Goal: Information Seeking & Learning: Learn about a topic

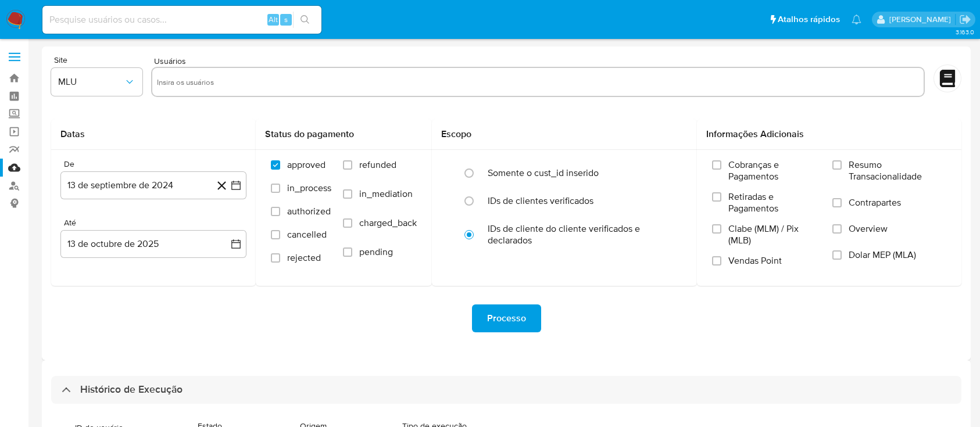
select select "20"
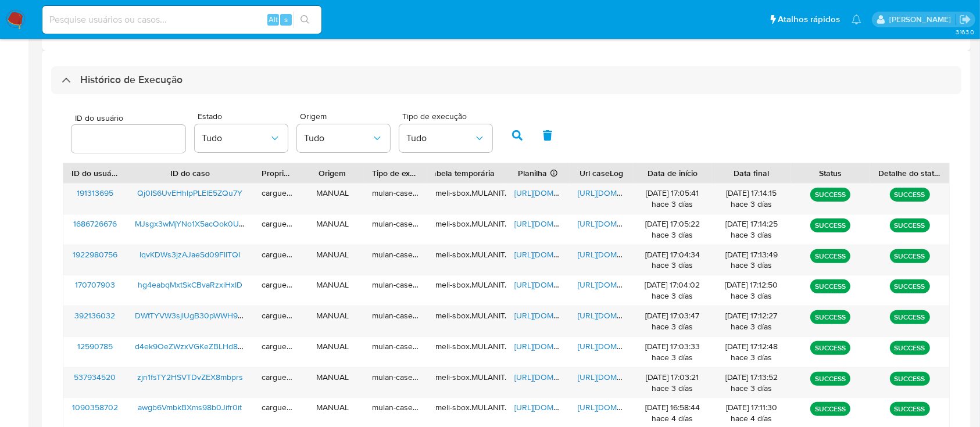
scroll to position [233, 0]
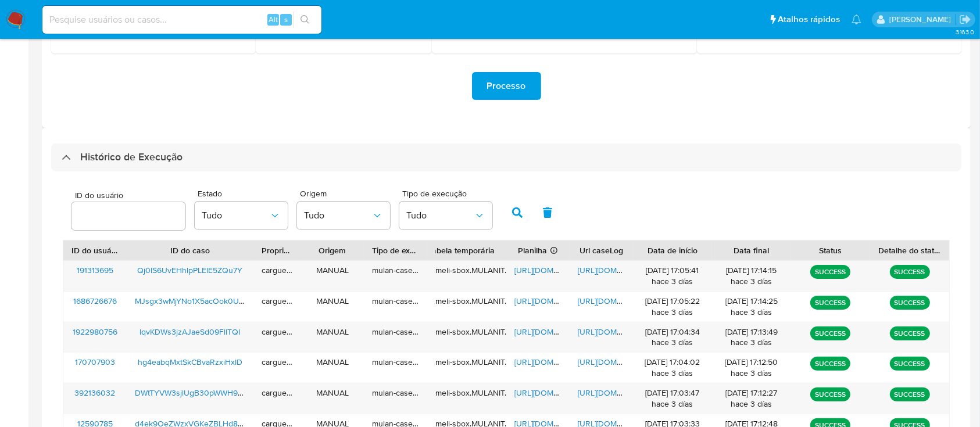
click at [255, 94] on div "Processo" at bounding box center [506, 86] width 911 height 28
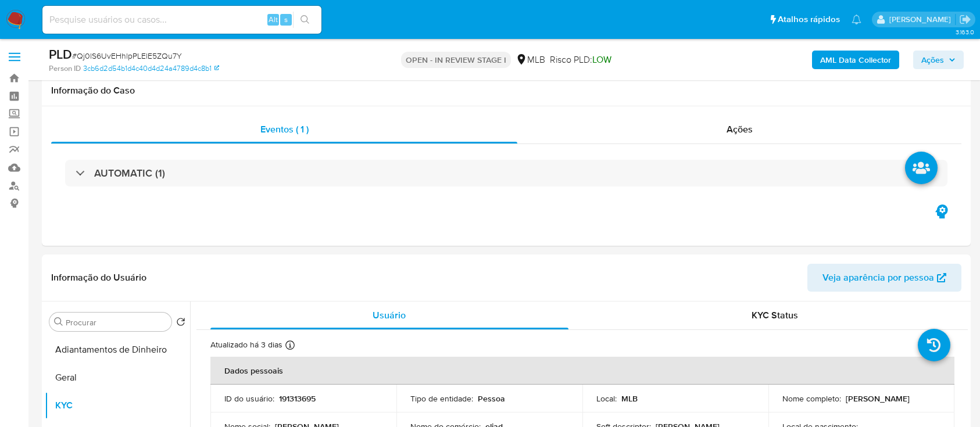
select select "10"
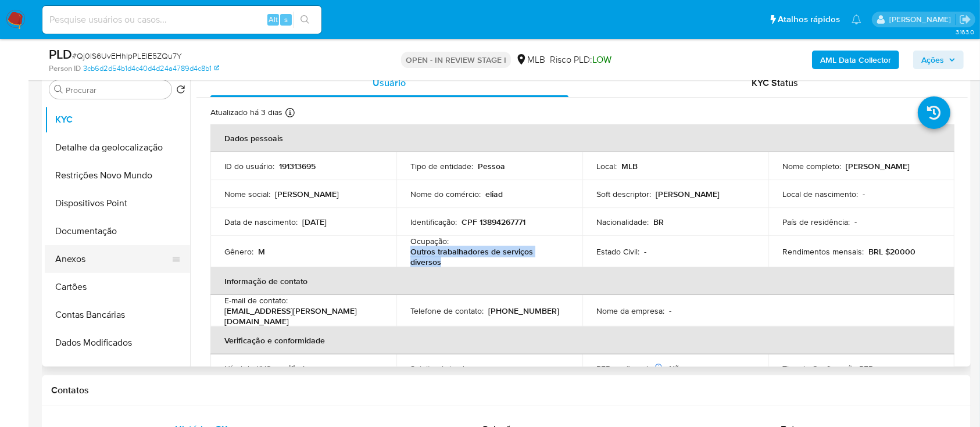
scroll to position [77, 0]
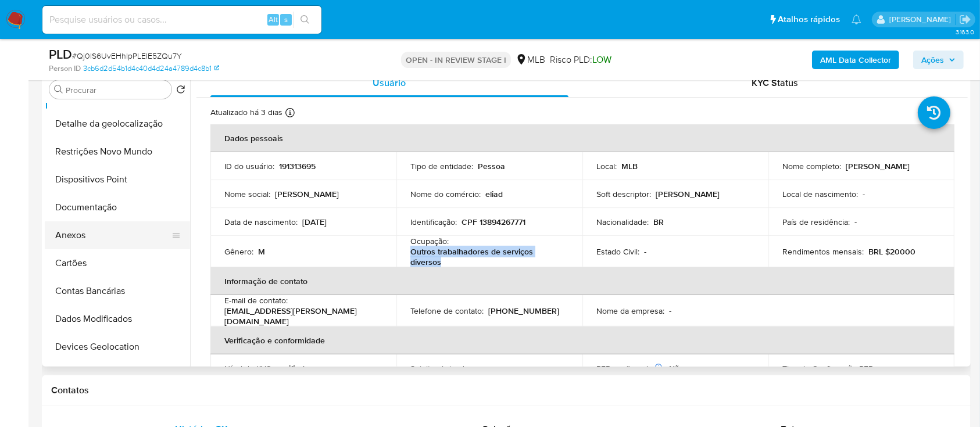
click at [75, 230] on button "Anexos" at bounding box center [113, 236] width 136 height 28
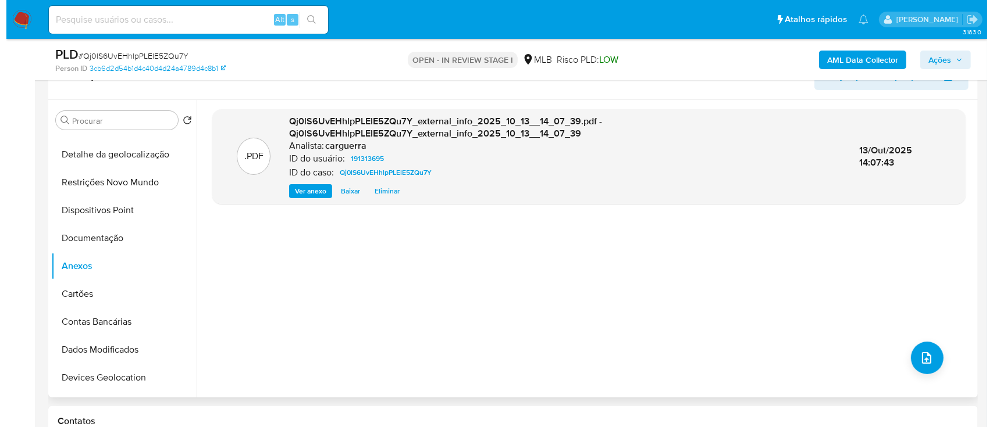
scroll to position [155, 0]
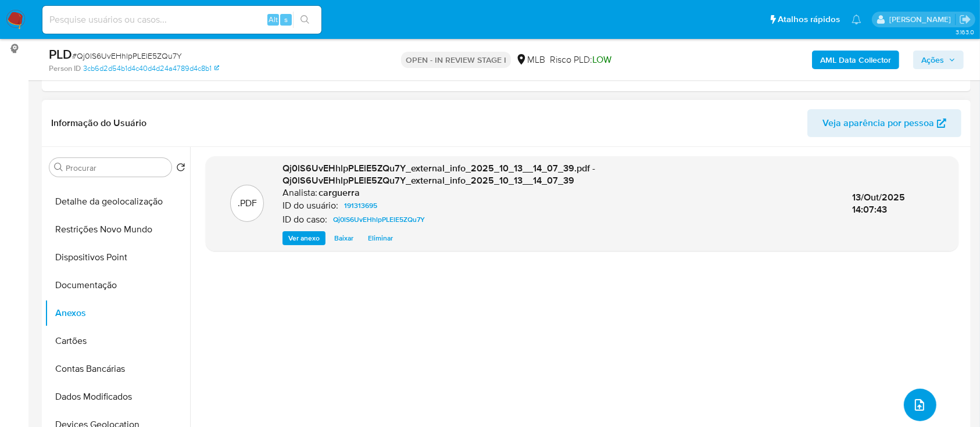
click at [904, 402] on button "upload-file" at bounding box center [920, 405] width 33 height 33
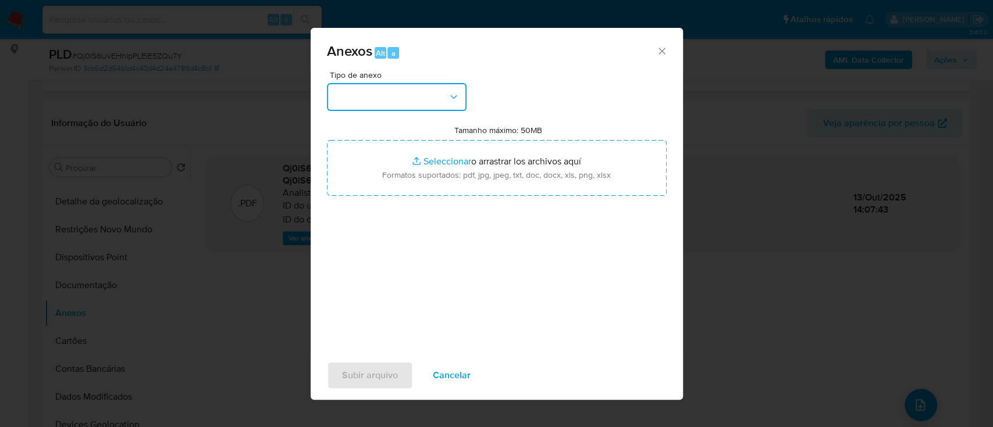
click at [421, 102] on button "button" at bounding box center [397, 97] width 140 height 28
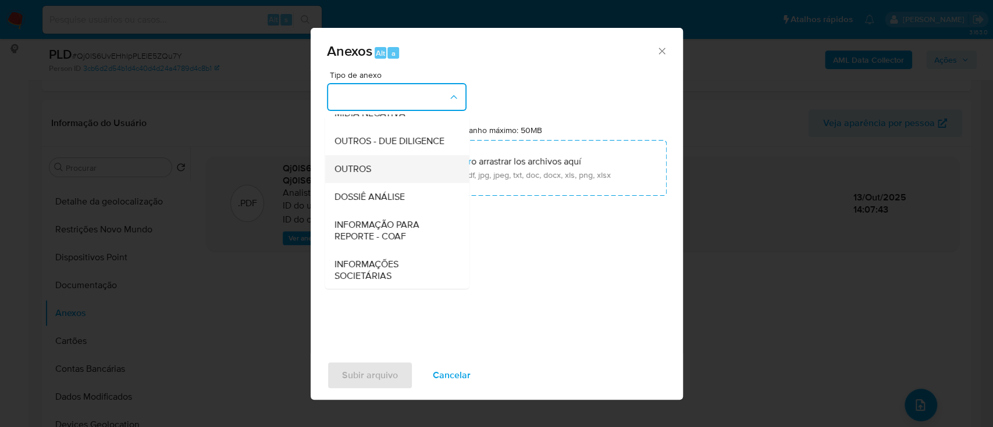
click at [360, 175] on span "OUTROS" at bounding box center [352, 169] width 37 height 12
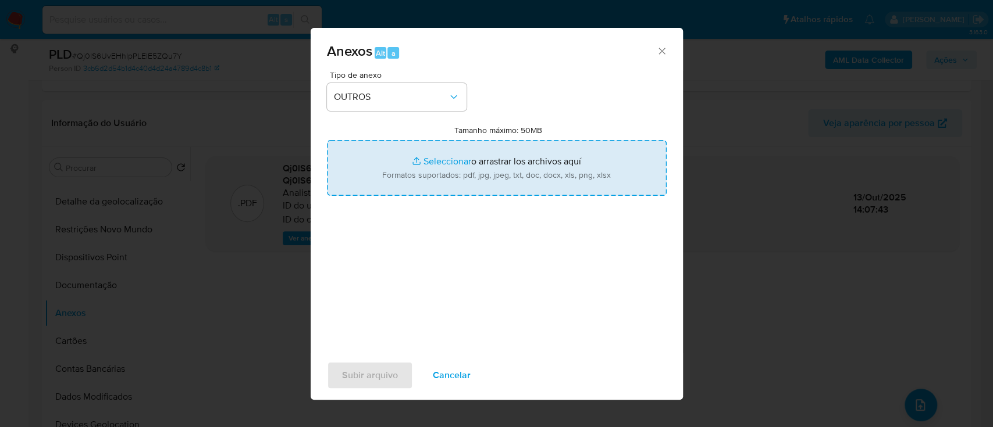
click at [447, 156] on input "Tamanho máximo: 50MB Seleccionar archivos" at bounding box center [497, 168] width 340 height 56
type input "C:\fakepath\Mulan 191313695_2025_10_10_16_12_14.xlsx"
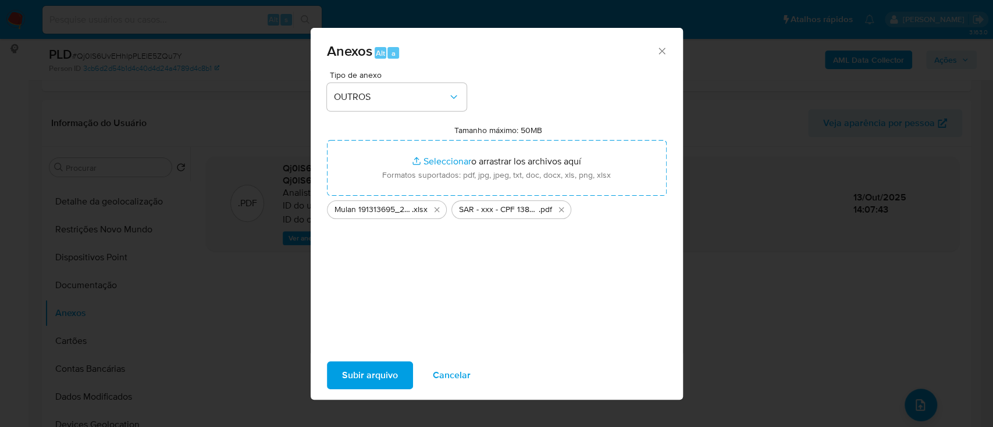
click at [377, 372] on span "Subir arquivo" at bounding box center [370, 376] width 56 height 26
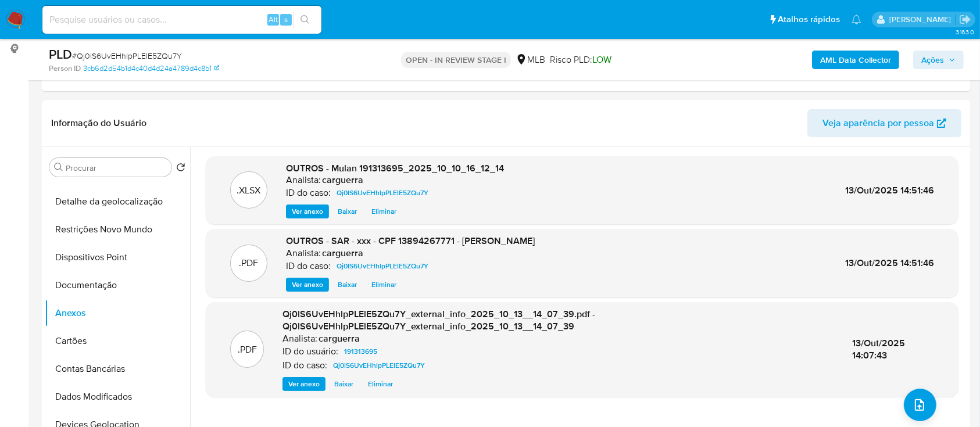
click at [922, 60] on span "Ações" at bounding box center [933, 60] width 23 height 19
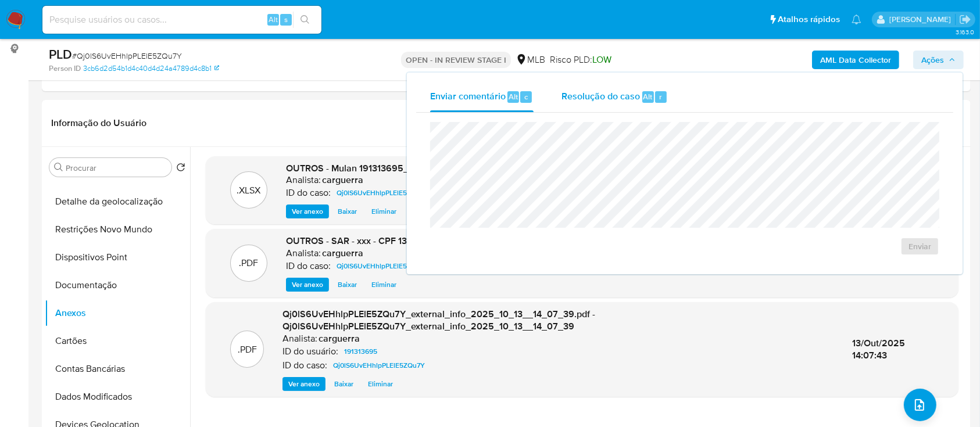
click at [624, 98] on span "Resolução do caso" at bounding box center [601, 96] width 78 height 13
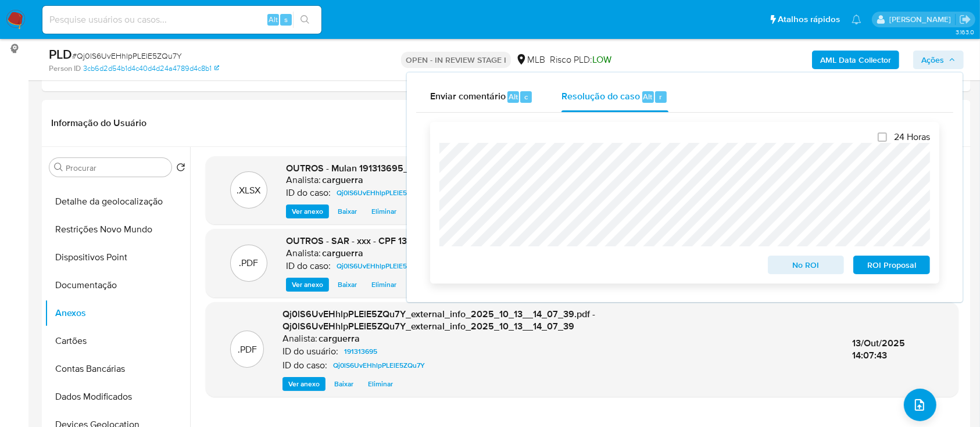
click at [888, 268] on span "ROI Proposal" at bounding box center [892, 265] width 60 height 16
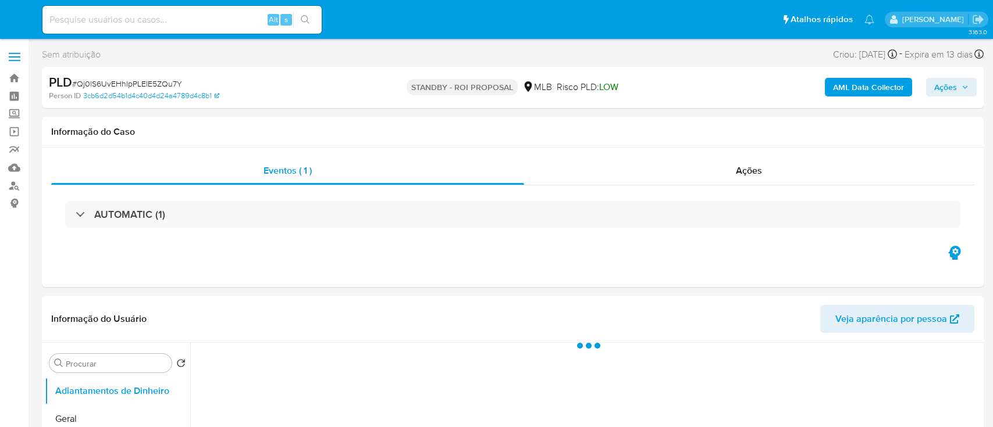
select select "10"
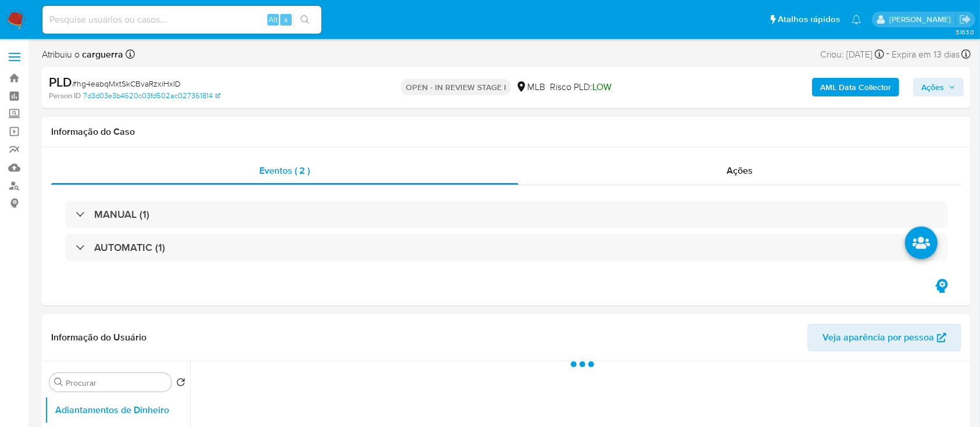
select select "10"
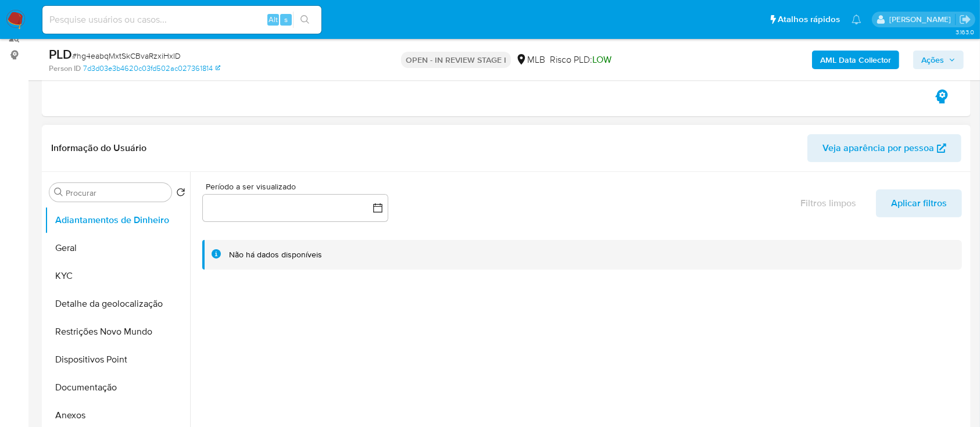
scroll to position [155, 0]
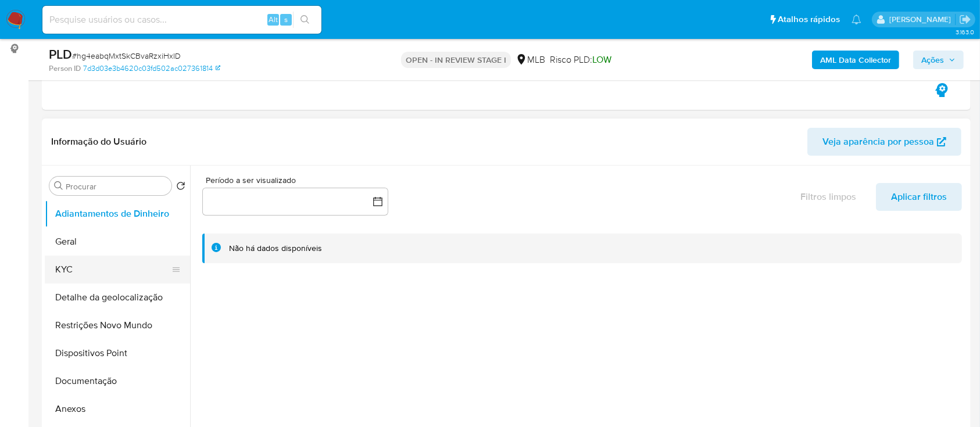
click at [88, 275] on button "KYC" at bounding box center [113, 270] width 136 height 28
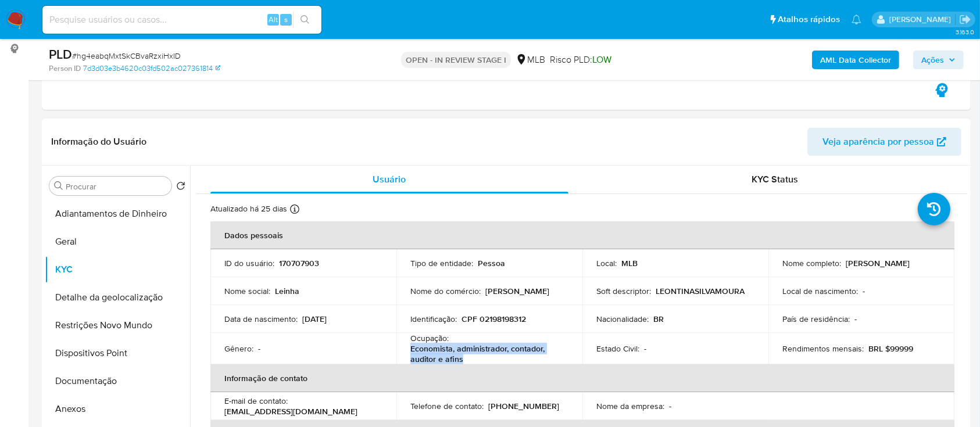
drag, startPoint x: 462, startPoint y: 359, endPoint x: 395, endPoint y: 349, distance: 67.6
click at [397, 349] on td "Ocupação : Economista, administrador, contador, auditor e afins" at bounding box center [490, 348] width 186 height 31
copy p "Economista, administrador, contador, auditor e afins"
click at [91, 378] on button "Documentação" at bounding box center [113, 381] width 136 height 28
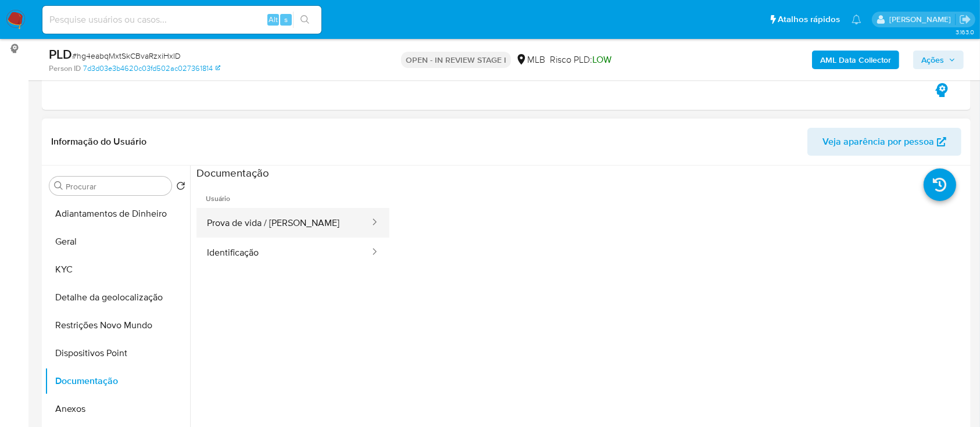
click at [277, 226] on button "Prova de vida / Selfie" at bounding box center [284, 223] width 174 height 30
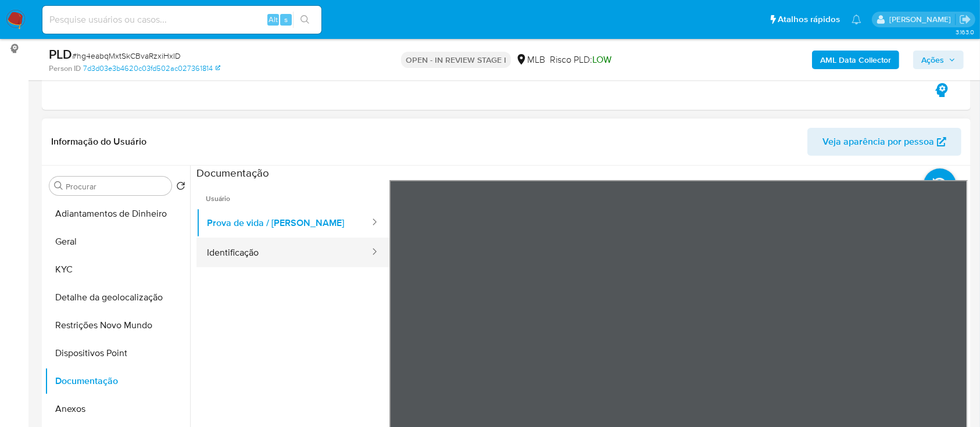
drag, startPoint x: 250, startPoint y: 249, endPoint x: 301, endPoint y: 252, distance: 51.2
click at [250, 250] on button "Identificação" at bounding box center [284, 253] width 174 height 30
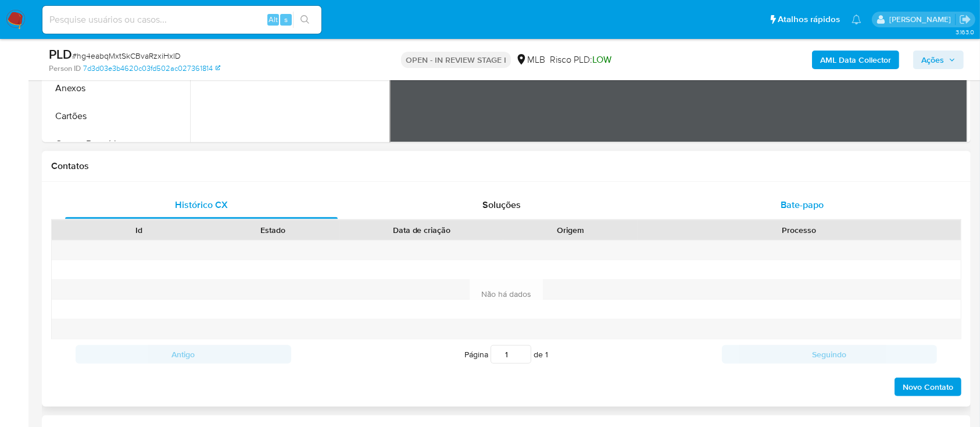
scroll to position [465, 0]
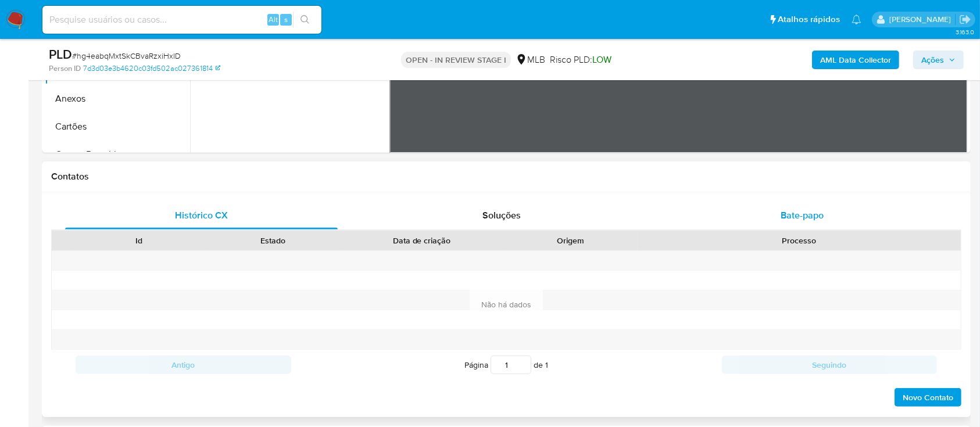
click at [806, 216] on span "Bate-papo" at bounding box center [802, 215] width 43 height 13
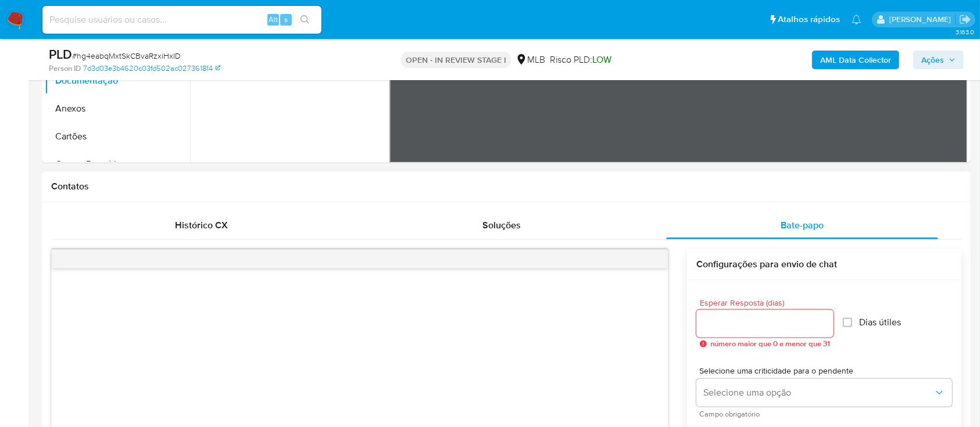
scroll to position [233, 0]
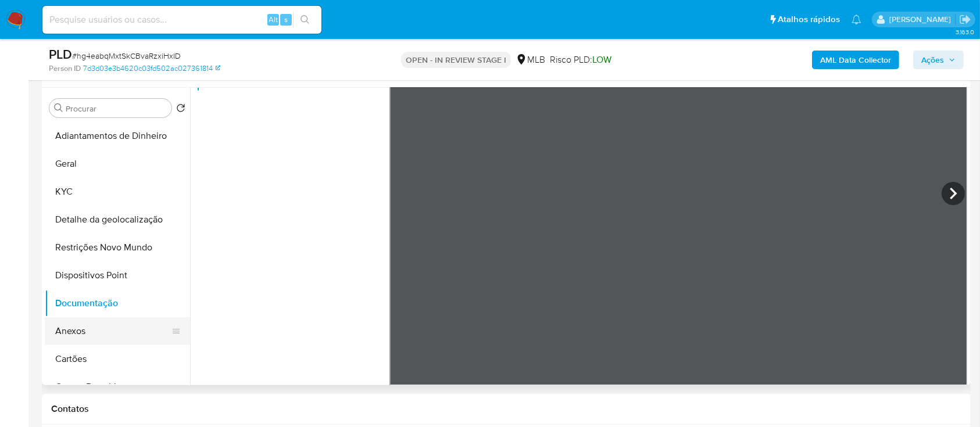
click at [85, 341] on button "Anexos" at bounding box center [113, 331] width 136 height 28
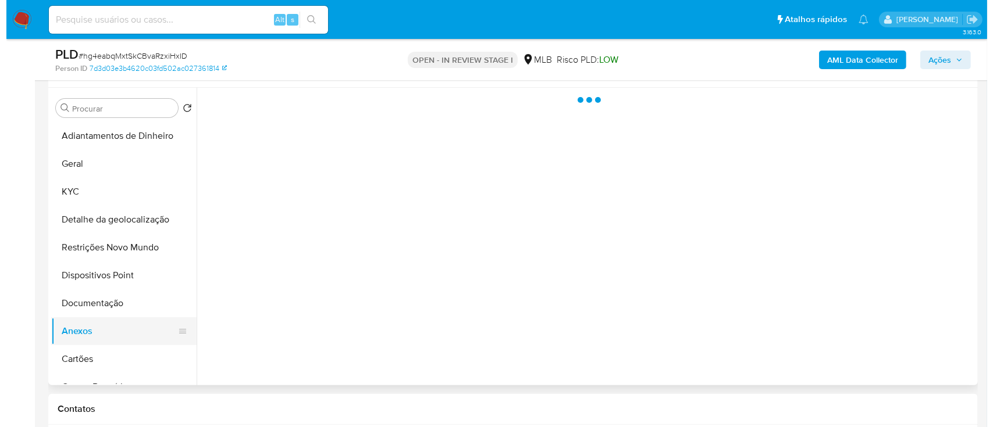
scroll to position [0, 0]
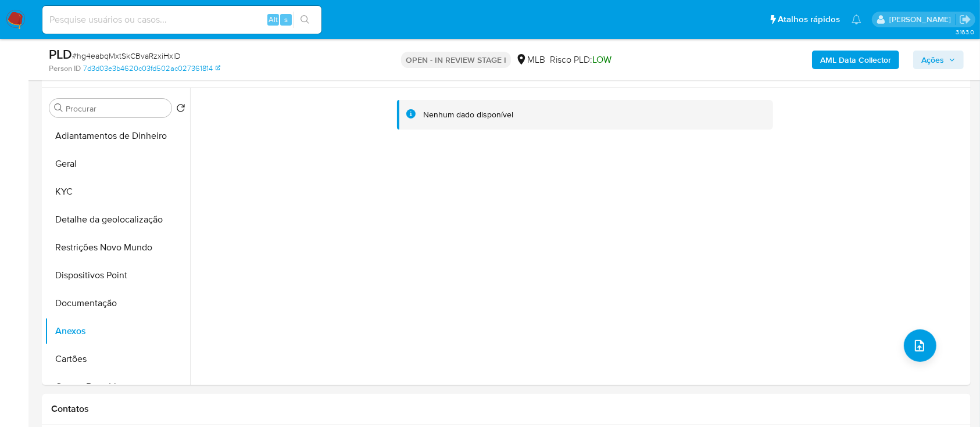
click at [847, 58] on b "AML Data Collector" at bounding box center [855, 60] width 71 height 19
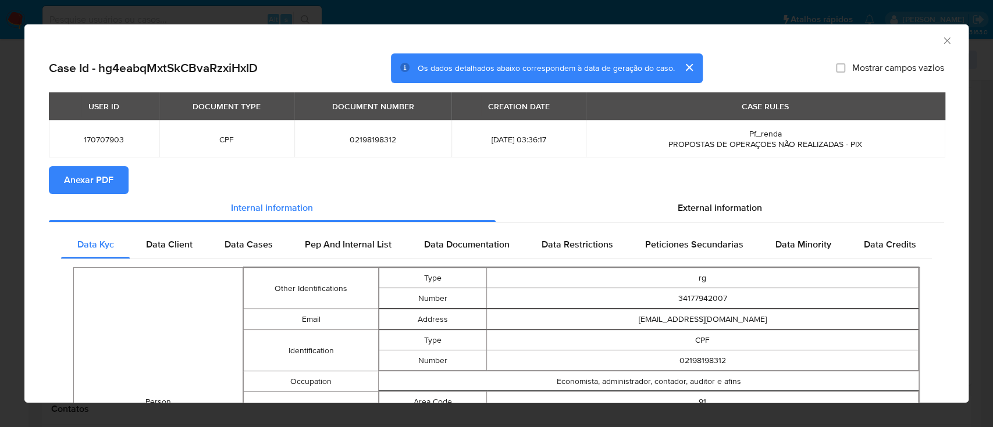
click at [89, 182] on span "Anexar PDF" at bounding box center [88, 180] width 49 height 26
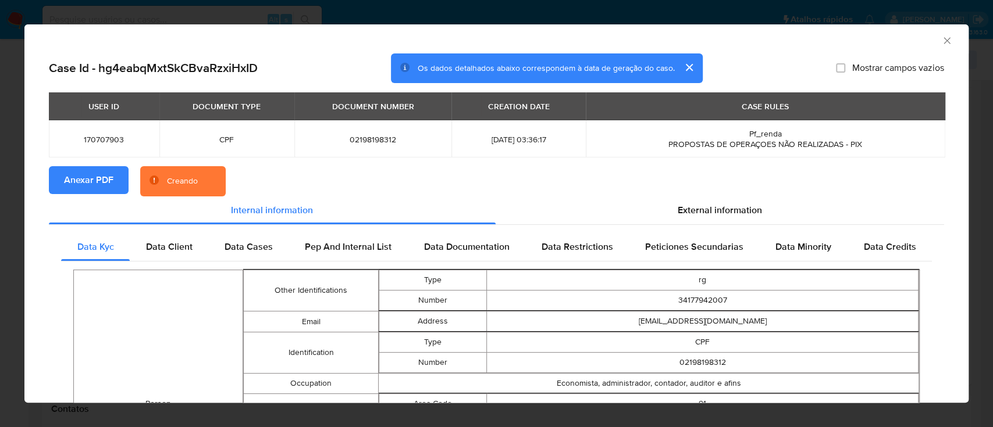
click at [943, 40] on icon "Fechar a janela" at bounding box center [946, 40] width 6 height 6
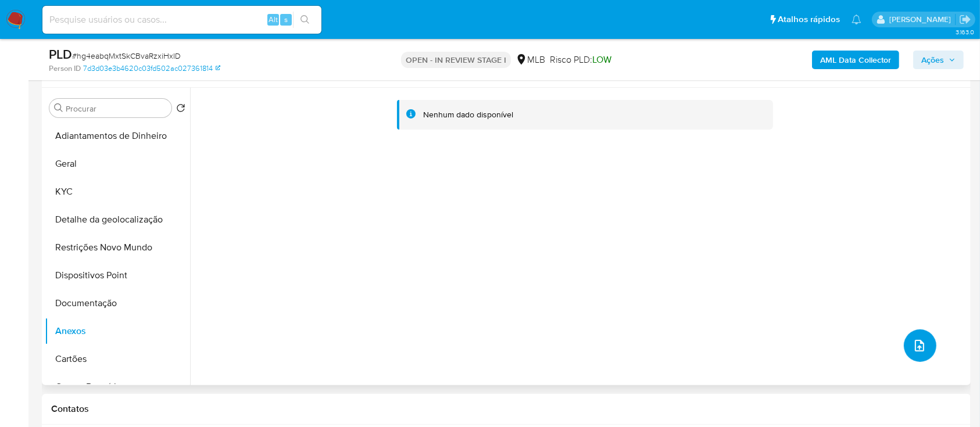
click at [913, 337] on button "upload-file" at bounding box center [920, 346] width 33 height 33
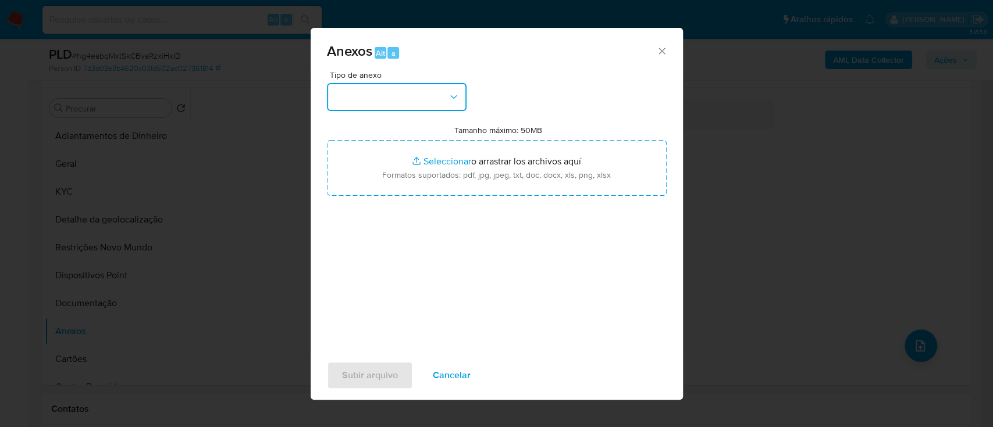
click at [390, 100] on button "button" at bounding box center [397, 97] width 140 height 28
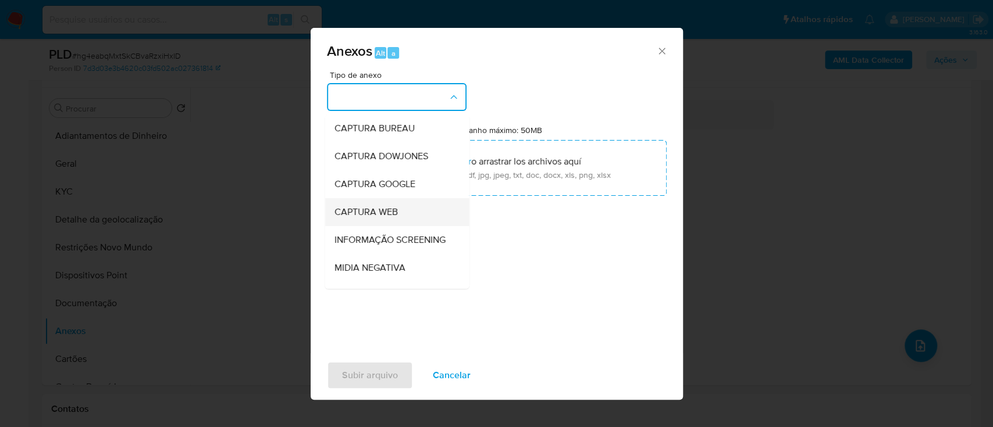
scroll to position [155, 0]
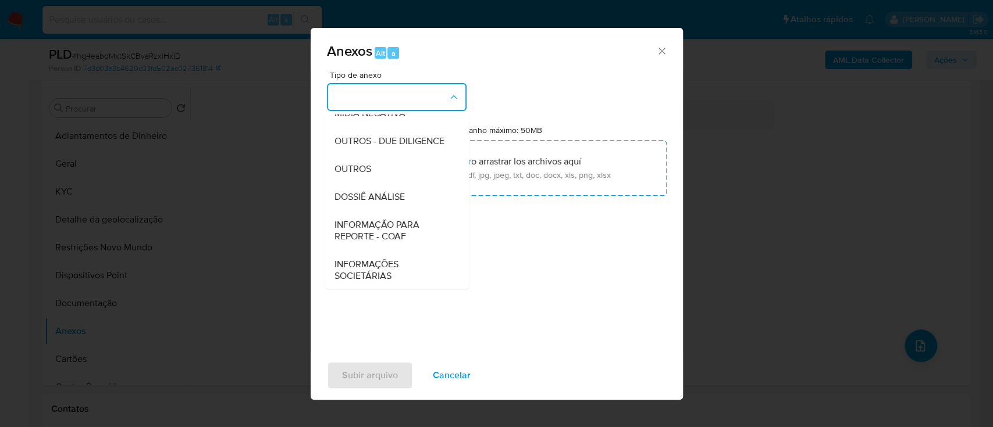
click at [367, 175] on span "OUTROS" at bounding box center [352, 169] width 37 height 12
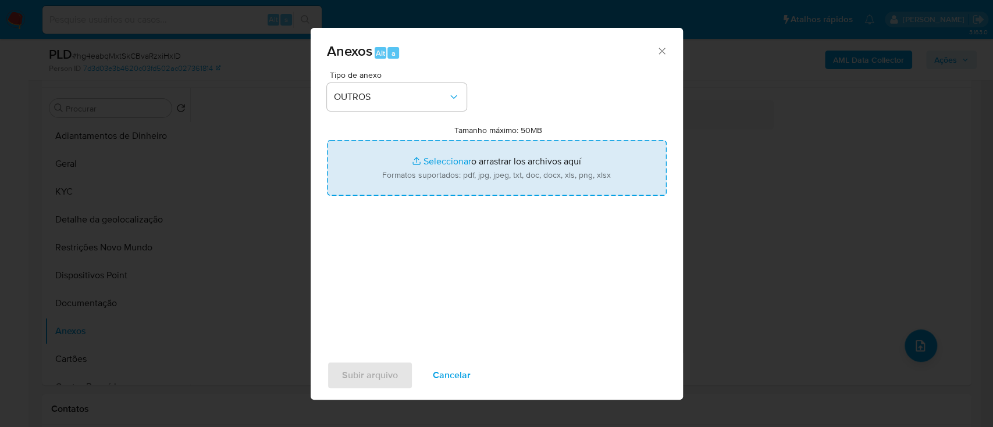
click at [414, 170] on input "Tamanho máximo: 50MB Seleccionar archivos" at bounding box center [497, 168] width 340 height 56
type input "C:\fakepath\Mulan 170707903_2025_10_10_16_10_37.xlsx"
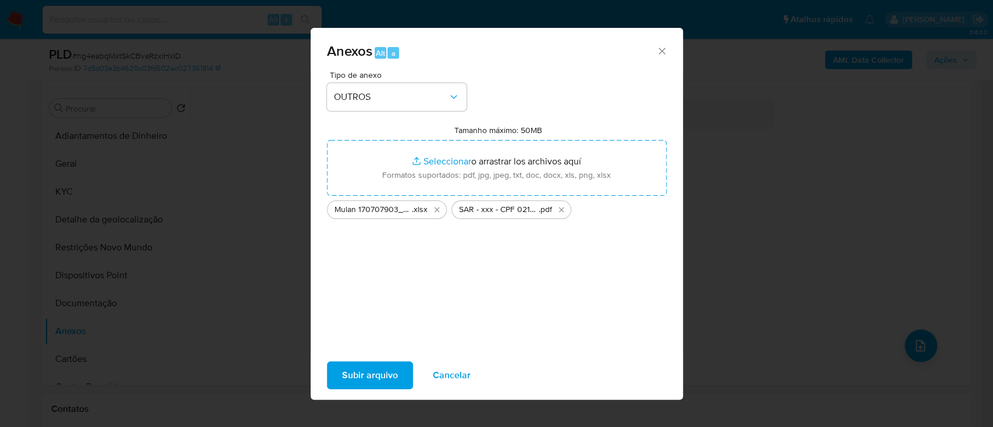
click at [348, 370] on span "Subir arquivo" at bounding box center [370, 376] width 56 height 26
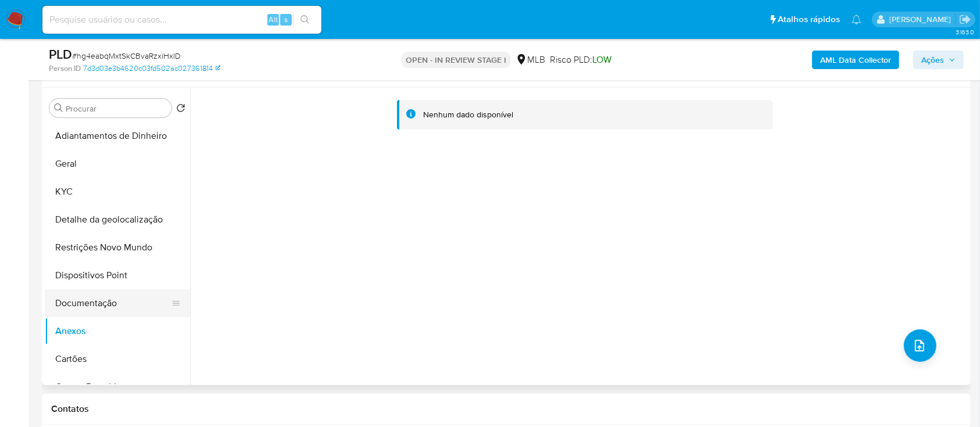
click at [85, 312] on button "Documentação" at bounding box center [113, 304] width 136 height 28
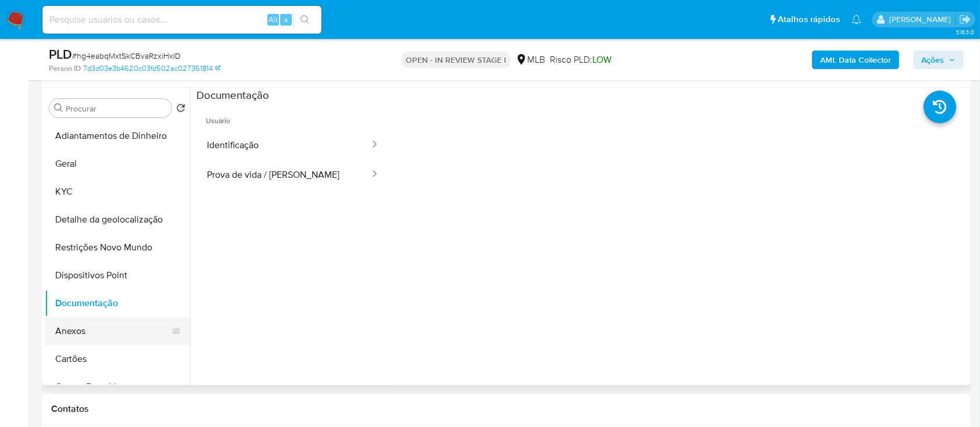
click at [83, 324] on button "Anexos" at bounding box center [113, 331] width 136 height 28
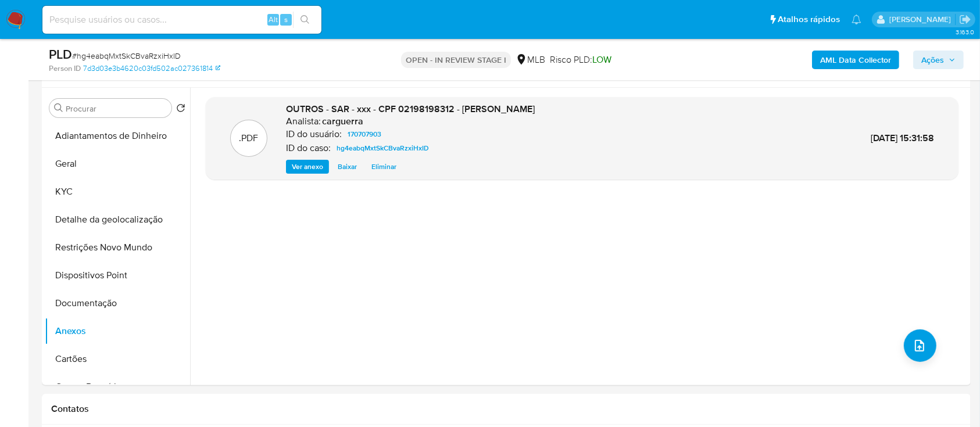
click at [867, 62] on b "AML Data Collector" at bounding box center [855, 60] width 71 height 19
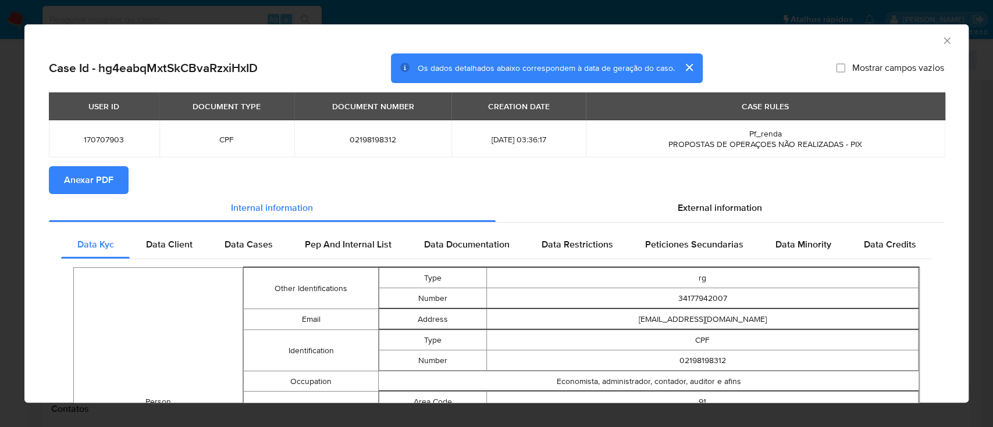
click at [116, 173] on button "Anexar PDF" at bounding box center [89, 180] width 80 height 28
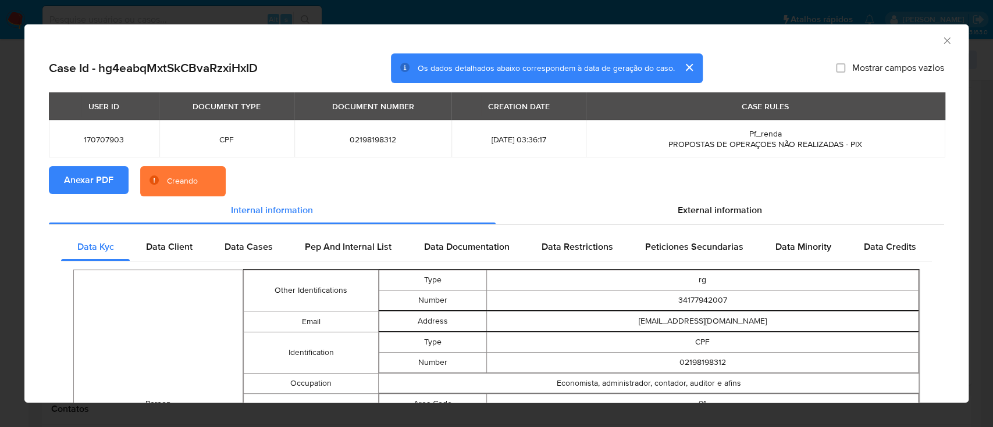
click at [941, 37] on icon "Fechar a janela" at bounding box center [947, 41] width 12 height 12
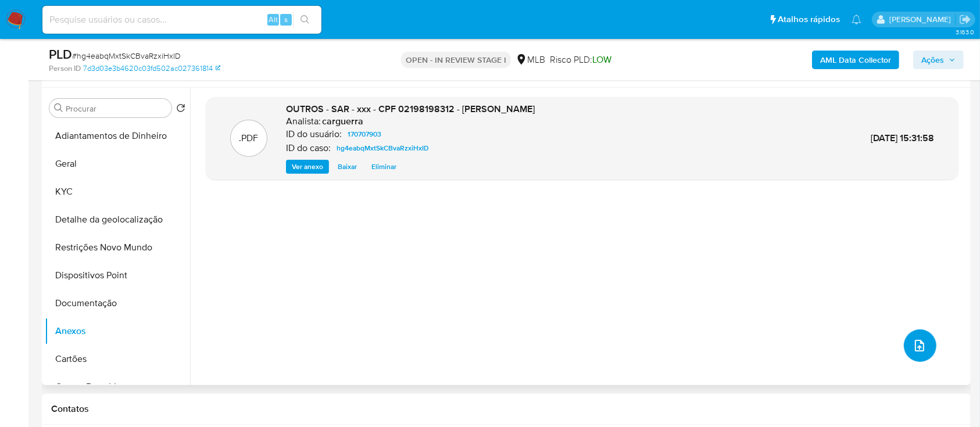
click at [914, 345] on icon "upload-file" at bounding box center [920, 346] width 14 height 14
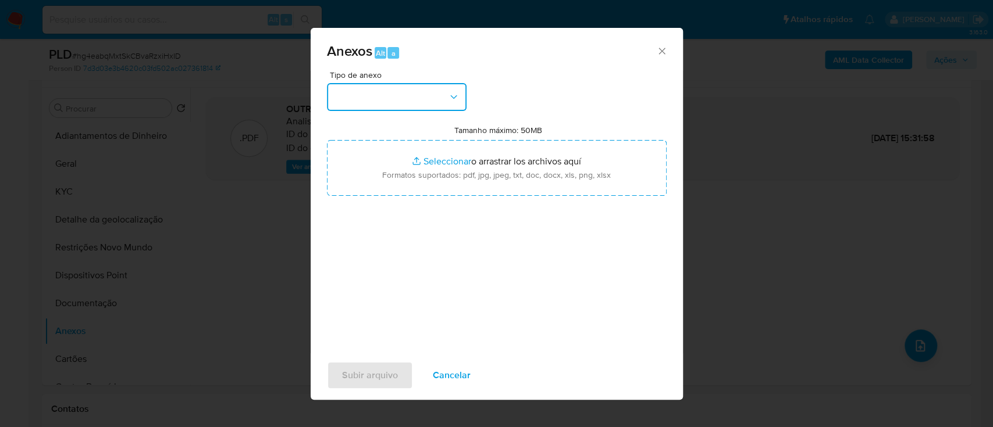
click at [366, 94] on button "button" at bounding box center [397, 97] width 140 height 28
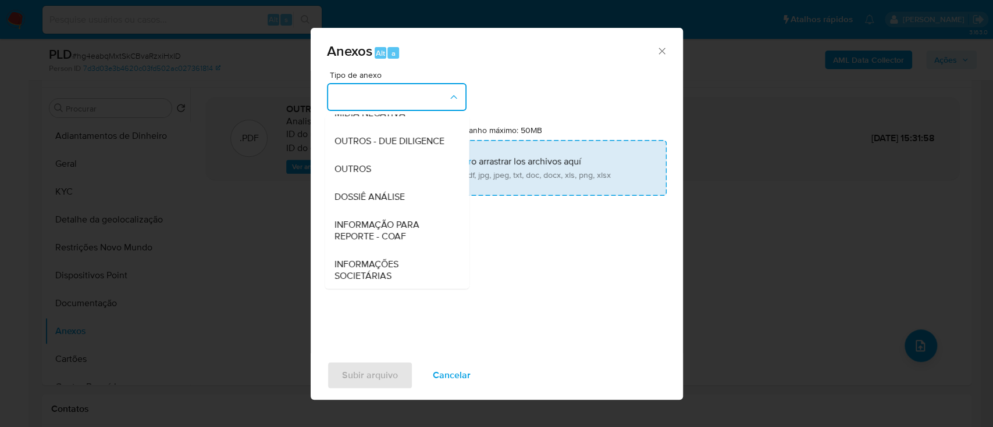
click at [380, 183] on div "OUTROS" at bounding box center [393, 169] width 119 height 28
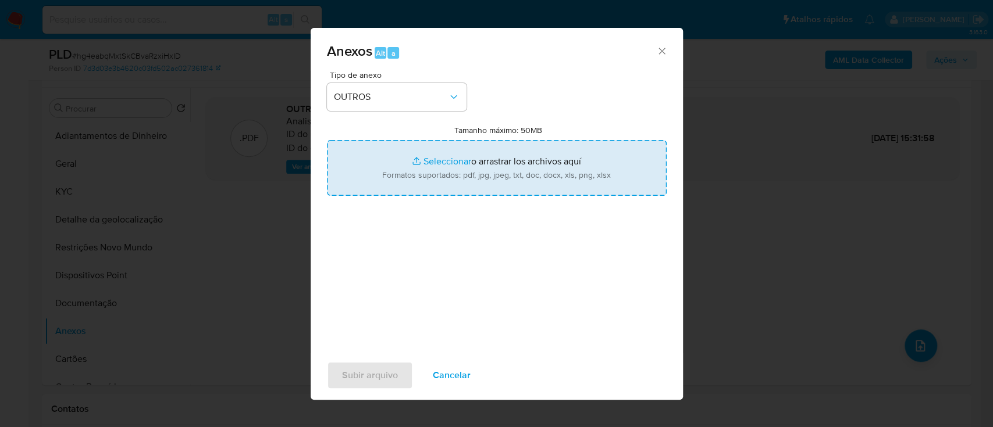
click at [421, 156] on input "Tamanho máximo: 50MB Seleccionar archivos" at bounding box center [497, 168] width 340 height 56
type input "C:\fakepath\Mulan 170707903_2025_10_10_16_10_37.xlsx"
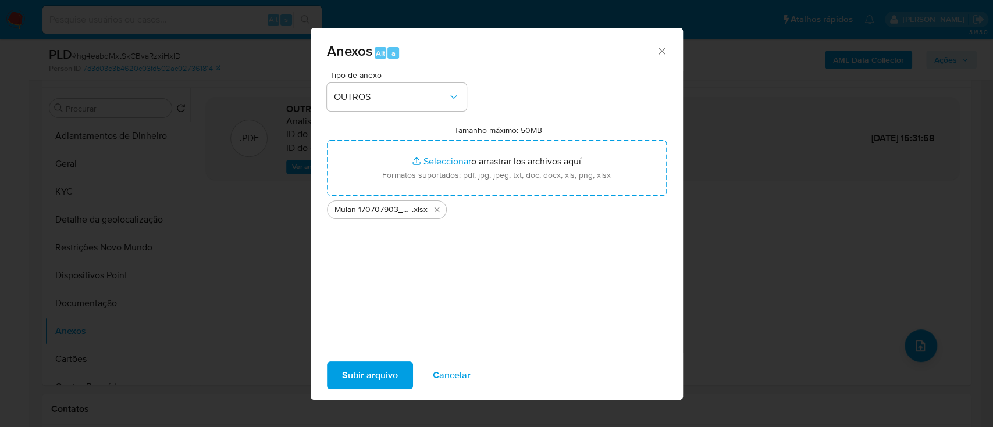
click at [354, 380] on span "Subir arquivo" at bounding box center [370, 376] width 56 height 26
click at [363, 379] on span "Subir arquivo" at bounding box center [370, 376] width 56 height 26
click at [378, 372] on span "Subir arquivo" at bounding box center [370, 376] width 56 height 26
click at [734, 244] on div "Anexos Alt a Tipo de anexo OUTROS Tamanho máximo: 50MB Seleccionar archivos Sel…" at bounding box center [496, 213] width 993 height 427
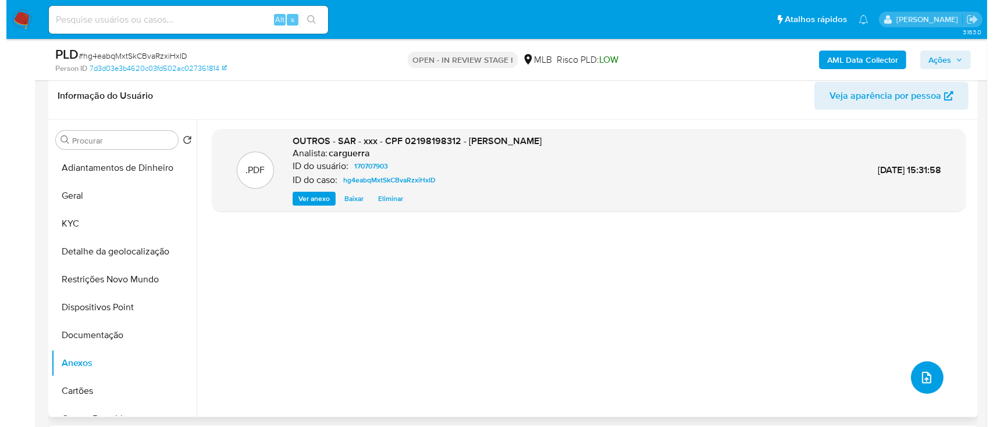
scroll to position [233, 0]
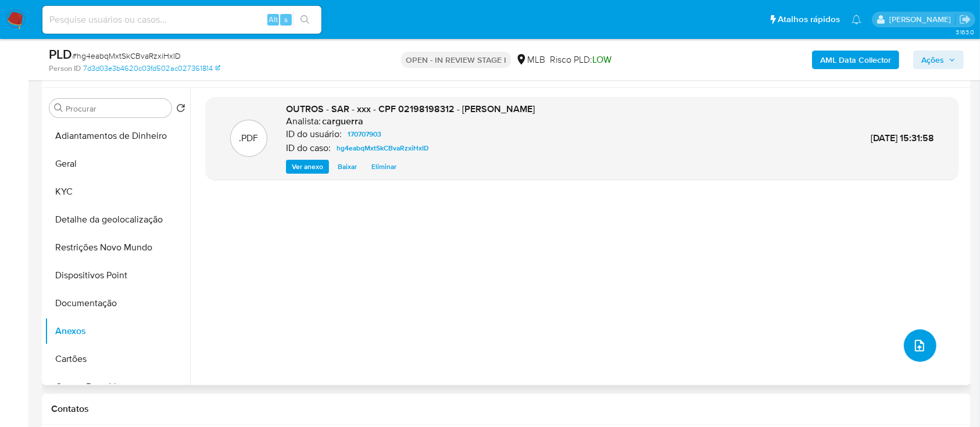
click at [928, 353] on button "upload-file" at bounding box center [920, 346] width 33 height 33
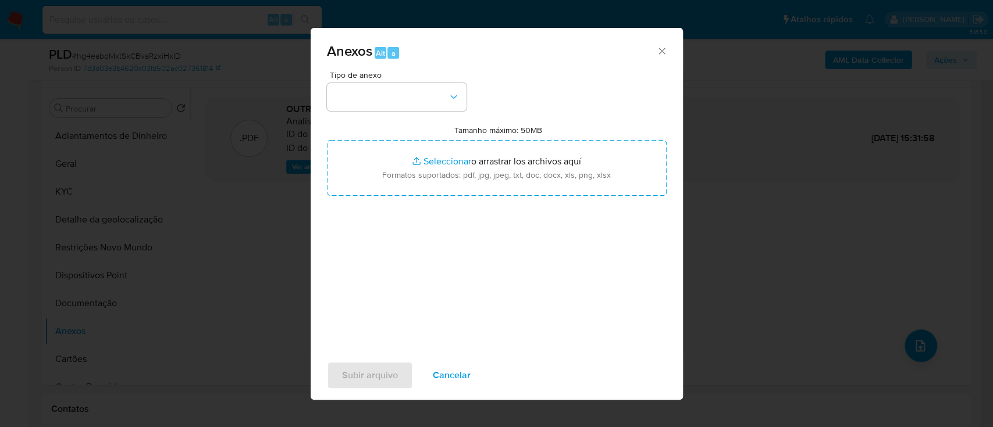
drag, startPoint x: 363, startPoint y: 63, endPoint x: 360, endPoint y: 77, distance: 13.8
click at [363, 64] on div "Anexos Alt a" at bounding box center [496, 50] width 372 height 44
click at [360, 88] on button "button" at bounding box center [397, 97] width 140 height 28
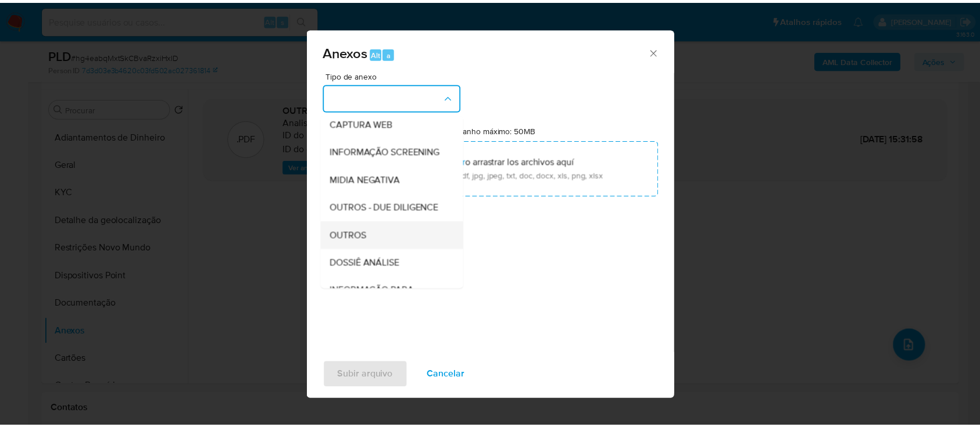
scroll to position [155, 0]
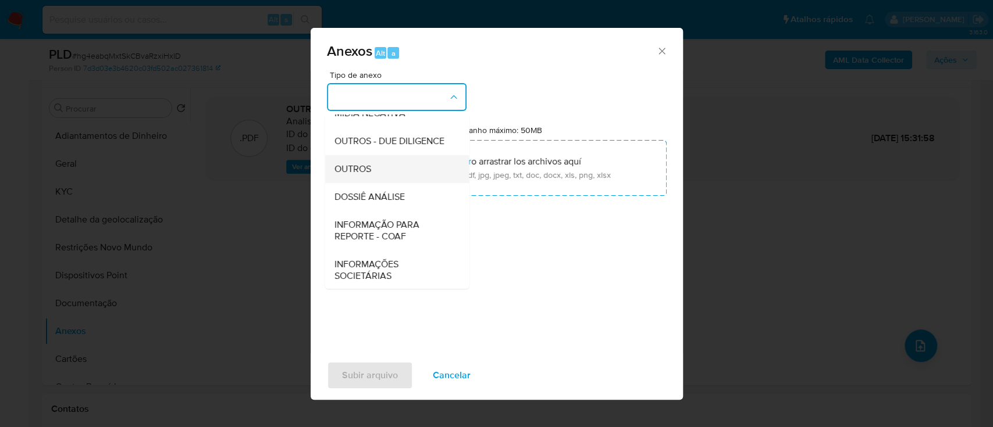
click at [363, 175] on span "OUTROS" at bounding box center [352, 169] width 37 height 12
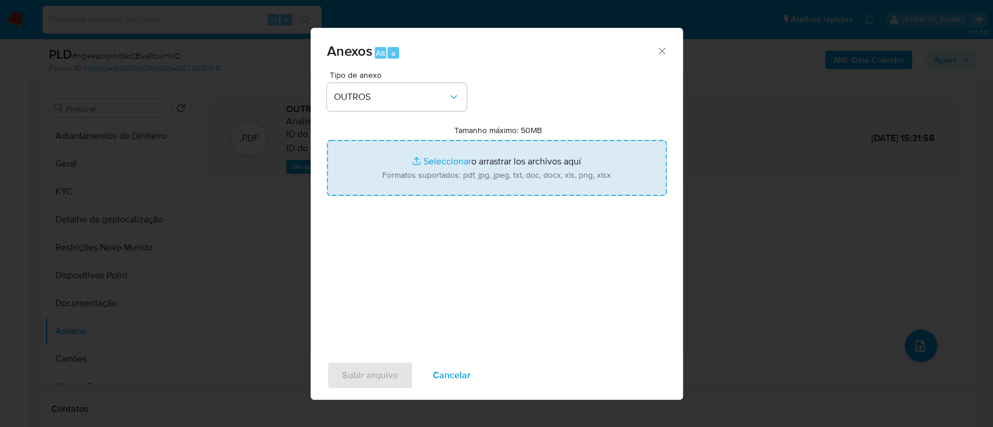
click at [440, 160] on input "Tamanho máximo: 50MB Seleccionar archivos" at bounding box center [497, 168] width 340 height 56
type input "C:\fakepath\Mulan 170707903_2025_10_10_16_10_37.xlsx"
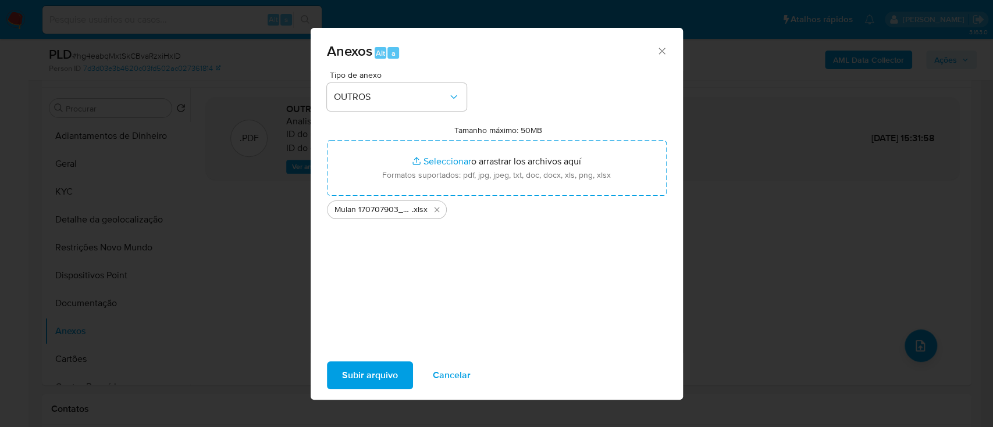
click at [354, 369] on span "Subir arquivo" at bounding box center [370, 376] width 56 height 26
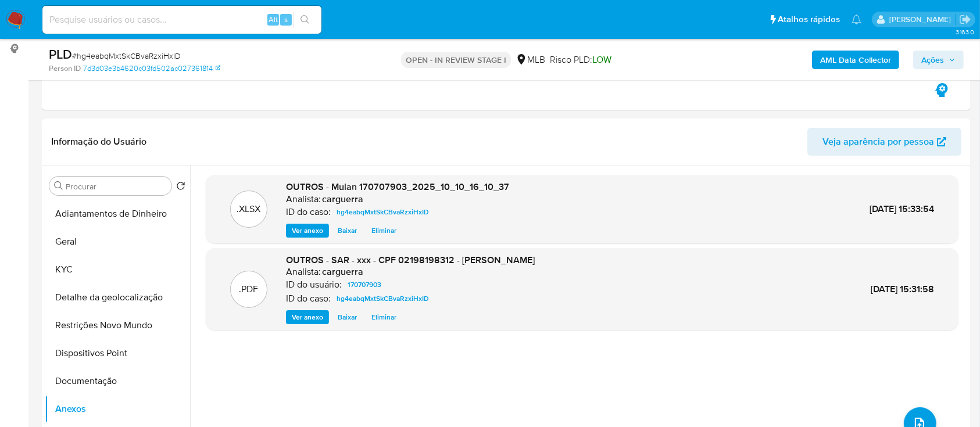
click at [936, 57] on span "Ações" at bounding box center [933, 60] width 23 height 19
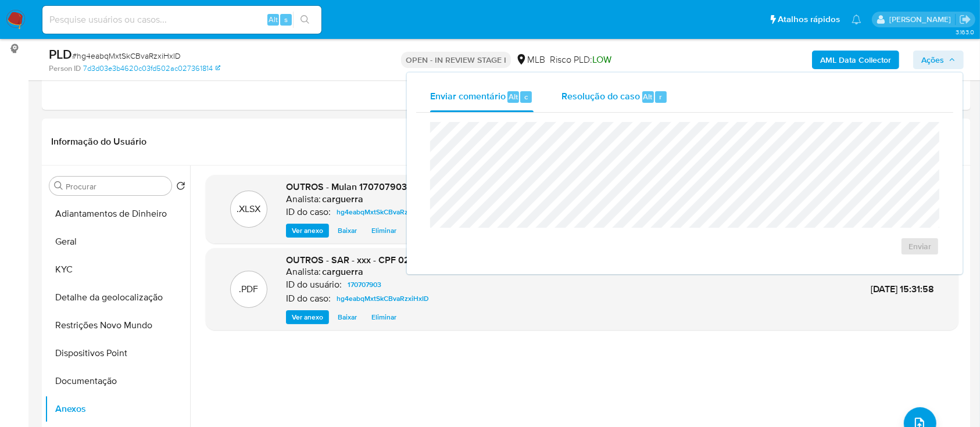
drag, startPoint x: 603, startPoint y: 89, endPoint x: 599, endPoint y: 110, distance: 21.3
click at [600, 91] on span "Resolução do caso" at bounding box center [601, 96] width 78 height 13
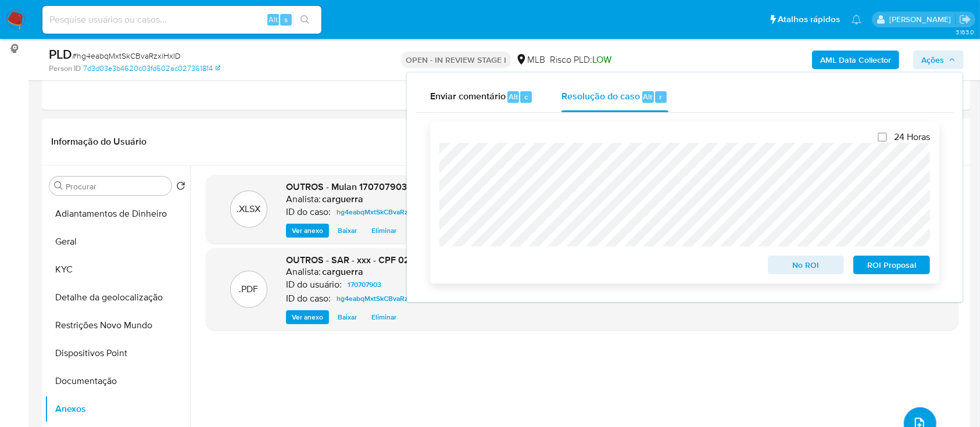
click at [869, 263] on span "ROI Proposal" at bounding box center [892, 265] width 60 height 16
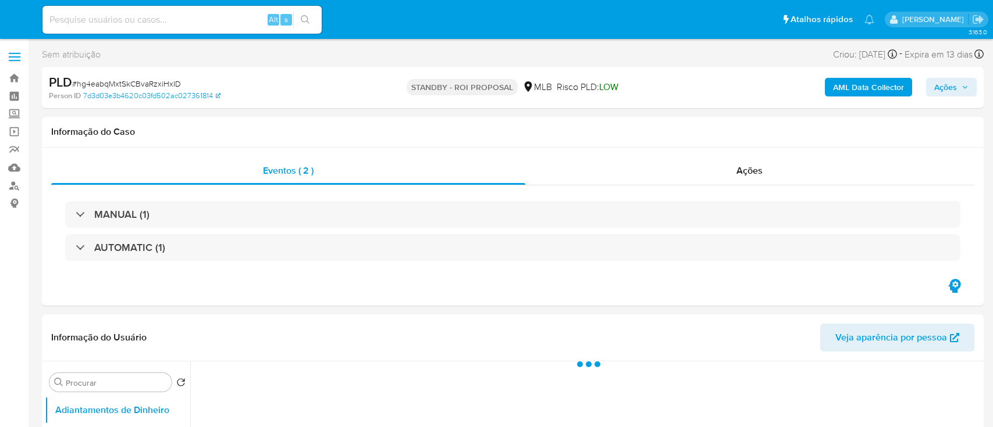
select select "10"
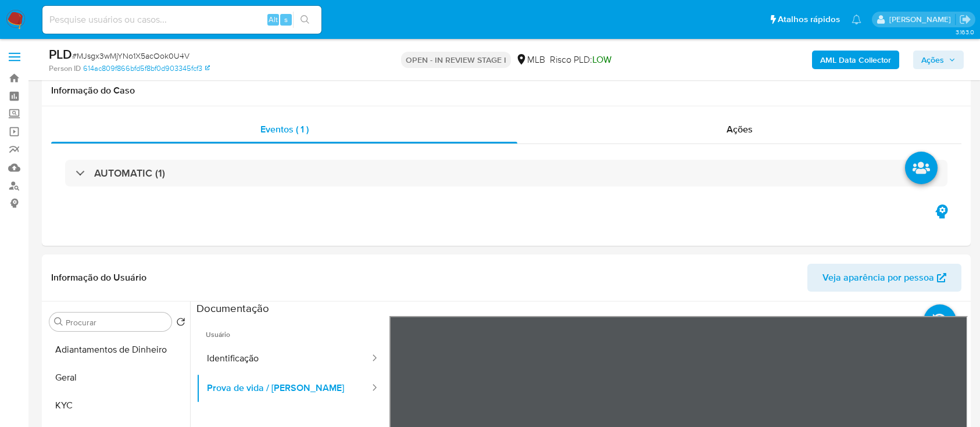
select select "10"
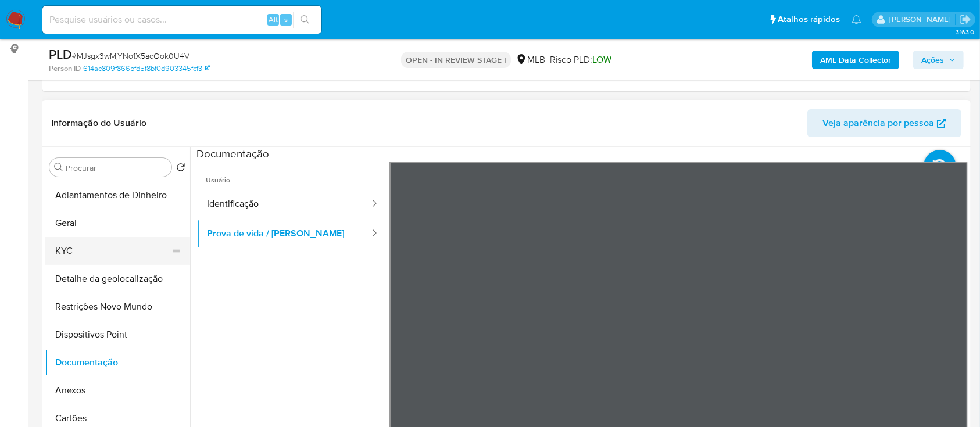
click at [78, 252] on button "KYC" at bounding box center [113, 251] width 136 height 28
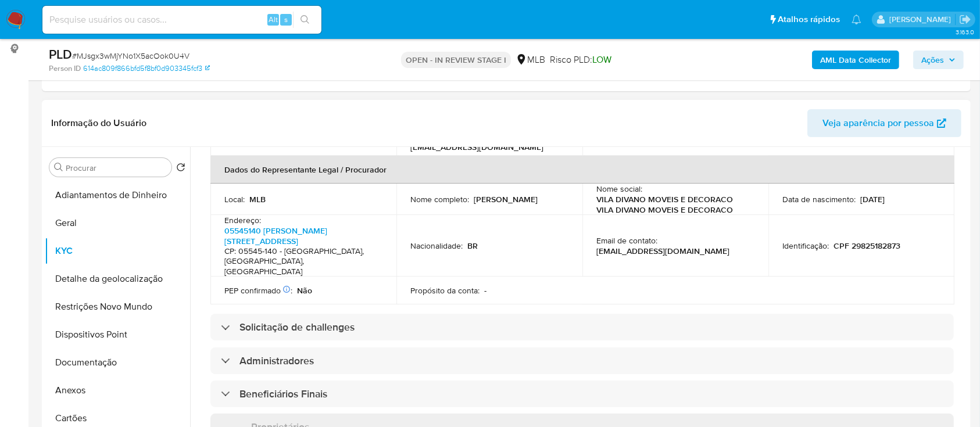
scroll to position [387, 0]
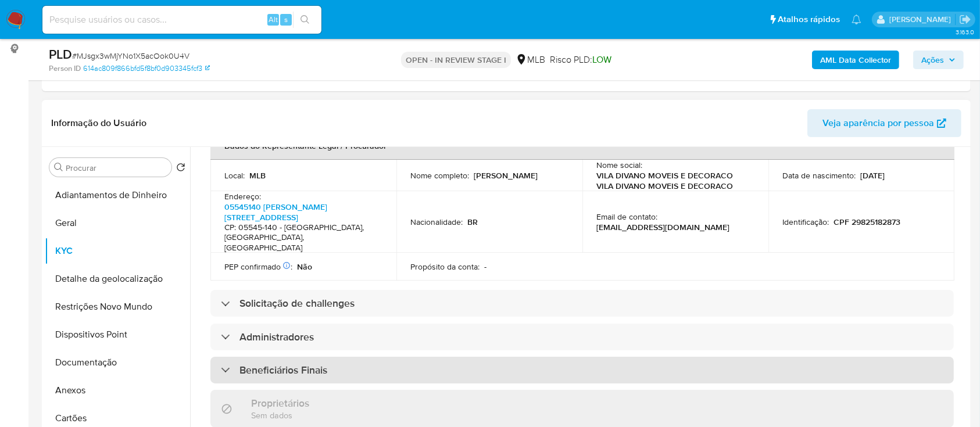
click at [234, 364] on div "Beneficiários Finais" at bounding box center [274, 370] width 106 height 13
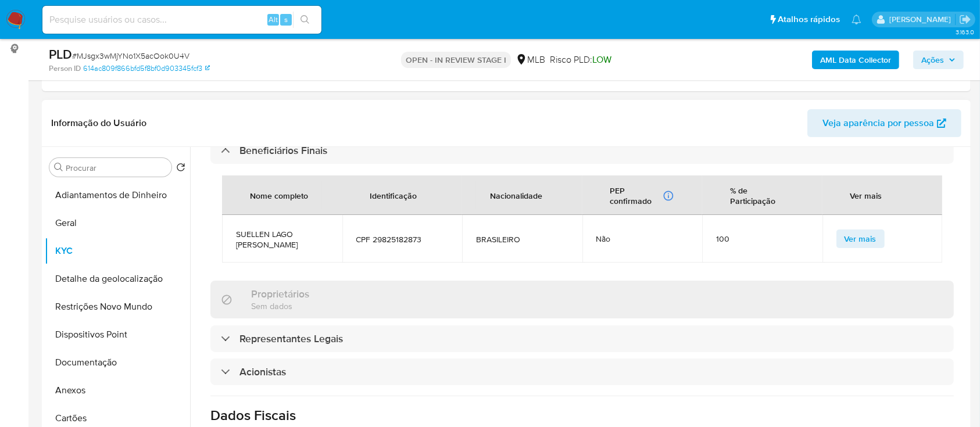
scroll to position [620, 0]
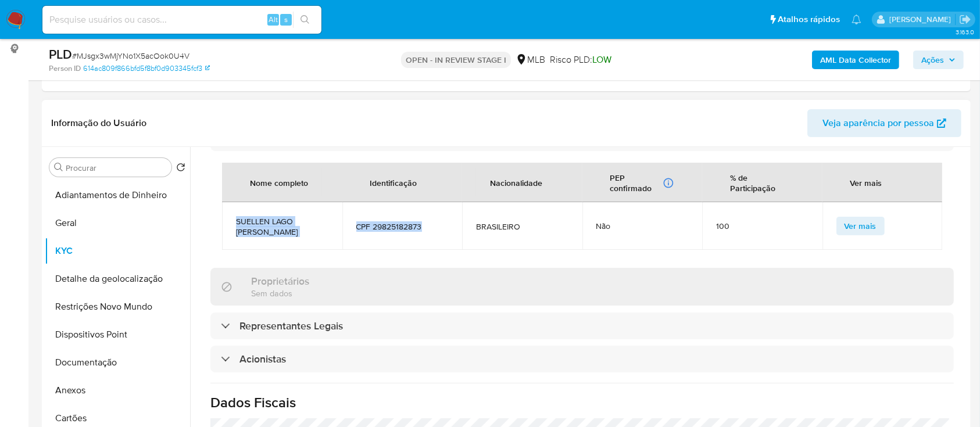
drag, startPoint x: 234, startPoint y: 195, endPoint x: 430, endPoint y: 213, distance: 196.8
click at [430, 213] on tr "SUELLEN LAGO ALVES PEREIRA CPF 29825182873 BRASILEIRO Não 100 Ver mais" at bounding box center [582, 226] width 720 height 48
copy tr "SUELLEN LAGO ALVES PEREIRA CPF 29825182873"
click at [91, 229] on button "Geral" at bounding box center [113, 223] width 136 height 28
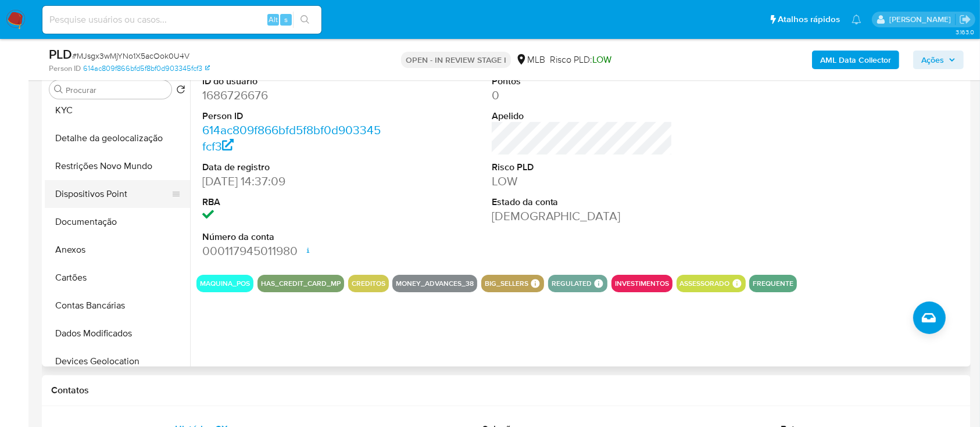
scroll to position [77, 0]
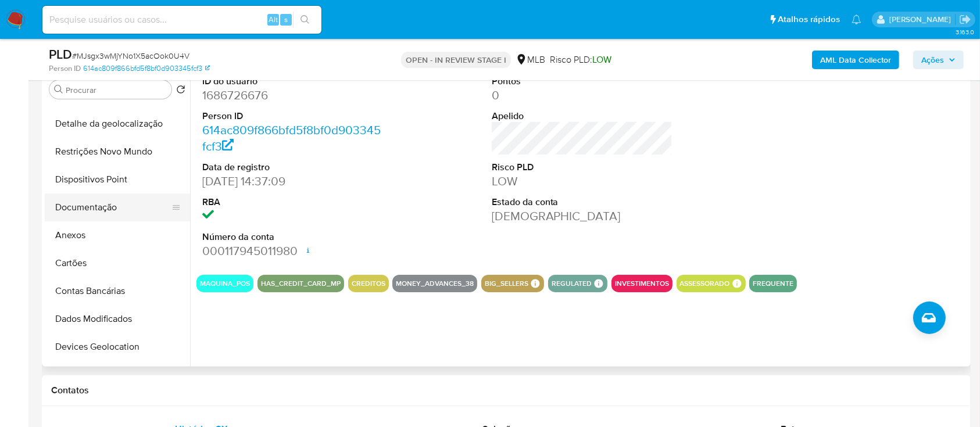
click at [95, 216] on button "Documentação" at bounding box center [113, 208] width 136 height 28
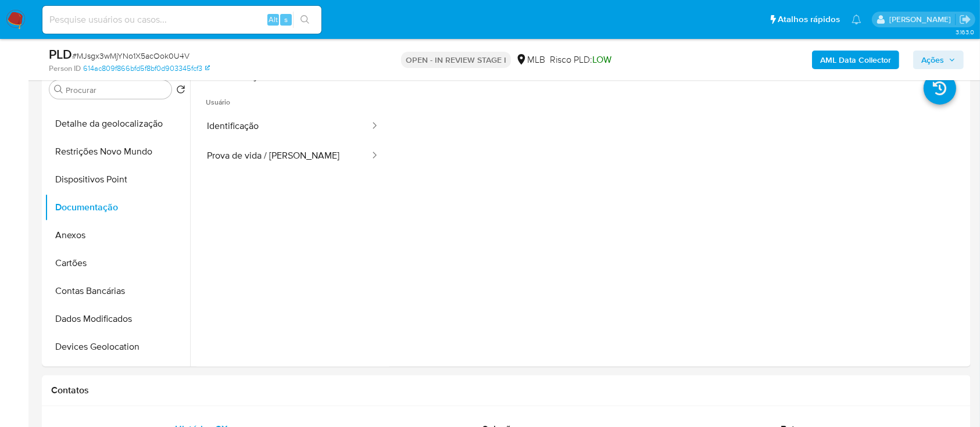
scroll to position [155, 0]
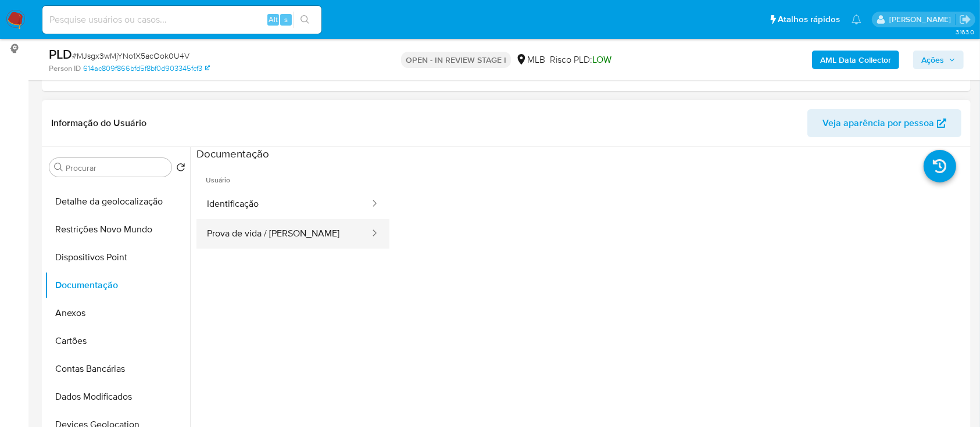
click at [310, 238] on button "Prova de vida / [PERSON_NAME]" at bounding box center [284, 234] width 174 height 30
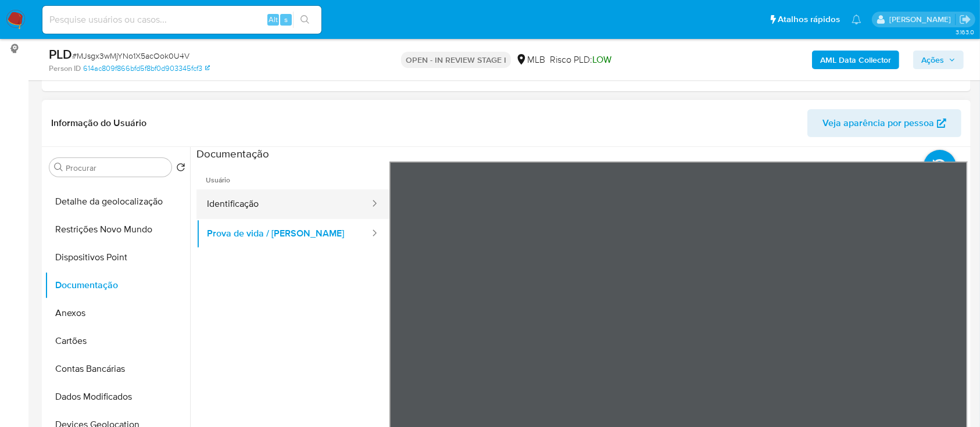
click at [275, 199] on button "Identificação" at bounding box center [284, 205] width 174 height 30
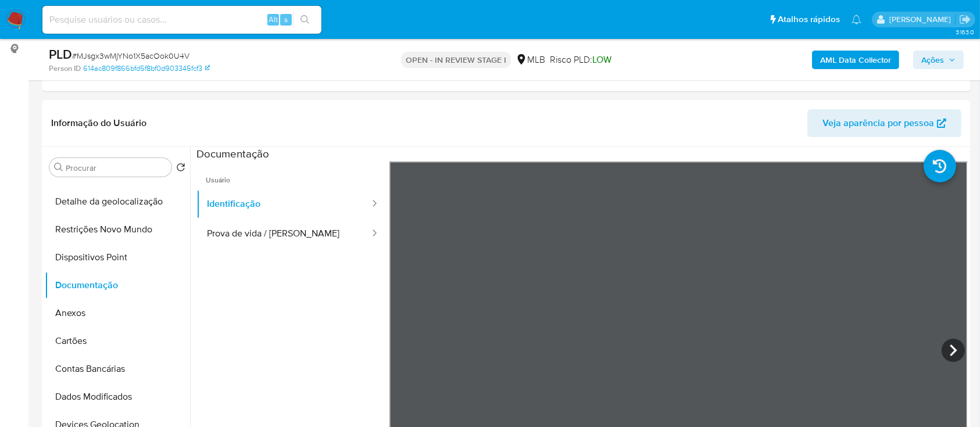
click at [273, 238] on button "Prova de vida / Selfie" at bounding box center [284, 234] width 174 height 30
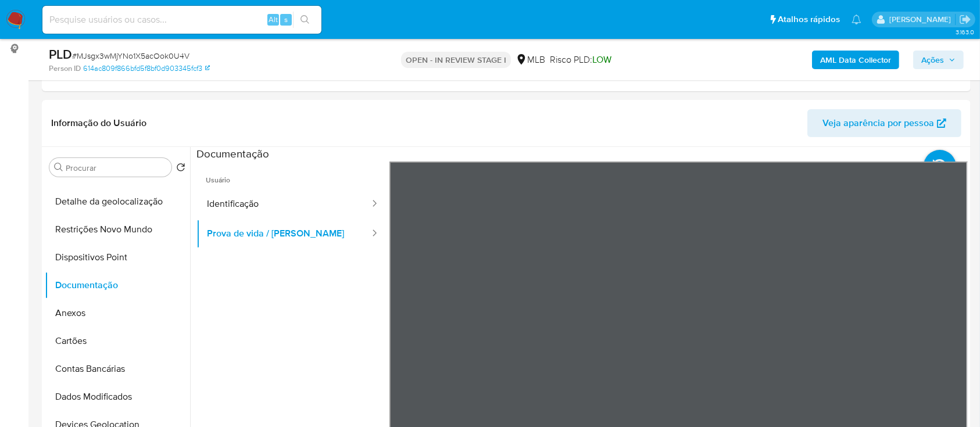
click at [84, 311] on button "Anexos" at bounding box center [113, 313] width 136 height 28
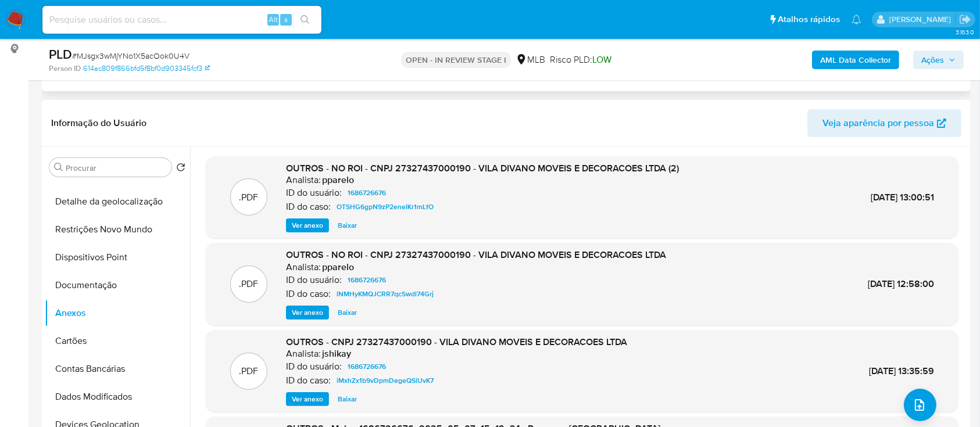
scroll to position [0, 0]
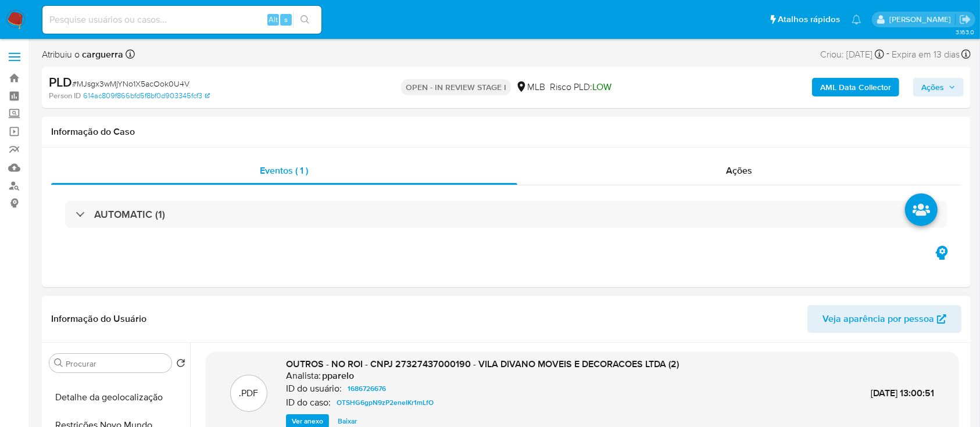
click at [527, 301] on div "Informação do Usuário Veja aparência por pessoa" at bounding box center [506, 319] width 929 height 47
drag, startPoint x: 837, startPoint y: 76, endPoint x: 829, endPoint y: 82, distance: 9.5
click at [834, 80] on div "AML Data Collector Ações" at bounding box center [813, 87] width 302 height 27
click at [832, 86] on b "AML Data Collector" at bounding box center [855, 87] width 71 height 19
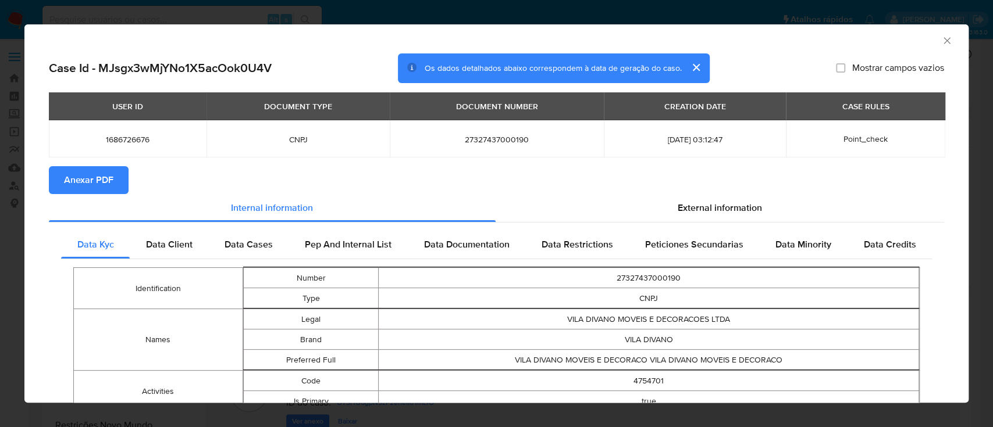
click at [106, 181] on span "Anexar PDF" at bounding box center [88, 180] width 49 height 26
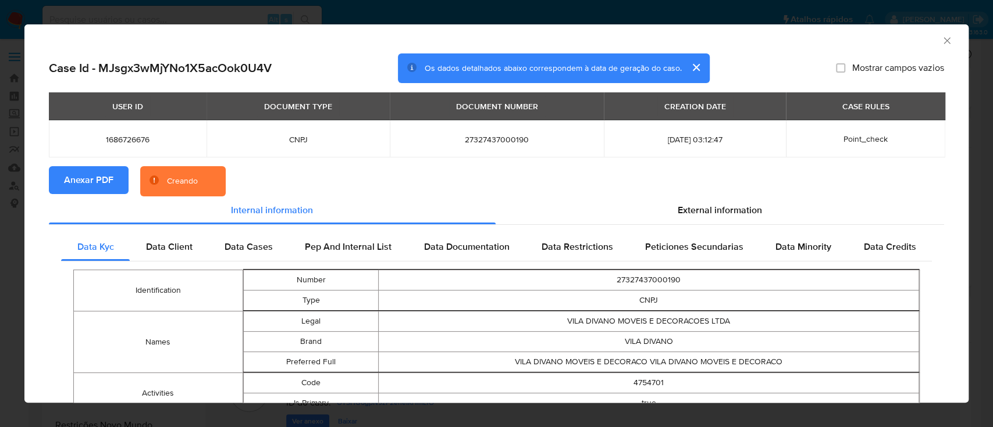
click at [941, 42] on div "AML Data Collector" at bounding box center [496, 38] width 944 height 29
click at [941, 40] on icon "Fechar a janela" at bounding box center [947, 41] width 12 height 12
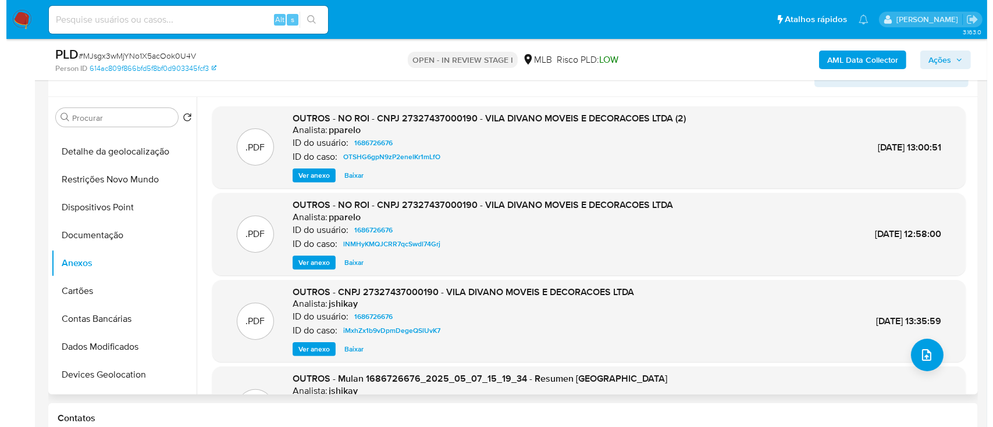
scroll to position [233, 0]
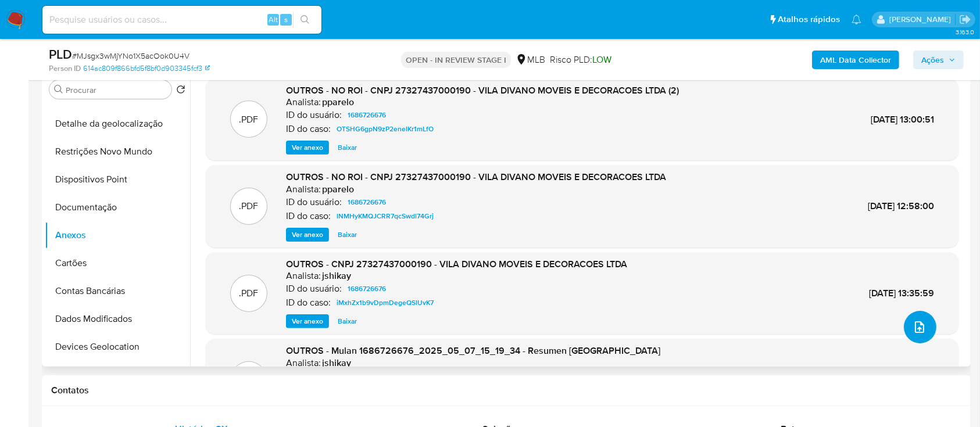
click at [916, 331] on icon "upload-file" at bounding box center [920, 327] width 14 height 14
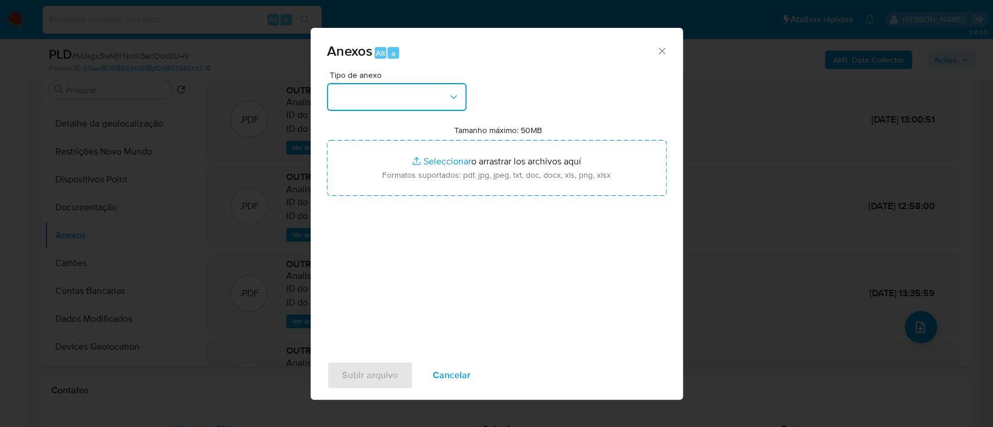
click at [392, 100] on button "button" at bounding box center [397, 97] width 140 height 28
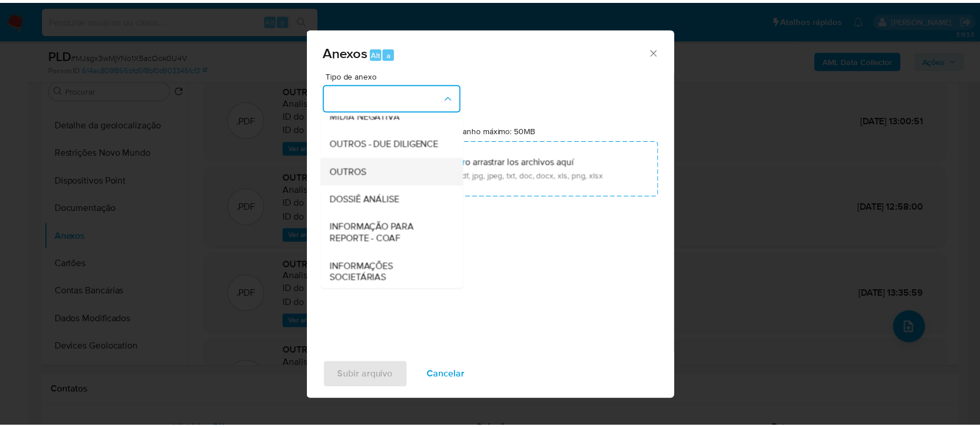
scroll to position [179, 0]
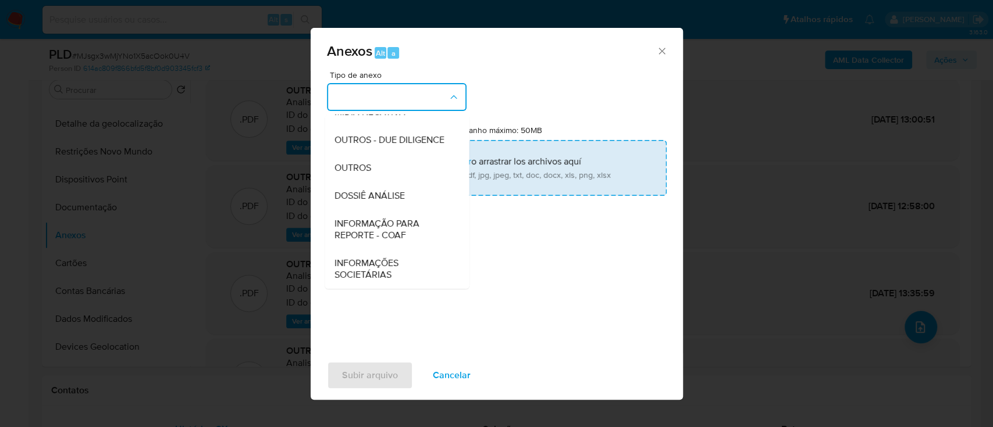
click at [372, 174] on div "OUTROS" at bounding box center [393, 168] width 119 height 28
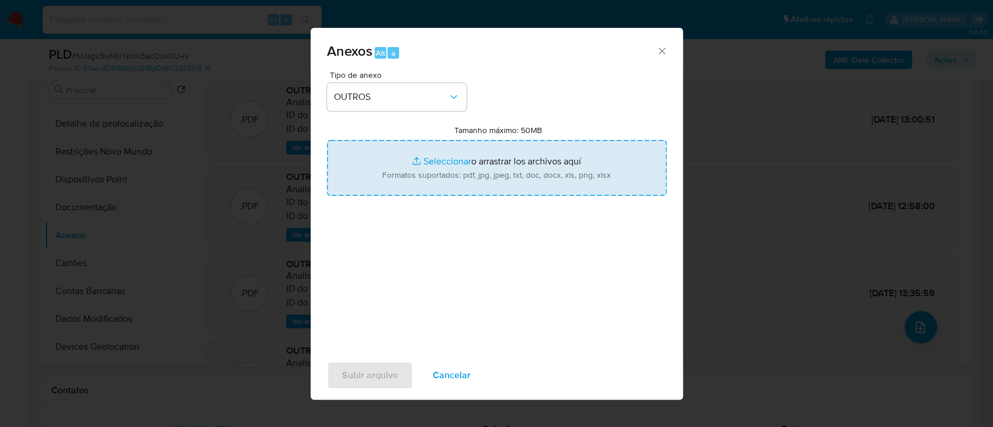
click at [452, 164] on input "Tamanho máximo: 50MB Seleccionar archivos" at bounding box center [497, 168] width 340 height 56
type input "C:\fakepath\Mulan 1686726676_2025_10_10_16_11_42.xlsx"
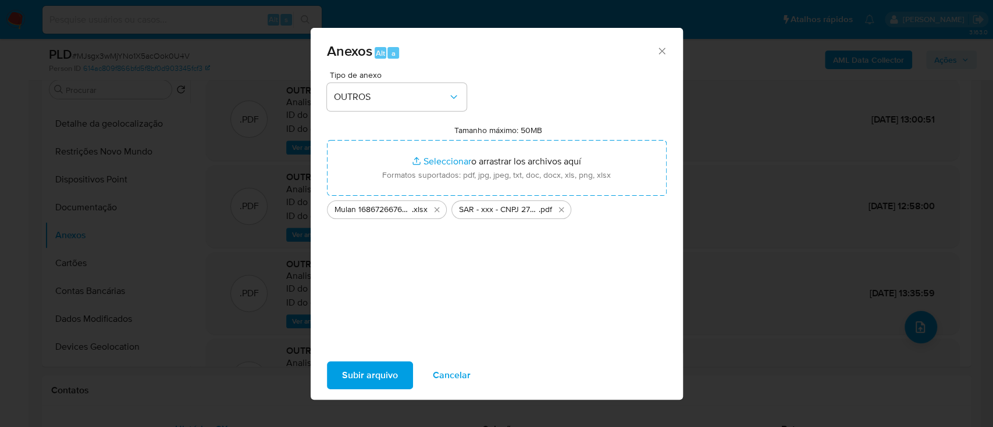
click at [386, 369] on span "Subir arquivo" at bounding box center [370, 376] width 56 height 26
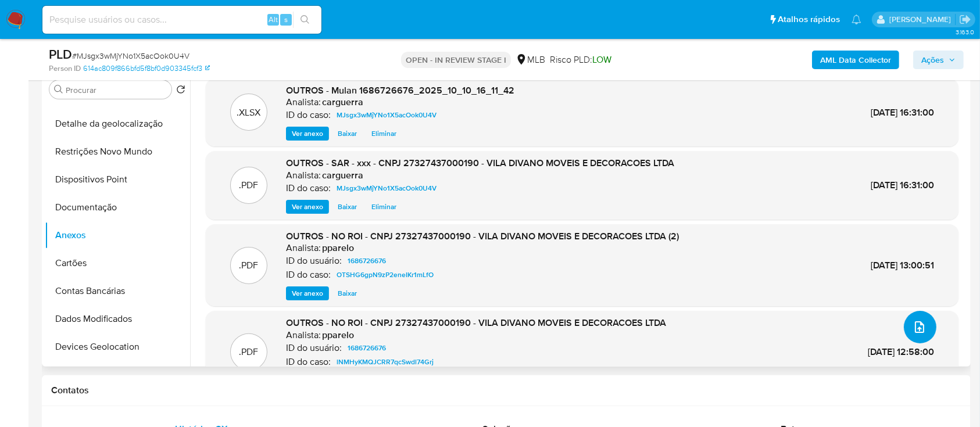
scroll to position [155, 0]
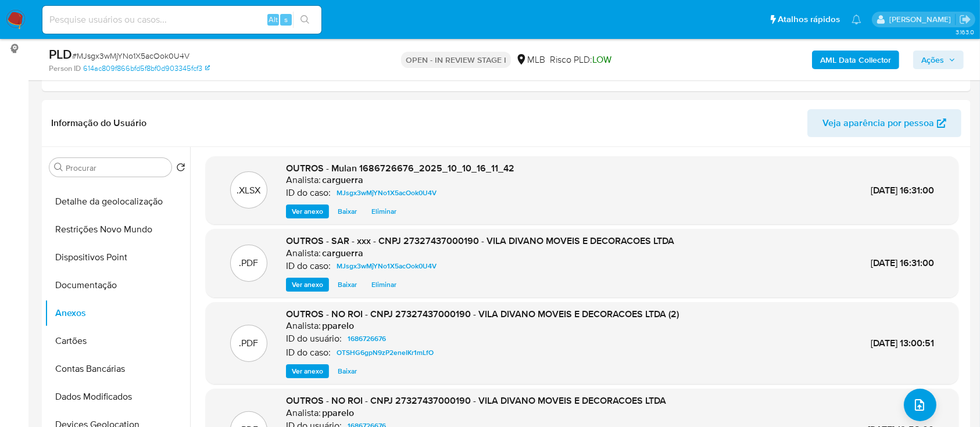
click at [928, 58] on span "Ações" at bounding box center [933, 60] width 23 height 19
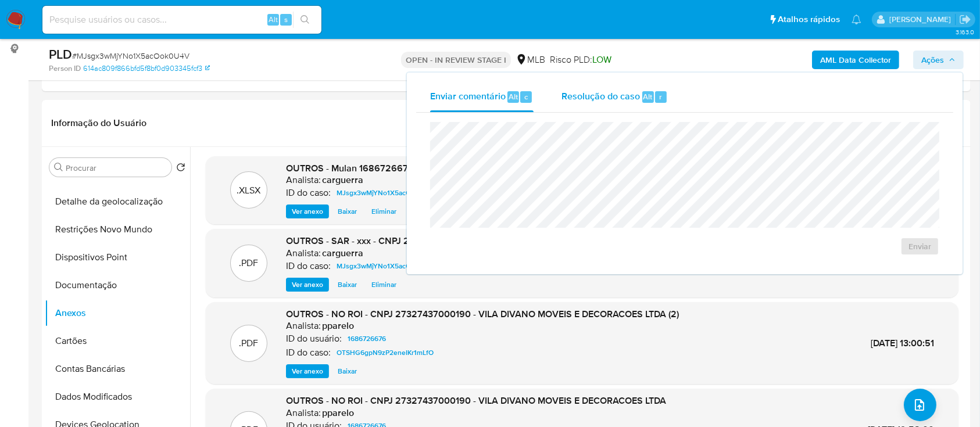
click at [604, 95] on span "Resolução do caso" at bounding box center [601, 96] width 78 height 13
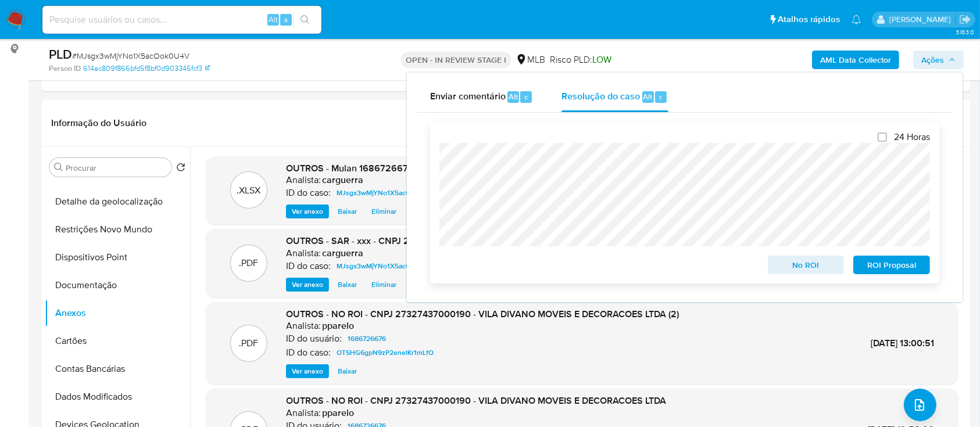
click at [877, 267] on span "ROI Proposal" at bounding box center [892, 265] width 60 height 16
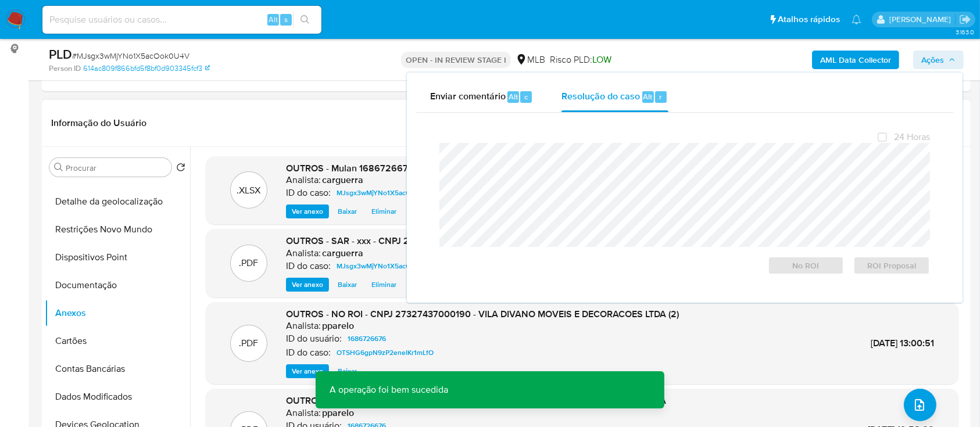
click at [269, 123] on header "Informação do Usuário Veja aparência por pessoa" at bounding box center [506, 123] width 911 height 28
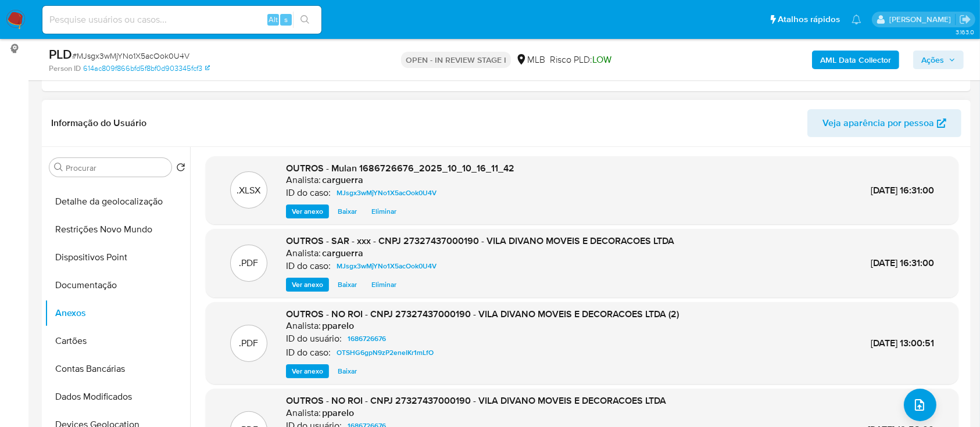
scroll to position [0, 0]
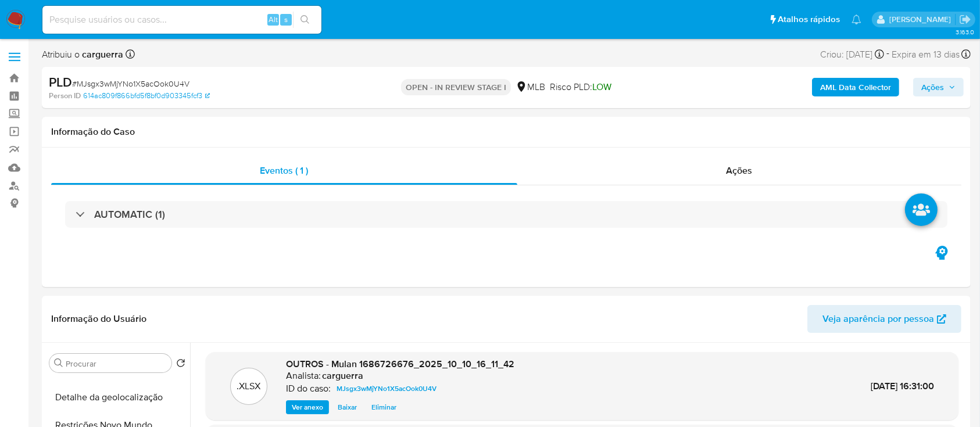
click at [956, 83] on button "Ações" at bounding box center [938, 87] width 51 height 19
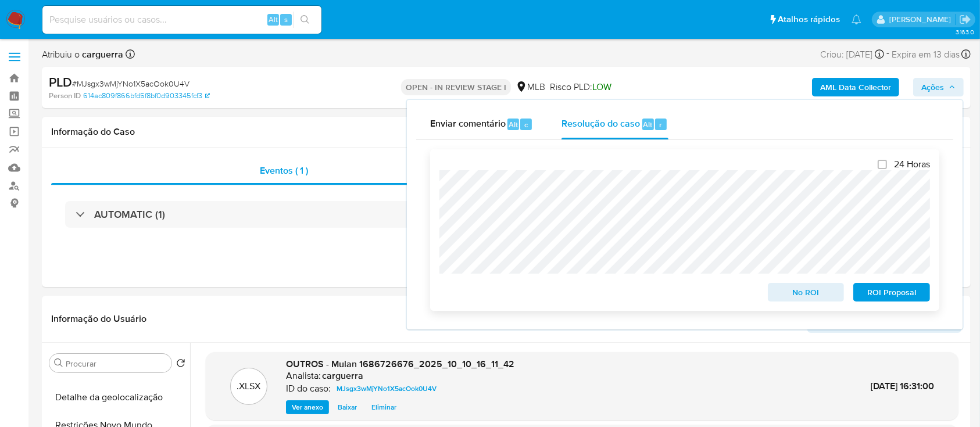
click at [897, 290] on span "ROI Proposal" at bounding box center [892, 292] width 60 height 16
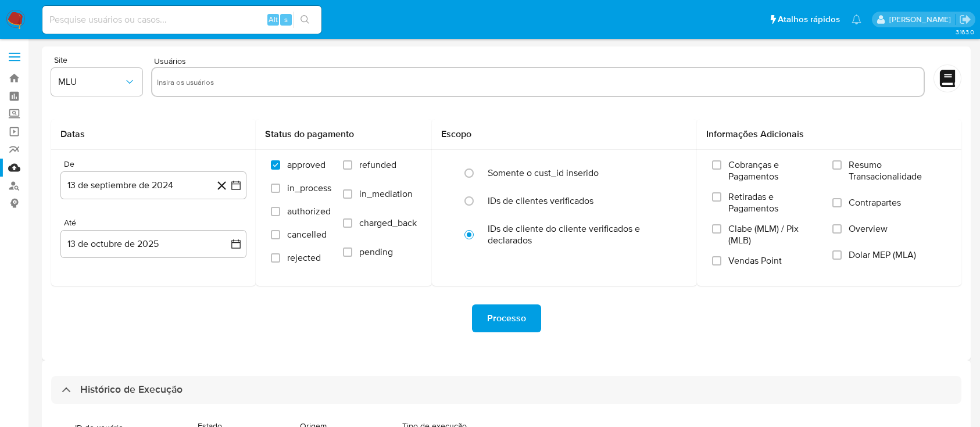
select select "20"
click at [15, 77] on link "Bandeja" at bounding box center [69, 78] width 138 height 18
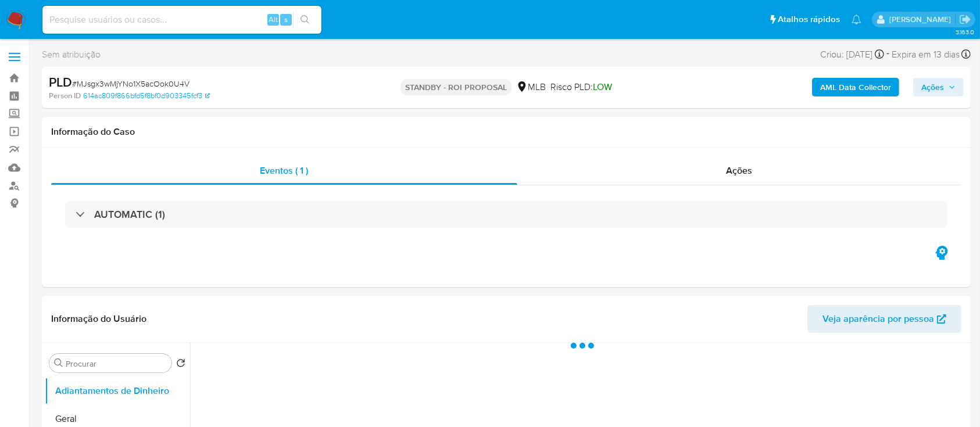
select select "10"
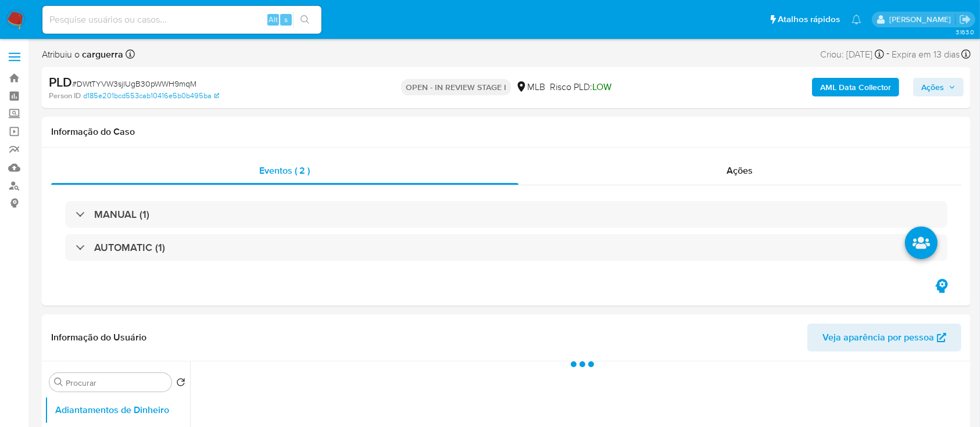
select select "10"
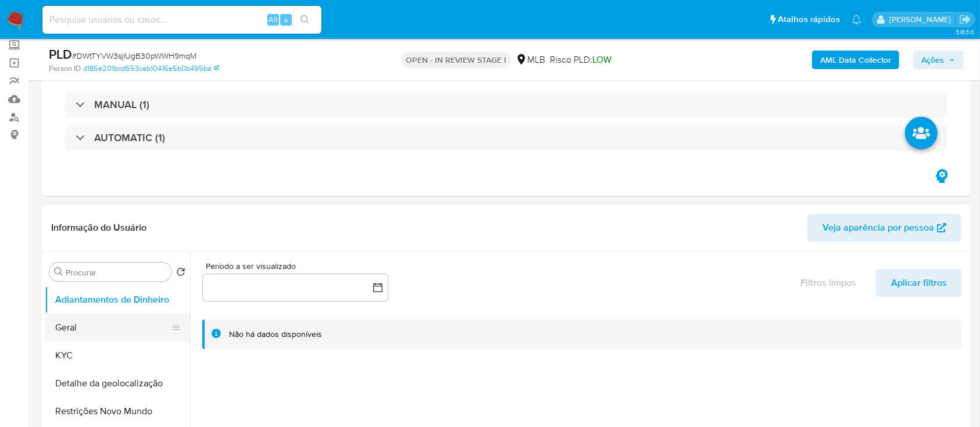
scroll to position [155, 0]
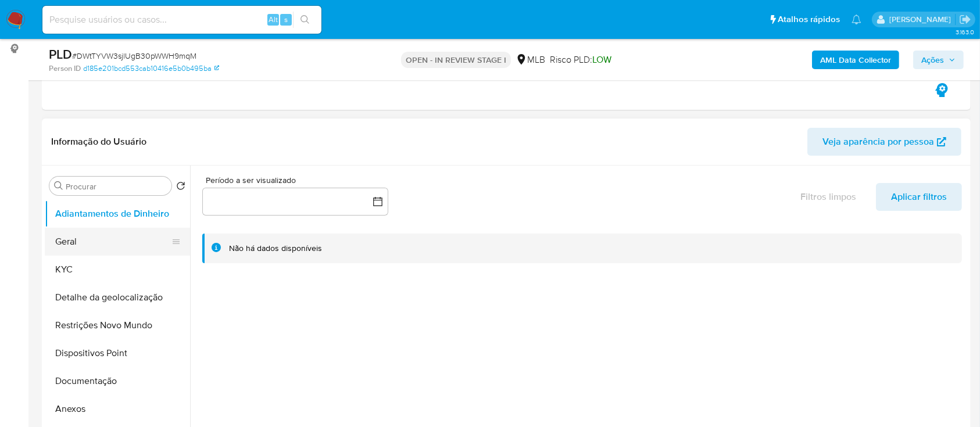
click at [78, 229] on button "Geral" at bounding box center [113, 242] width 136 height 28
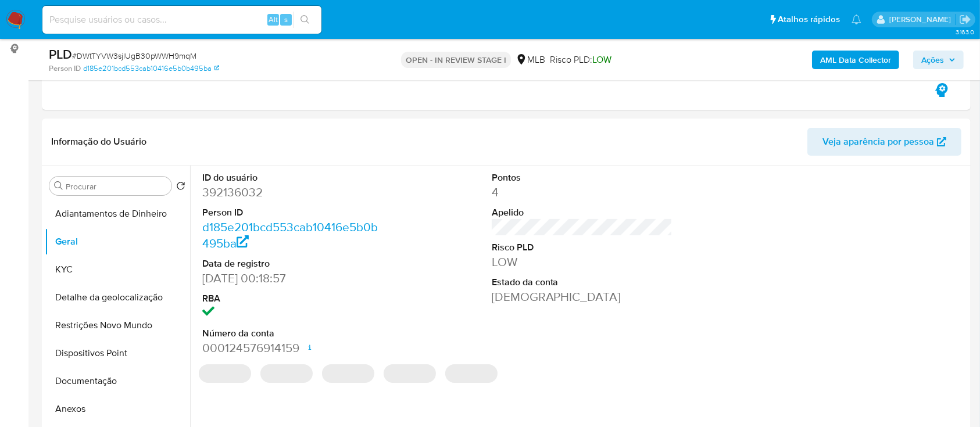
scroll to position [233, 0]
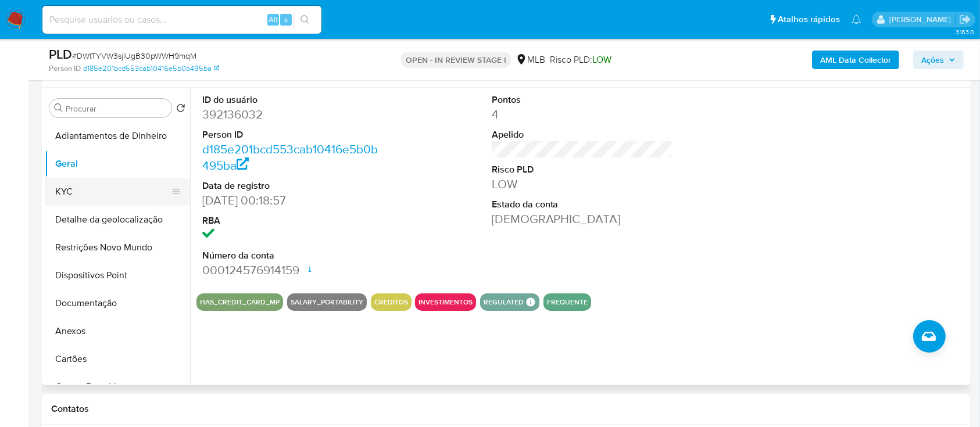
click at [84, 193] on button "KYC" at bounding box center [113, 192] width 136 height 28
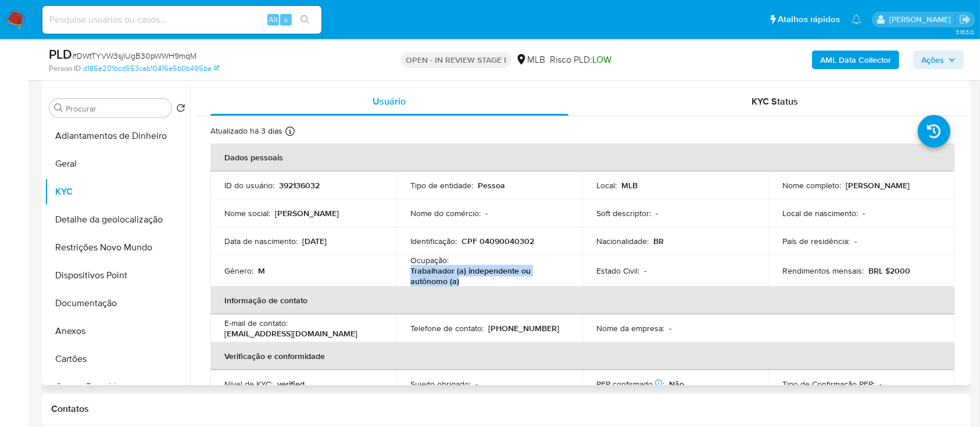
drag, startPoint x: 463, startPoint y: 281, endPoint x: 406, endPoint y: 268, distance: 58.4
click at [406, 267] on td "Ocupação : Trabalhador (a) independente ou autônomo (a)" at bounding box center [490, 270] width 186 height 31
copy p "Trabalhador (a) independente ou autônomo (a)"
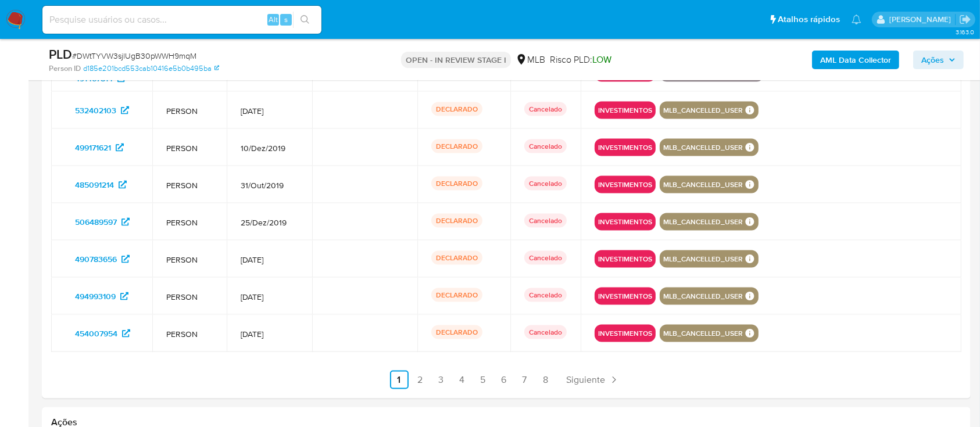
scroll to position [1705, 0]
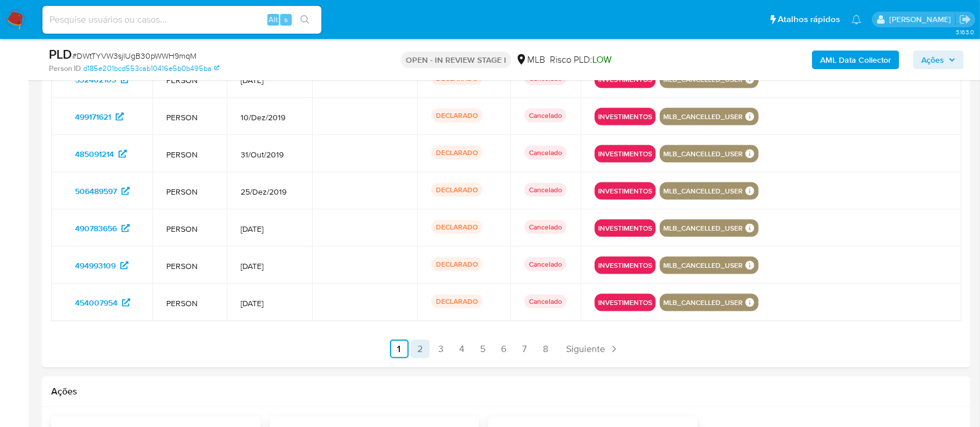
click at [419, 352] on link "2" at bounding box center [420, 349] width 19 height 19
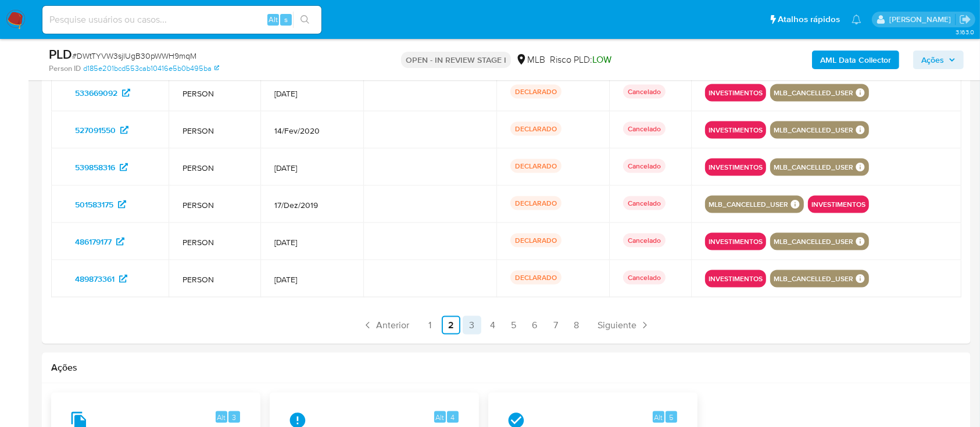
click at [470, 322] on link "3" at bounding box center [472, 325] width 19 height 19
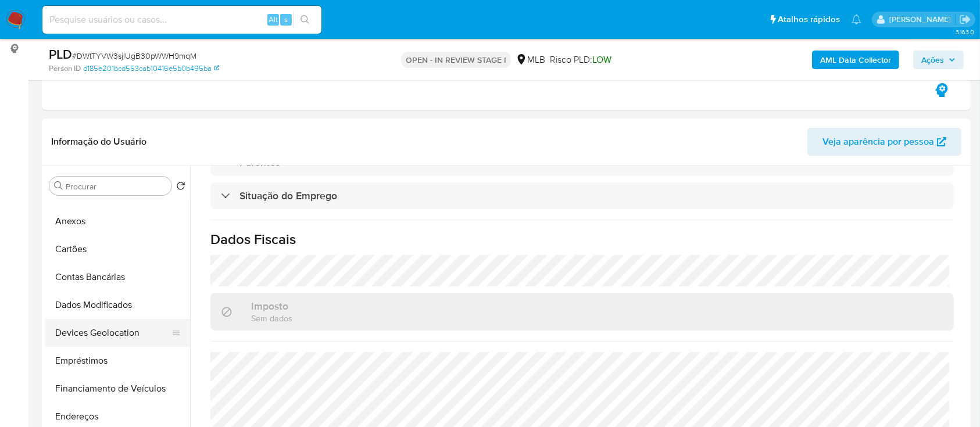
scroll to position [155, 0]
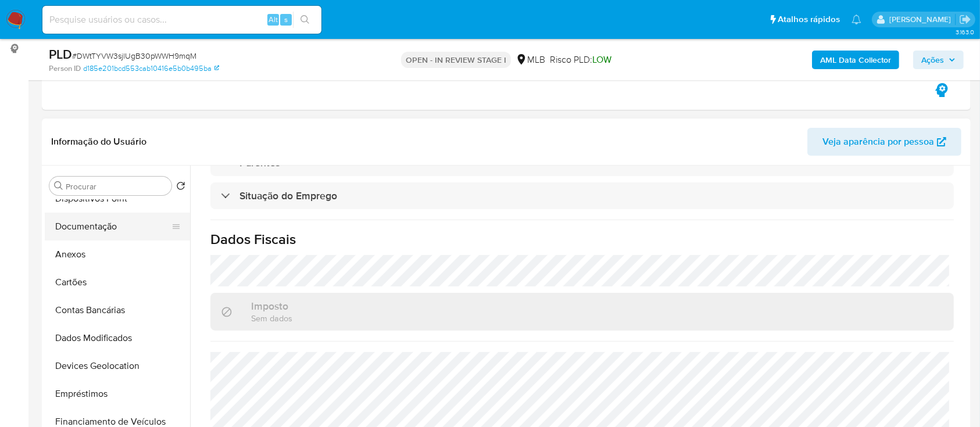
click at [97, 226] on button "Documentação" at bounding box center [113, 227] width 136 height 28
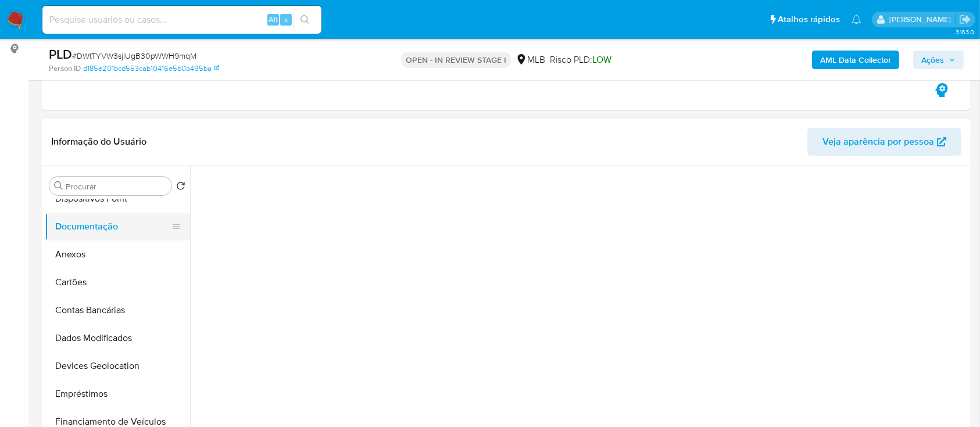
scroll to position [0, 0]
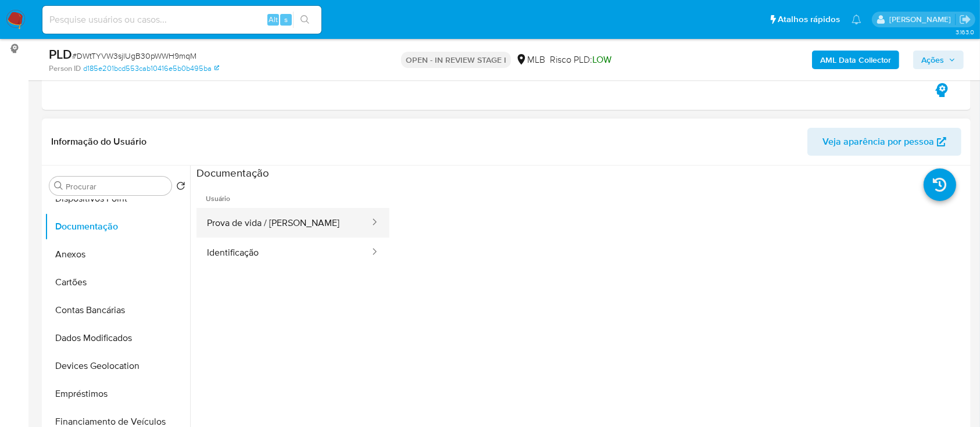
click at [305, 227] on button "Prova de vida / Selfie" at bounding box center [284, 223] width 174 height 30
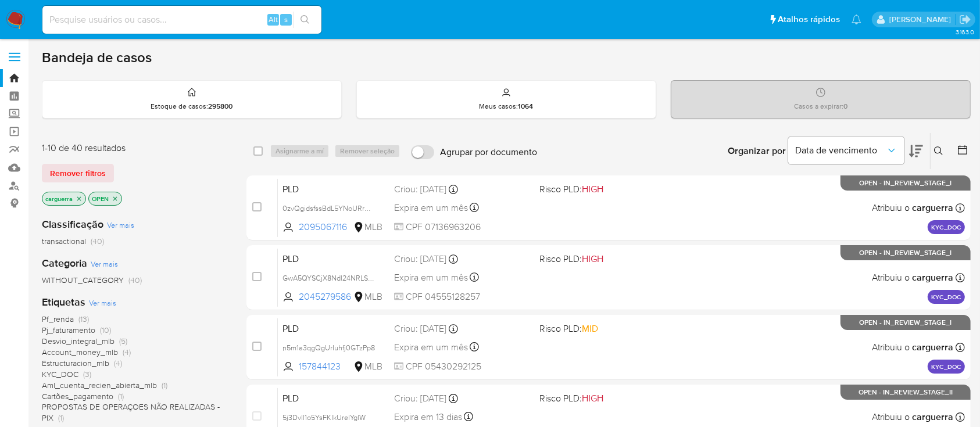
scroll to position [77, 0]
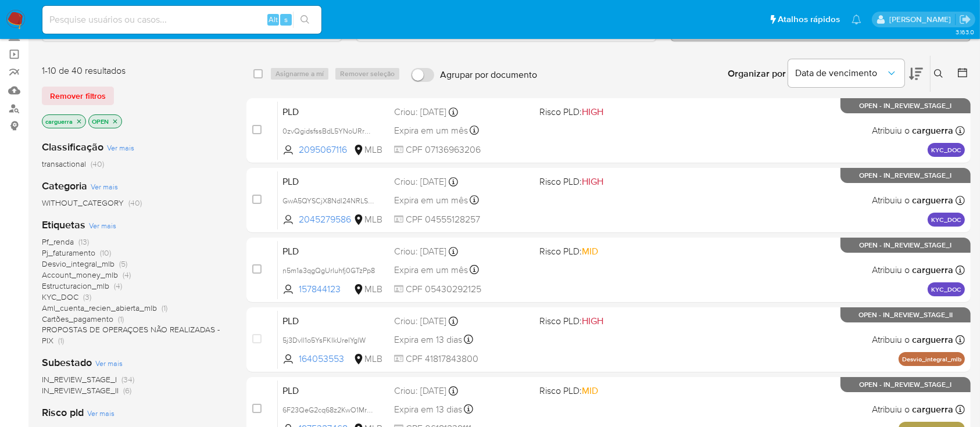
click at [76, 242] on span "Pf_renda (13)" at bounding box center [65, 242] width 47 height 11
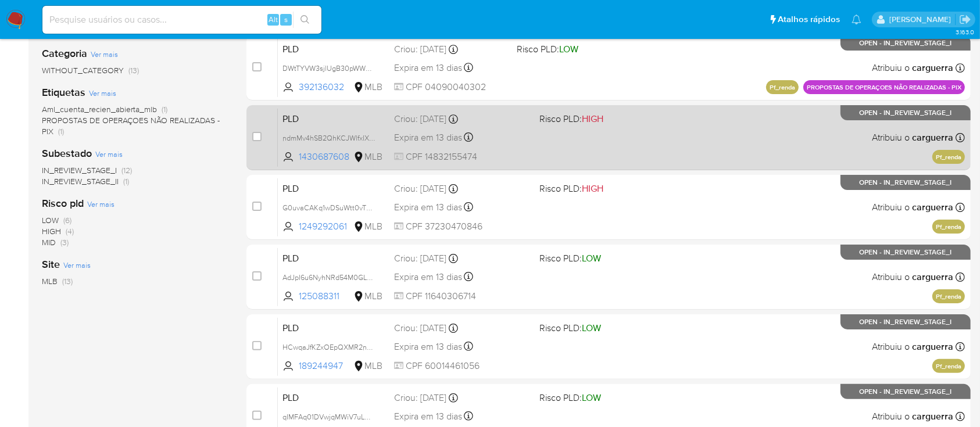
scroll to position [233, 0]
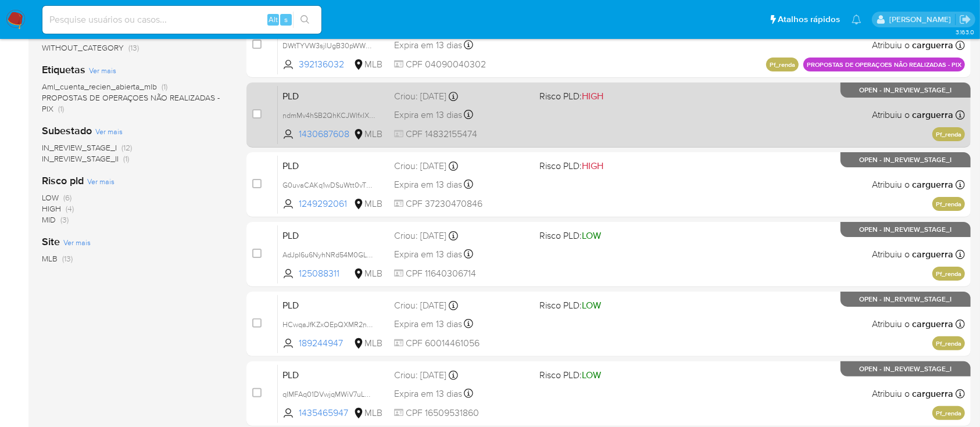
click at [727, 117] on div "PLD ndmMv4hSB2QhKCJWlfxIXQgt 1430687608 MLB Risco PLD: HIGH Criou: [DATE] Criou…" at bounding box center [621, 114] width 687 height 59
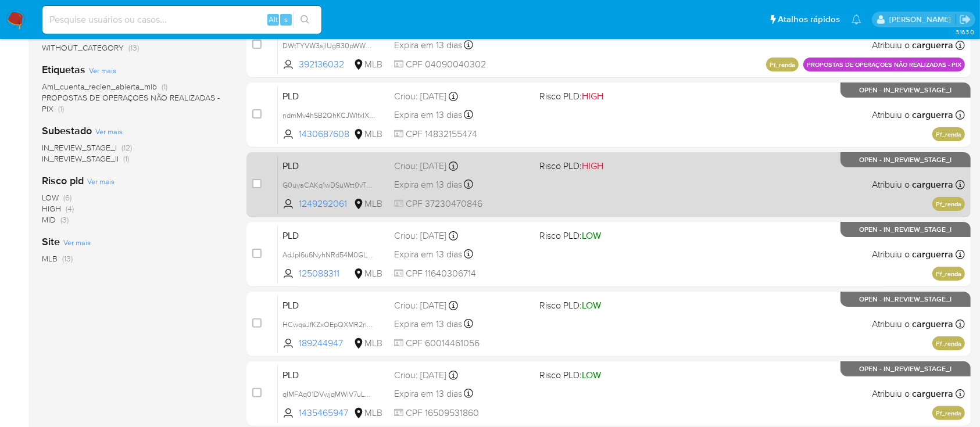
click at [738, 180] on div "PLD G0uvaCAKq1wDSuWtt0vTUQXZ 1249292061 MLB Risco PLD: HIGH Criou: [DATE] Criou…" at bounding box center [621, 184] width 687 height 59
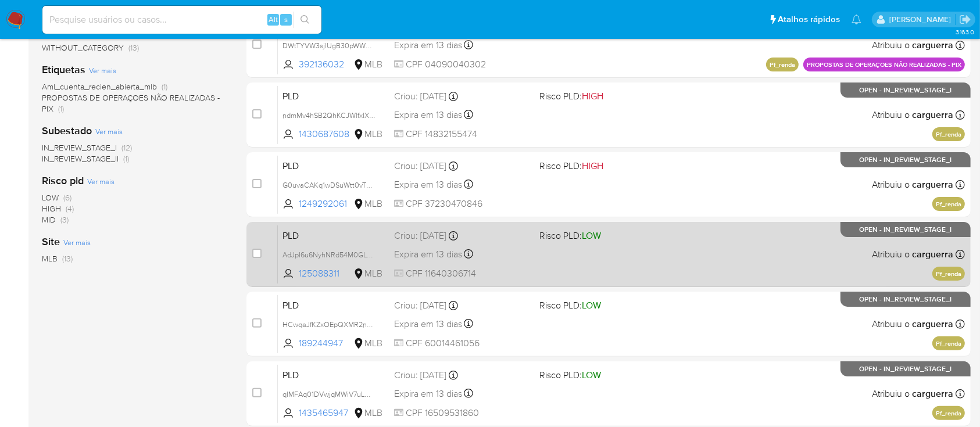
click at [762, 264] on div "PLD AdJpI6u6NyhNRd54M0GLbrYA 125088311 MLB Risco PLD: LOW Criou: [DATE] Criou: …" at bounding box center [621, 254] width 687 height 59
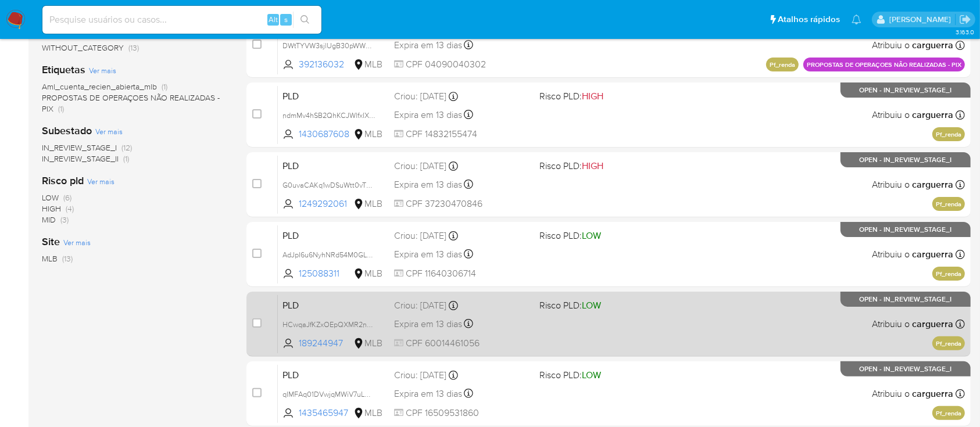
click at [736, 330] on div "PLD HCwqaJfKZxOEpQXMR2n9dT1j 189244947 MLB Risco PLD: LOW Criou: [DATE] Criou: …" at bounding box center [621, 324] width 687 height 59
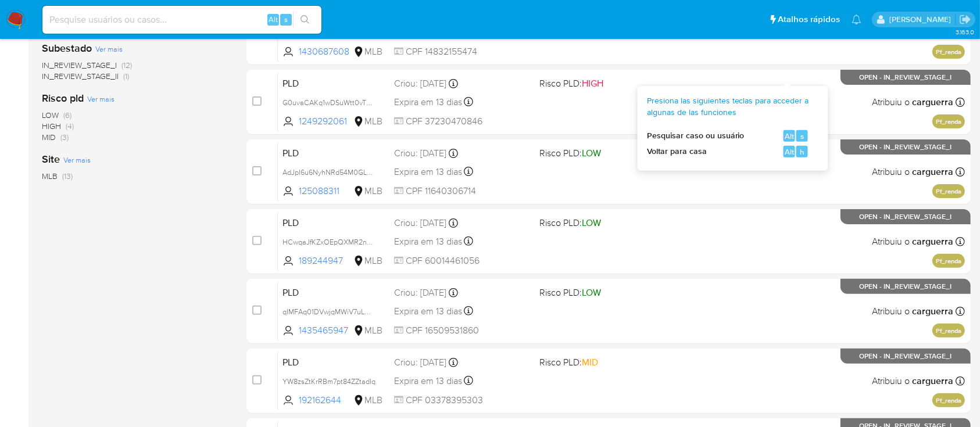
scroll to position [387, 0]
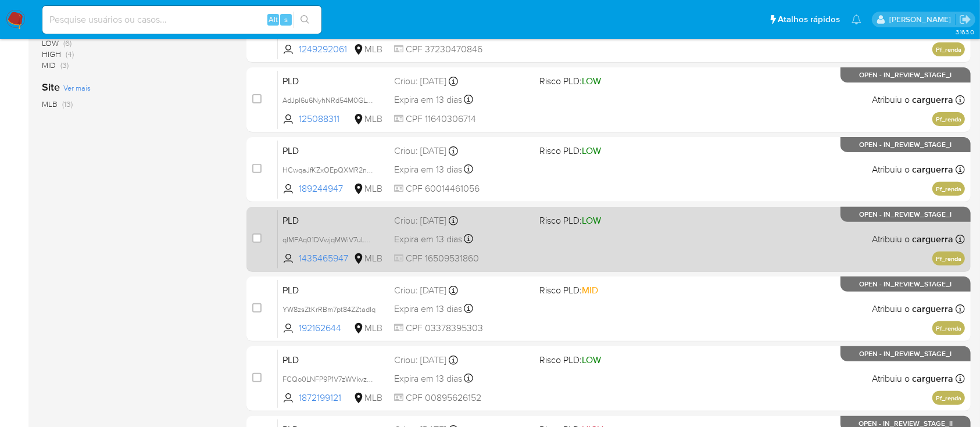
click at [729, 221] on div "PLD qIMFAq01DVwjqMWiV7uLOvzE 1435465947 MLB Risco PLD: LOW Criou: [DATE] Criou:…" at bounding box center [621, 239] width 687 height 59
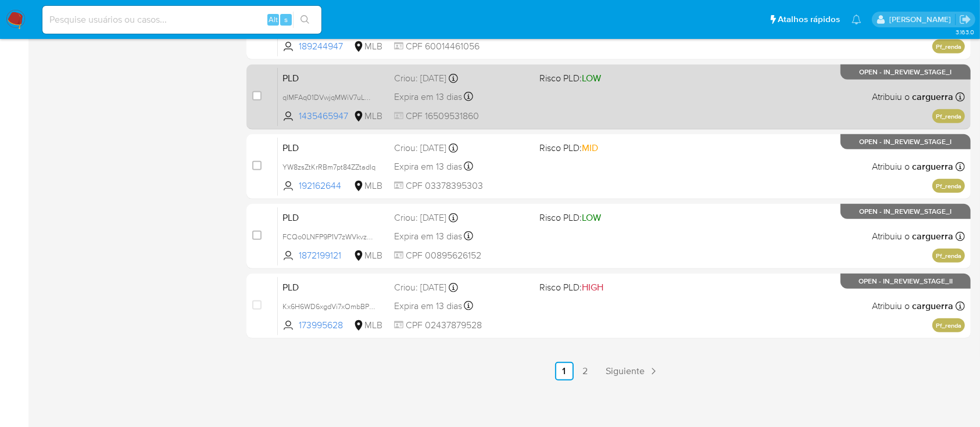
scroll to position [531, 0]
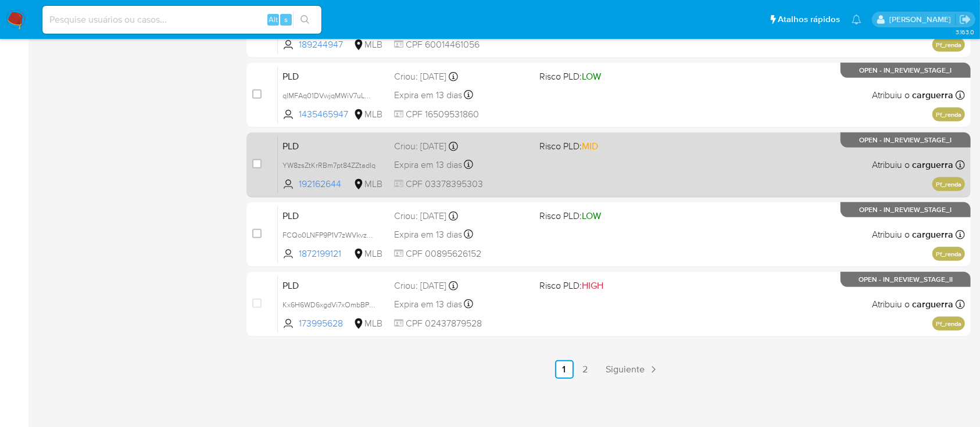
click at [767, 159] on div "PLD YW8zsZtKrRBm7pt84ZZtadIq 192162644 MLB Risco PLD: MID Criou: [DATE] Criou: …" at bounding box center [621, 164] width 687 height 59
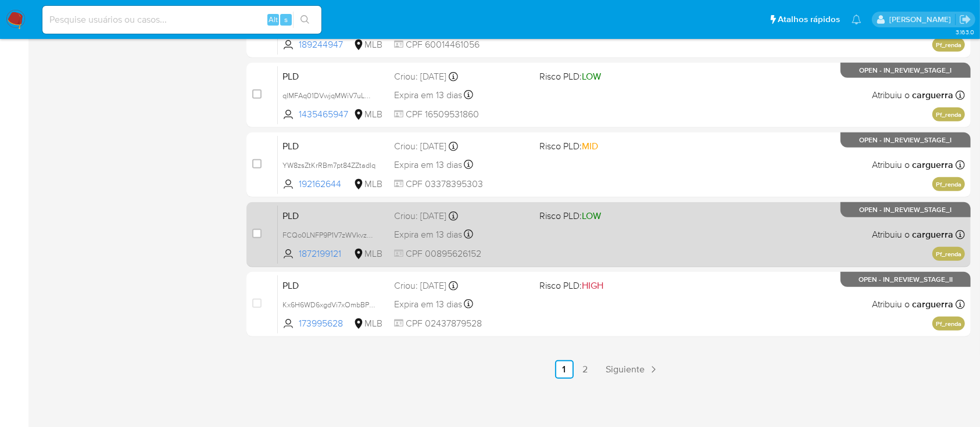
click at [744, 222] on div "PLD FCQo0LNFP9P1V7zWVkvz71qL 1872199121 MLB Risco PLD: LOW Criou: [DATE] Criou:…" at bounding box center [621, 234] width 687 height 59
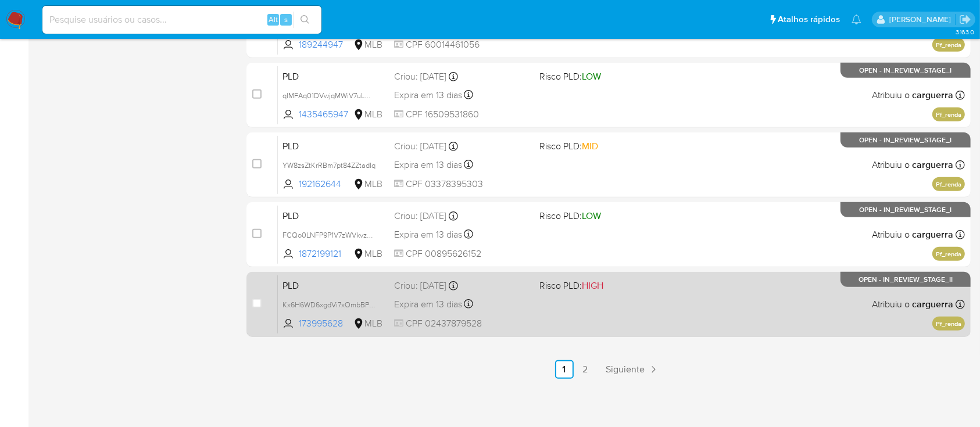
click at [730, 291] on div "PLD Kx6H6WD6xgdVi7xOmbBPx09y 173995628 MLB Risco PLD: HIGH Criou: [DATE] Criou:…" at bounding box center [621, 304] width 687 height 59
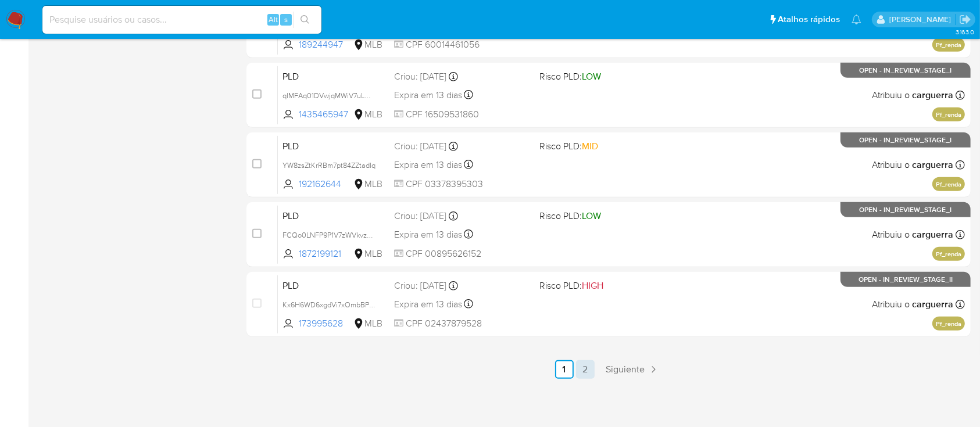
click at [583, 367] on link "2" at bounding box center [585, 369] width 19 height 19
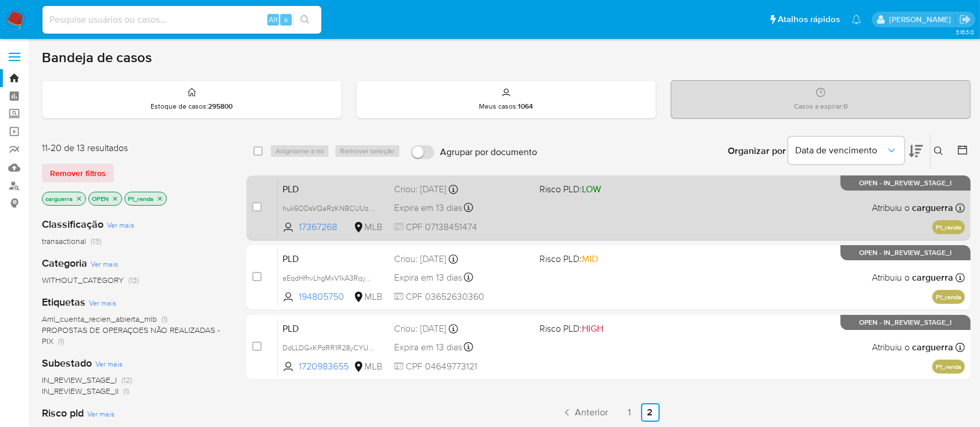
click at [626, 195] on div "PLD huk5ODsVQaRzKNBCUUzVlnGg 17367268 MLB Risco PLD: LOW Criou: [DATE] Criou: […" at bounding box center [621, 208] width 687 height 59
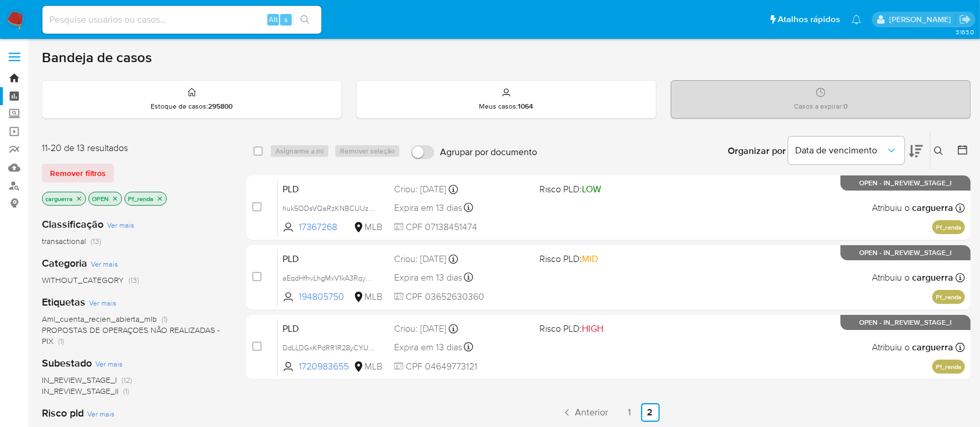
drag, startPoint x: 15, startPoint y: 76, endPoint x: 15, endPoint y: 92, distance: 15.7
click at [15, 77] on link "Bandeja" at bounding box center [69, 78] width 138 height 18
click at [16, 92] on link "Painel" at bounding box center [69, 96] width 138 height 18
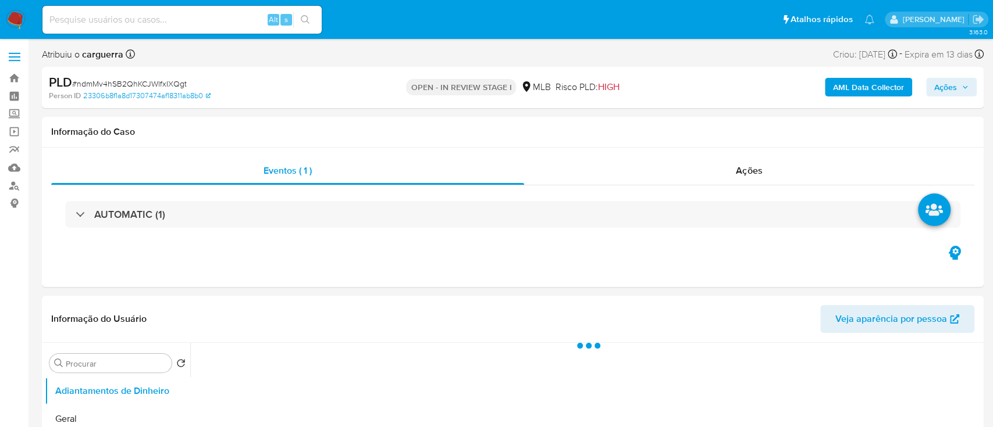
select select "10"
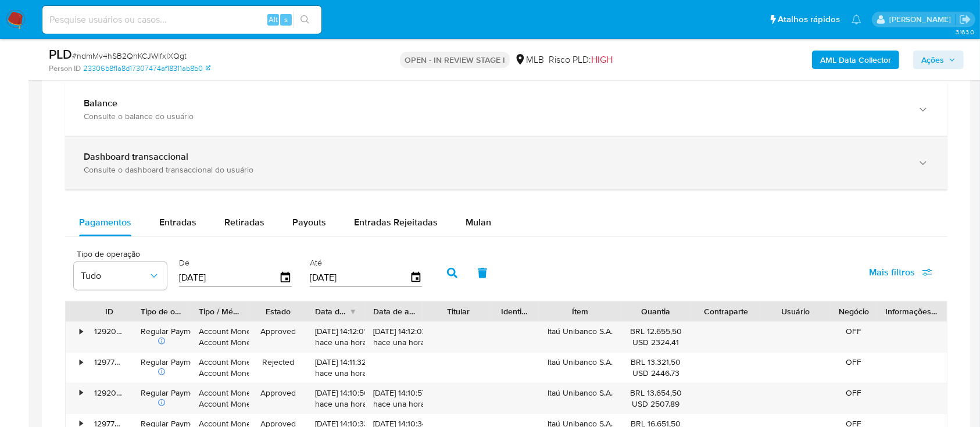
scroll to position [775, 0]
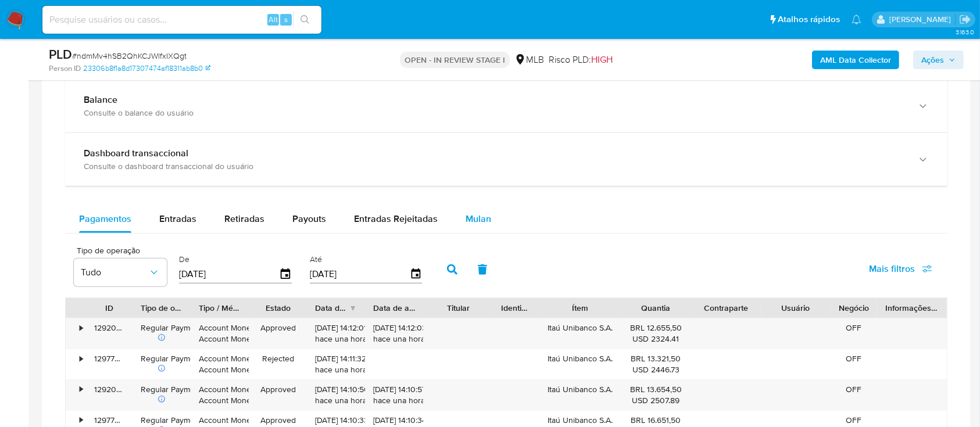
click at [469, 221] on span "Mulan" at bounding box center [479, 218] width 26 height 13
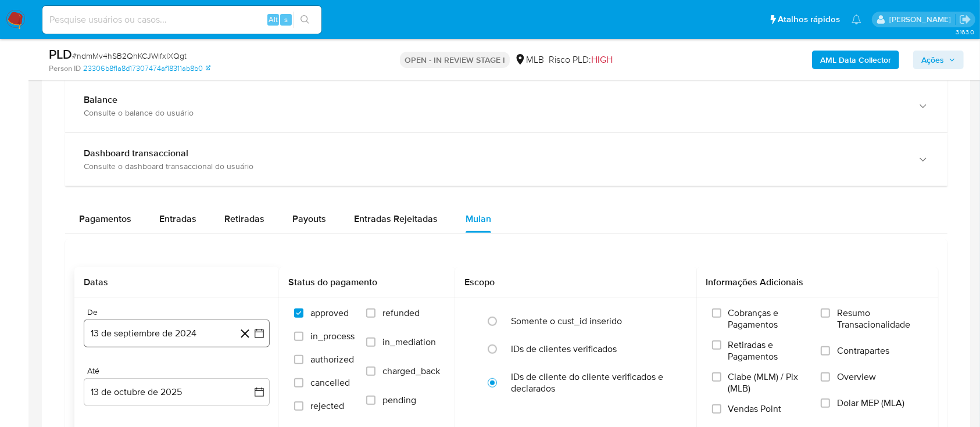
click at [259, 330] on icon "button" at bounding box center [259, 334] width 9 height 9
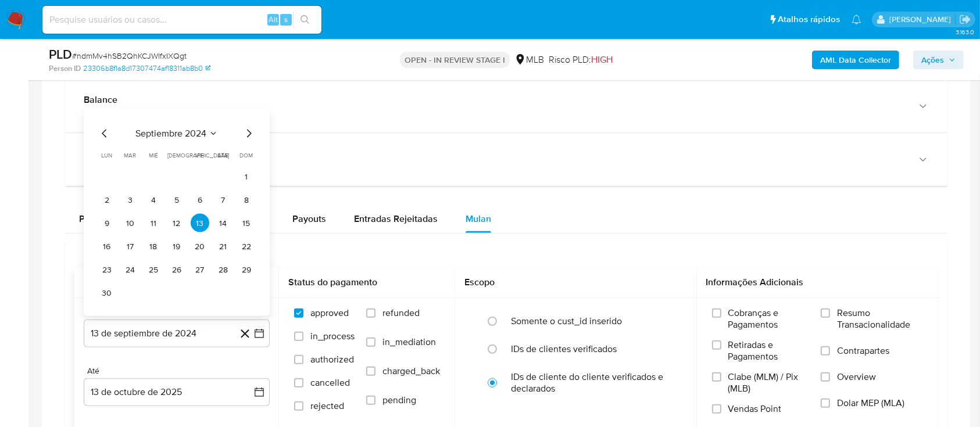
click at [205, 138] on span "septiembre 2024" at bounding box center [170, 134] width 71 height 12
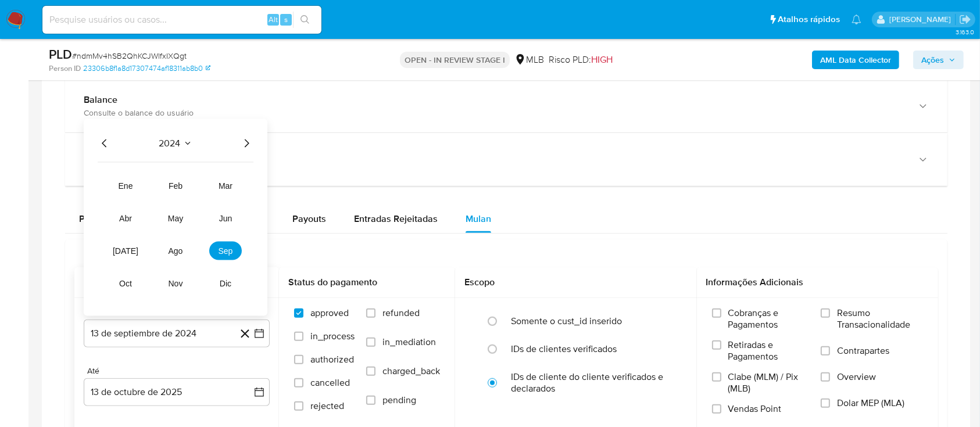
click at [245, 145] on icon "Año siguiente" at bounding box center [247, 144] width 14 height 14
click at [180, 248] on span "ago" at bounding box center [176, 251] width 15 height 9
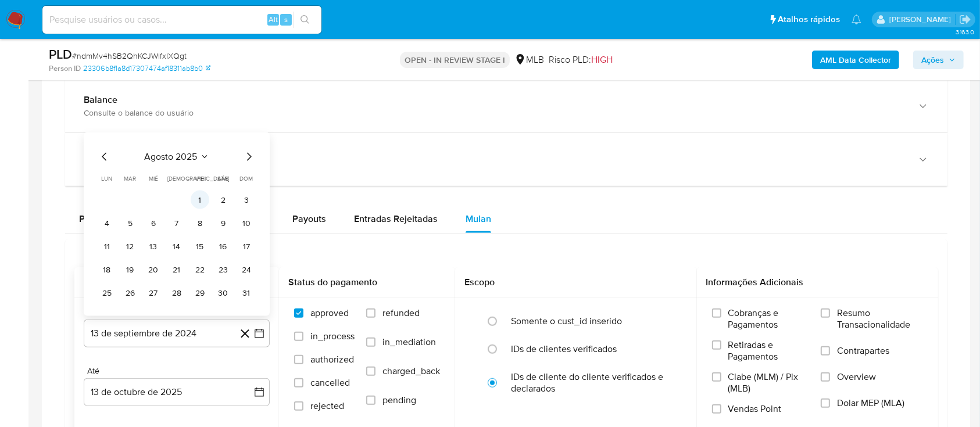
click at [200, 198] on button "1" at bounding box center [200, 200] width 19 height 19
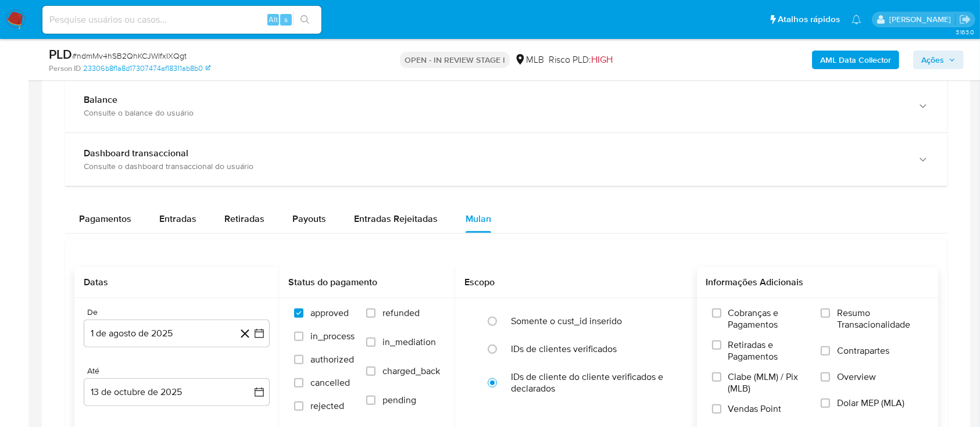
click at [843, 321] on span "Resumo Transacionalidade" at bounding box center [880, 319] width 86 height 23
click at [830, 318] on input "Resumo Transacionalidade" at bounding box center [825, 313] width 9 height 9
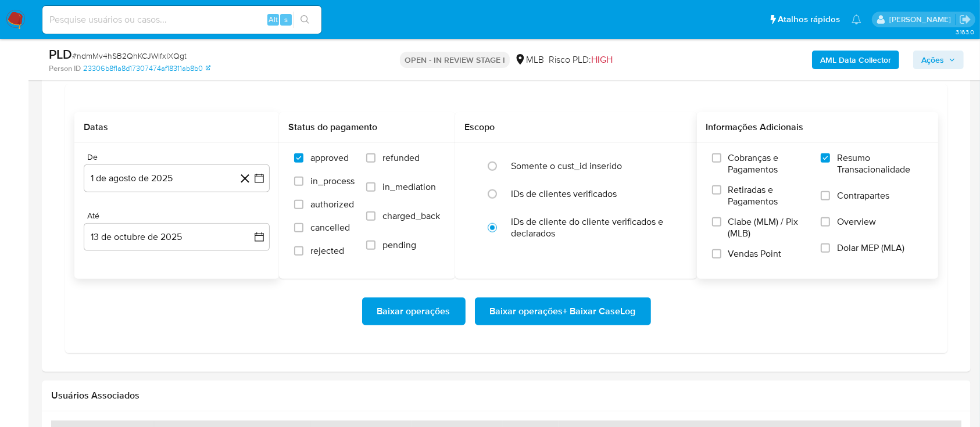
click at [521, 300] on span "Baixar operações + Baixar CaseLog" at bounding box center [563, 312] width 146 height 26
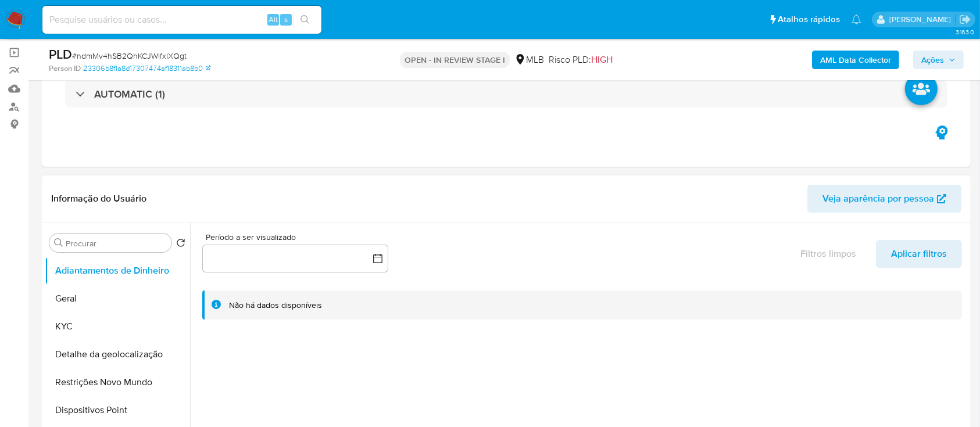
scroll to position [155, 0]
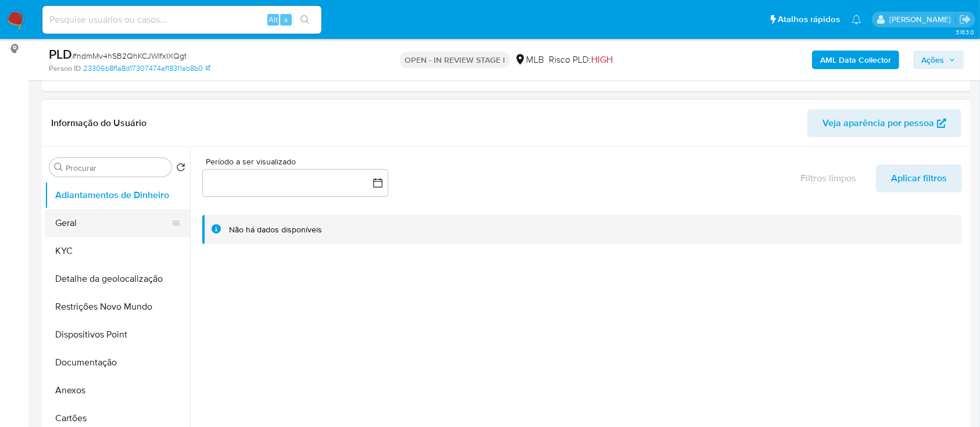
click at [65, 220] on button "Geral" at bounding box center [113, 223] width 136 height 28
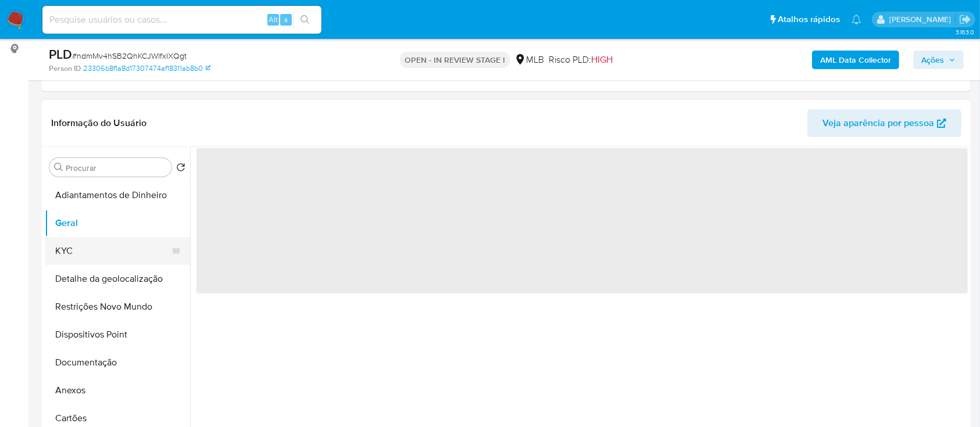
click at [69, 253] on button "KYC" at bounding box center [113, 251] width 136 height 28
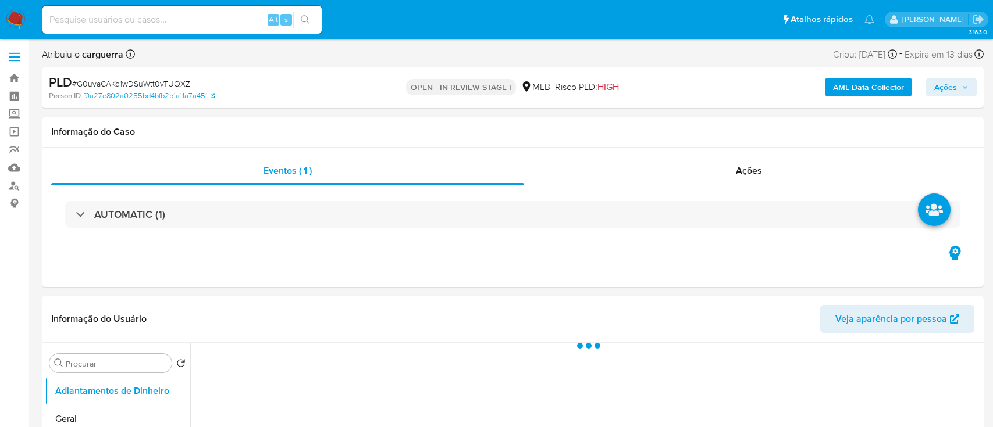
select select "10"
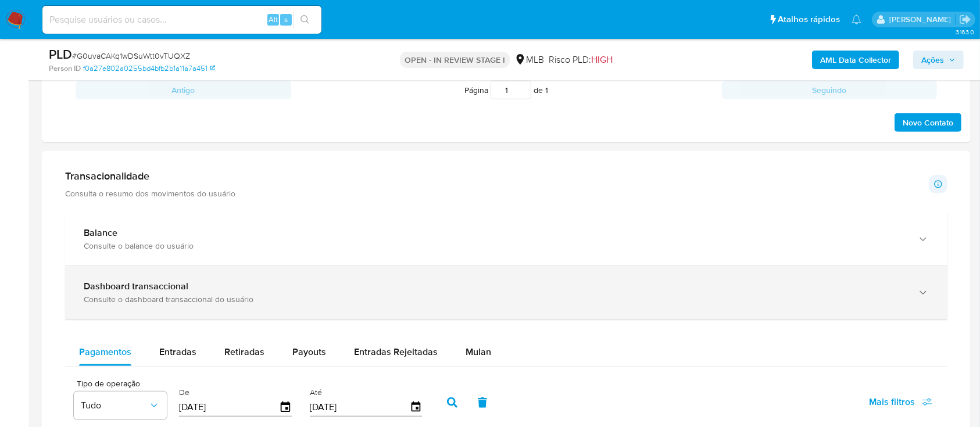
scroll to position [698, 0]
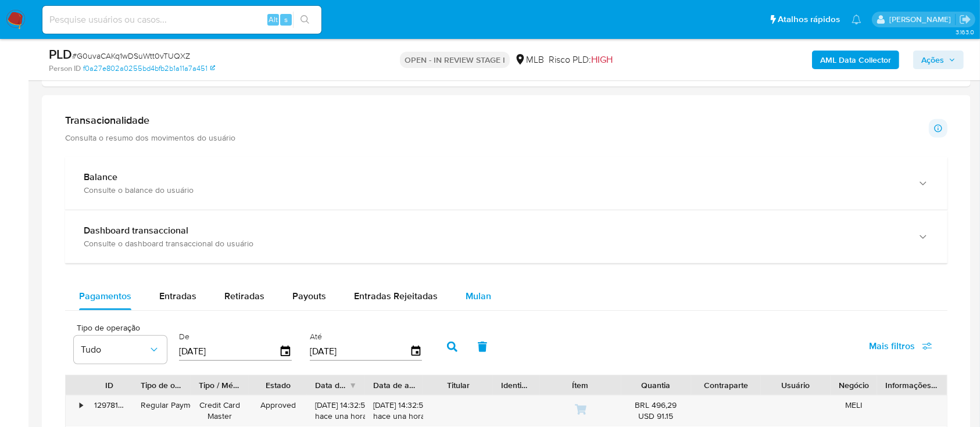
click at [488, 302] on button "Mulan" at bounding box center [478, 297] width 53 height 28
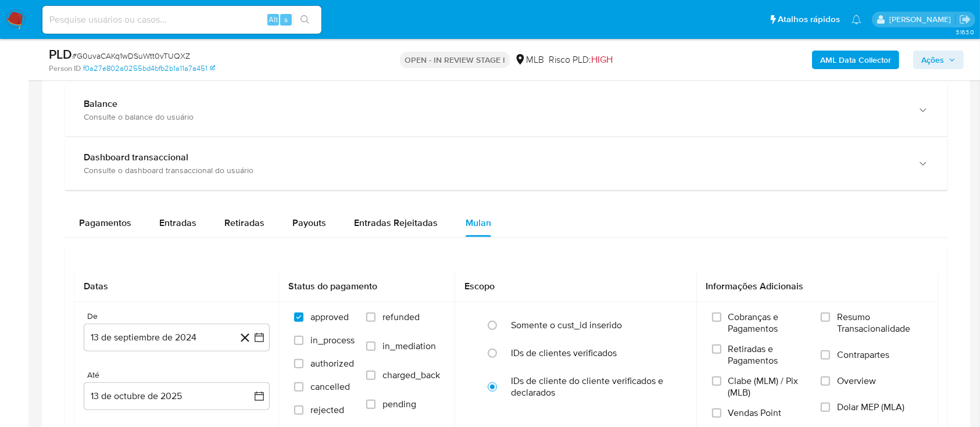
scroll to position [852, 0]
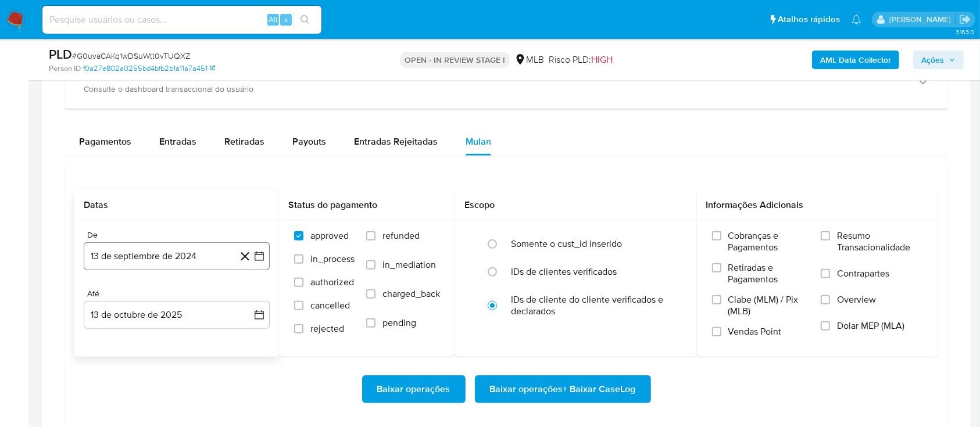
click at [260, 259] on icon "button" at bounding box center [260, 257] width 12 height 12
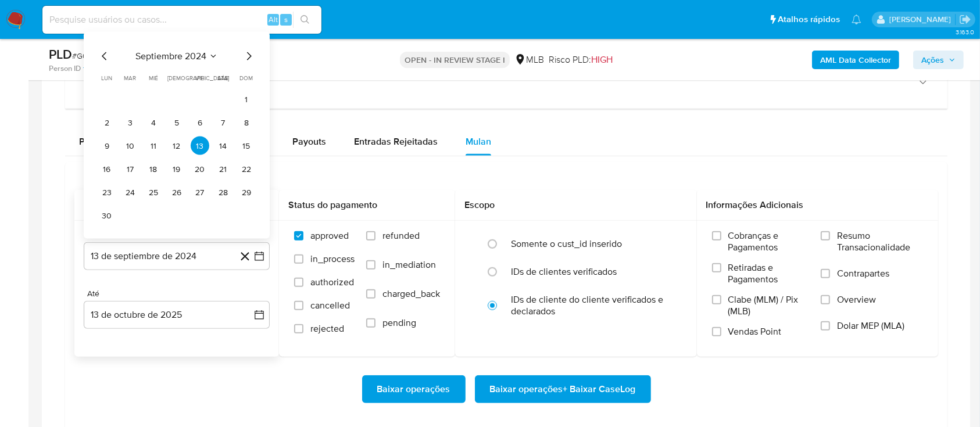
click at [218, 58] on icon "Seleccionar mes y año" at bounding box center [213, 56] width 9 height 9
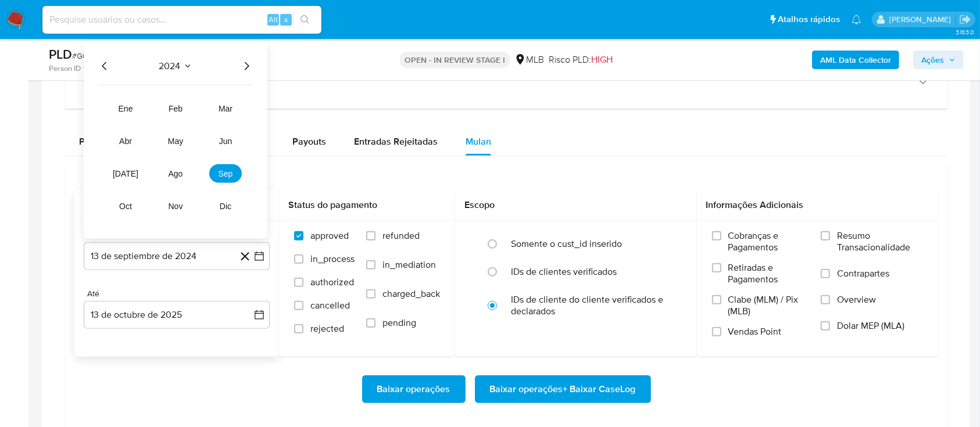
click at [251, 70] on icon "Año siguiente" at bounding box center [247, 66] width 14 height 14
click at [165, 169] on button "ago" at bounding box center [175, 174] width 33 height 19
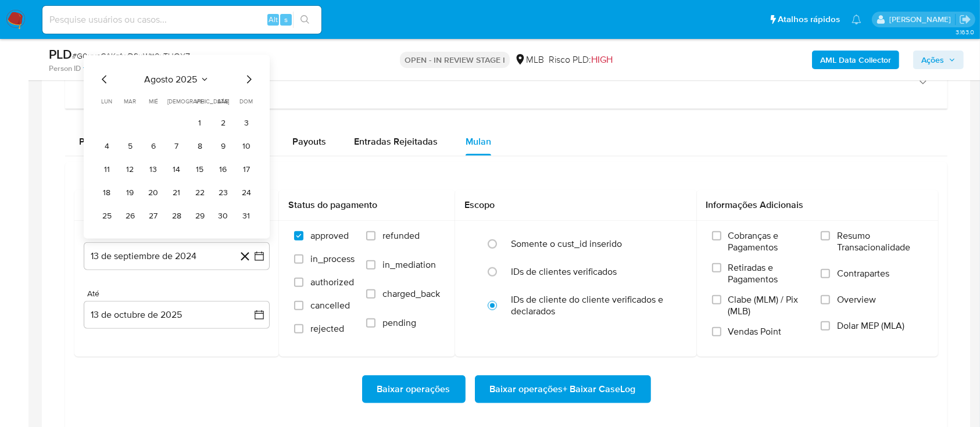
click at [203, 119] on button "1" at bounding box center [200, 122] width 19 height 19
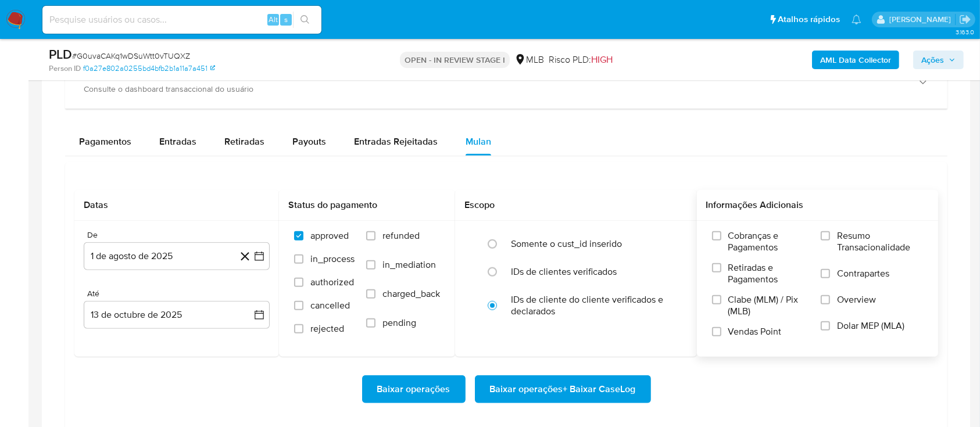
click at [820, 236] on div "Cobranças e Pagamentos Retiradas e Pagamentos Clabe (MLM) / Pix (MLB) Vendas Po…" at bounding box center [817, 288] width 223 height 116
click at [832, 237] on label "Resumo Transacionalidade" at bounding box center [872, 249] width 102 height 38
click at [830, 237] on input "Resumo Transacionalidade" at bounding box center [825, 235] width 9 height 9
click at [544, 379] on span "Baixar operações + Baixar CaseLog" at bounding box center [563, 390] width 146 height 26
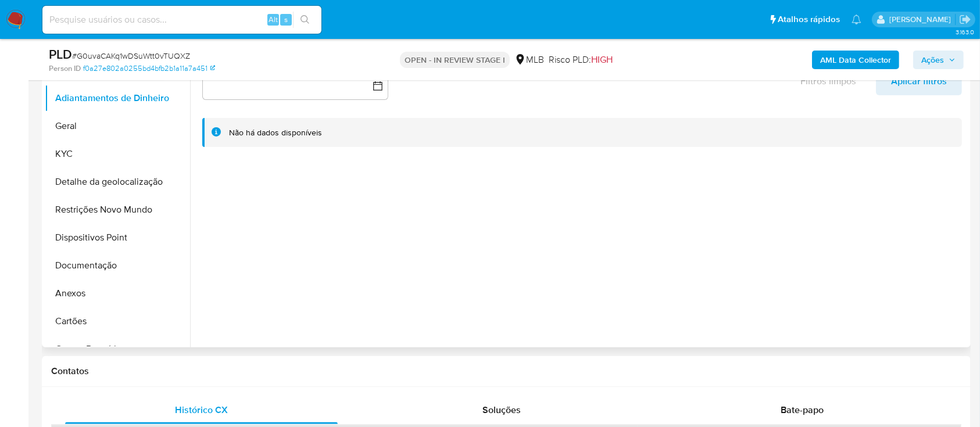
scroll to position [233, 0]
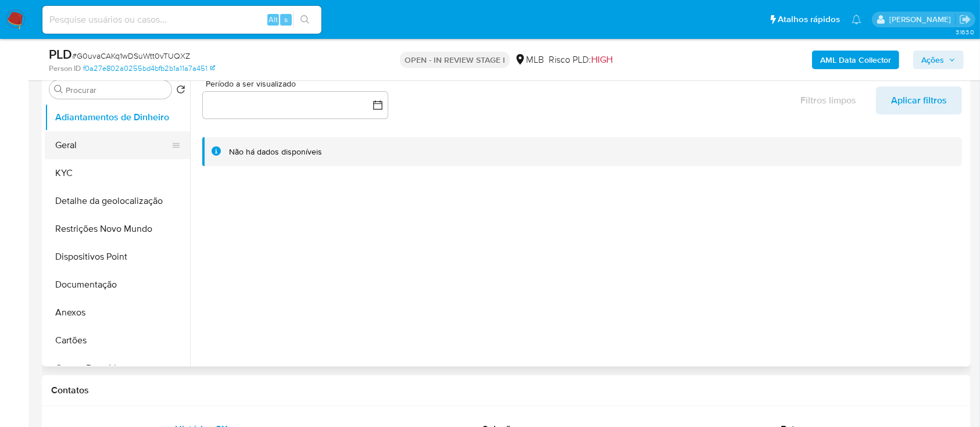
click at [84, 143] on button "Geral" at bounding box center [113, 145] width 136 height 28
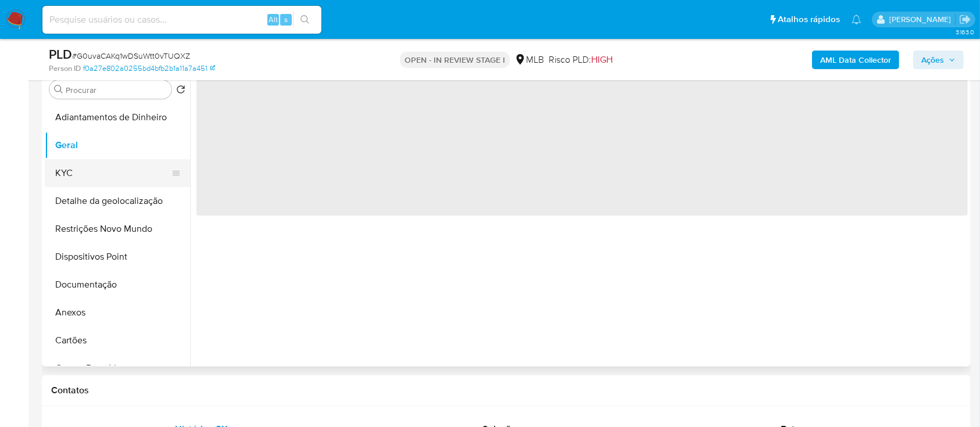
click at [112, 168] on button "KYC" at bounding box center [113, 173] width 136 height 28
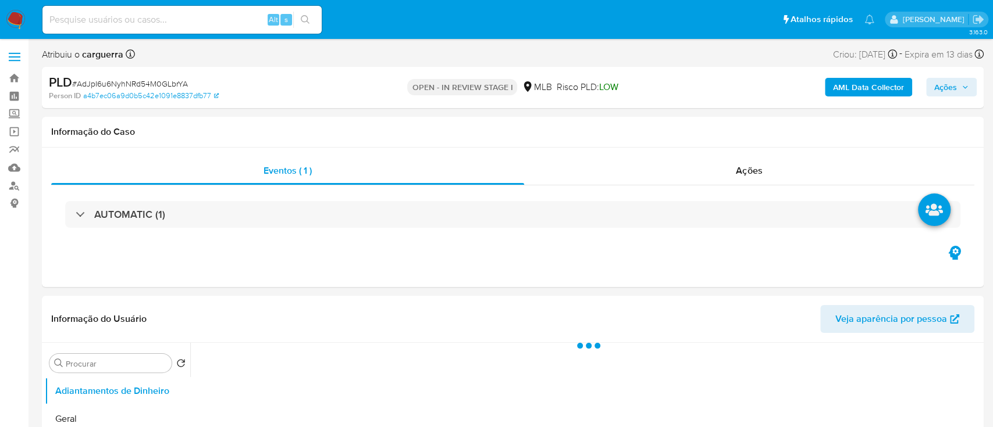
select select "10"
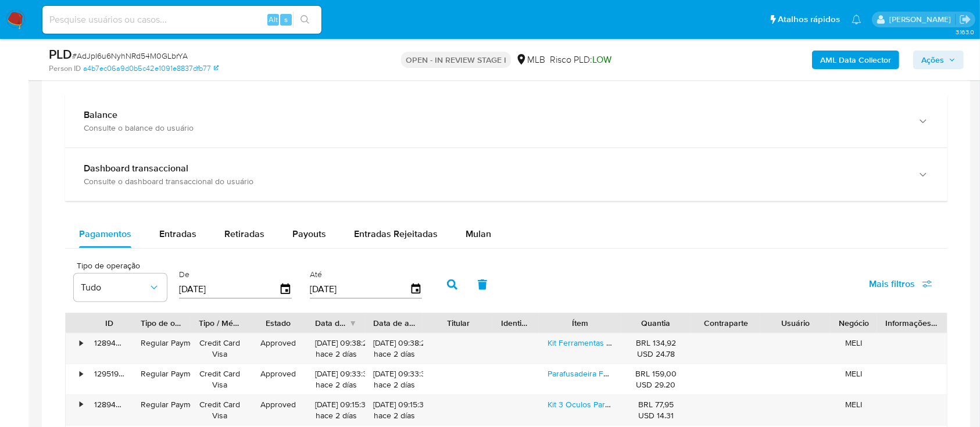
scroll to position [775, 0]
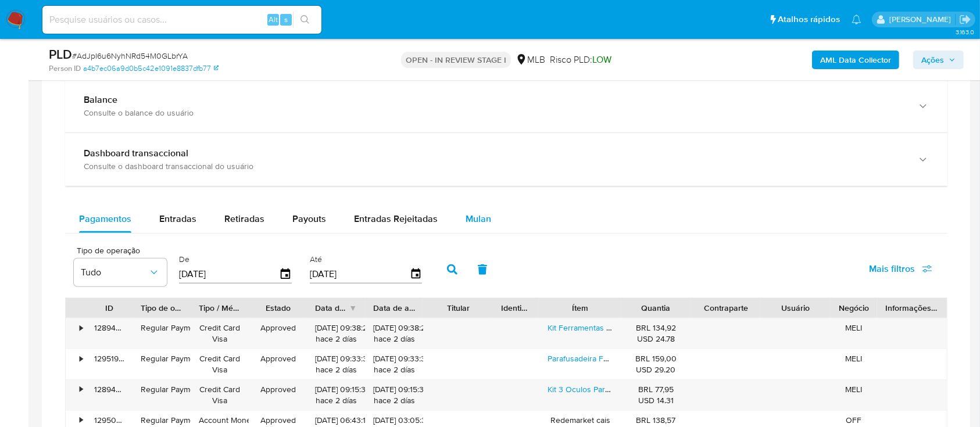
click at [479, 217] on span "Mulan" at bounding box center [479, 218] width 26 height 13
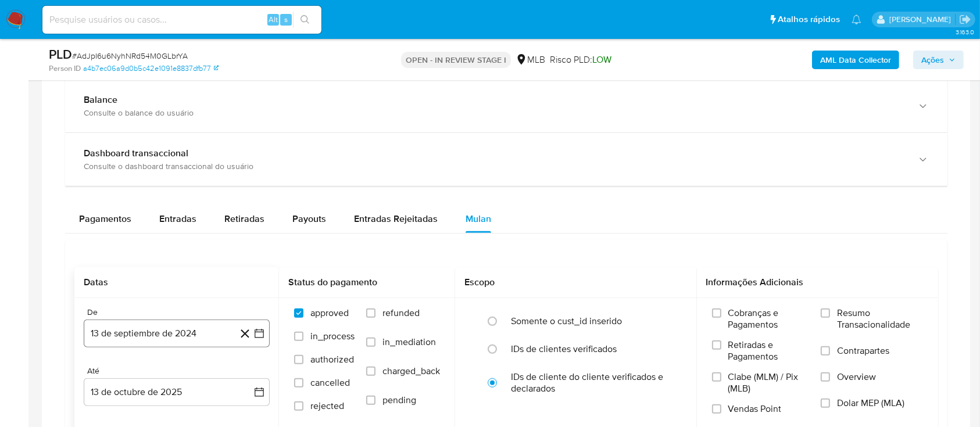
click at [259, 333] on icon "button" at bounding box center [260, 334] width 12 height 12
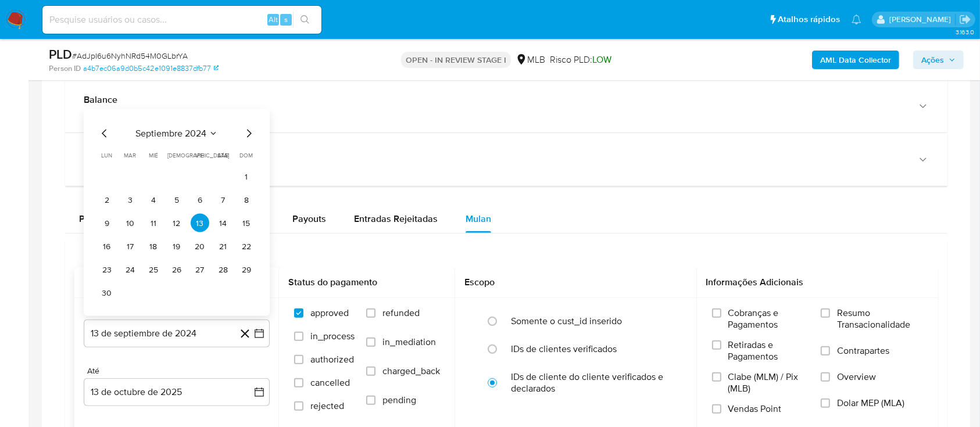
click at [211, 129] on icon "Seleccionar mes y año" at bounding box center [213, 133] width 9 height 9
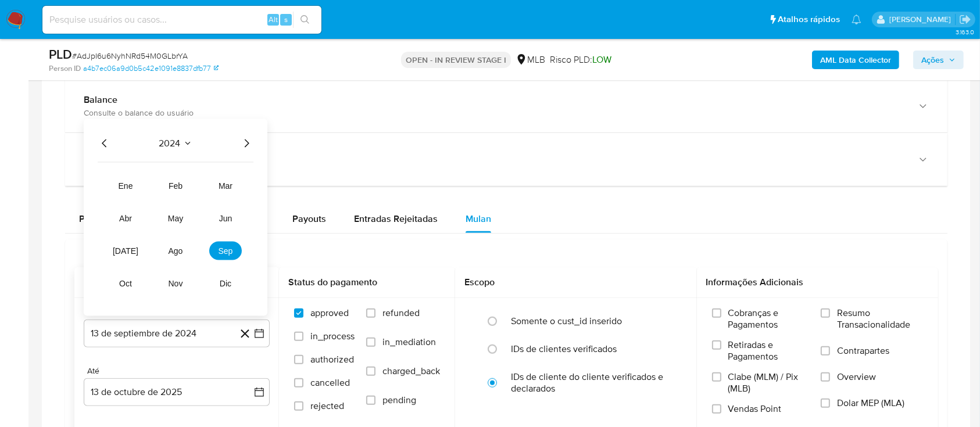
click at [240, 138] on icon "Año siguiente" at bounding box center [247, 144] width 14 height 14
click at [181, 249] on span "ago" at bounding box center [176, 251] width 15 height 9
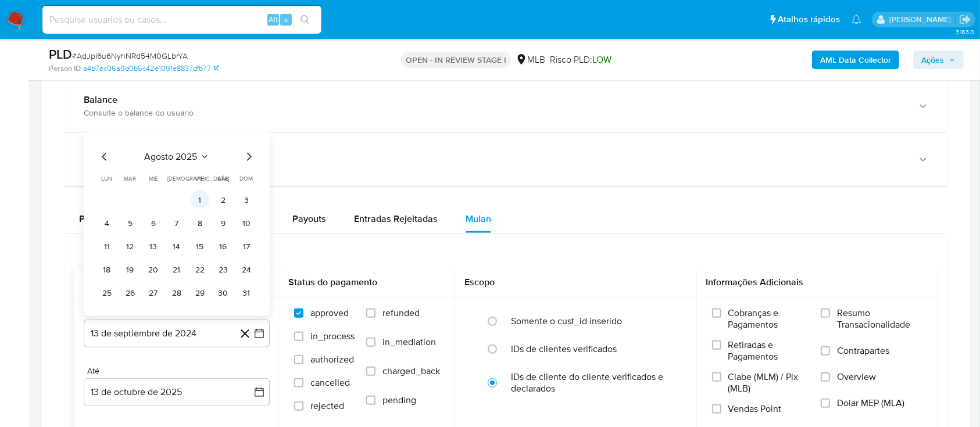
click at [198, 197] on button "1" at bounding box center [200, 200] width 19 height 19
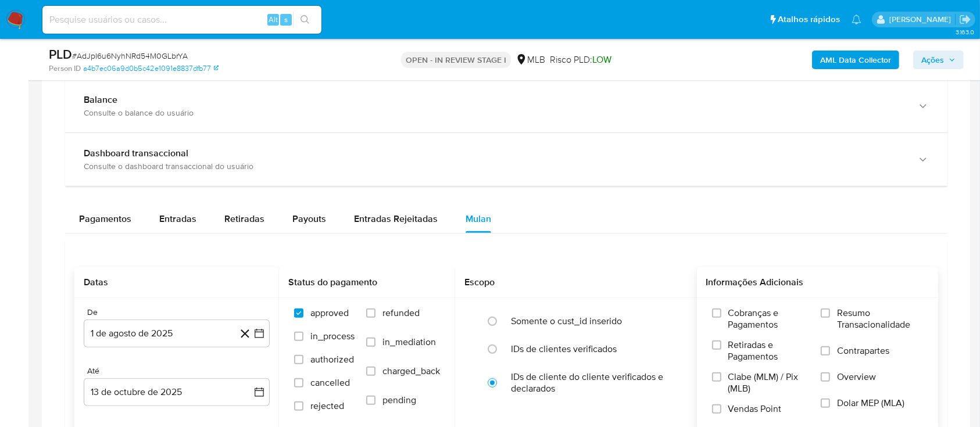
click at [838, 320] on span "Resumo Transacionalidade" at bounding box center [880, 319] width 86 height 23
click at [830, 318] on input "Resumo Transacionalidade" at bounding box center [825, 313] width 9 height 9
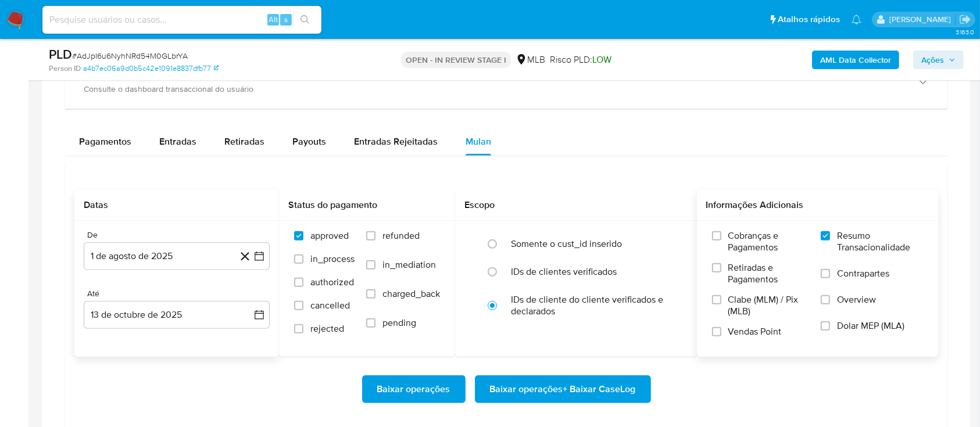
click at [571, 383] on span "Baixar operações + Baixar CaseLog" at bounding box center [563, 390] width 146 height 26
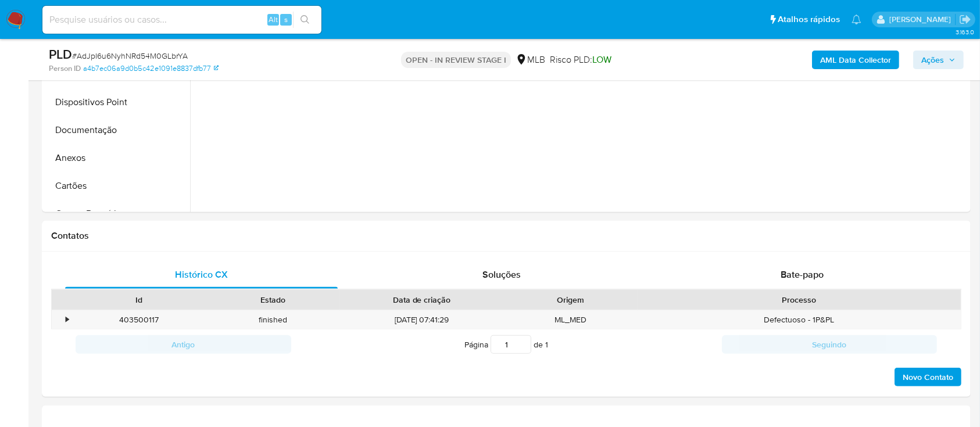
scroll to position [77, 0]
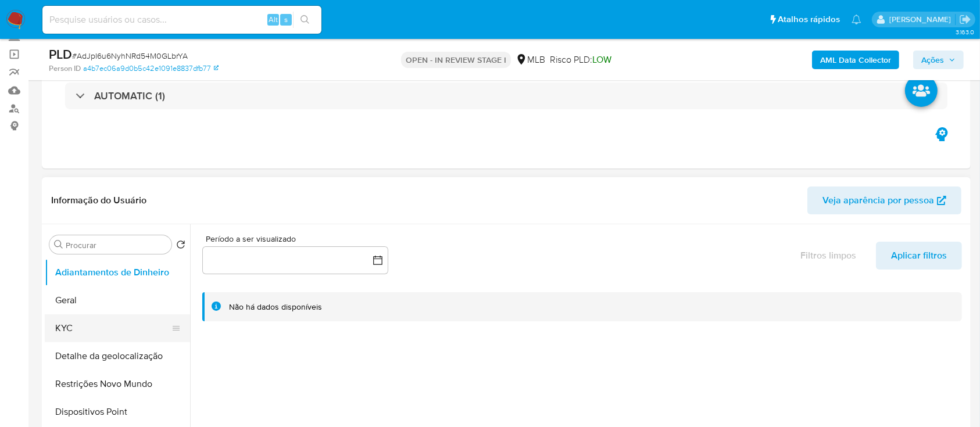
click at [59, 318] on button "KYC" at bounding box center [113, 329] width 136 height 28
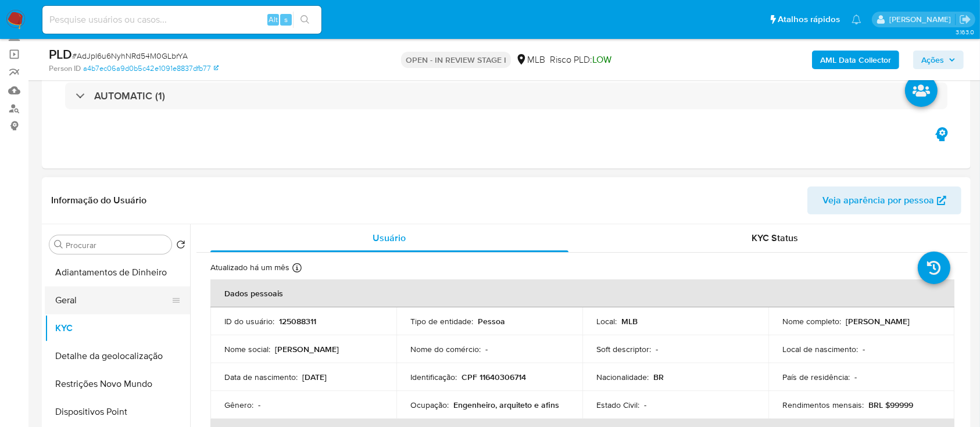
click at [81, 291] on button "Geral" at bounding box center [113, 301] width 136 height 28
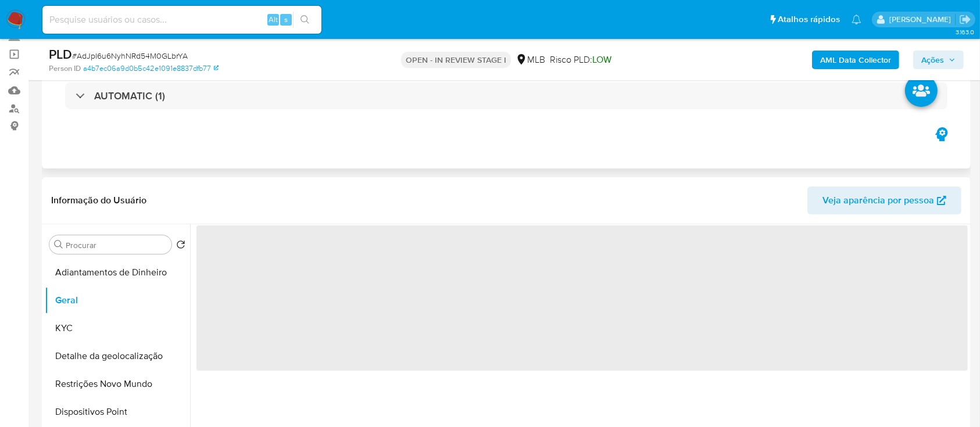
scroll to position [155, 0]
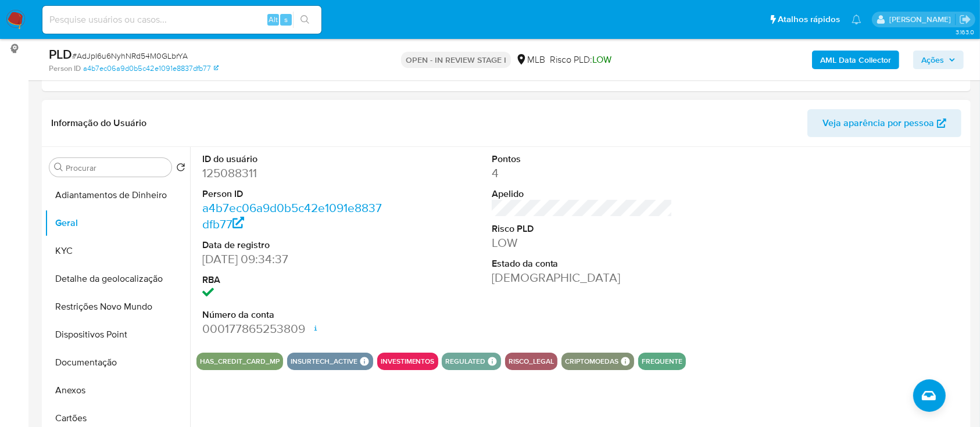
click at [820, 276] on div at bounding box center [871, 245] width 193 height 197
click at [70, 247] on button "KYC" at bounding box center [113, 251] width 136 height 28
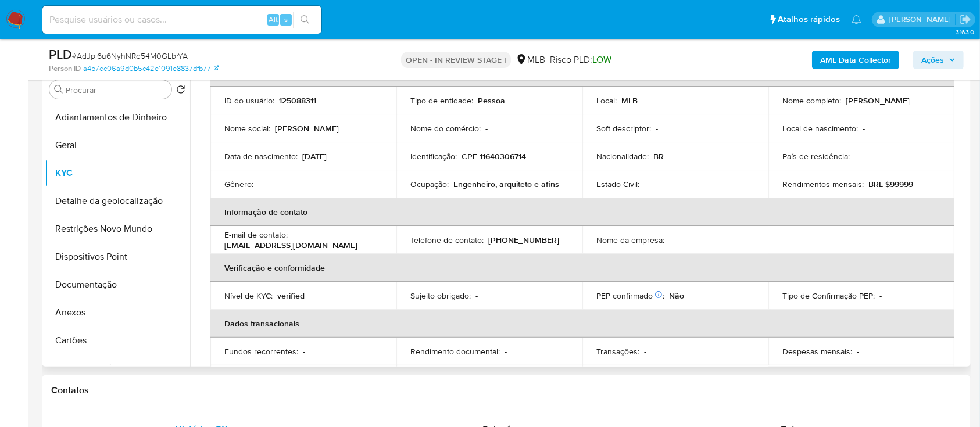
scroll to position [69, 0]
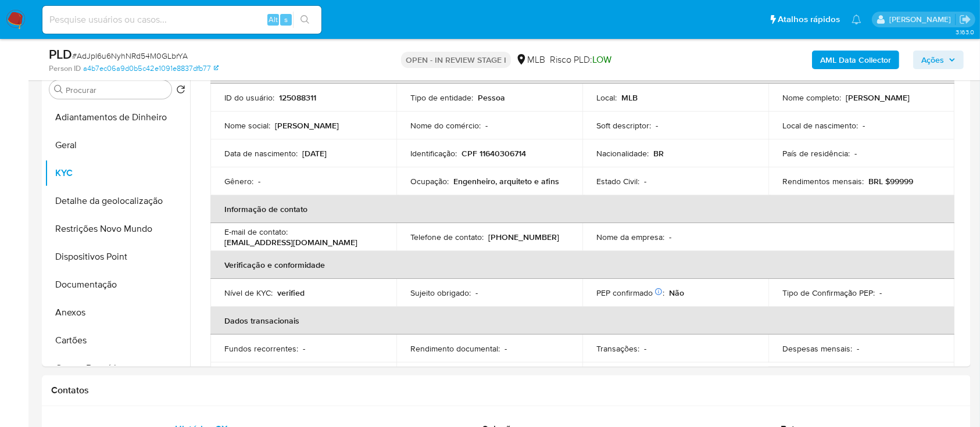
click at [729, 54] on div "AML Data Collector Ações" at bounding box center [813, 59] width 302 height 27
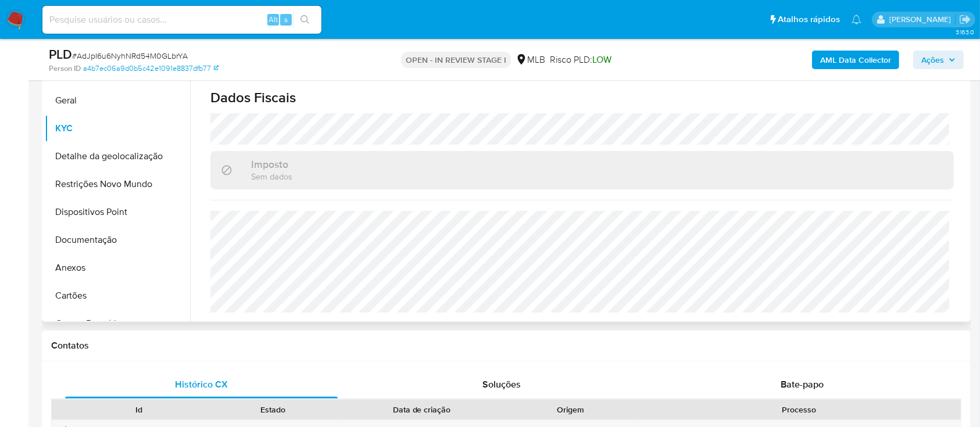
scroll to position [310, 0]
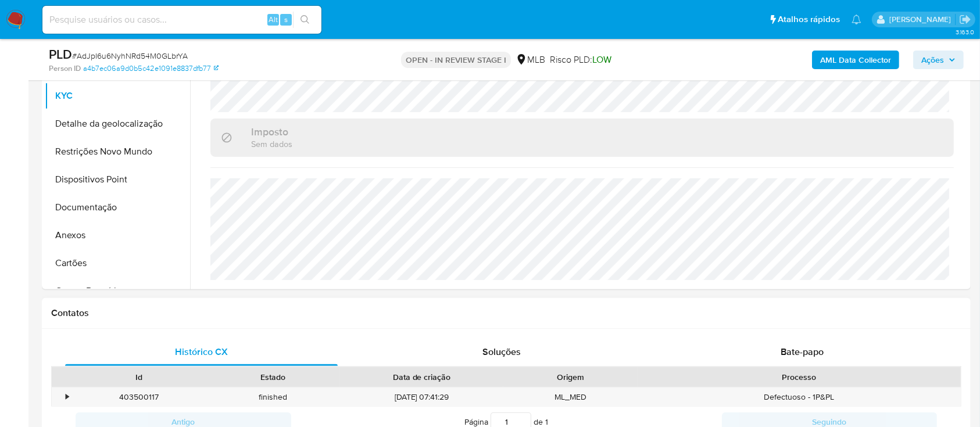
click at [704, 298] on div "Contatos" at bounding box center [506, 313] width 929 height 31
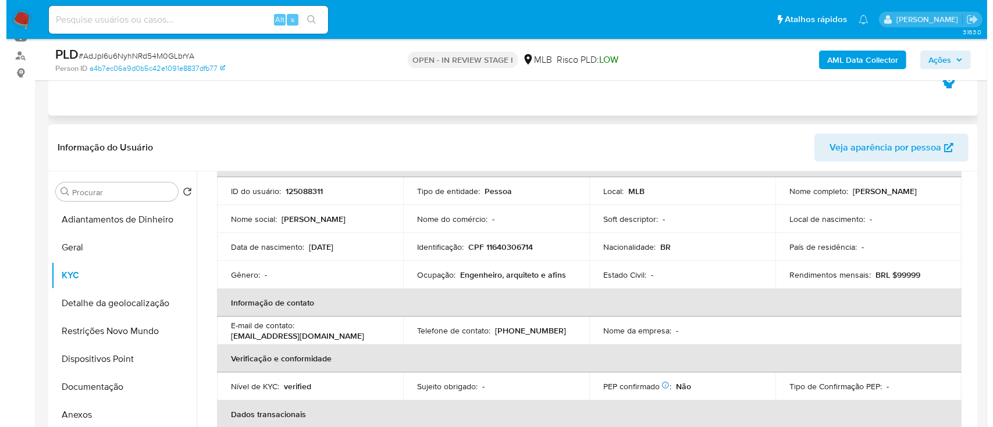
scroll to position [155, 0]
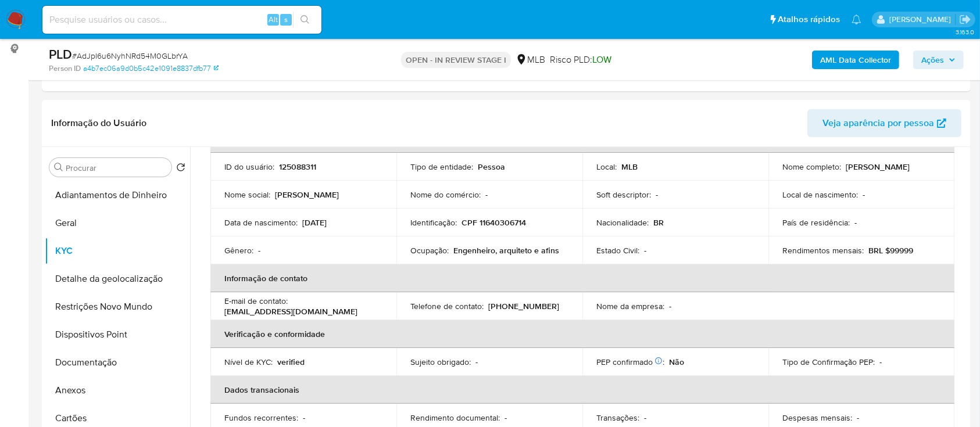
drag, startPoint x: 8, startPoint y: 245, endPoint x: 13, endPoint y: 242, distance: 6.0
click at [854, 56] on b "AML Data Collector" at bounding box center [855, 60] width 71 height 19
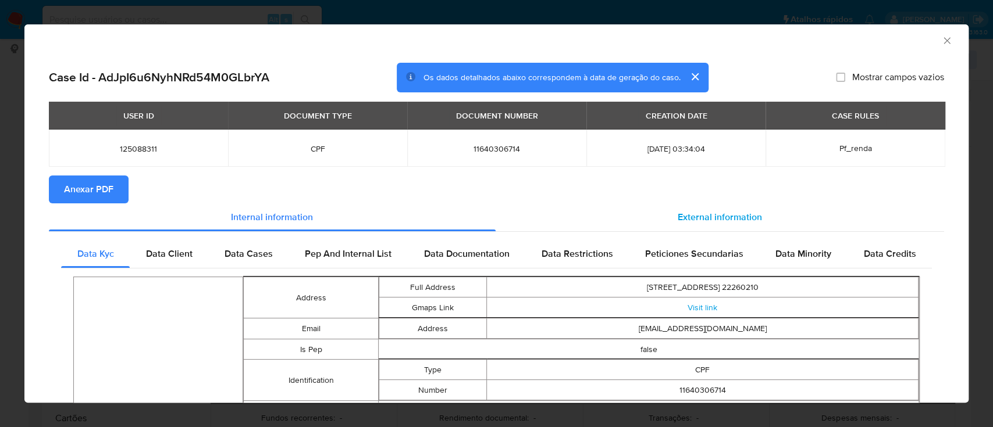
click at [715, 217] on span "External information" at bounding box center [719, 216] width 84 height 13
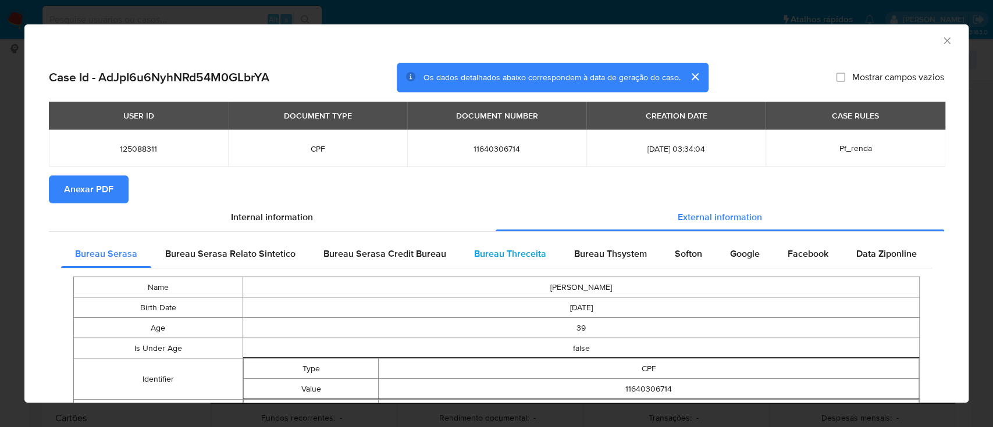
click at [511, 252] on span "Bureau Threceita" at bounding box center [510, 253] width 72 height 13
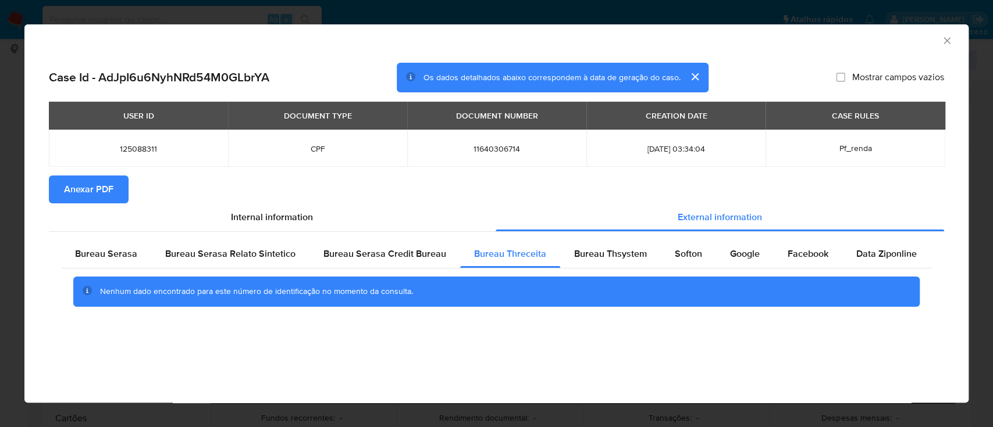
click at [846, 37] on div "AML Data Collector" at bounding box center [487, 39] width 908 height 13
click at [625, 247] on span "Bureau Thsystem" at bounding box center [610, 253] width 73 height 13
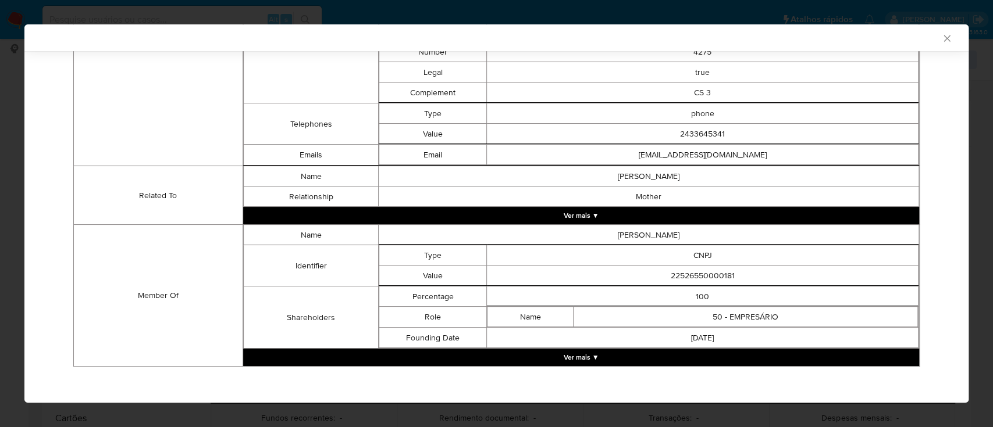
scroll to position [541, 0]
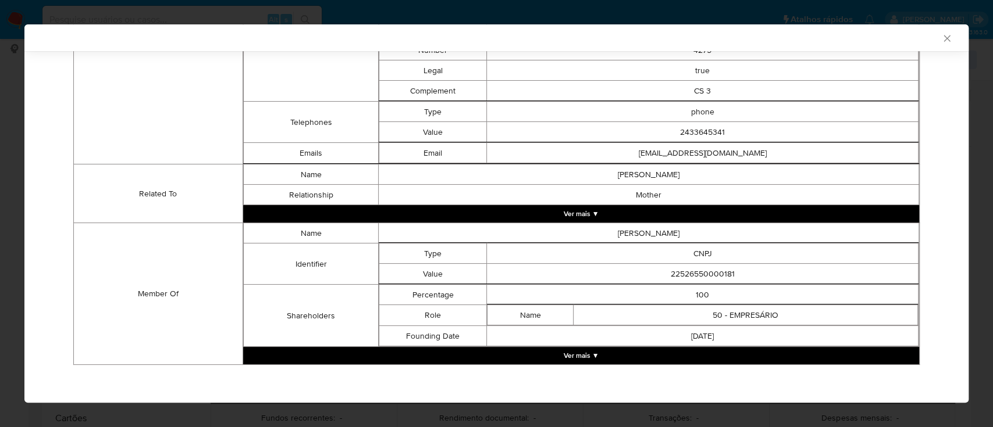
click at [589, 358] on button "Ver mais ▼" at bounding box center [581, 355] width 676 height 17
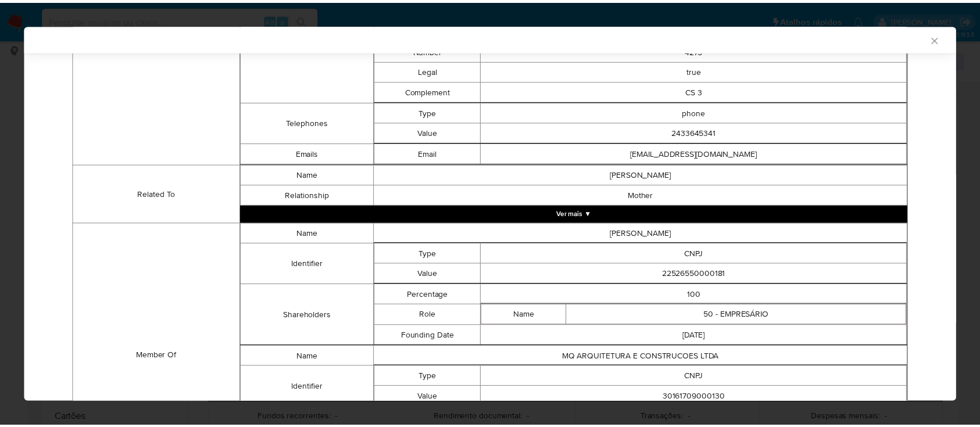
scroll to position [665, 0]
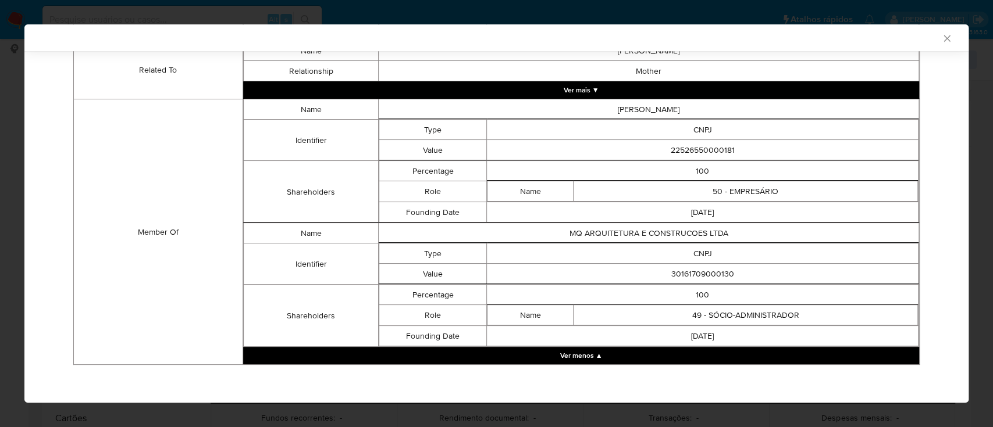
click at [773, 40] on div "AML Data Collector" at bounding box center [487, 38] width 908 height 10
drag, startPoint x: 736, startPoint y: 144, endPoint x: 612, endPoint y: 145, distance: 123.9
click at [612, 145] on td "22526550000181" at bounding box center [702, 150] width 431 height 20
copy td "22526550000181"
drag, startPoint x: 734, startPoint y: 276, endPoint x: 630, endPoint y: 280, distance: 104.2
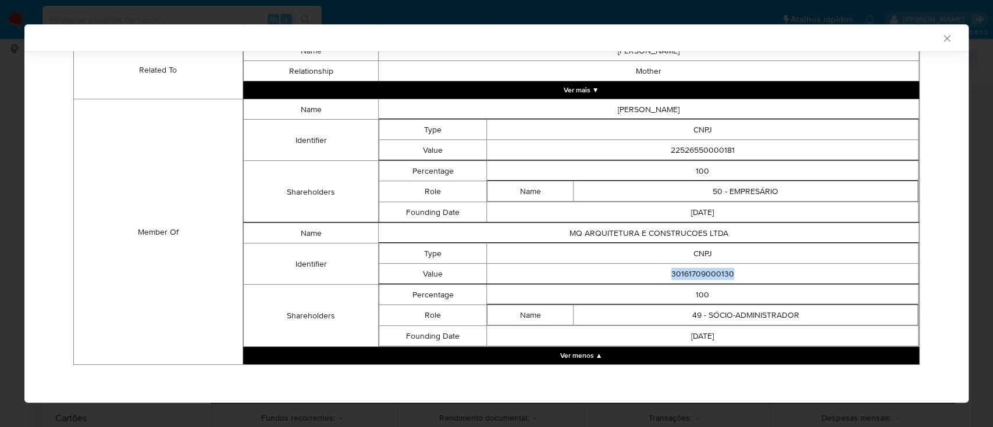
click at [630, 280] on td "30161709000130" at bounding box center [702, 274] width 431 height 20
copy td "30161709000130"
click at [941, 39] on icon "Fechar a janela" at bounding box center [947, 39] width 12 height 12
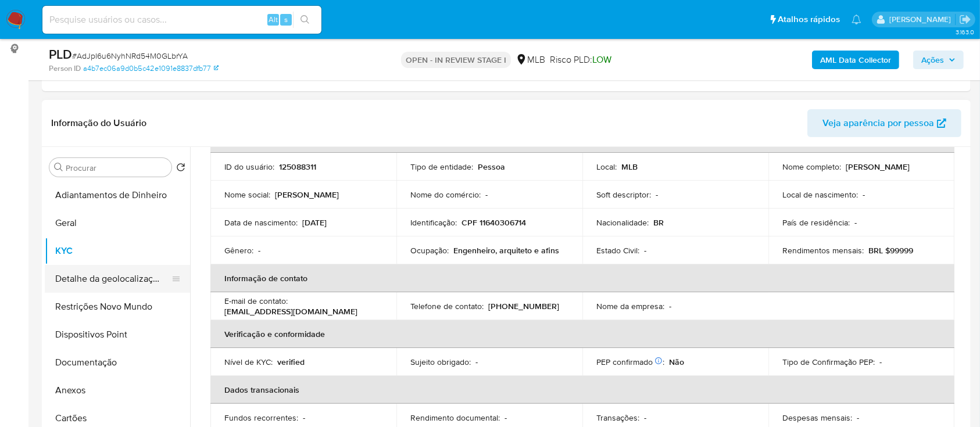
click at [113, 286] on button "Detalhe da geolocalização" at bounding box center [113, 279] width 136 height 28
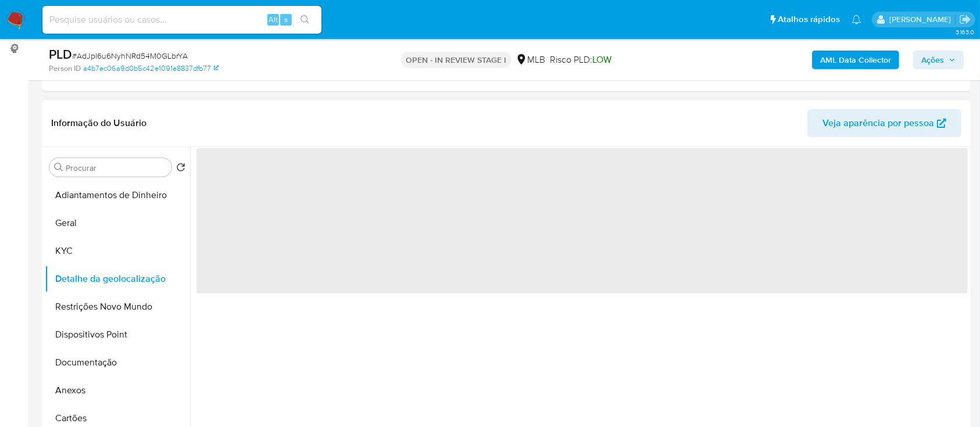
scroll to position [0, 0]
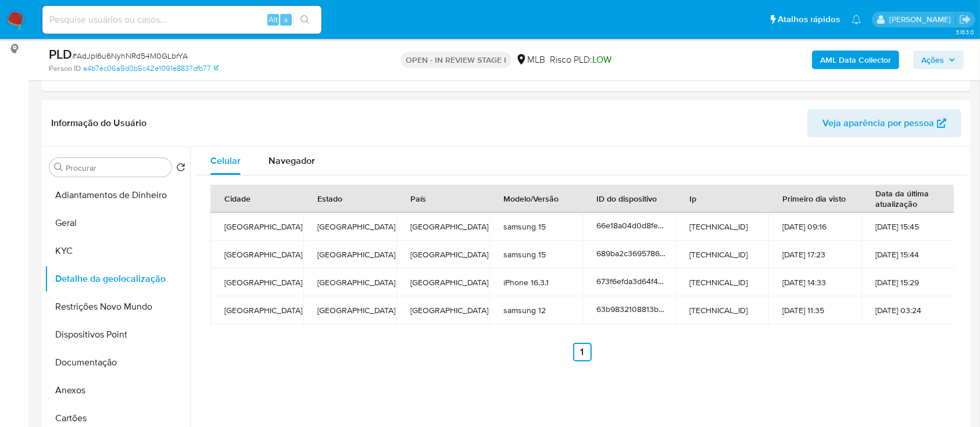
drag, startPoint x: 784, startPoint y: 367, endPoint x: 815, endPoint y: 335, distance: 44.4
click at [785, 367] on div "Cidade Estado País Modelo/Versão ID do dispositivo Ip Primeiro dia visto Data d…" at bounding box center [583, 273] width 772 height 195
click at [94, 312] on button "Restrições Novo Mundo" at bounding box center [113, 307] width 136 height 28
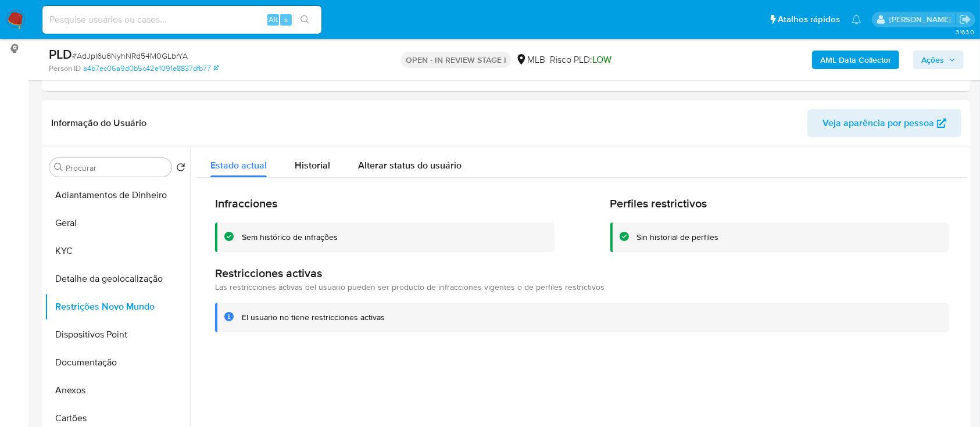
click at [706, 123] on header "Informação do Usuário Veja aparência por pessoa" at bounding box center [506, 123] width 911 height 28
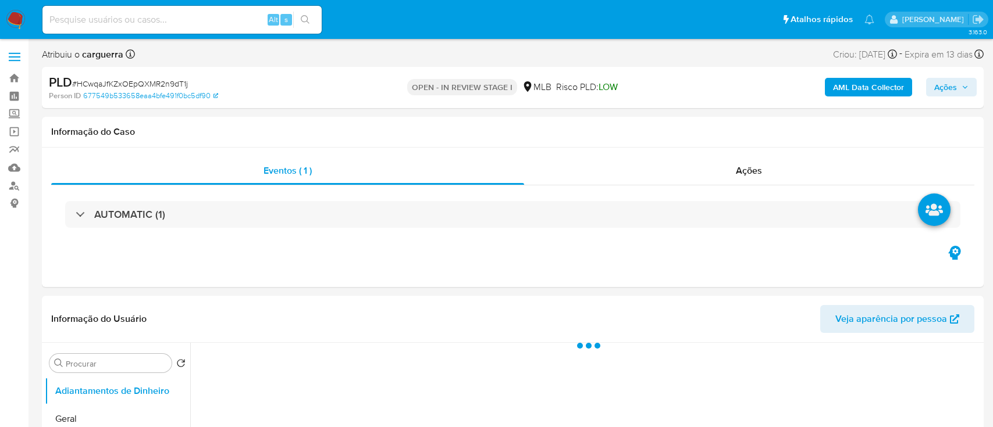
select select "10"
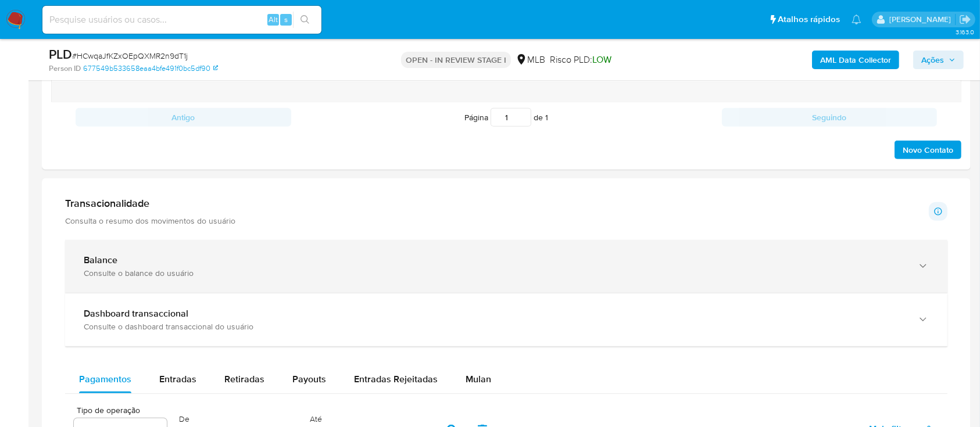
scroll to position [698, 0]
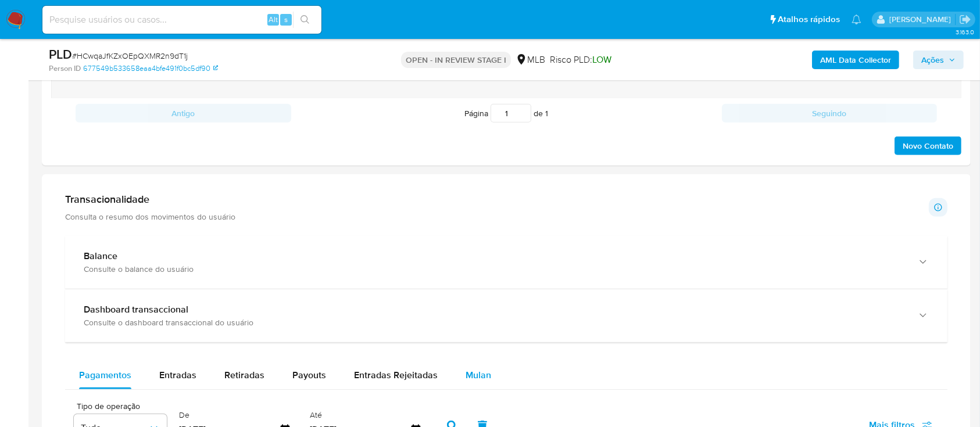
click at [483, 374] on span "Mulan" at bounding box center [479, 375] width 26 height 13
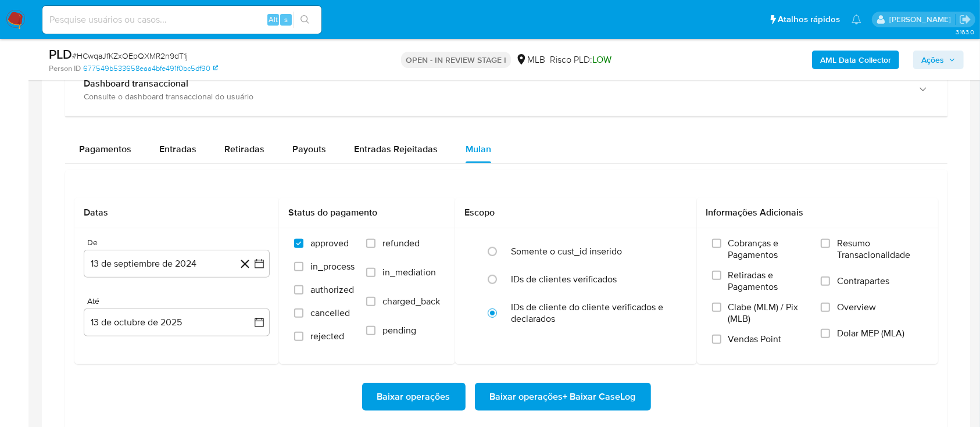
scroll to position [930, 0]
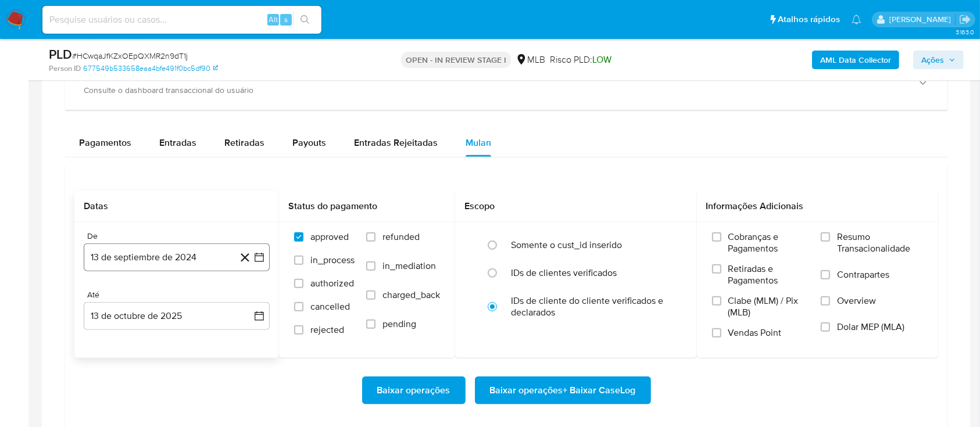
click at [263, 259] on icon "button" at bounding box center [259, 257] width 9 height 9
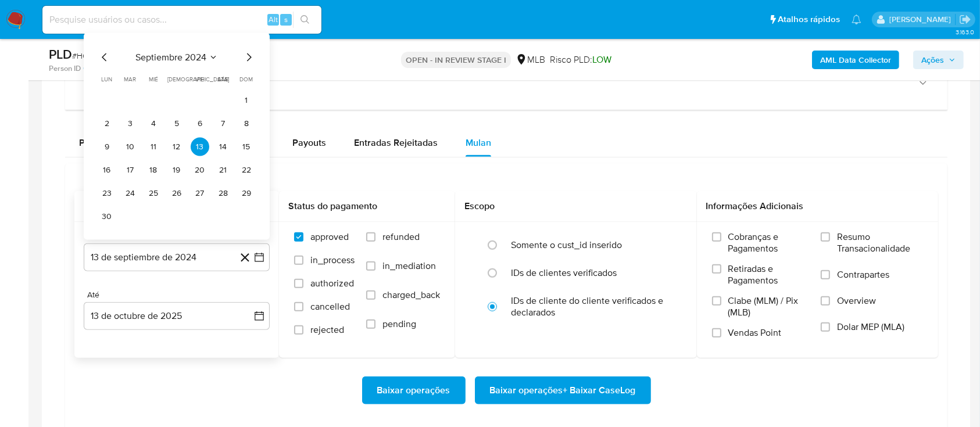
click at [208, 53] on button "septiembre 2024" at bounding box center [176, 58] width 83 height 12
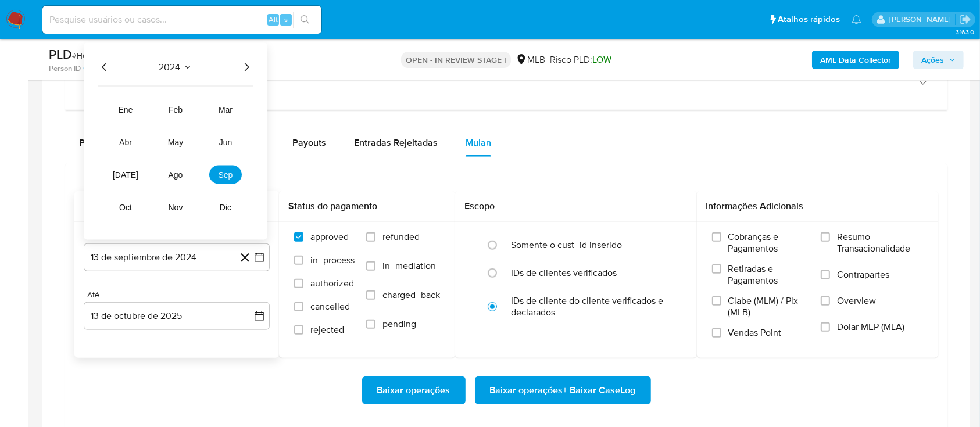
click at [244, 69] on icon "Año siguiente" at bounding box center [247, 67] width 14 height 14
click at [173, 173] on span "ago" at bounding box center [176, 174] width 15 height 9
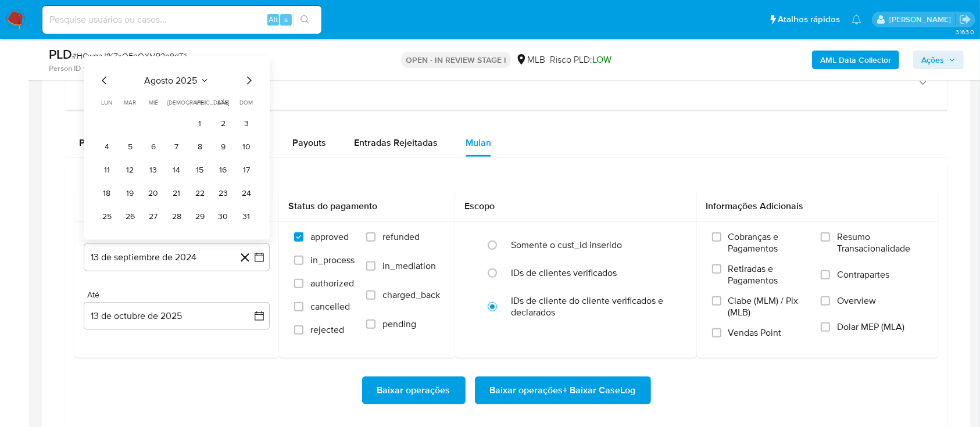
click at [201, 126] on button "1" at bounding box center [200, 124] width 19 height 19
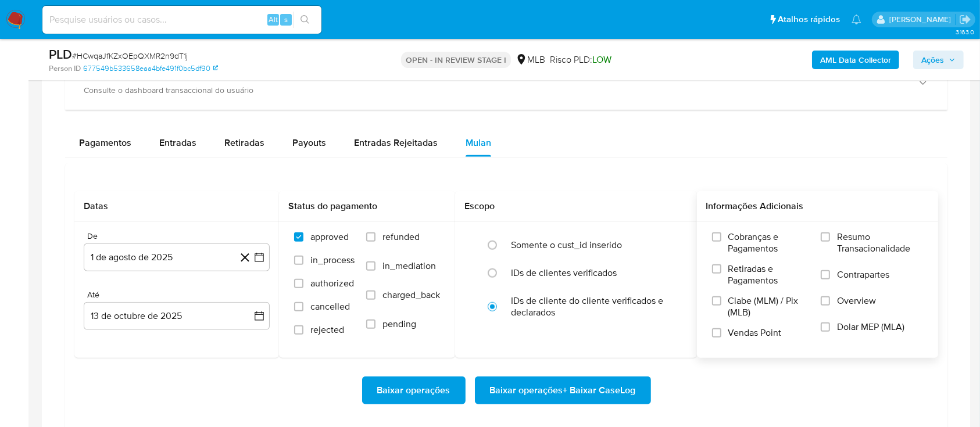
click at [833, 239] on label "Resumo Transacionalidade" at bounding box center [872, 250] width 102 height 38
click at [830, 239] on input "Resumo Transacionalidade" at bounding box center [825, 237] width 9 height 9
click at [627, 381] on span "Baixar operações + Baixar CaseLog" at bounding box center [563, 391] width 146 height 26
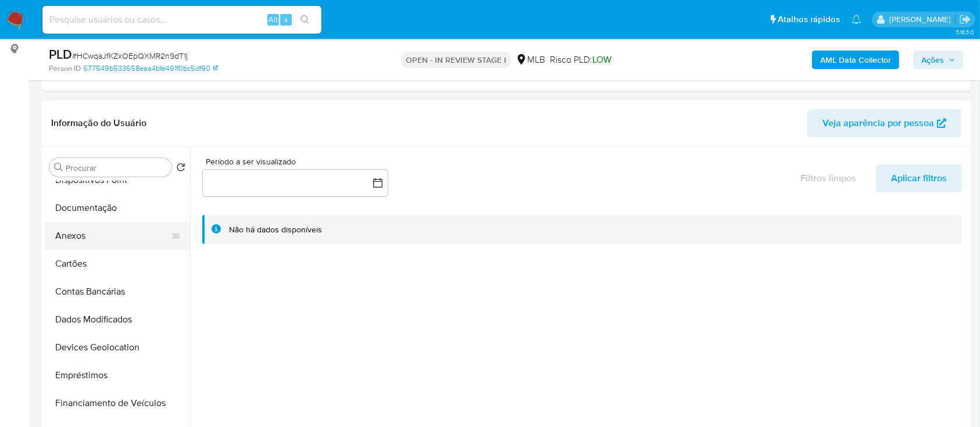
scroll to position [0, 0]
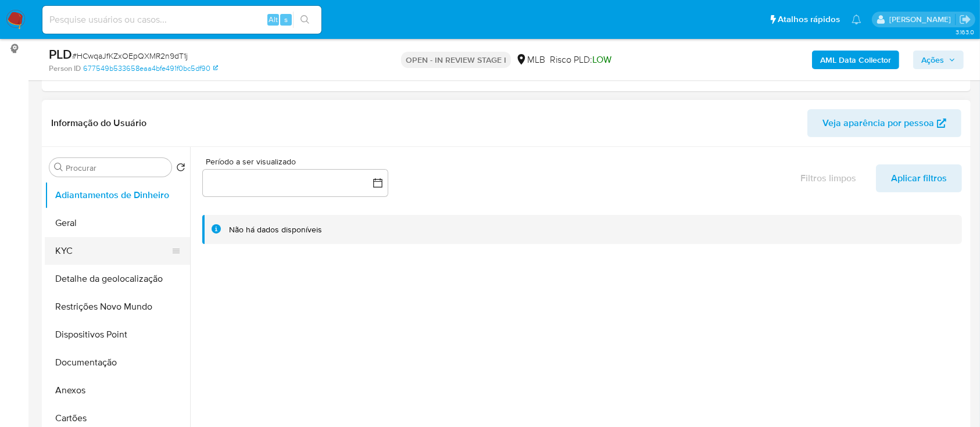
drag, startPoint x: 67, startPoint y: 237, endPoint x: 67, endPoint y: 243, distance: 6.4
click at [67, 240] on button "KYC" at bounding box center [113, 251] width 136 height 28
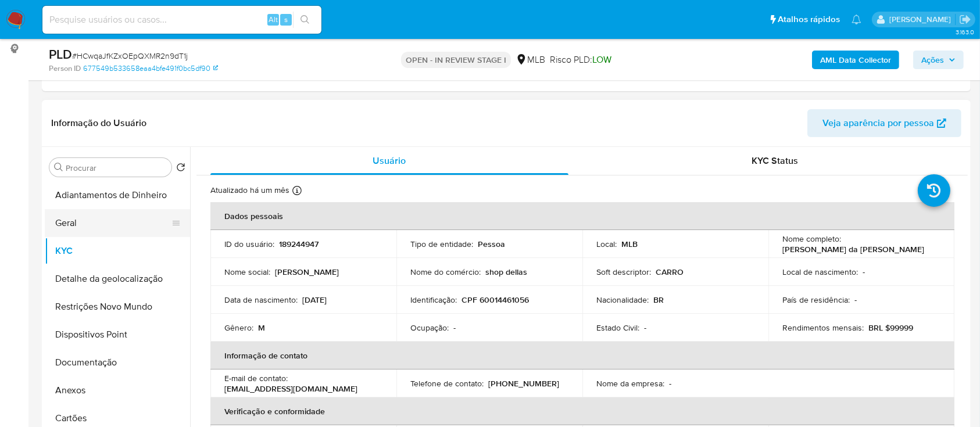
click at [74, 222] on button "Geral" at bounding box center [113, 223] width 136 height 28
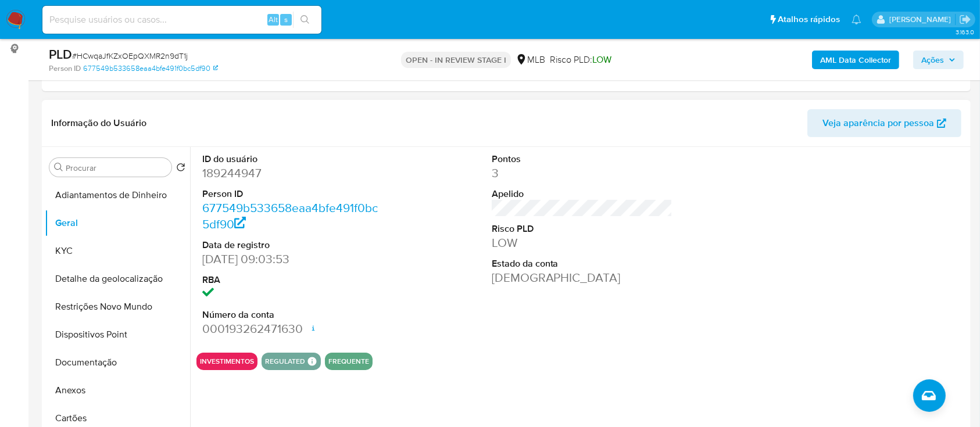
click at [848, 238] on div at bounding box center [871, 245] width 193 height 197
click at [62, 242] on button "KYC" at bounding box center [113, 251] width 136 height 28
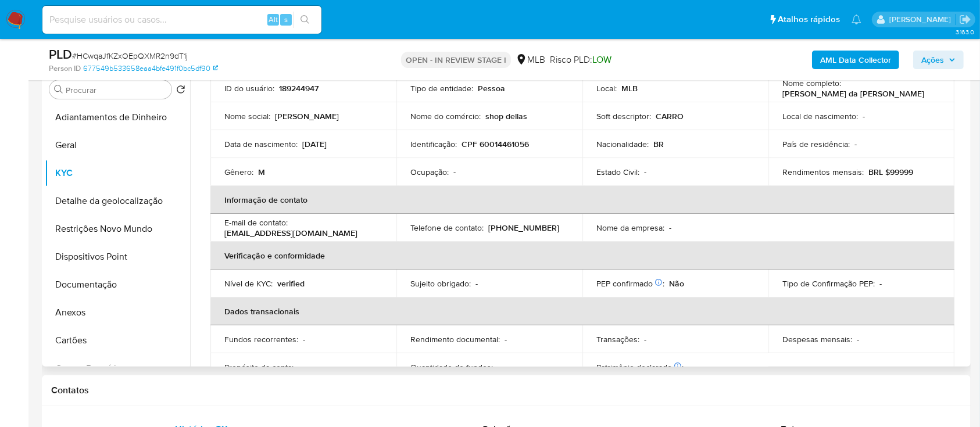
scroll to position [60, 0]
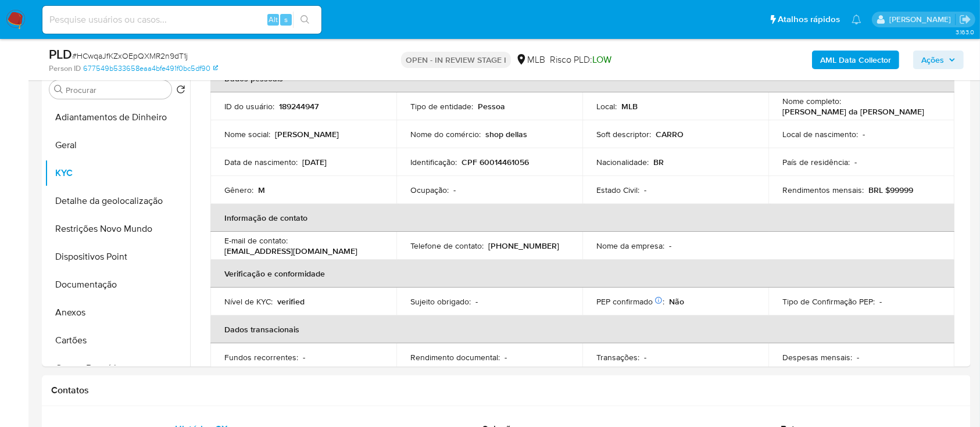
click at [767, 67] on div "AML Data Collector Ações" at bounding box center [813, 59] width 302 height 27
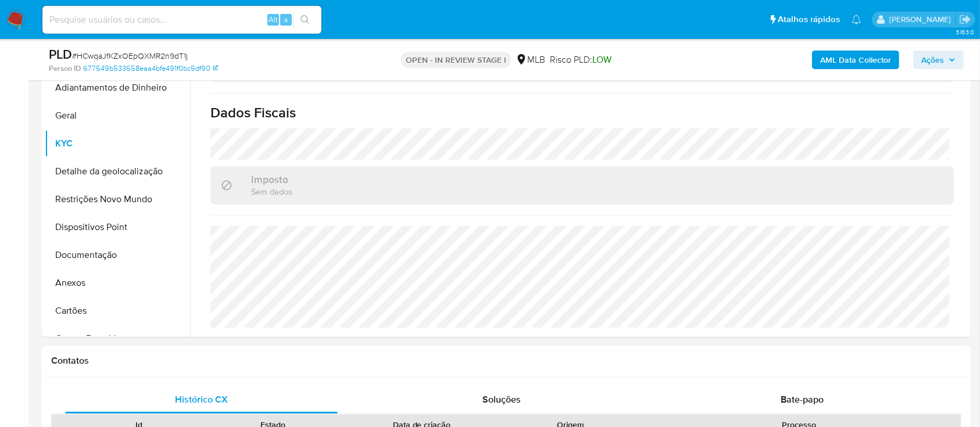
scroll to position [233, 0]
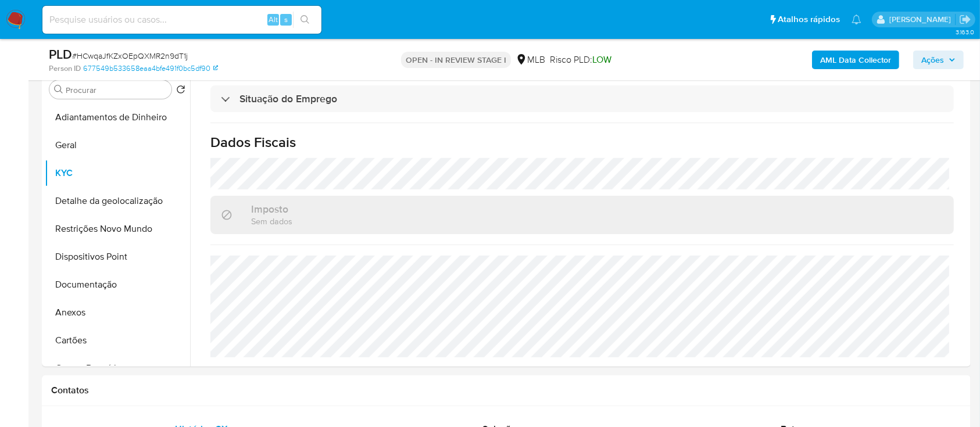
click at [768, 56] on div "AML Data Collector Ações" at bounding box center [813, 59] width 302 height 27
click at [120, 198] on button "Detalhe da geolocalização" at bounding box center [113, 201] width 136 height 28
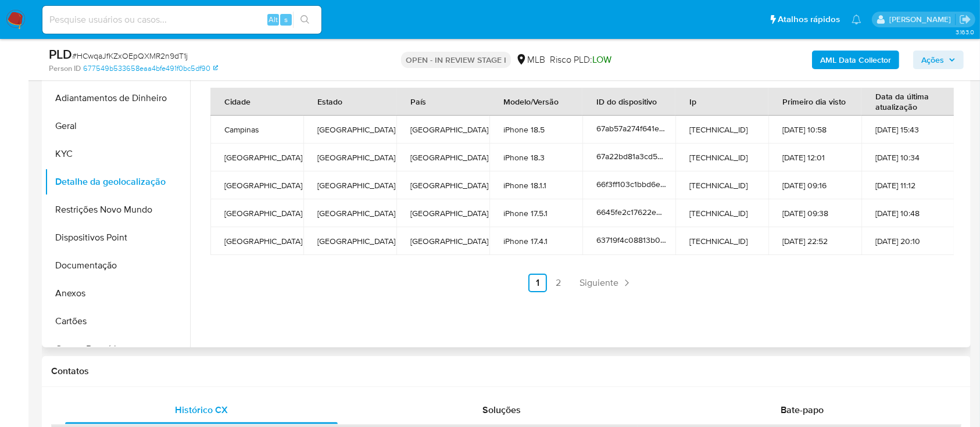
scroll to position [155, 0]
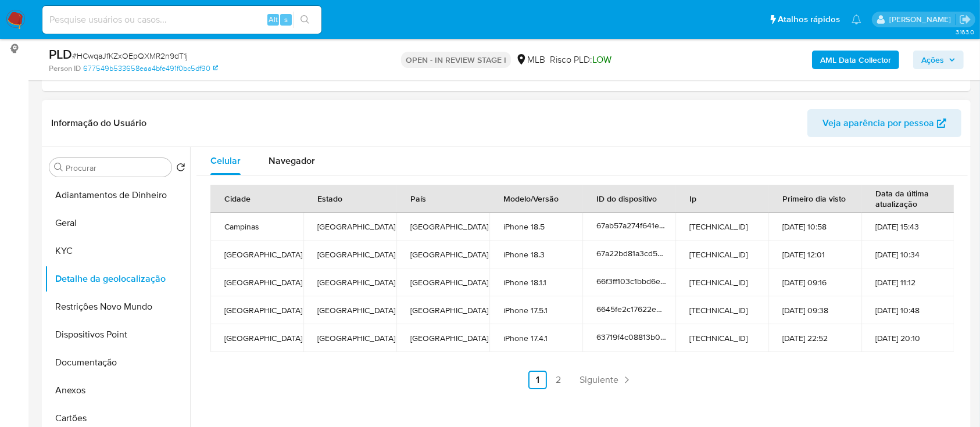
drag, startPoint x: 740, startPoint y: 124, endPoint x: 735, endPoint y: 119, distance: 7.0
click at [740, 124] on header "Informação do Usuário Veja aparência por pessoa" at bounding box center [506, 123] width 911 height 28
click at [559, 381] on link "2" at bounding box center [558, 380] width 19 height 19
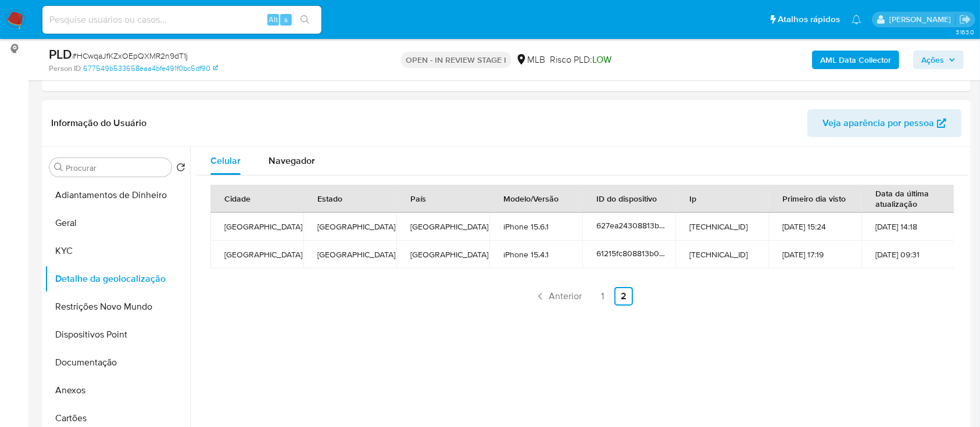
click at [881, 341] on div "Celular Navegador Cidade Estado País Modelo/Versão ID do dispositivo Ip Primeir…" at bounding box center [579, 296] width 778 height 298
click at [88, 308] on button "Restrições Novo Mundo" at bounding box center [113, 307] width 136 height 28
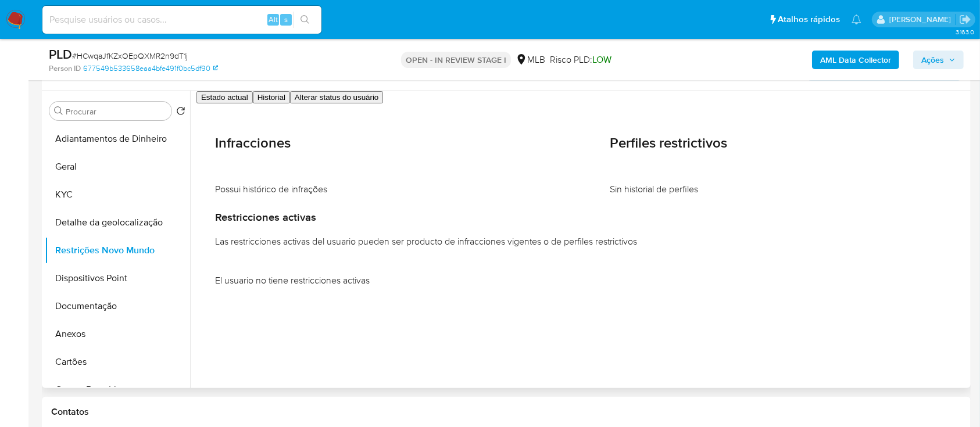
scroll to position [233, 0]
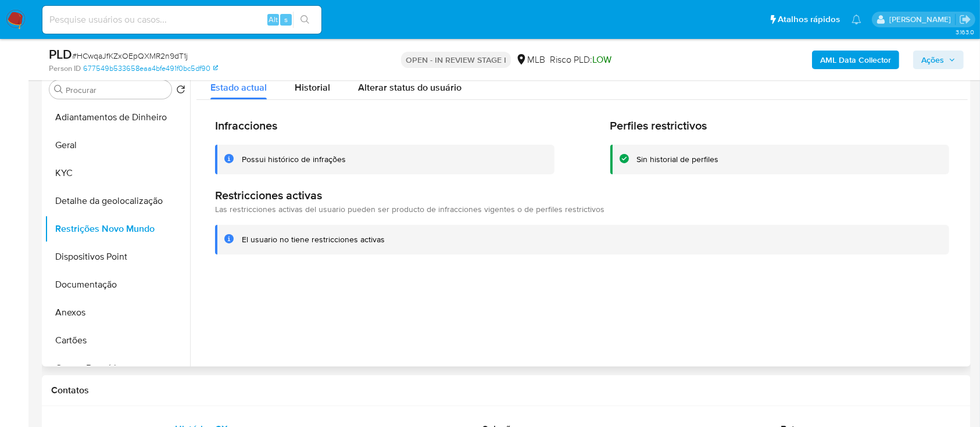
click at [880, 305] on div at bounding box center [579, 218] width 778 height 298
click at [103, 256] on button "Dispositivos Point" at bounding box center [113, 257] width 136 height 28
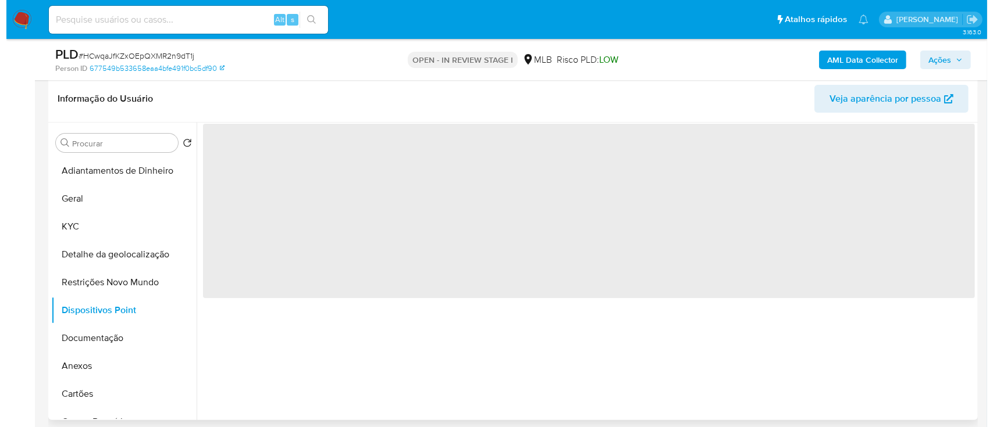
scroll to position [155, 0]
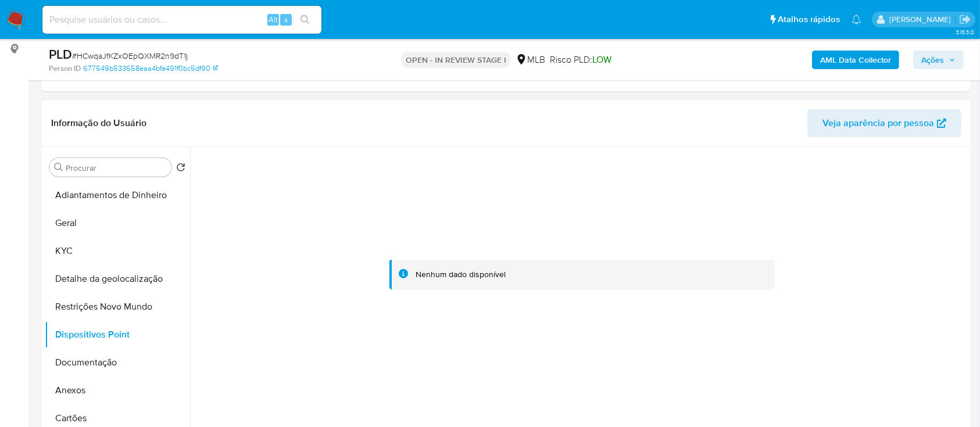
click at [802, 223] on div at bounding box center [583, 275] width 772 height 256
drag, startPoint x: 75, startPoint y: 367, endPoint x: 178, endPoint y: 356, distance: 103.6
click at [75, 368] on button "Documentação" at bounding box center [113, 363] width 136 height 28
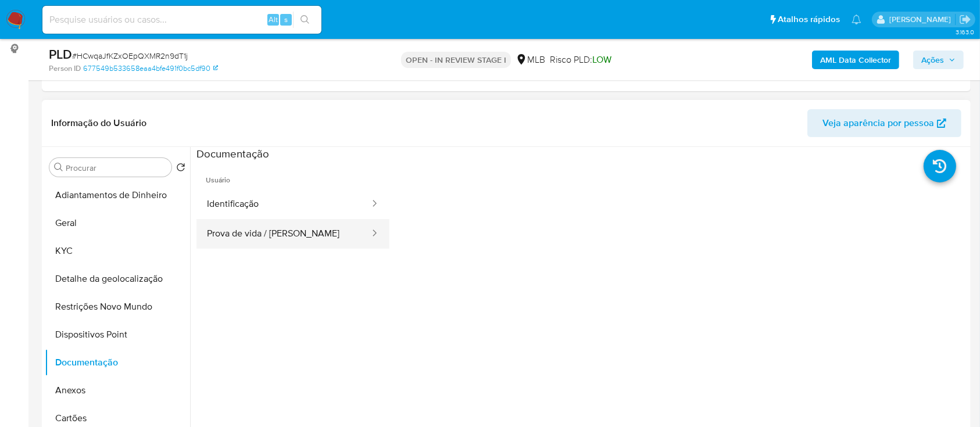
click at [324, 235] on button "Prova de vida / Selfie" at bounding box center [284, 234] width 174 height 30
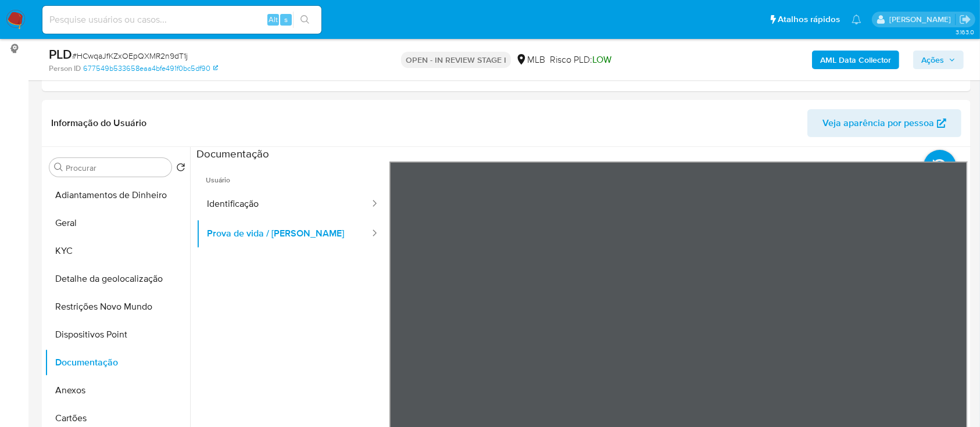
click at [842, 56] on b "AML Data Collector" at bounding box center [855, 60] width 71 height 19
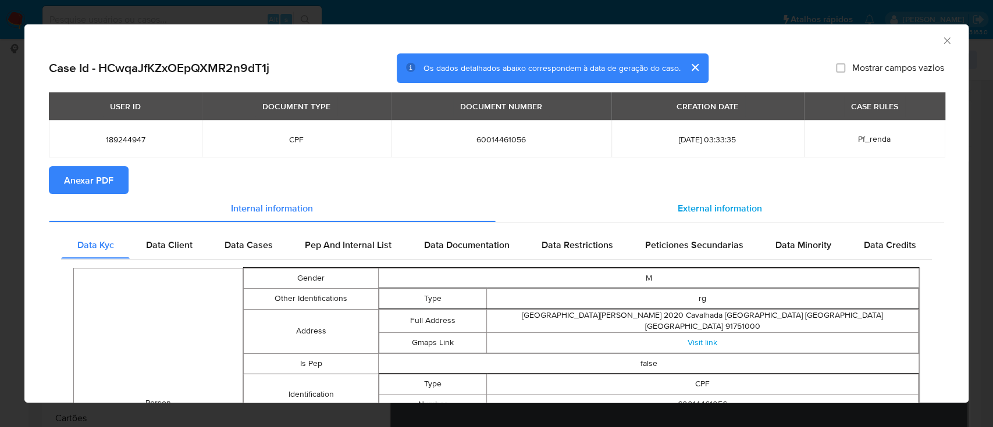
click at [721, 212] on span "External information" at bounding box center [719, 207] width 84 height 13
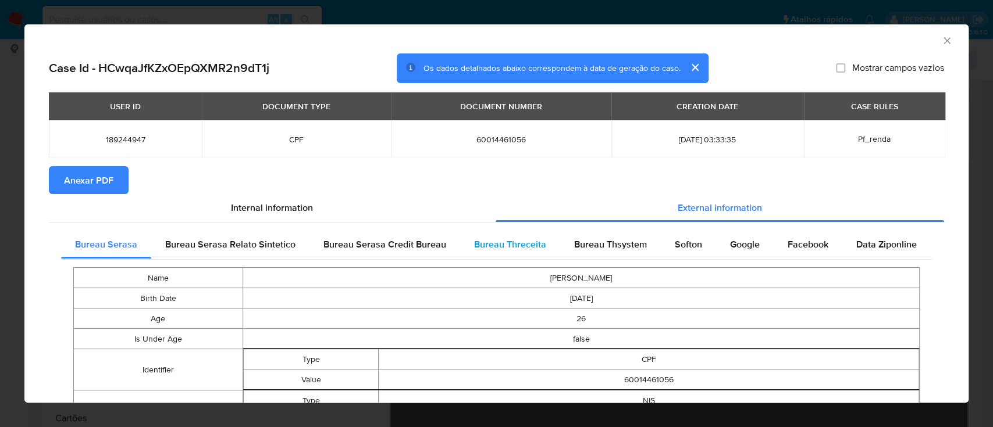
click at [501, 231] on div "Bureau Threceita" at bounding box center [510, 245] width 100 height 28
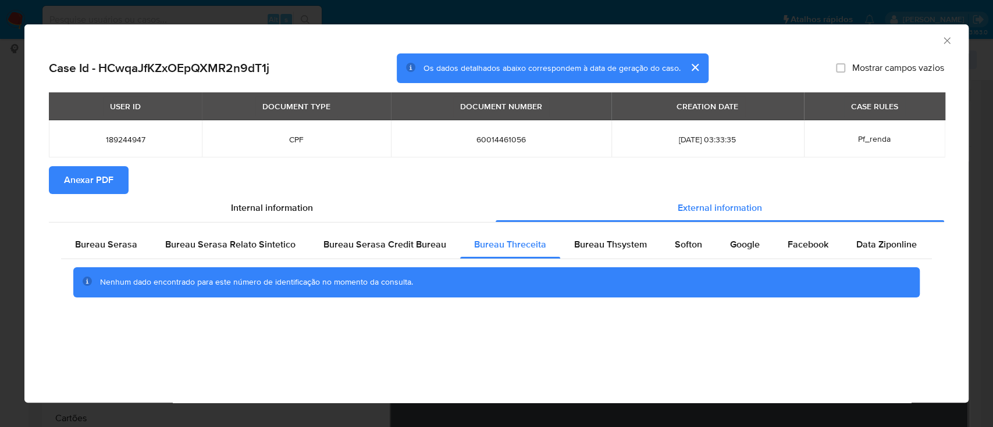
click at [833, 38] on div "AML Data Collector" at bounding box center [487, 39] width 908 height 13
click at [595, 237] on div "Bureau Thsystem" at bounding box center [610, 245] width 101 height 28
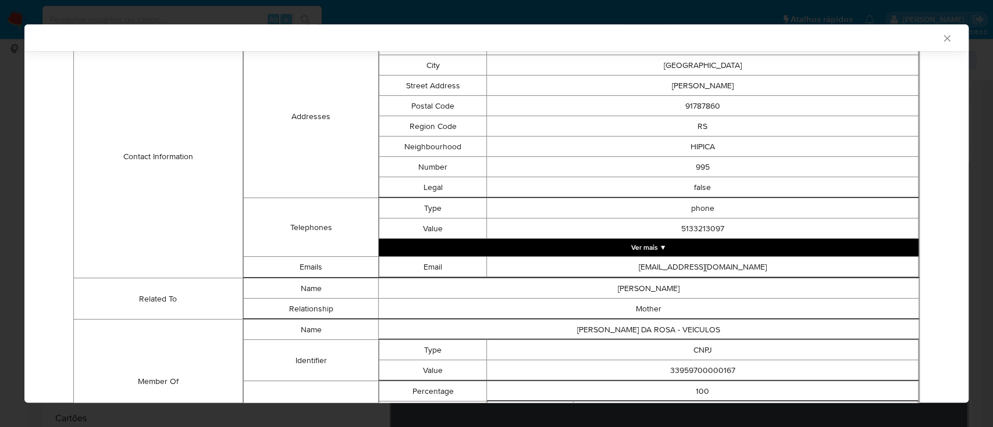
scroll to position [454, 0]
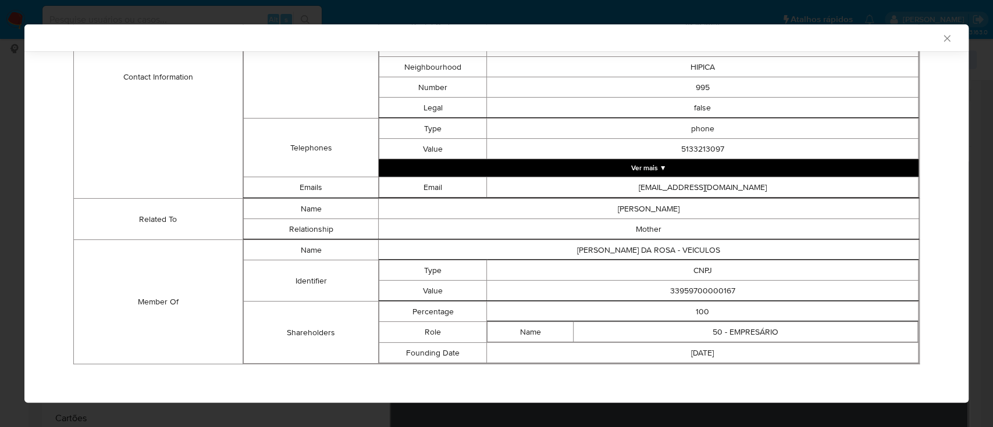
click at [126, 392] on div "Case Id - HCwqaJfKZxOEpQXMR2n9dT1j Os dados detalhados abaixo correspondem à da…" at bounding box center [496, 2] width 944 height 808
drag, startPoint x: 744, startPoint y: 273, endPoint x: 733, endPoint y: 277, distance: 12.3
click at [732, 277] on td "CNPJ" at bounding box center [702, 270] width 431 height 20
drag, startPoint x: 735, startPoint y: 288, endPoint x: 602, endPoint y: 290, distance: 133.2
click at [602, 290] on td "33959700000167" at bounding box center [702, 291] width 431 height 20
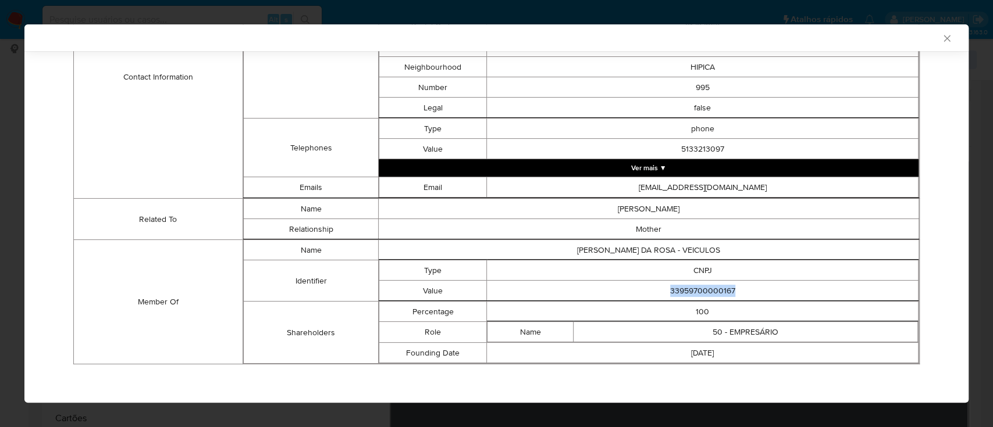
copy td "33959700000167"
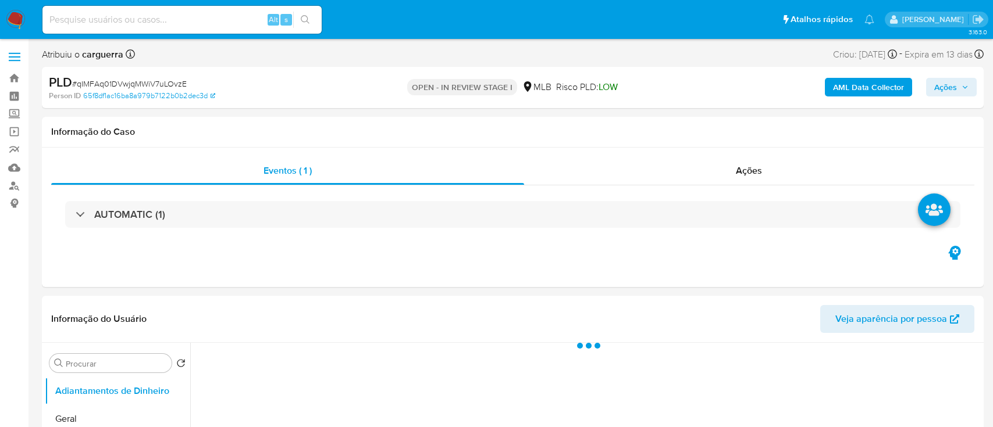
select select "10"
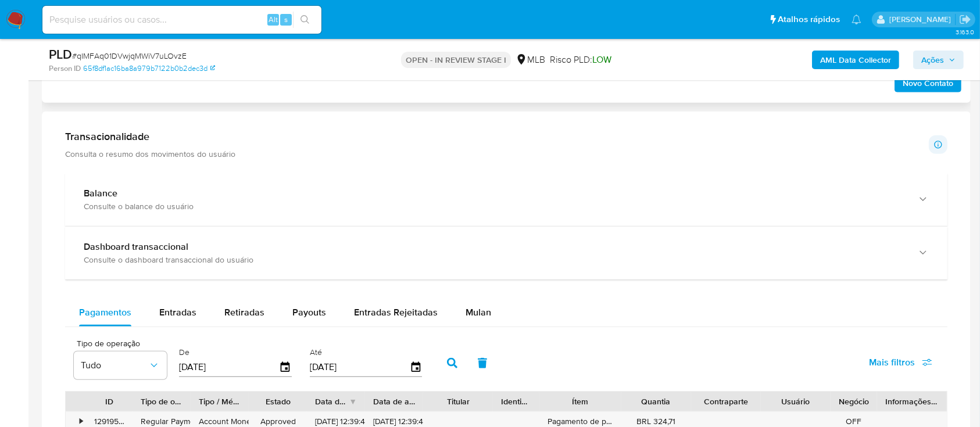
scroll to position [775, 0]
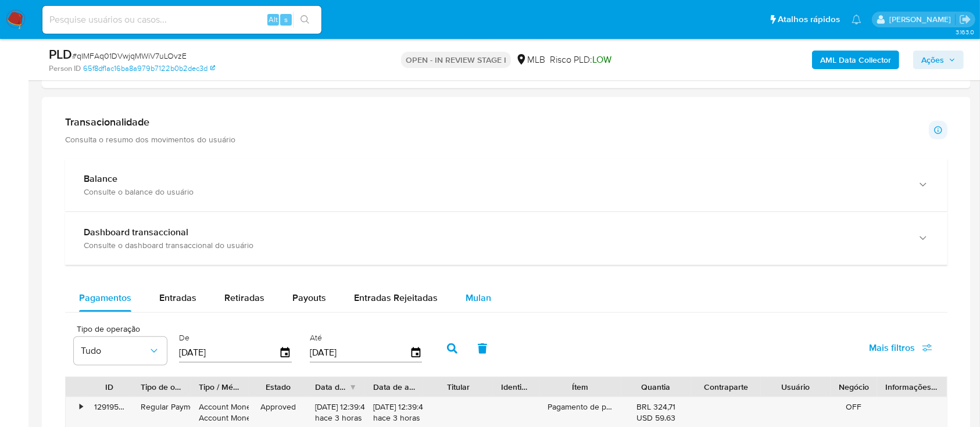
click at [489, 302] on button "Mulan" at bounding box center [478, 298] width 53 height 28
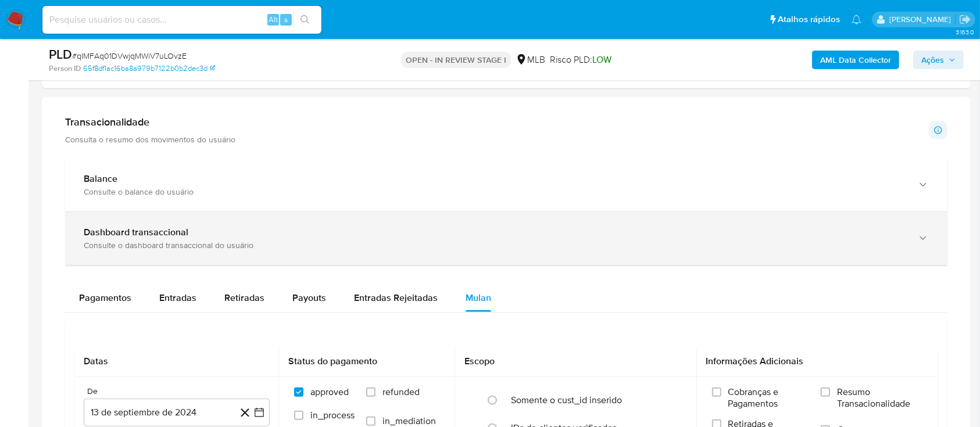
scroll to position [930, 0]
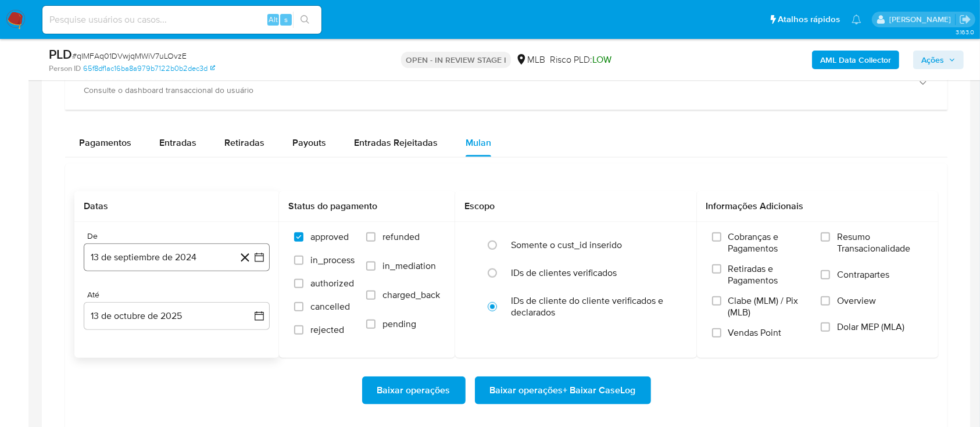
click at [258, 253] on icon "button" at bounding box center [260, 258] width 12 height 12
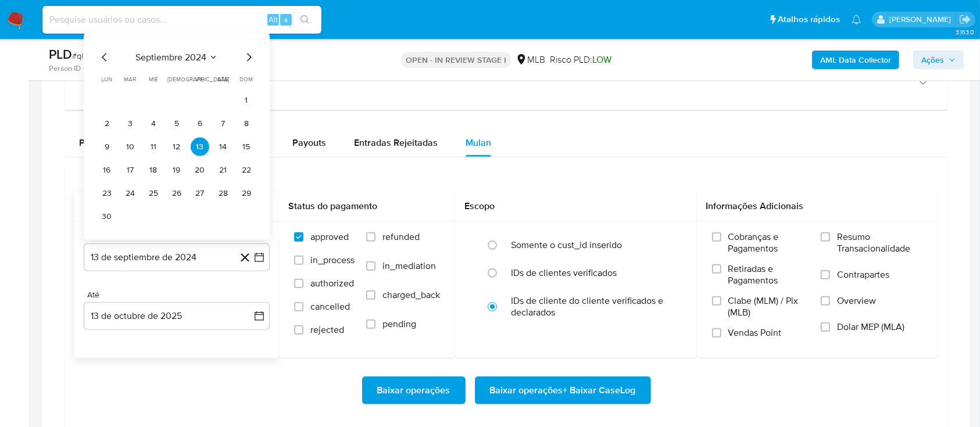
click at [209, 53] on icon "Seleccionar mes y año" at bounding box center [213, 57] width 9 height 9
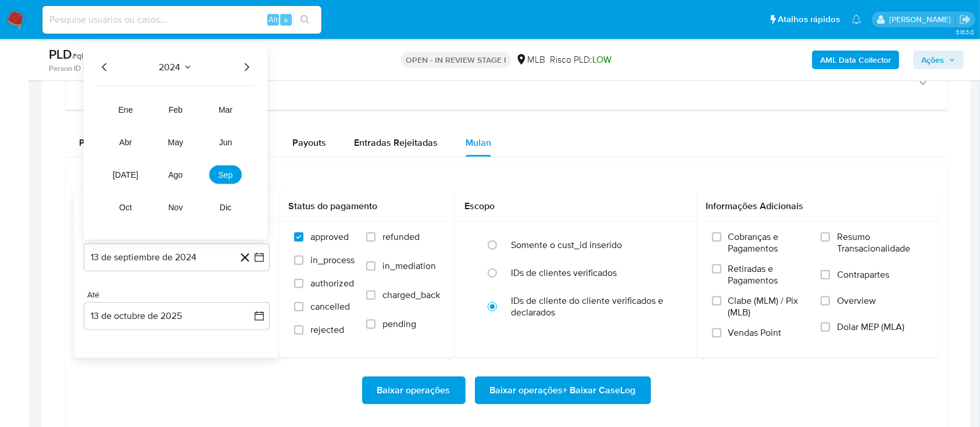
click at [183, 66] on icon "Seleccionar mes y año" at bounding box center [187, 67] width 9 height 9
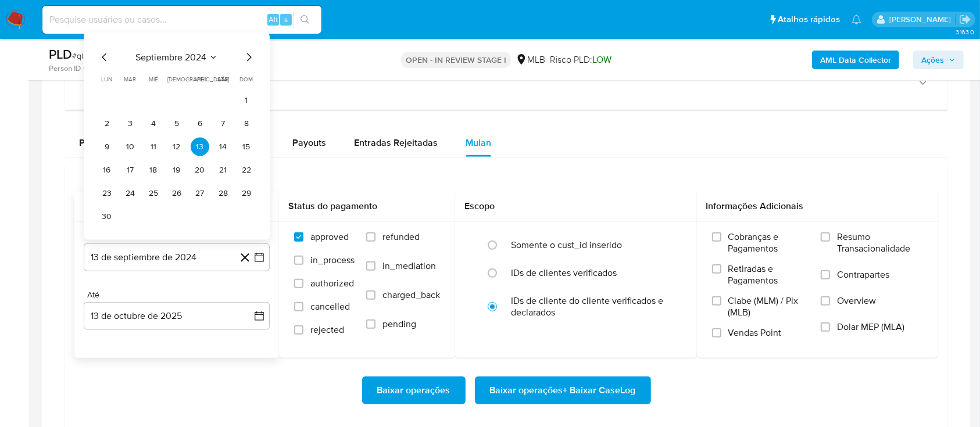
click at [251, 56] on icon "Mes siguiente" at bounding box center [249, 58] width 14 height 14
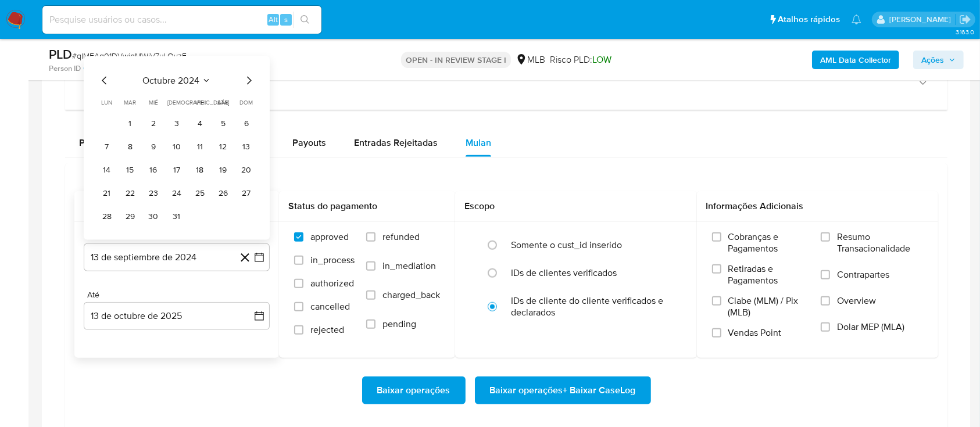
click at [201, 77] on button "octubre 2024" at bounding box center [176, 81] width 69 height 12
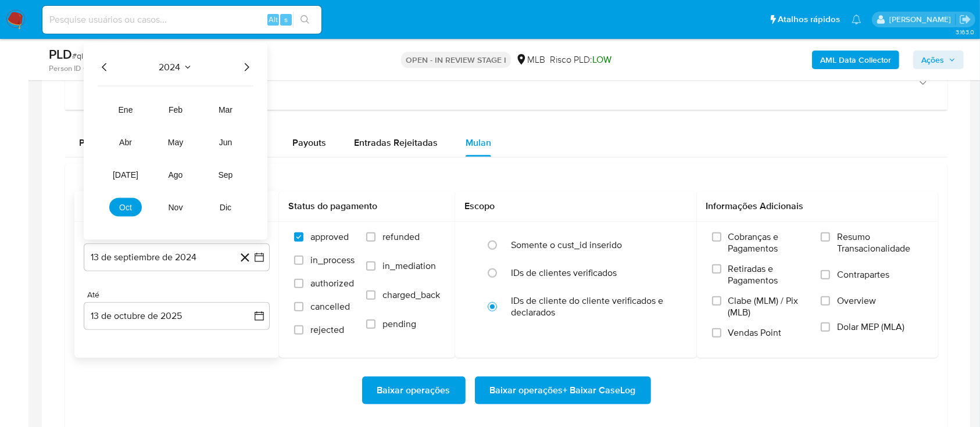
click at [242, 66] on icon "Año siguiente" at bounding box center [247, 67] width 14 height 14
click at [183, 178] on button "ago" at bounding box center [175, 175] width 33 height 19
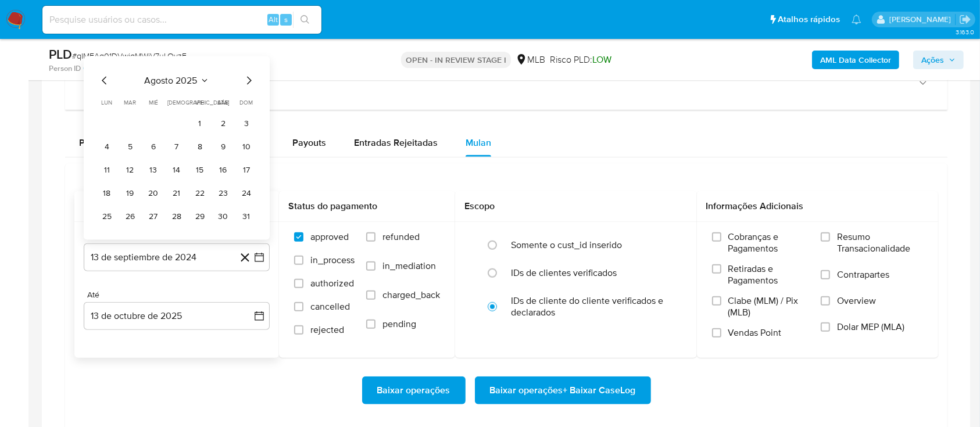
click at [209, 119] on tr "1 2 3" at bounding box center [177, 124] width 158 height 19
click at [199, 122] on button "1" at bounding box center [200, 124] width 19 height 19
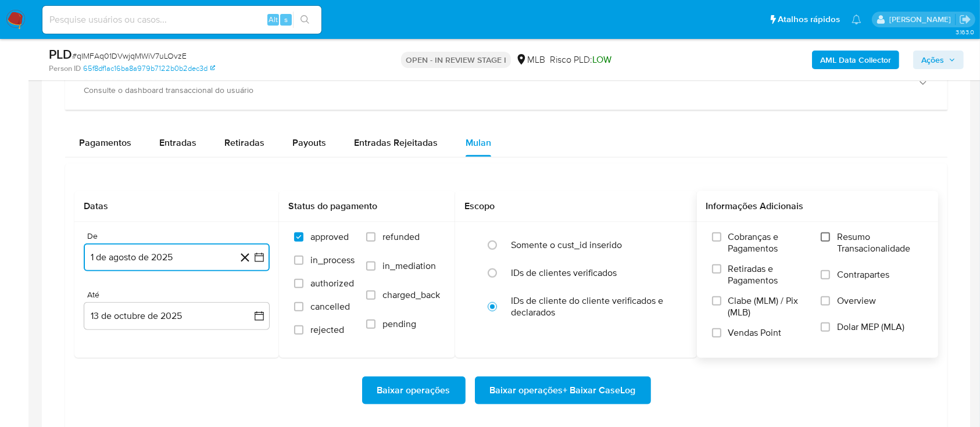
click at [829, 234] on input "Resumo Transacionalidade" at bounding box center [825, 237] width 9 height 9
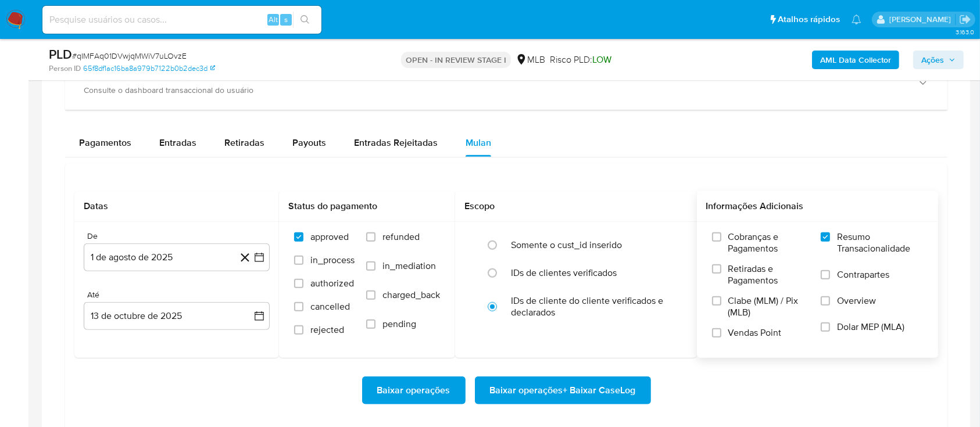
click at [613, 385] on span "Baixar operações + Baixar CaseLog" at bounding box center [563, 391] width 146 height 26
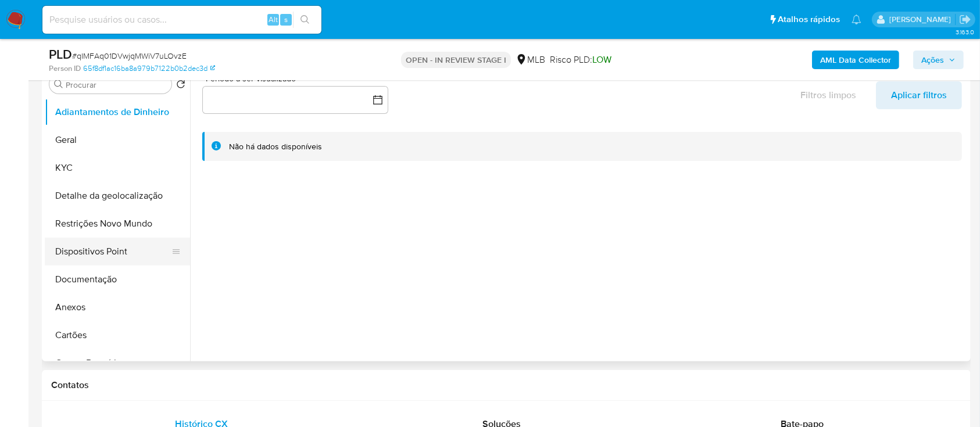
scroll to position [155, 0]
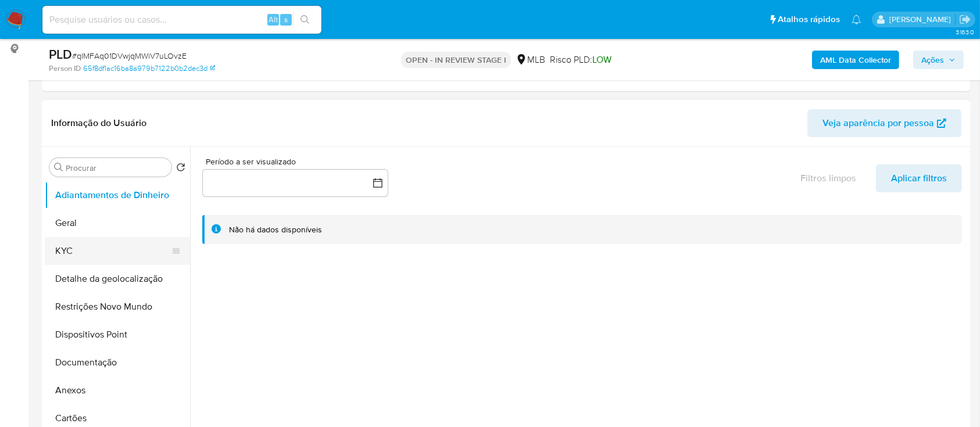
click at [84, 252] on button "KYC" at bounding box center [113, 251] width 136 height 28
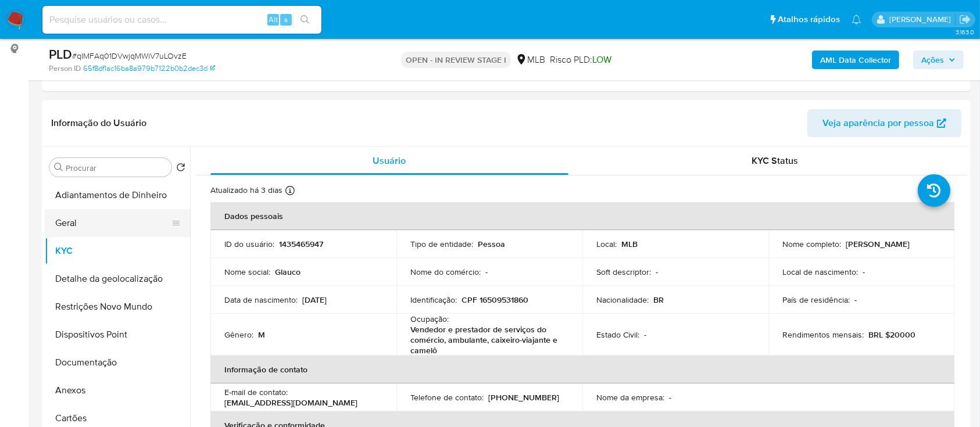
click at [57, 212] on button "Geral" at bounding box center [113, 223] width 136 height 28
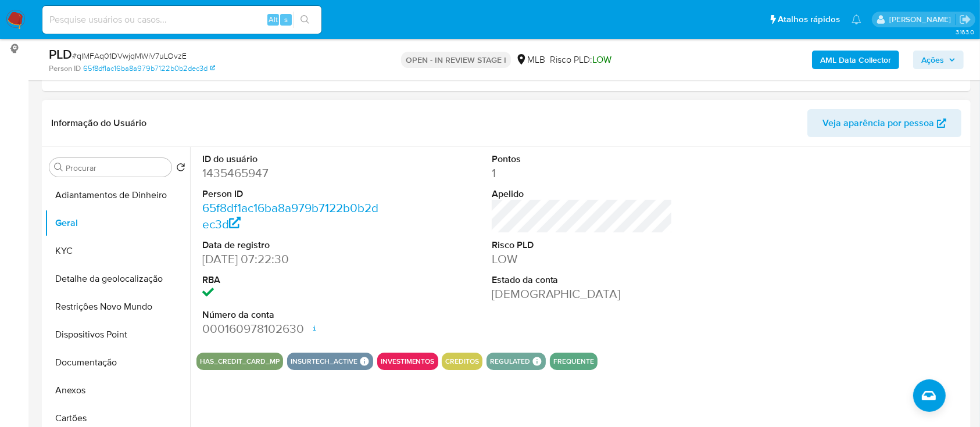
drag, startPoint x: 853, startPoint y: 176, endPoint x: 827, endPoint y: 160, distance: 30.3
click at [848, 174] on div at bounding box center [871, 245] width 193 height 197
drag, startPoint x: 55, startPoint y: 248, endPoint x: 83, endPoint y: 246, distance: 27.4
click at [56, 248] on button "KYC" at bounding box center [113, 251] width 136 height 28
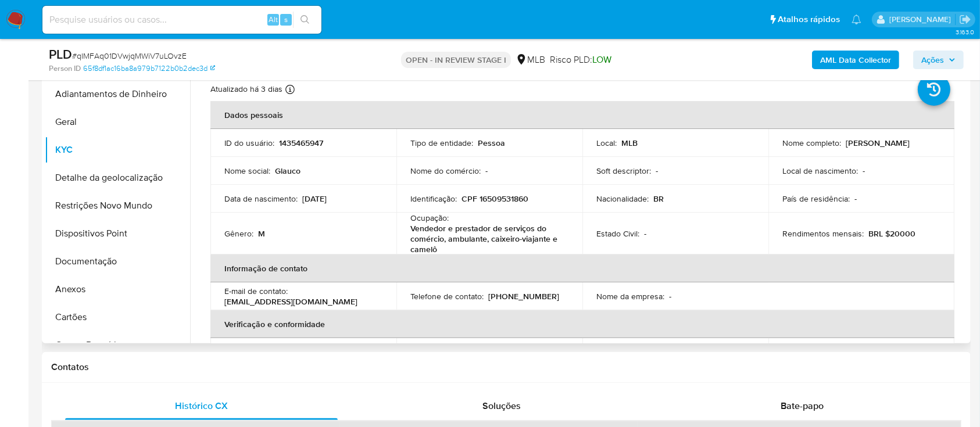
scroll to position [233, 0]
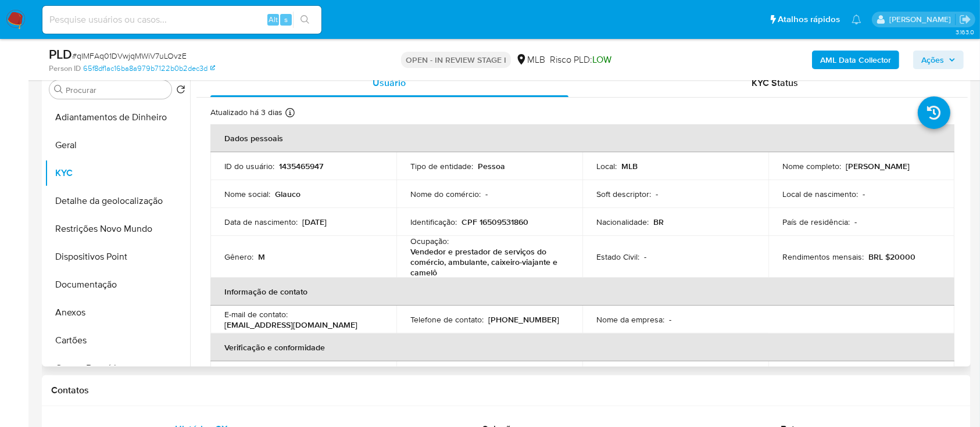
drag, startPoint x: 968, startPoint y: 151, endPoint x: 968, endPoint y: 158, distance: 7.0
click at [969, 163] on div "Procurar Retornar ao pedido padrão Adiantamentos de Dinheiro Geral KYC Detalhe …" at bounding box center [506, 218] width 929 height 298
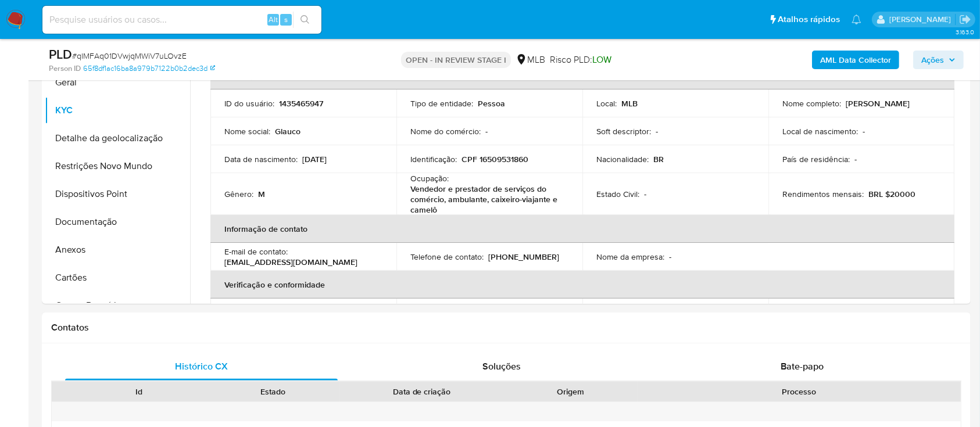
scroll to position [298, 0]
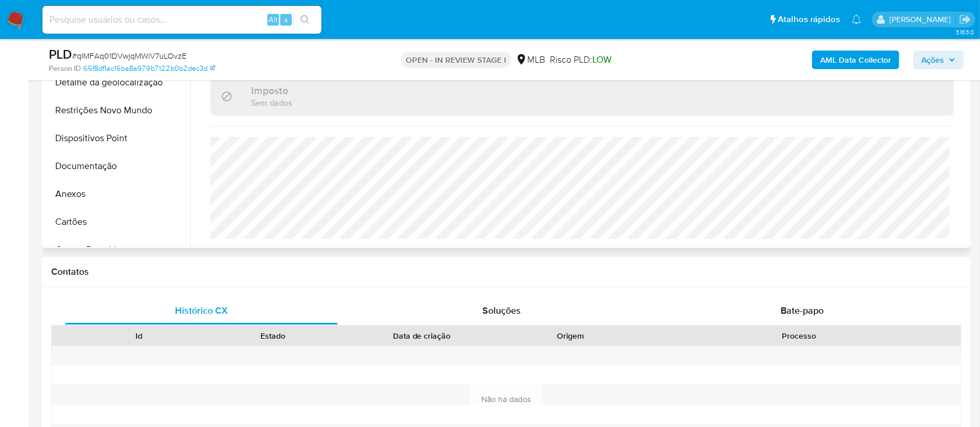
scroll to position [376, 0]
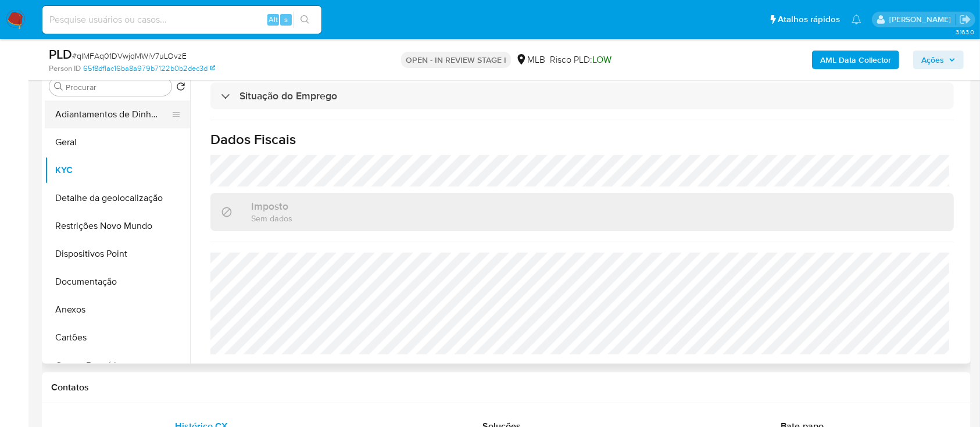
scroll to position [220, 0]
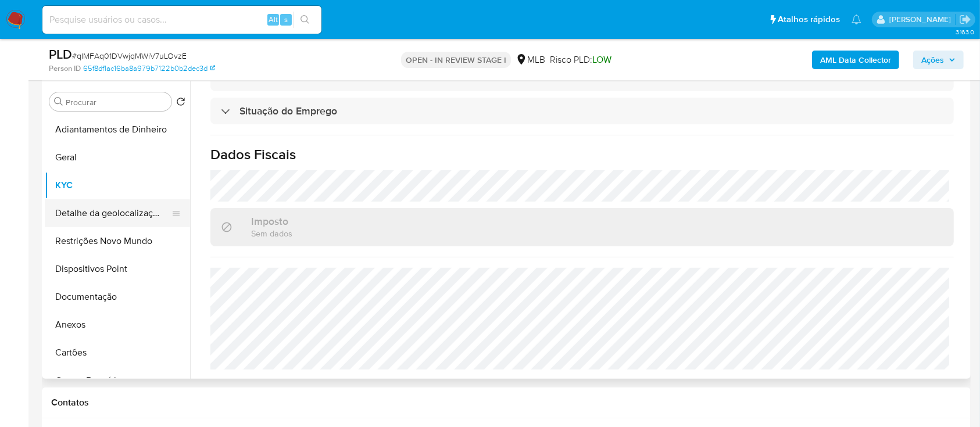
click at [95, 216] on button "Detalhe da geolocalização" at bounding box center [113, 213] width 136 height 28
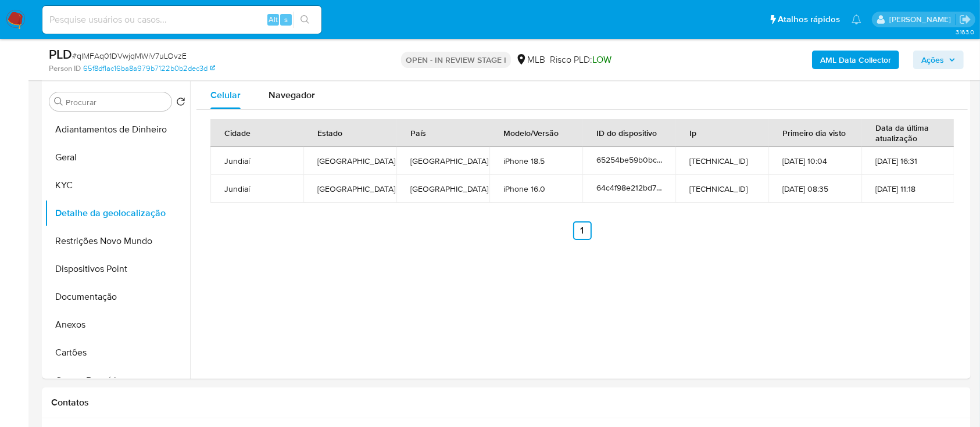
click at [884, 245] on div "Cidade Estado País Modelo/Versão ID do dispositivo Ip Primeiro dia visto Data d…" at bounding box center [583, 180] width 772 height 140
click at [130, 240] on button "Restrições Novo Mundo" at bounding box center [113, 241] width 136 height 28
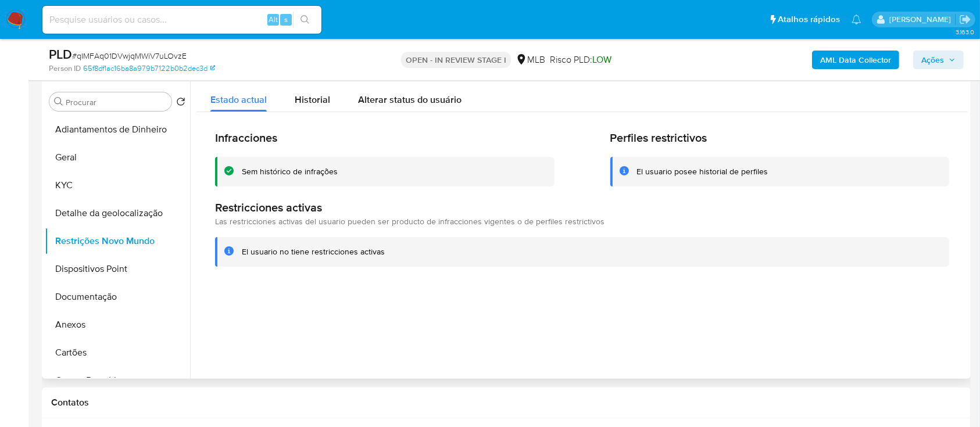
click at [770, 325] on div at bounding box center [579, 230] width 778 height 298
click at [94, 259] on button "Dispositivos Point" at bounding box center [113, 269] width 136 height 28
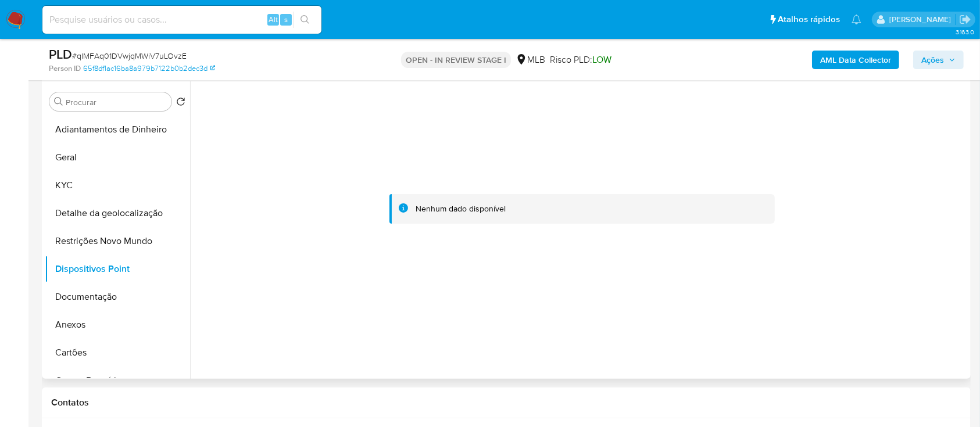
click at [866, 191] on div at bounding box center [583, 209] width 772 height 256
click at [84, 291] on button "Documentação" at bounding box center [113, 297] width 136 height 28
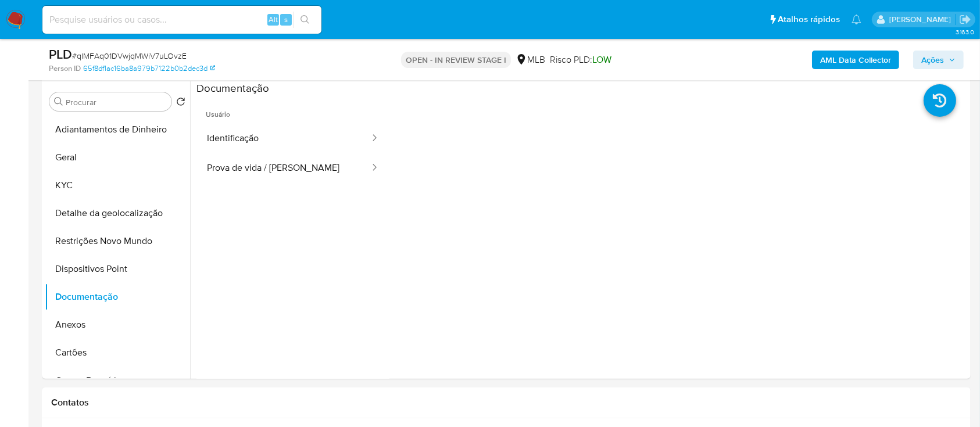
click at [841, 56] on b "AML Data Collector" at bounding box center [855, 60] width 71 height 19
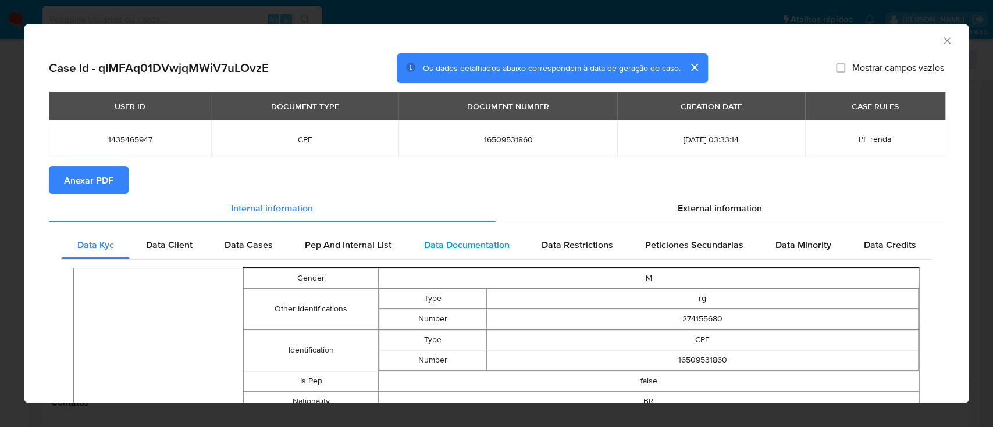
click at [470, 241] on span "Data Documentation" at bounding box center [465, 244] width 85 height 13
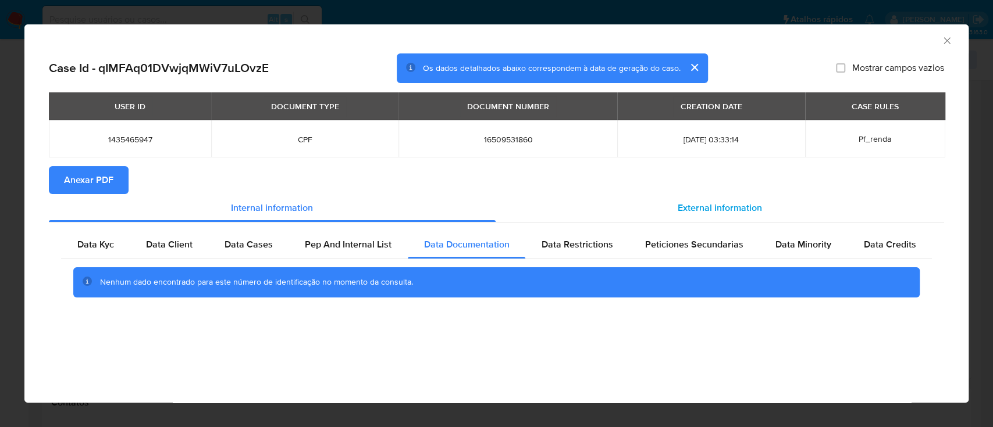
click at [656, 199] on div "External information" at bounding box center [719, 208] width 449 height 28
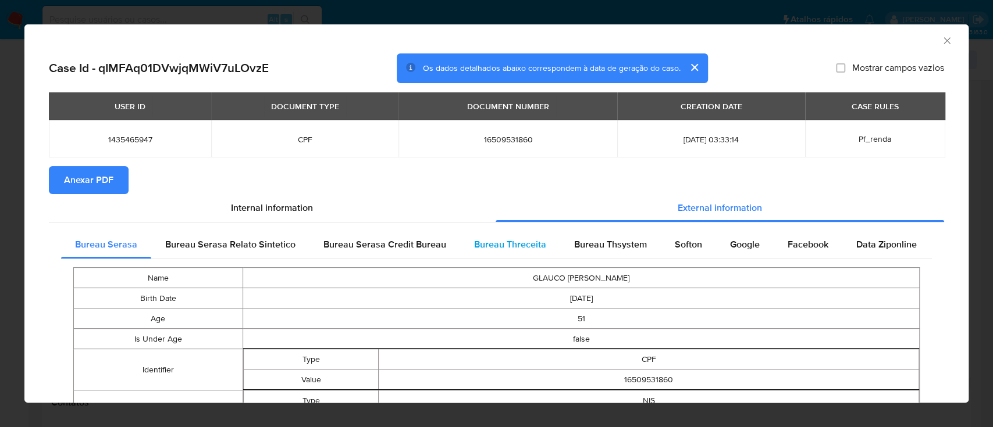
click at [486, 243] on span "Bureau Threceita" at bounding box center [510, 244] width 72 height 13
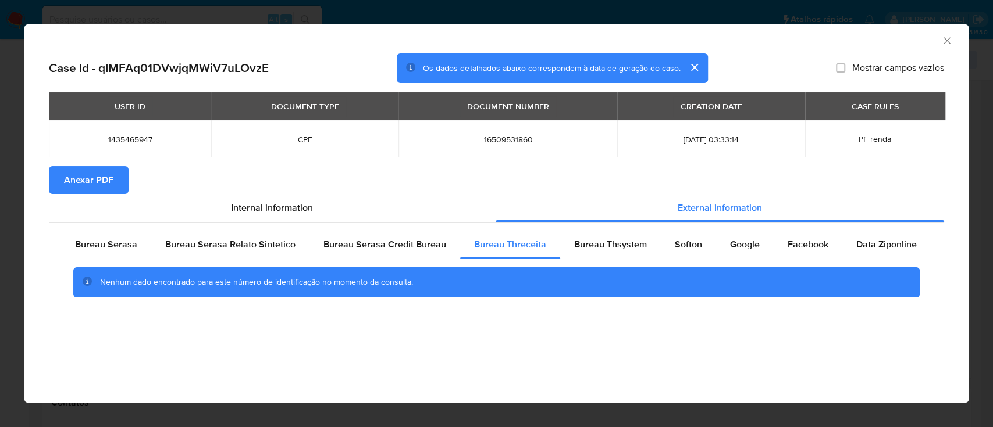
click at [830, 34] on div "AML Data Collector" at bounding box center [487, 39] width 908 height 13
click at [611, 243] on span "Bureau Thsystem" at bounding box center [610, 244] width 73 height 13
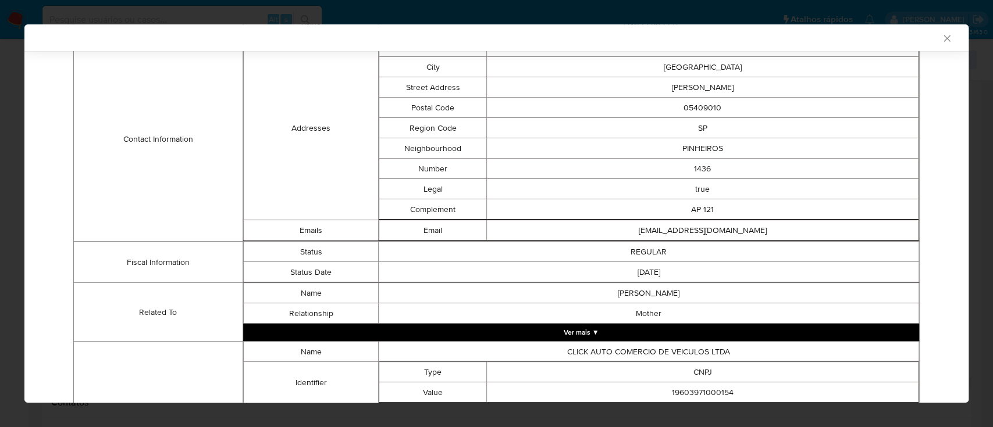
scroll to position [532, 0]
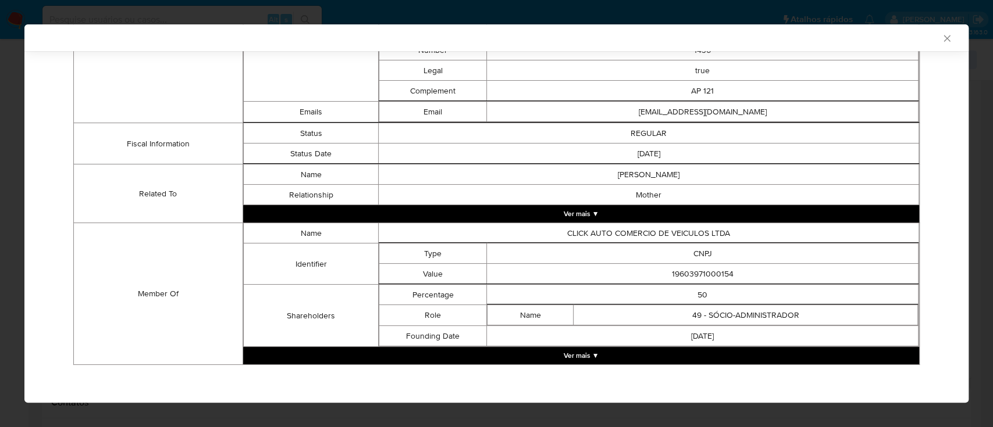
click at [580, 356] on button "Ver mais ▼" at bounding box center [581, 355] width 676 height 17
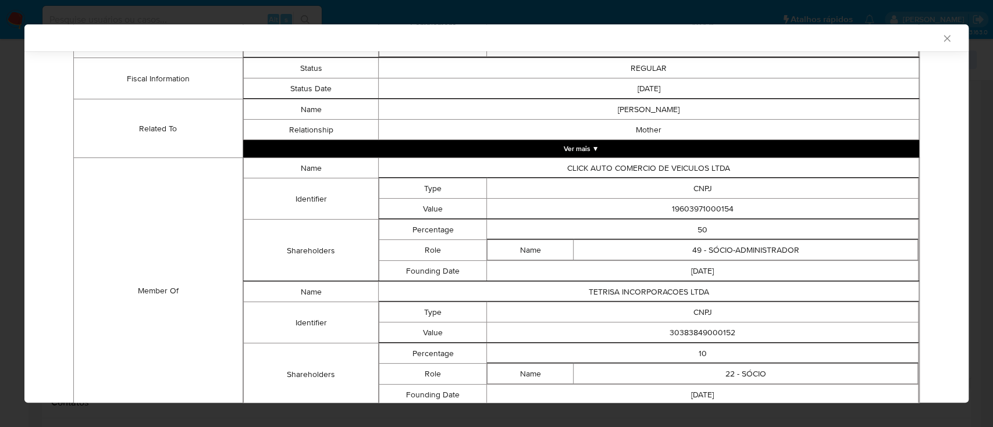
scroll to position [656, 0]
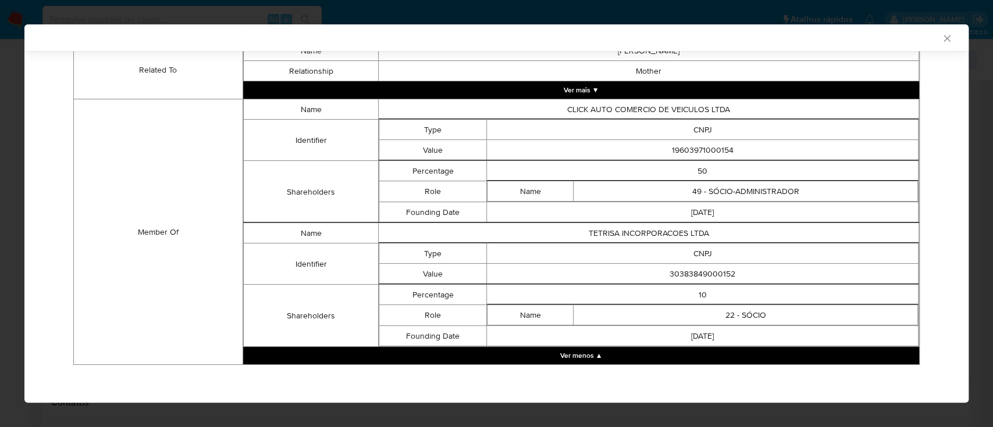
drag, startPoint x: 721, startPoint y: 148, endPoint x: 627, endPoint y: 157, distance: 94.6
click at [627, 156] on td "19603971000154" at bounding box center [702, 150] width 431 height 20
copy td "19603971000154"
drag, startPoint x: 698, startPoint y: 273, endPoint x: 628, endPoint y: 268, distance: 70.5
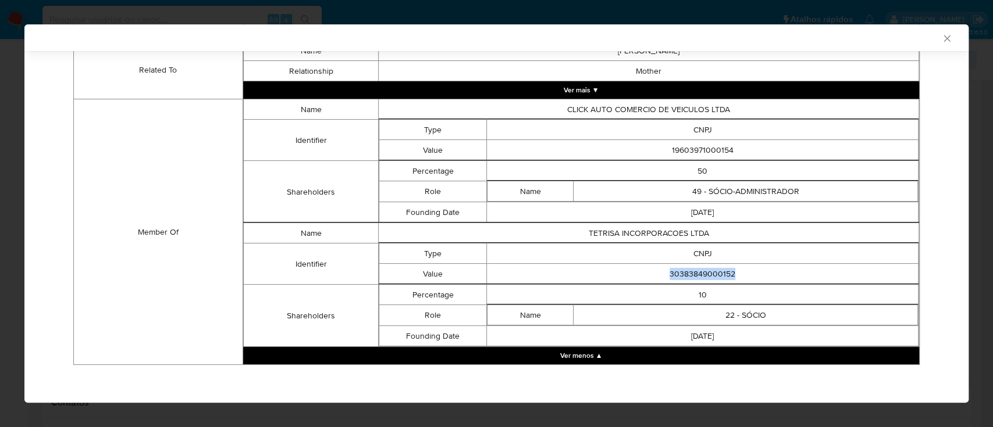
click at [628, 268] on td "30383849000152" at bounding box center [702, 274] width 431 height 20
copy td "30383849000152"
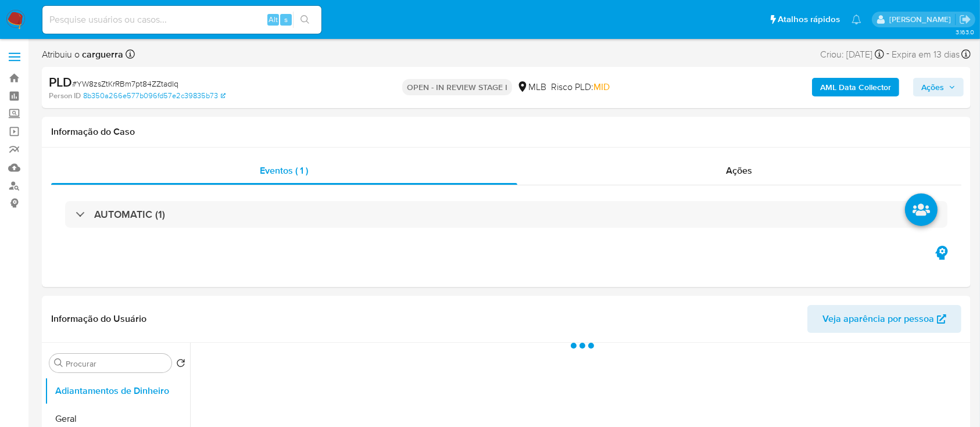
select select "10"
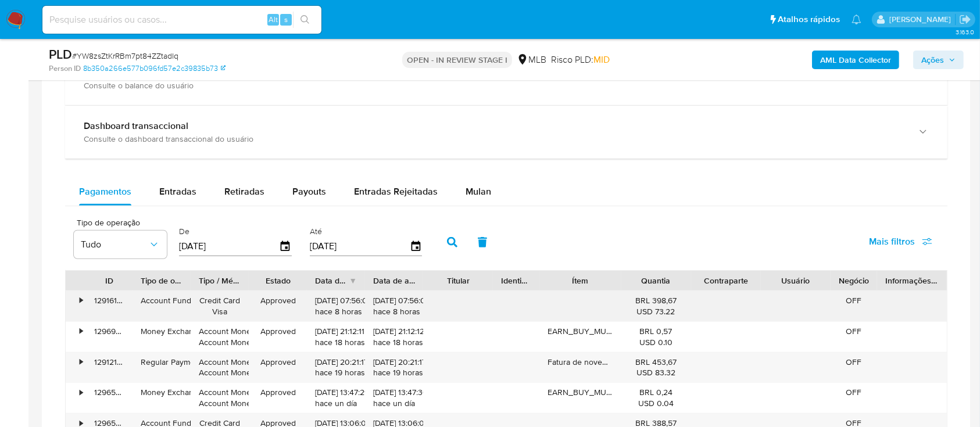
scroll to position [930, 0]
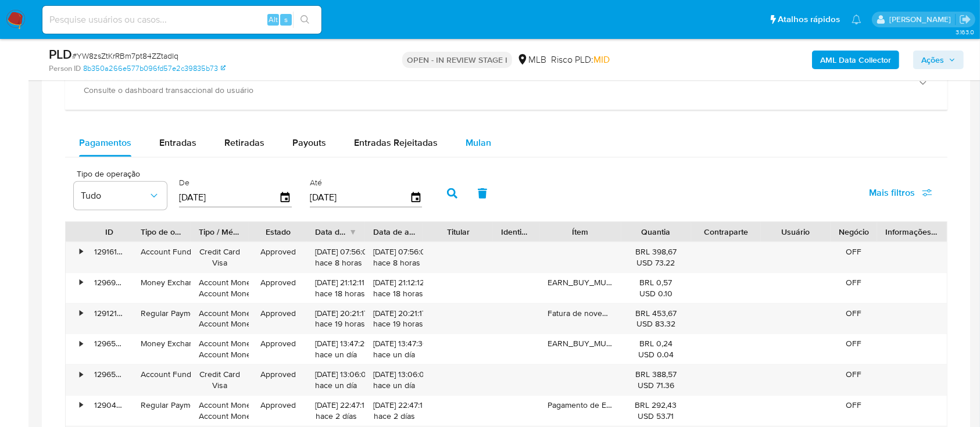
click at [472, 139] on span "Mulan" at bounding box center [479, 142] width 26 height 13
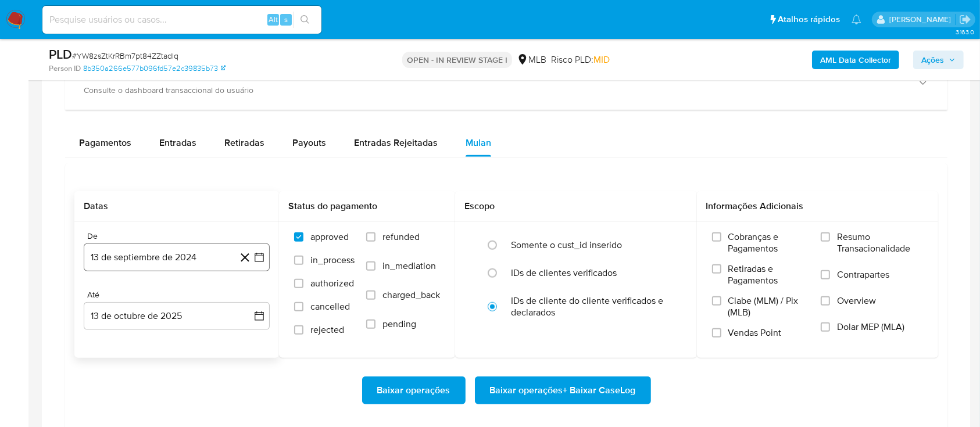
click at [258, 258] on icon "button" at bounding box center [260, 258] width 12 height 12
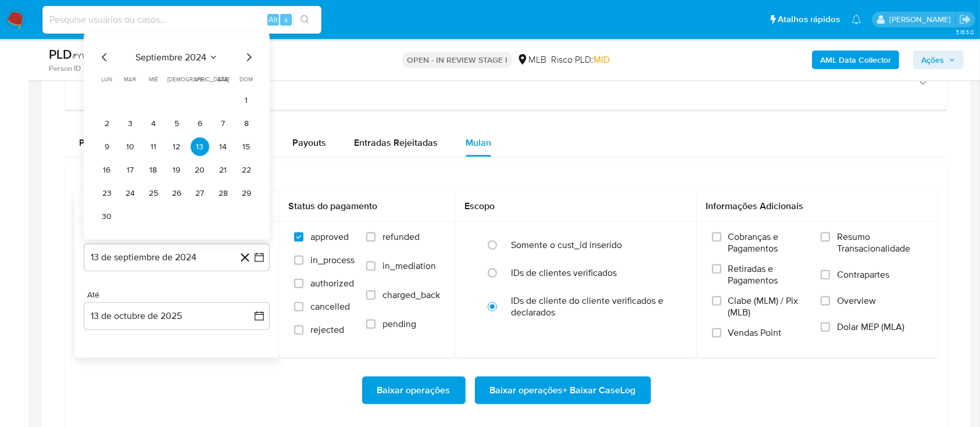
click at [211, 58] on icon "Seleccionar mes y año" at bounding box center [213, 57] width 9 height 9
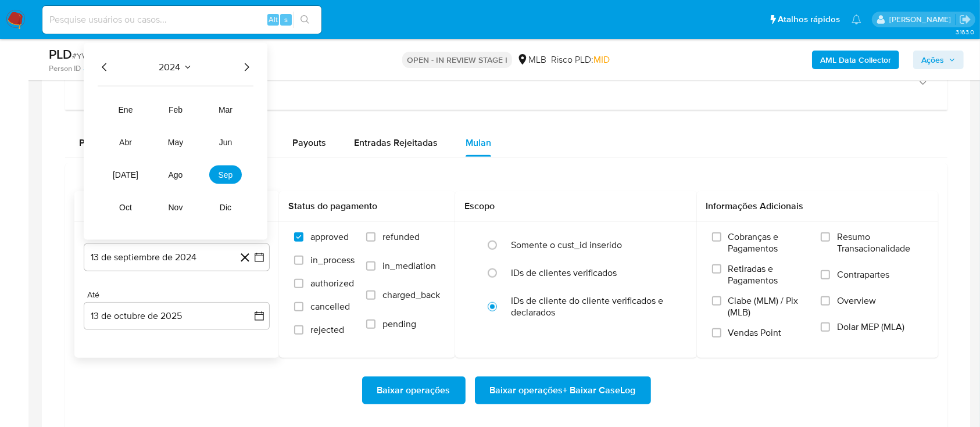
drag, startPoint x: 251, startPoint y: 62, endPoint x: 241, endPoint y: 67, distance: 11.2
click at [249, 64] on icon "Año siguiente" at bounding box center [247, 67] width 14 height 14
click at [177, 172] on span "ago" at bounding box center [176, 174] width 15 height 9
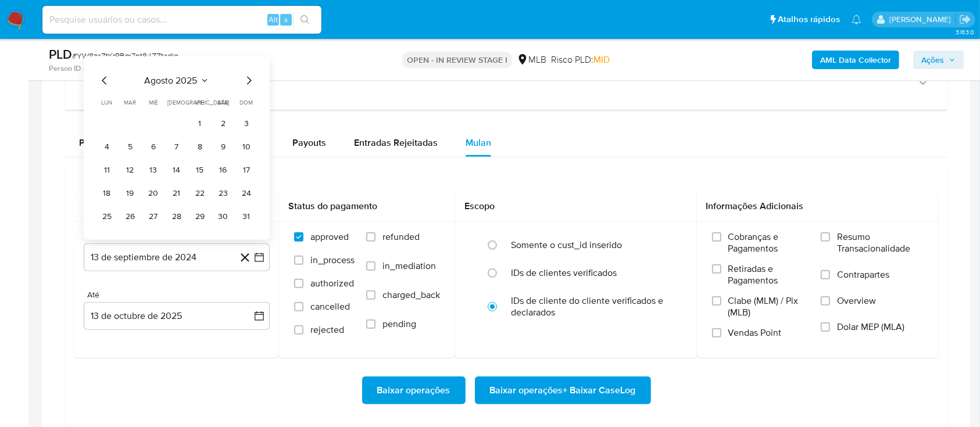
click at [200, 122] on button "1" at bounding box center [200, 124] width 19 height 19
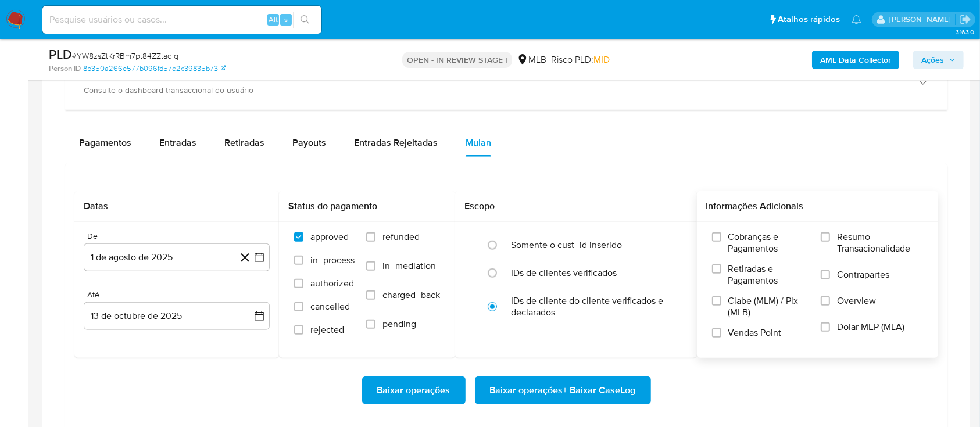
click at [834, 247] on label "Resumo Transacionalidade" at bounding box center [872, 250] width 102 height 38
click at [830, 242] on input "Resumo Transacionalidade" at bounding box center [825, 237] width 9 height 9
click at [613, 392] on span "Baixar operações + Baixar CaseLog" at bounding box center [563, 391] width 146 height 26
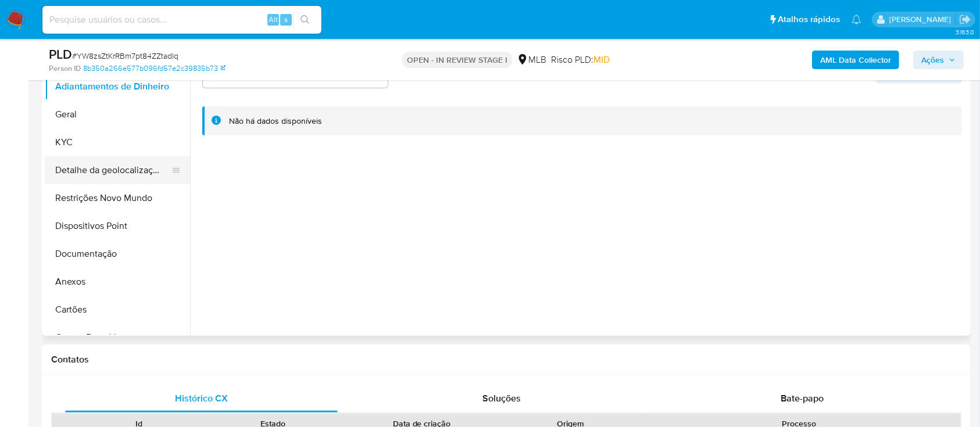
scroll to position [77, 0]
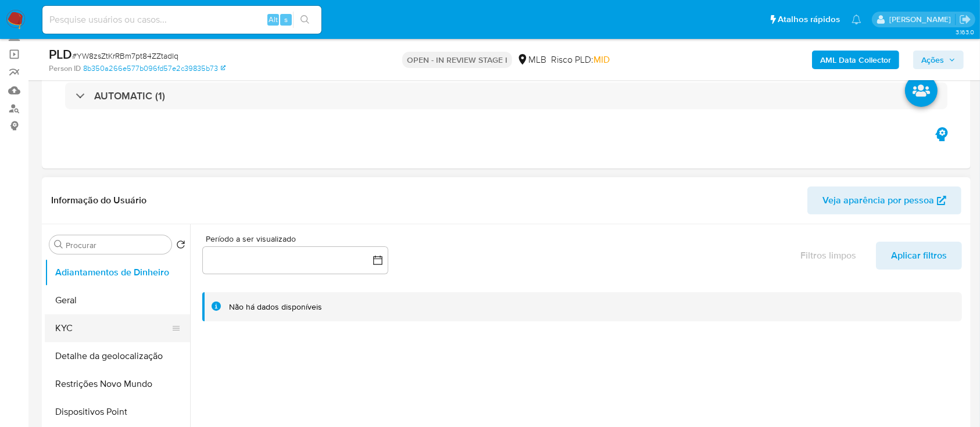
click at [74, 326] on button "KYC" at bounding box center [113, 329] width 136 height 28
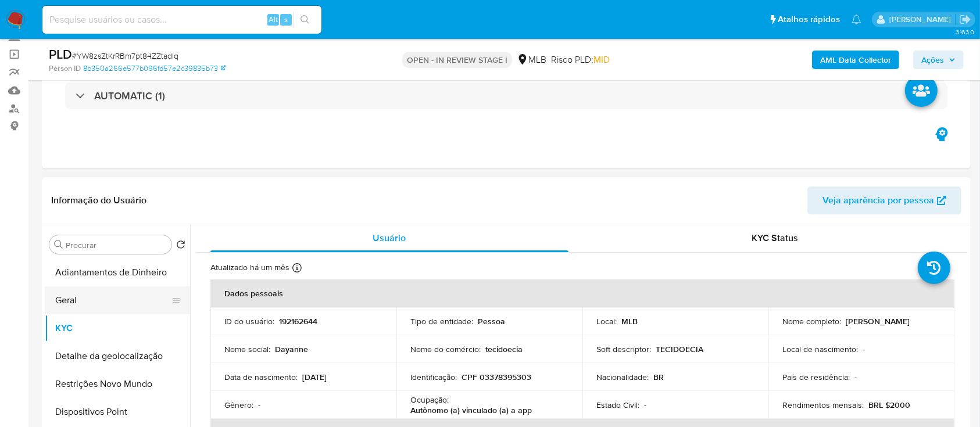
click at [93, 298] on button "Geral" at bounding box center [113, 301] width 136 height 28
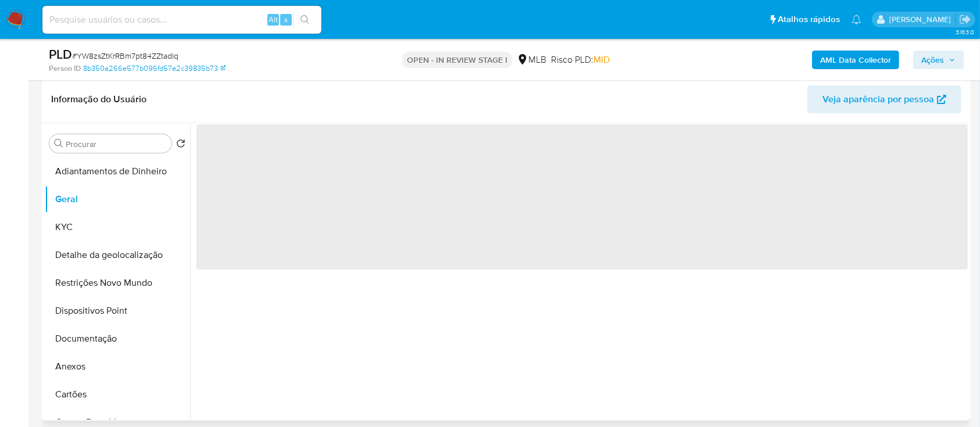
scroll to position [155, 0]
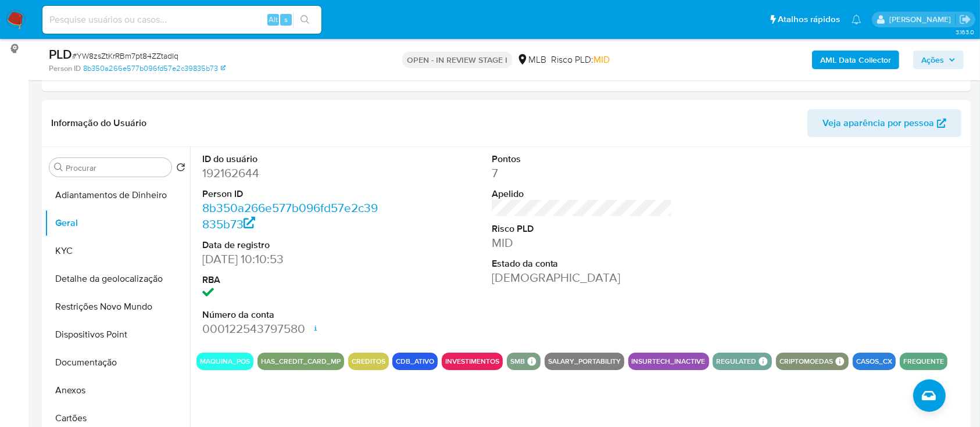
click at [876, 224] on div at bounding box center [871, 245] width 193 height 197
click at [95, 249] on button "KYC" at bounding box center [113, 251] width 136 height 28
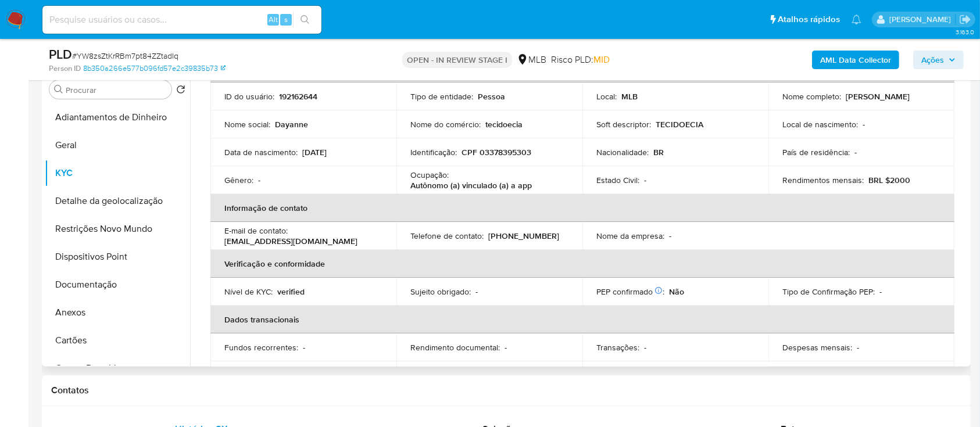
scroll to position [71, 0]
click at [94, 191] on button "Detalhe da geolocalização" at bounding box center [113, 201] width 136 height 28
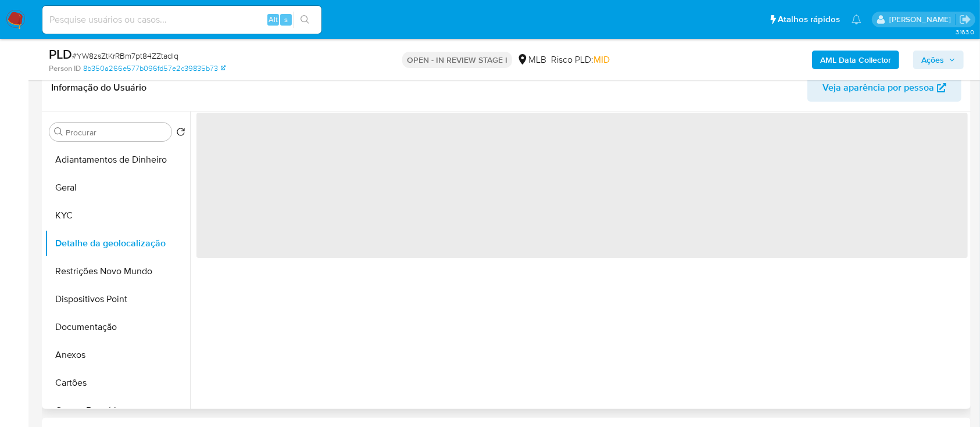
scroll to position [155, 0]
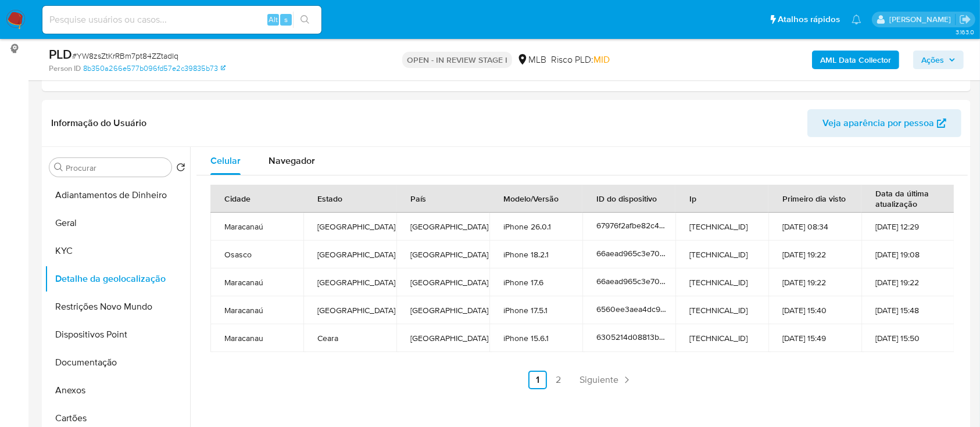
click at [558, 380] on link "2" at bounding box center [558, 380] width 19 height 19
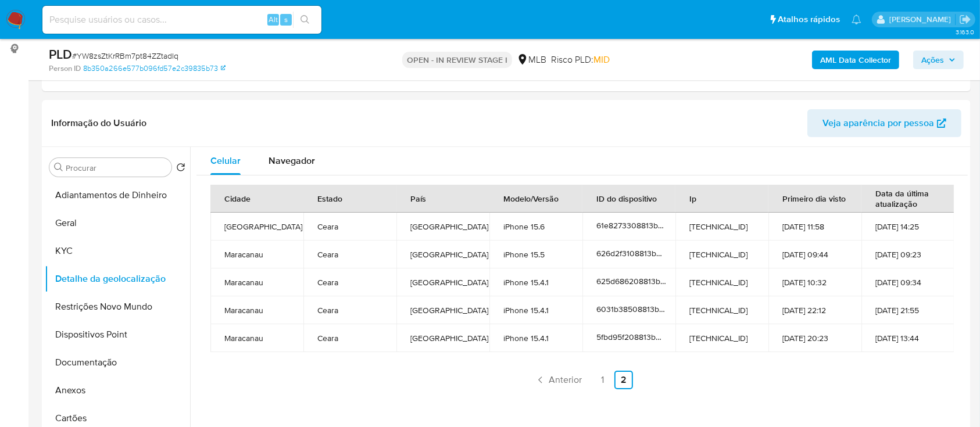
click at [103, 309] on button "Restrições Novo Mundo" at bounding box center [113, 307] width 136 height 28
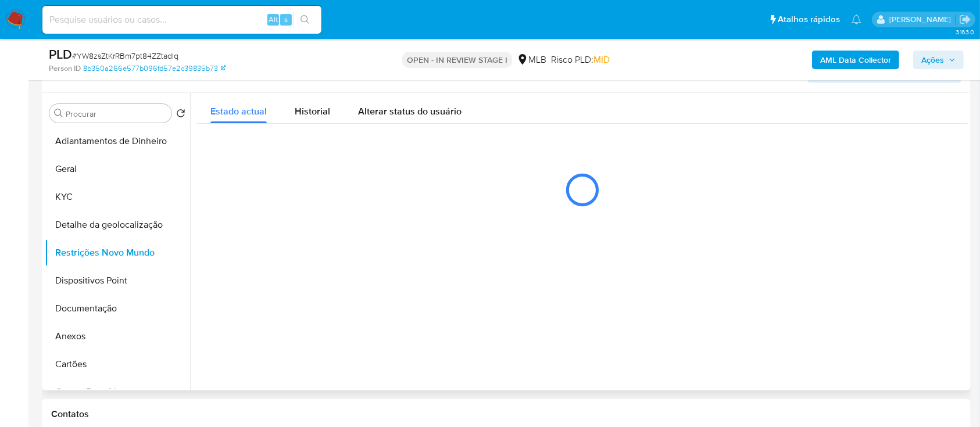
scroll to position [233, 0]
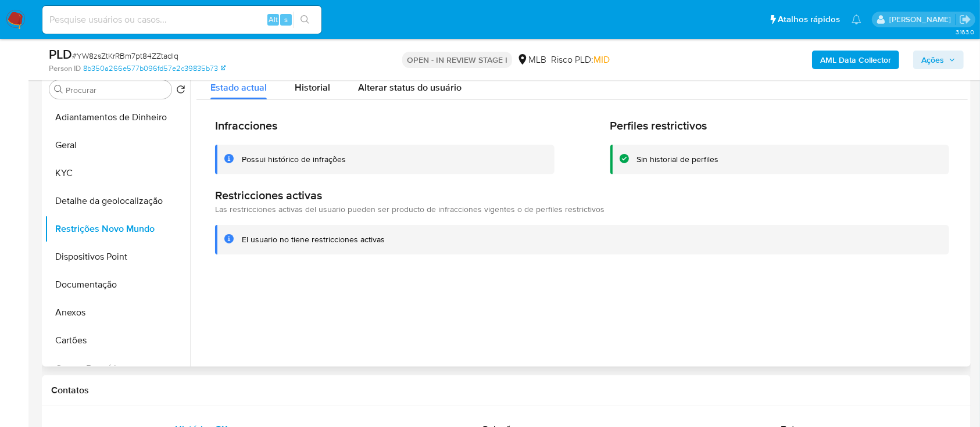
click at [654, 354] on div at bounding box center [579, 218] width 778 height 298
click at [84, 252] on button "Dispositivos Point" at bounding box center [113, 257] width 136 height 28
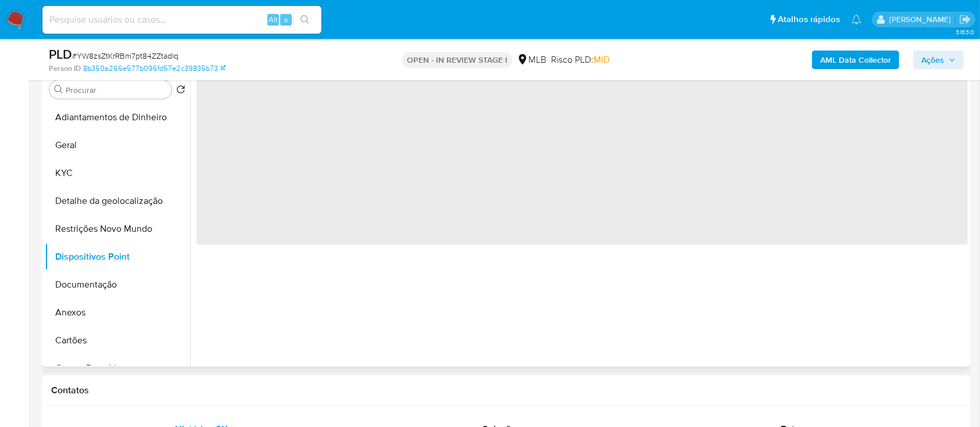
scroll to position [155, 0]
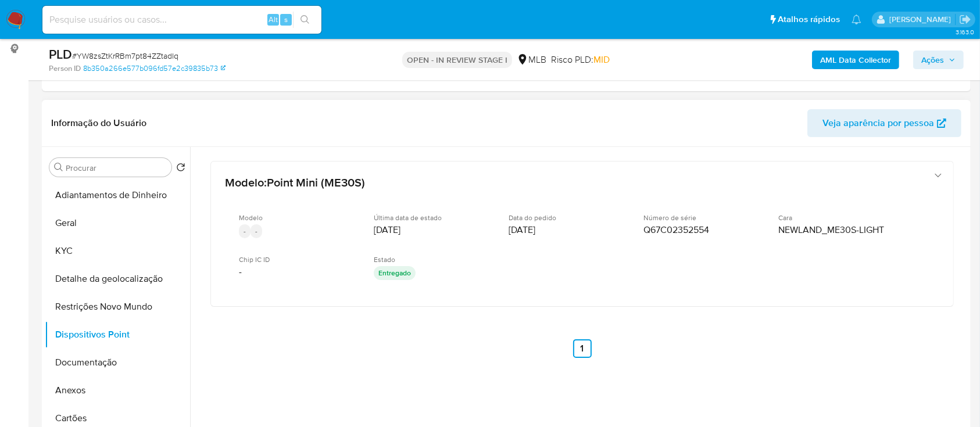
click at [787, 352] on div "Modelo : Point Mini (ME30S) Modelo - - Última data de estado 11/01/2021 Data do…" at bounding box center [583, 275] width 772 height 256
click at [77, 247] on button "KYC" at bounding box center [113, 251] width 136 height 28
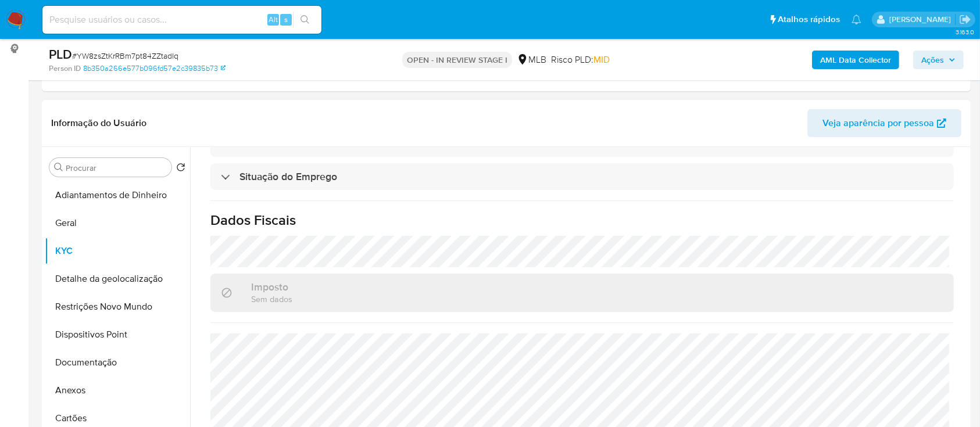
scroll to position [310, 0]
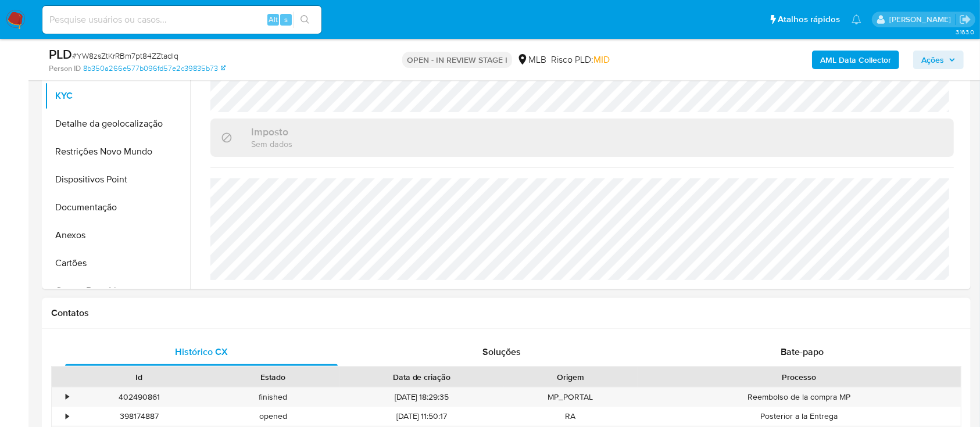
click at [140, 312] on h1 "Contatos" at bounding box center [506, 314] width 911 height 12
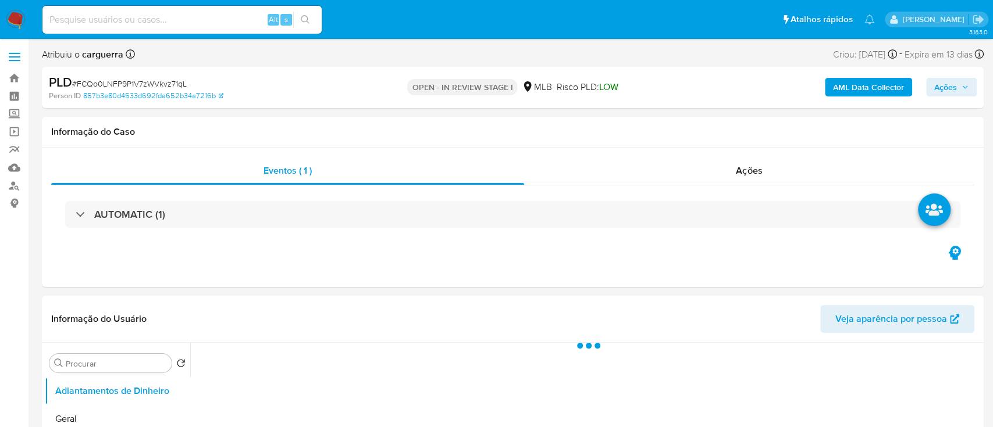
select select "10"
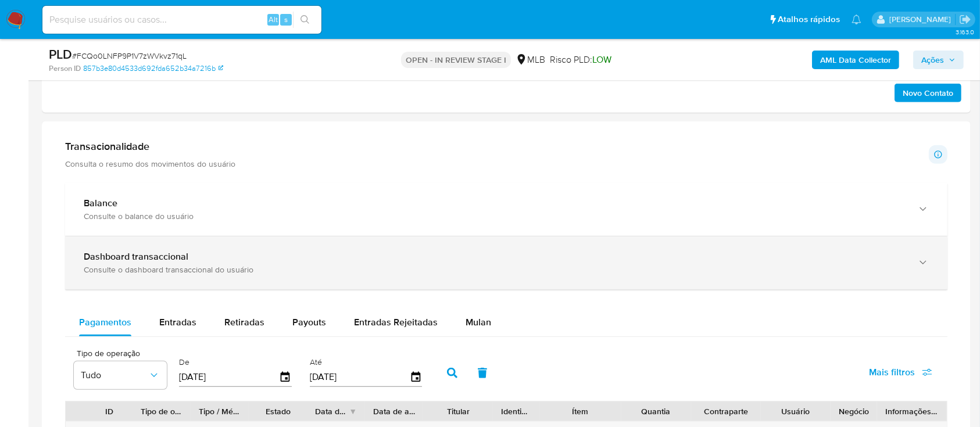
scroll to position [775, 0]
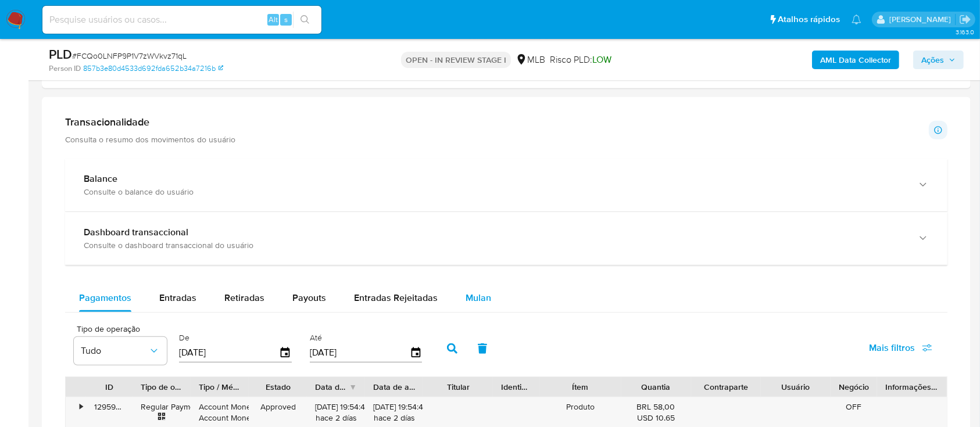
click at [480, 299] on span "Mulan" at bounding box center [479, 297] width 26 height 13
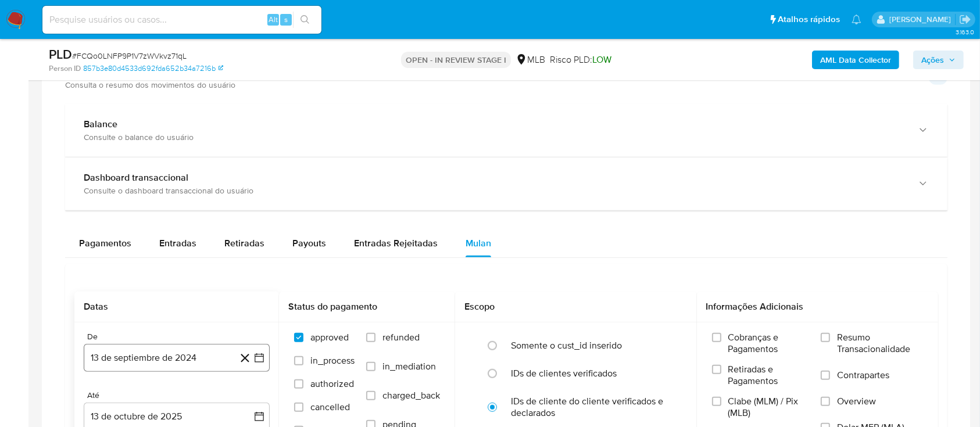
scroll to position [852, 0]
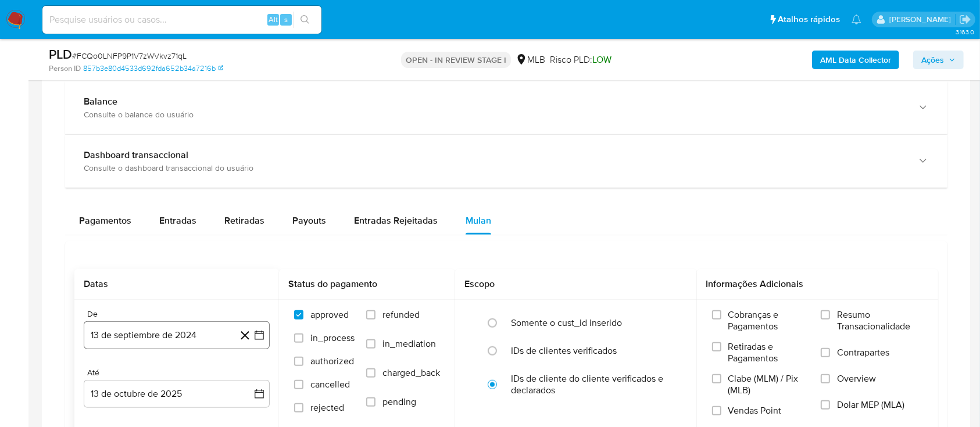
click at [256, 335] on icon "button" at bounding box center [260, 336] width 12 height 12
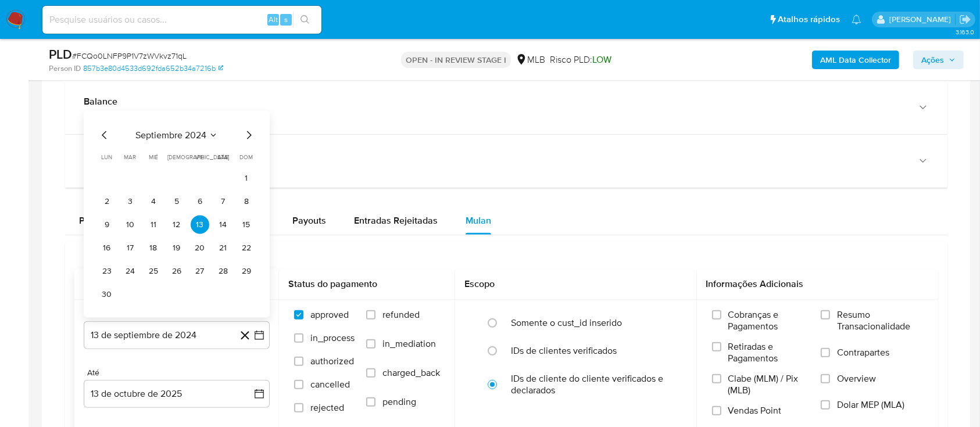
click at [215, 132] on icon "Seleccionar mes y año" at bounding box center [213, 135] width 9 height 9
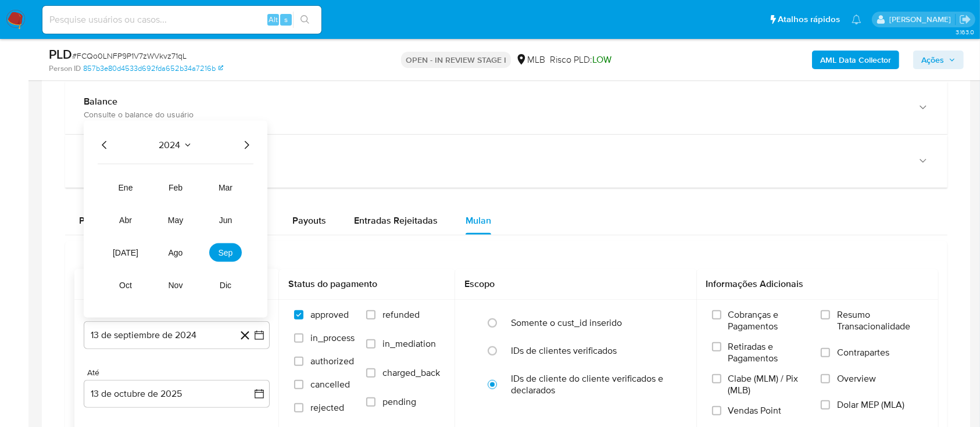
click at [249, 140] on icon "Año siguiente" at bounding box center [247, 145] width 14 height 14
click at [172, 252] on span "ago" at bounding box center [176, 252] width 15 height 9
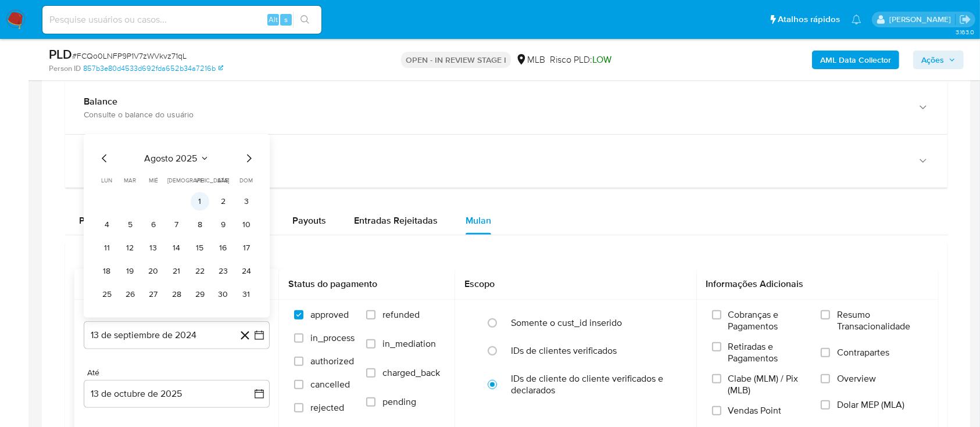
click at [197, 199] on button "1" at bounding box center [200, 201] width 19 height 19
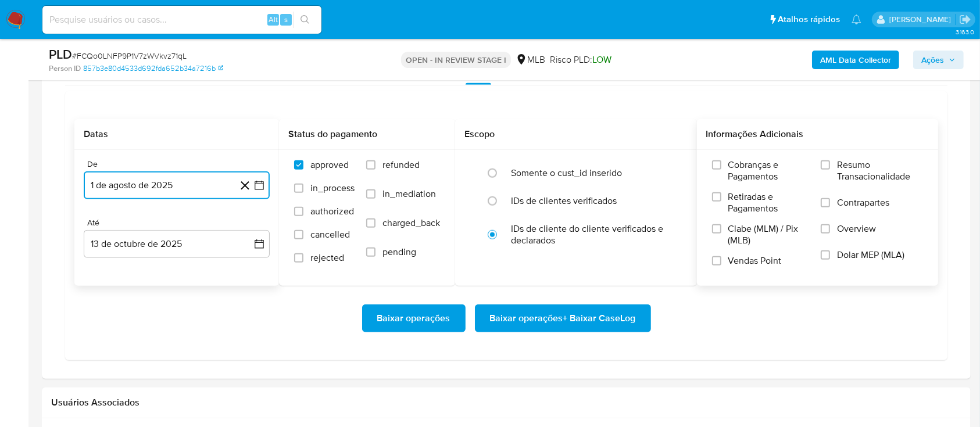
scroll to position [1008, 0]
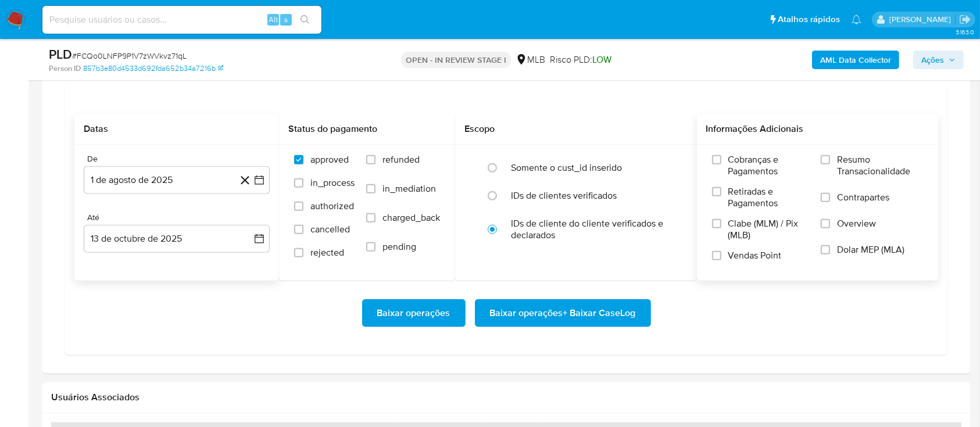
click at [834, 151] on div "Cobranças e Pagamentos Retiradas e Pagamentos Clabe (MLM) / Pix (MLB) Vendas Po…" at bounding box center [818, 212] width 242 height 135
drag, startPoint x: 828, startPoint y: 157, endPoint x: 814, endPoint y: 174, distance: 22.3
click at [828, 158] on input "Resumo Transacionalidade" at bounding box center [825, 159] width 9 height 9
click at [544, 310] on span "Baixar operações + Baixar CaseLog" at bounding box center [563, 314] width 146 height 26
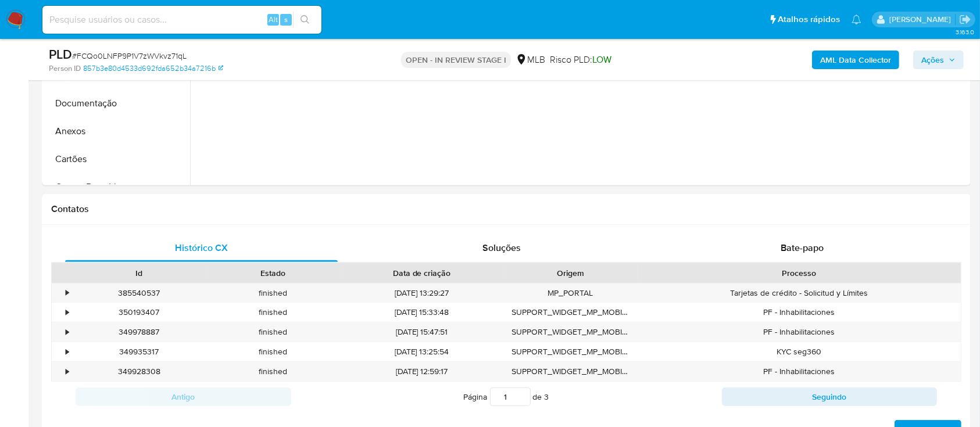
scroll to position [155, 0]
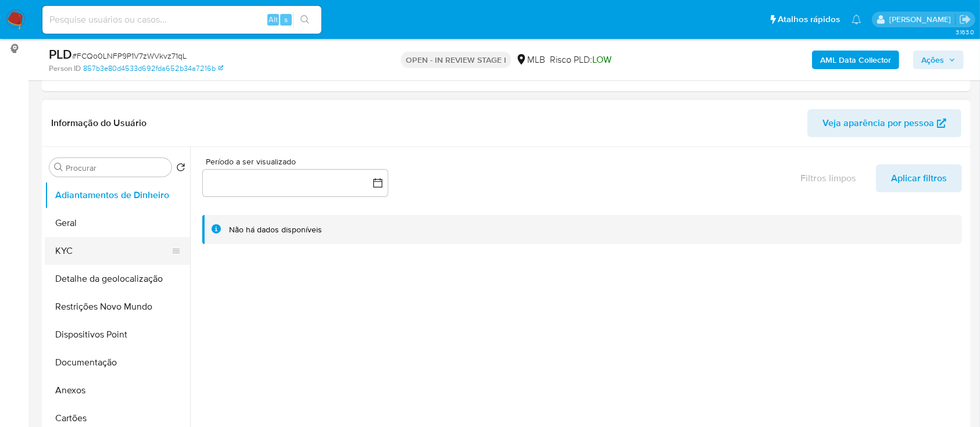
drag, startPoint x: 55, startPoint y: 247, endPoint x: 110, endPoint y: 245, distance: 55.8
click at [55, 248] on button "KYC" at bounding box center [113, 251] width 136 height 28
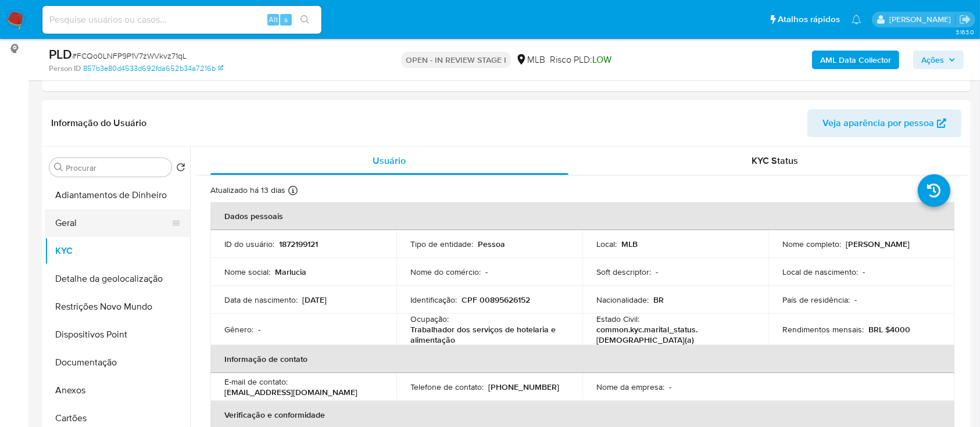
click at [67, 226] on button "Geral" at bounding box center [113, 223] width 136 height 28
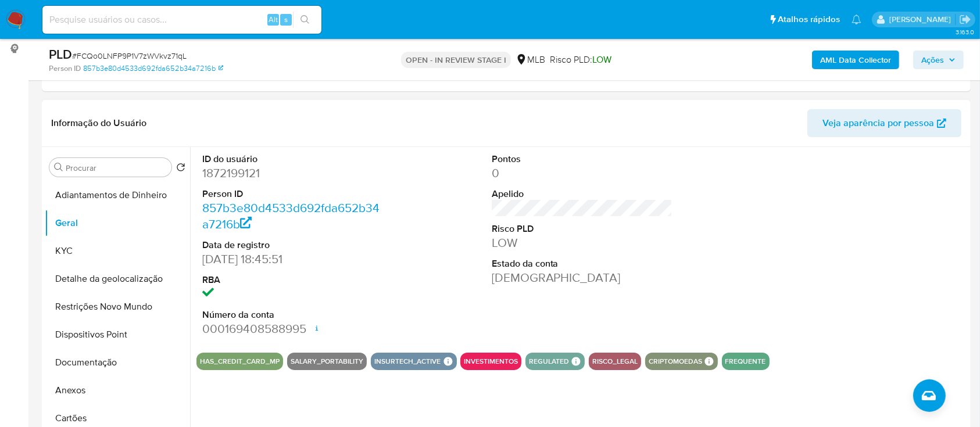
drag, startPoint x: 809, startPoint y: 197, endPoint x: 791, endPoint y: 174, distance: 29.4
click at [809, 197] on div at bounding box center [871, 245] width 193 height 197
click at [78, 256] on button "KYC" at bounding box center [113, 251] width 136 height 28
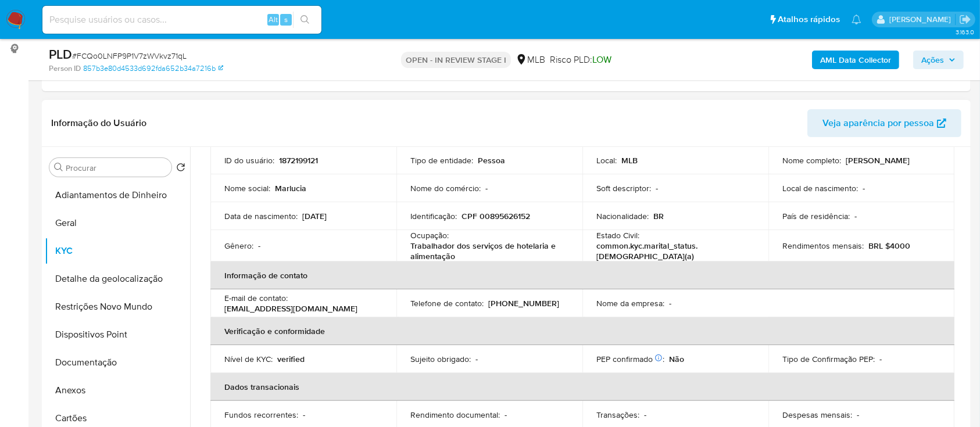
scroll to position [85, 0]
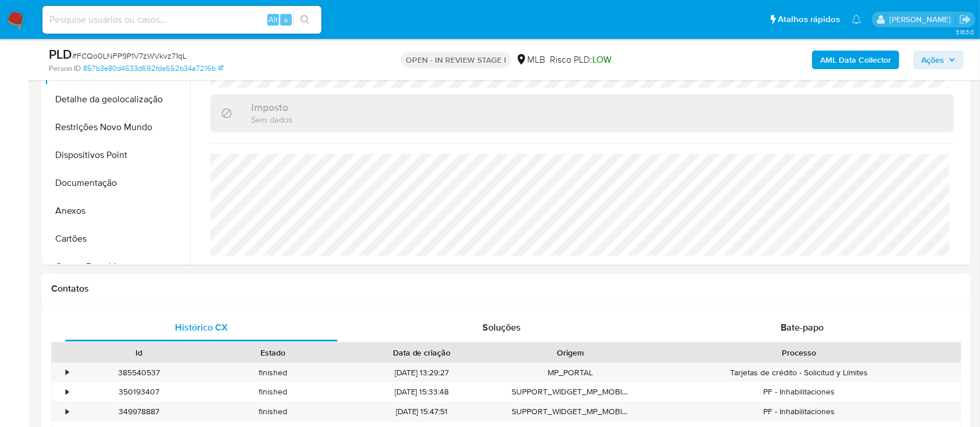
scroll to position [310, 0]
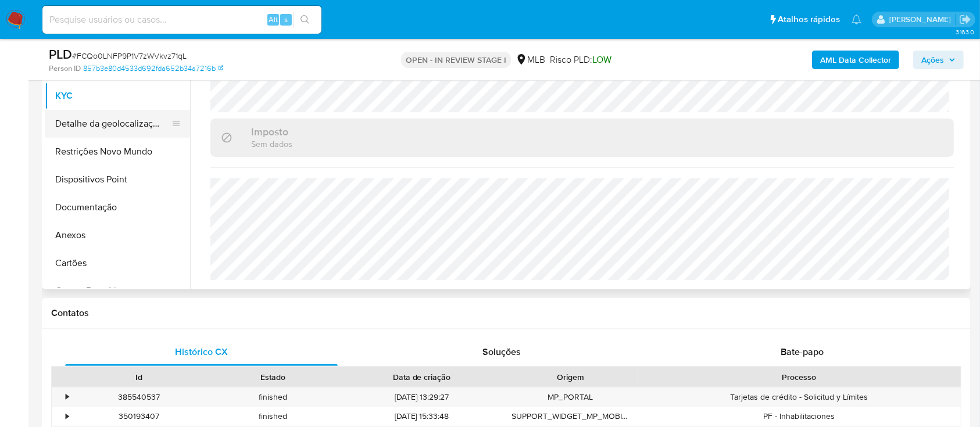
click at [89, 112] on button "Detalhe da geolocalização" at bounding box center [113, 124] width 136 height 28
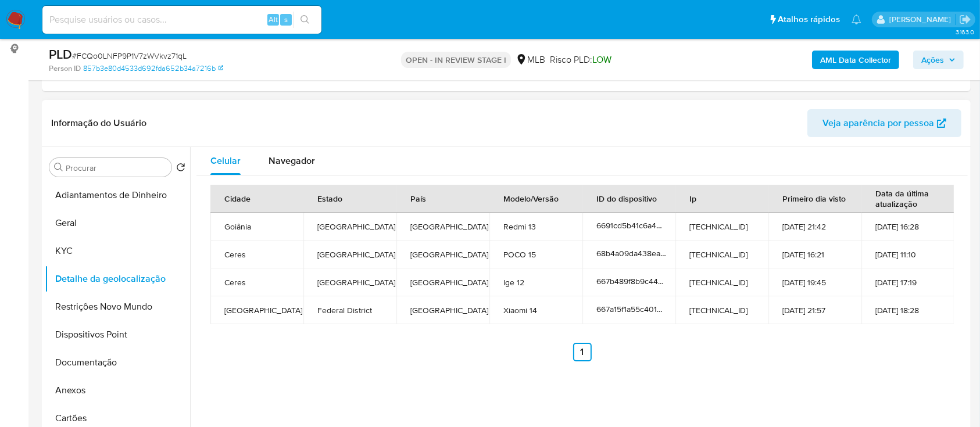
scroll to position [233, 0]
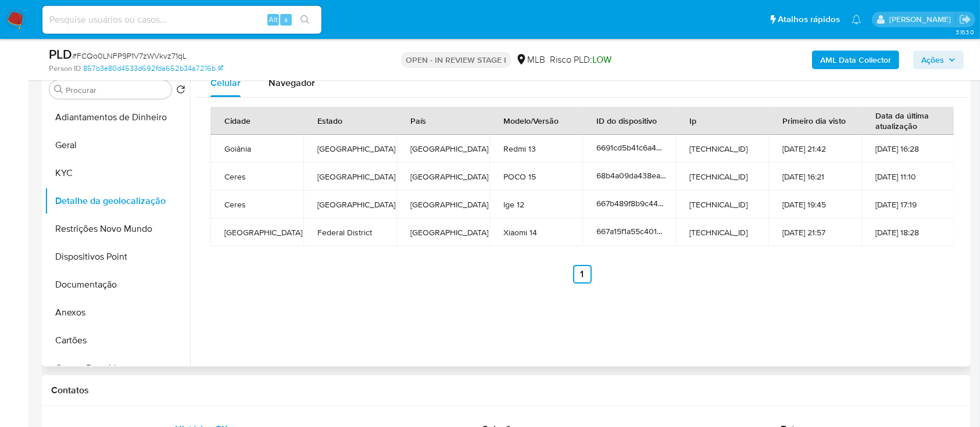
click at [814, 308] on div "Celular Navegador Cidade Estado País Modelo/Versão ID do dispositivo Ip Primeir…" at bounding box center [579, 218] width 778 height 298
click at [56, 234] on button "Restrições Novo Mundo" at bounding box center [113, 229] width 136 height 28
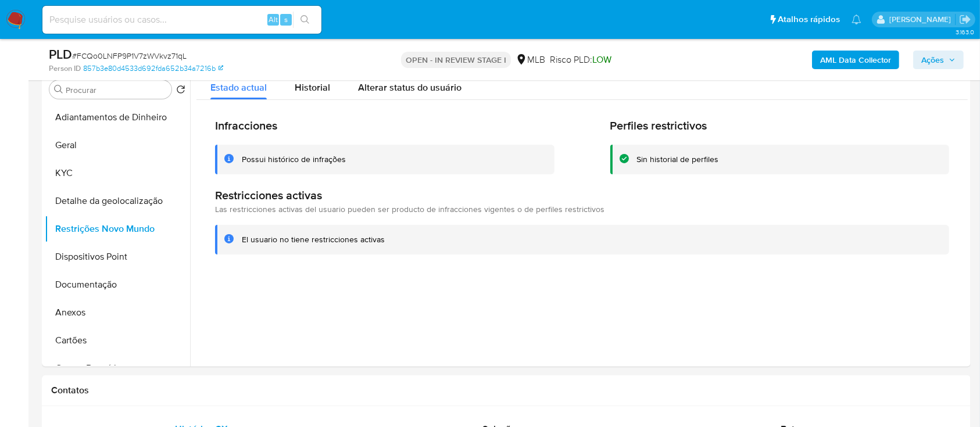
drag, startPoint x: 206, startPoint y: 308, endPoint x: 305, endPoint y: 241, distance: 119.8
click at [206, 308] on div at bounding box center [579, 218] width 778 height 298
click at [97, 252] on button "Dispositivos Point" at bounding box center [113, 257] width 136 height 28
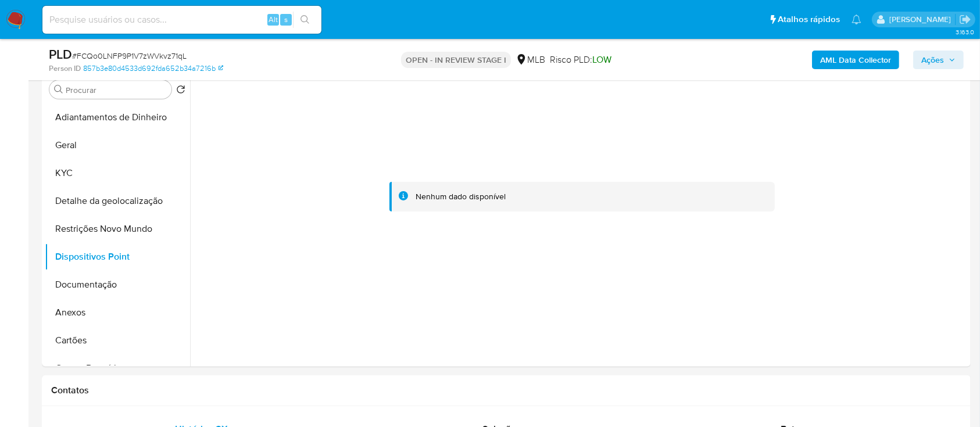
click at [488, 352] on div at bounding box center [579, 218] width 778 height 298
drag, startPoint x: 95, startPoint y: 283, endPoint x: 103, endPoint y: 284, distance: 8.8
click at [94, 283] on button "Documentação" at bounding box center [113, 285] width 136 height 28
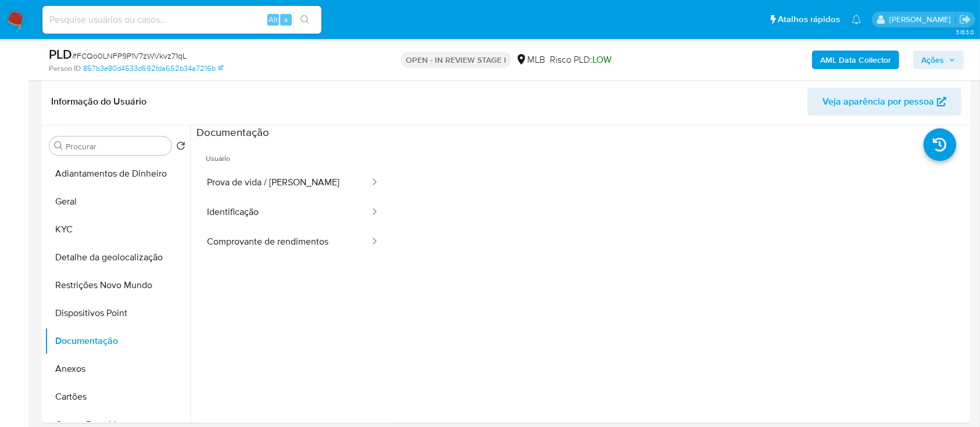
scroll to position [155, 0]
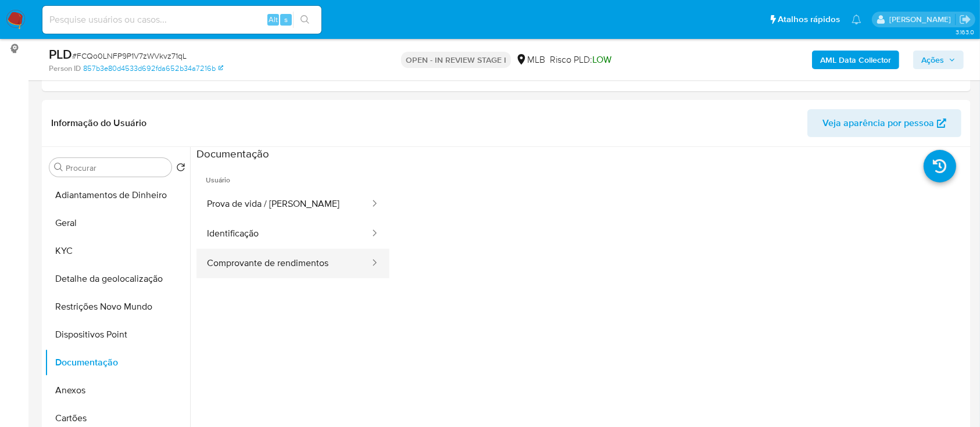
click at [283, 258] on button "Comprovante de rendimentos" at bounding box center [284, 264] width 174 height 30
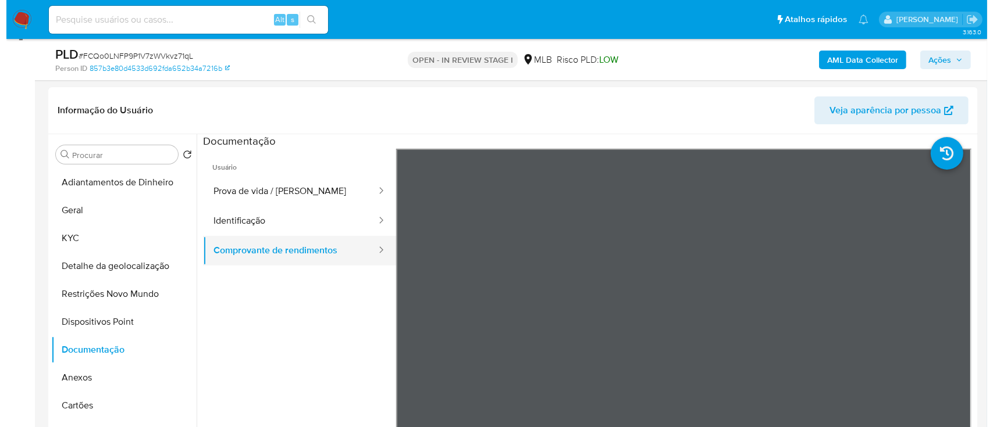
scroll to position [233, 0]
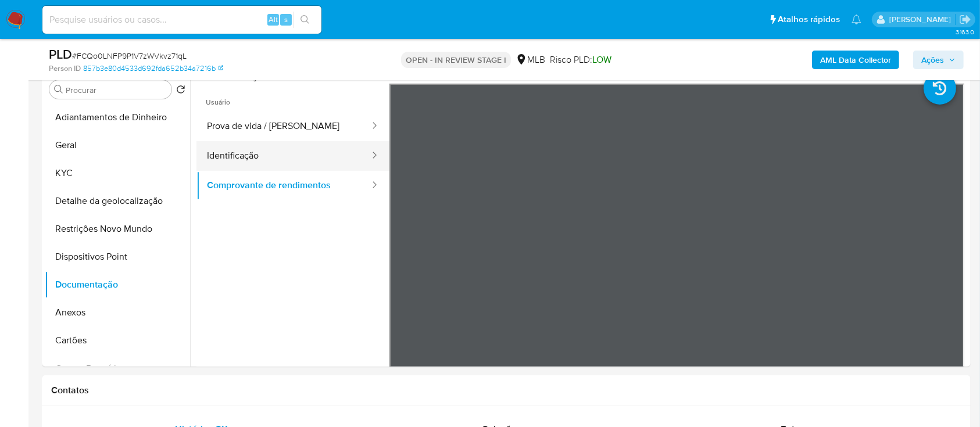
click at [233, 154] on button "Identificação" at bounding box center [284, 156] width 174 height 30
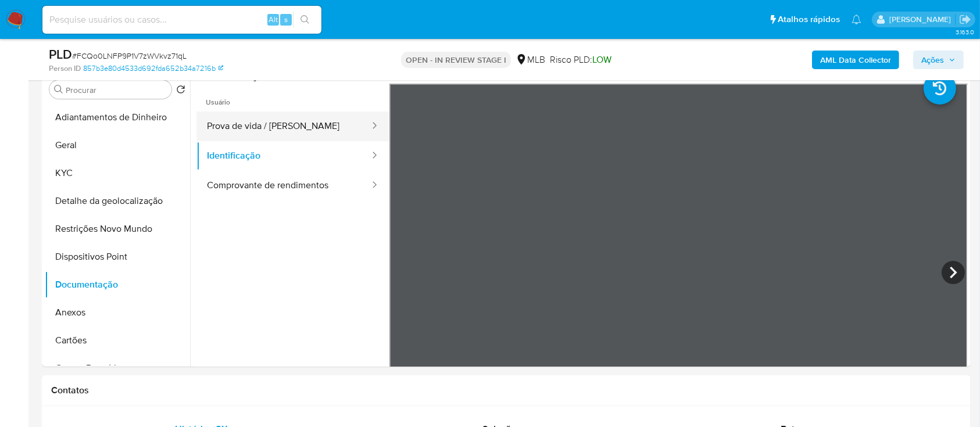
click at [251, 129] on button "Prova de vida / Selfie" at bounding box center [284, 127] width 174 height 30
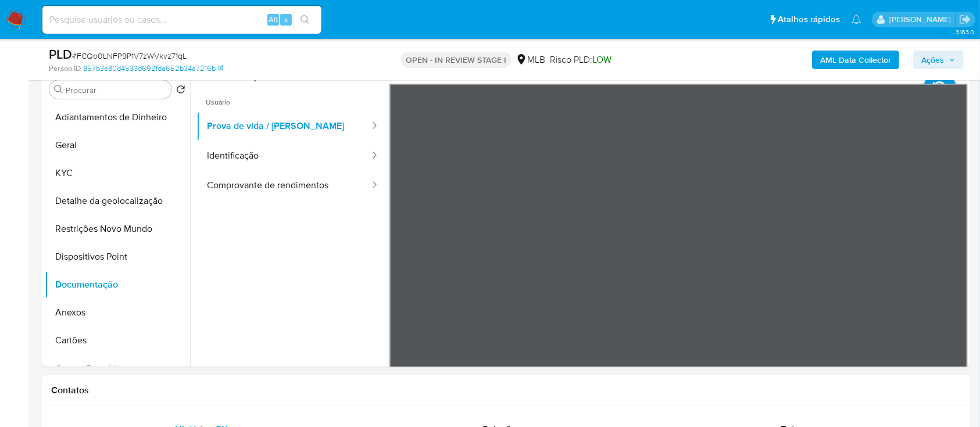
click at [836, 65] on b "AML Data Collector" at bounding box center [855, 60] width 71 height 19
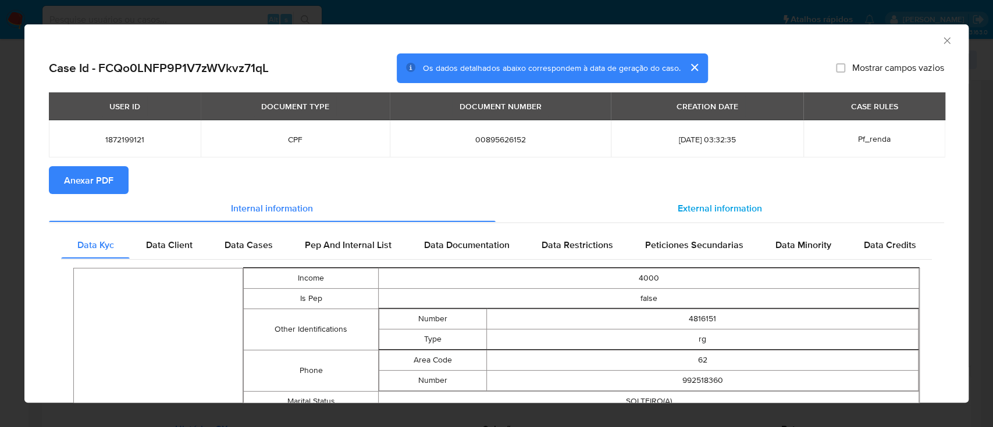
click at [724, 210] on span "External information" at bounding box center [719, 207] width 84 height 13
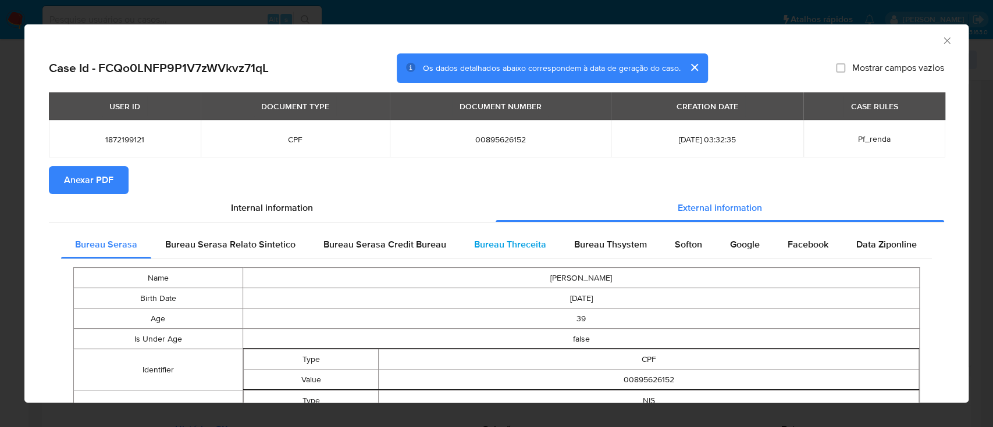
click at [524, 240] on span "Bureau Threceita" at bounding box center [510, 244] width 72 height 13
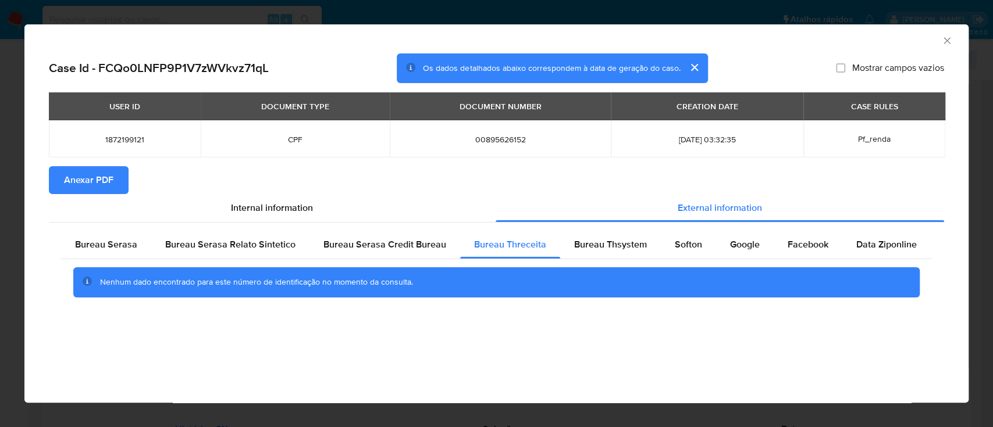
click at [870, 40] on div "AML Data Collector" at bounding box center [487, 39] width 908 height 13
click at [588, 247] on span "Bureau Thsystem" at bounding box center [610, 244] width 73 height 13
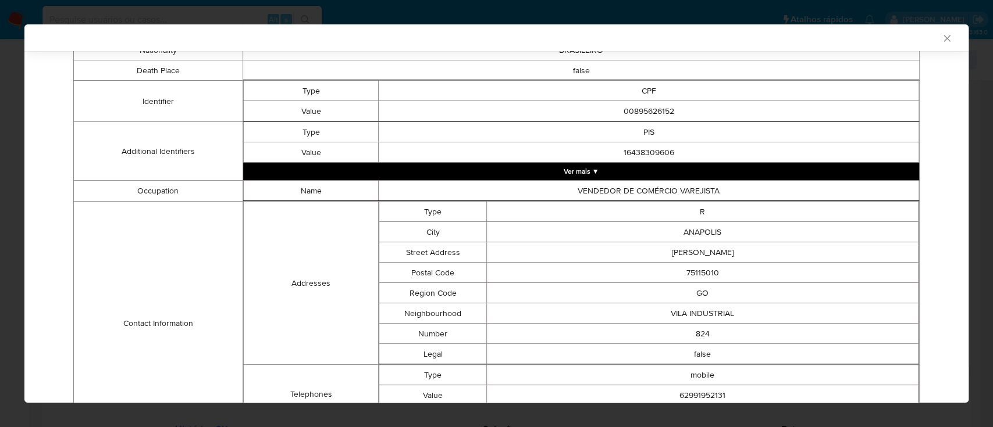
scroll to position [450, 0]
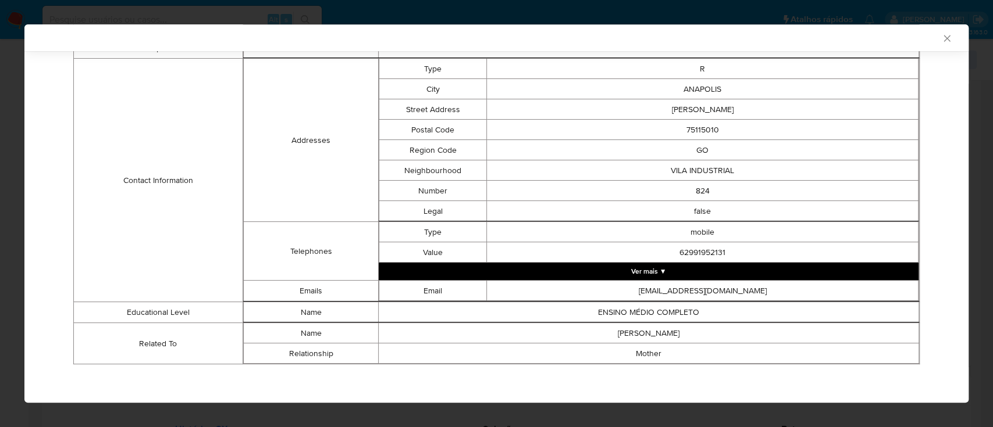
click at [113, 142] on td "Contact Information" at bounding box center [158, 181] width 169 height 244
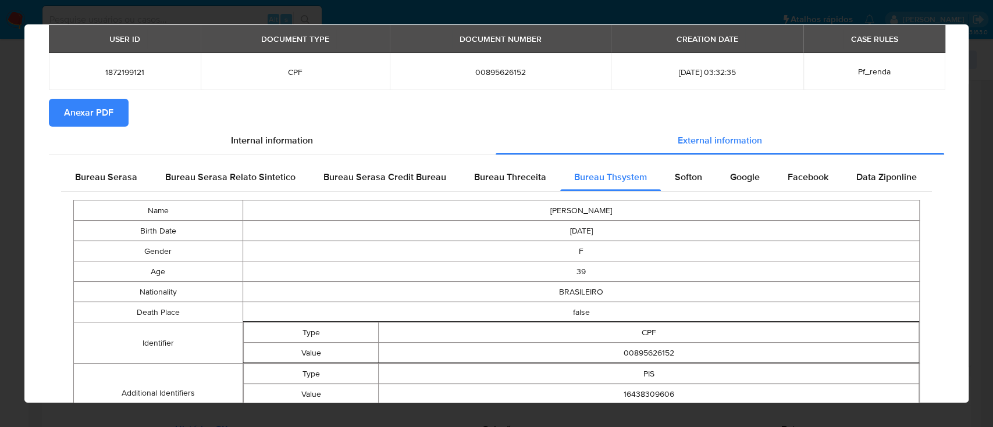
scroll to position [0, 0]
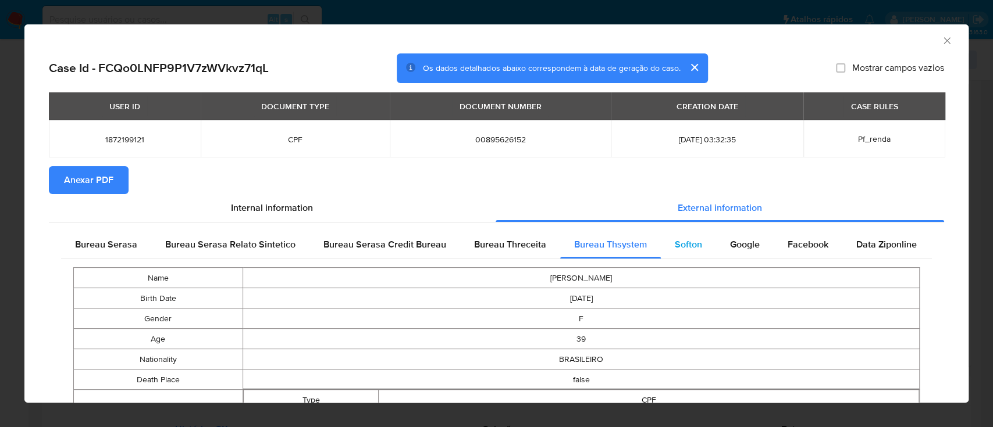
click at [682, 244] on span "Softon" at bounding box center [687, 244] width 27 height 13
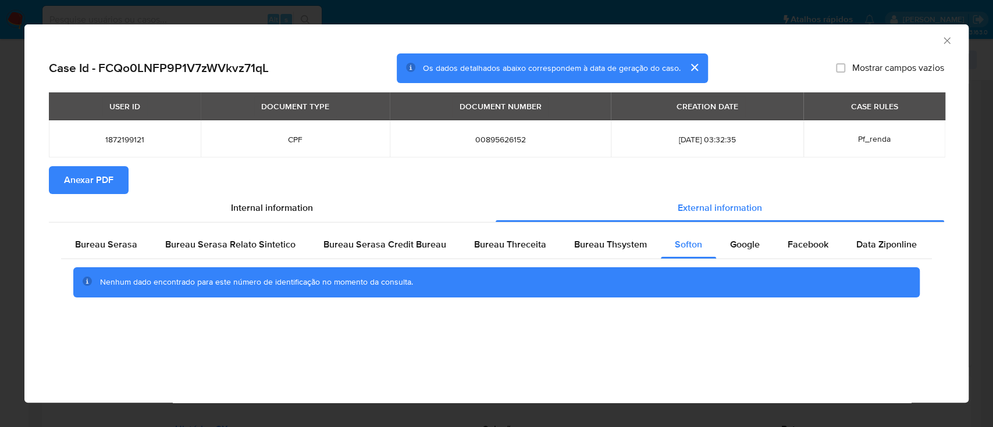
click at [138, 38] on div "AML Data Collector" at bounding box center [487, 39] width 908 height 13
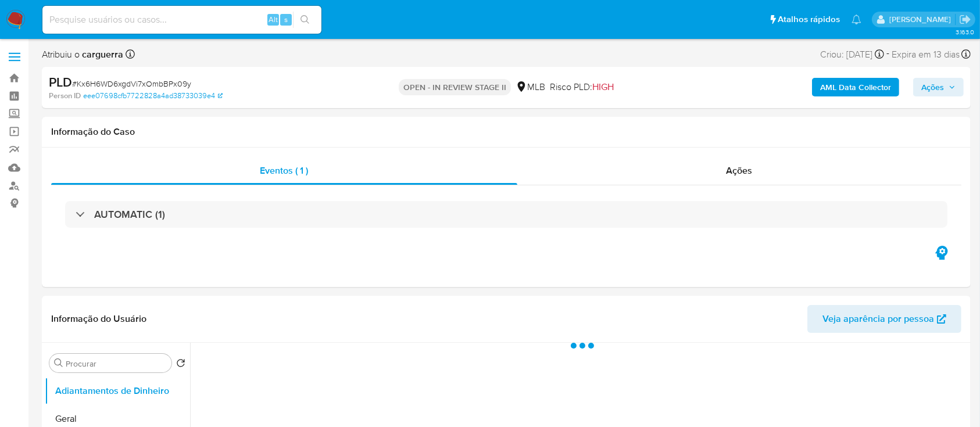
select select "10"
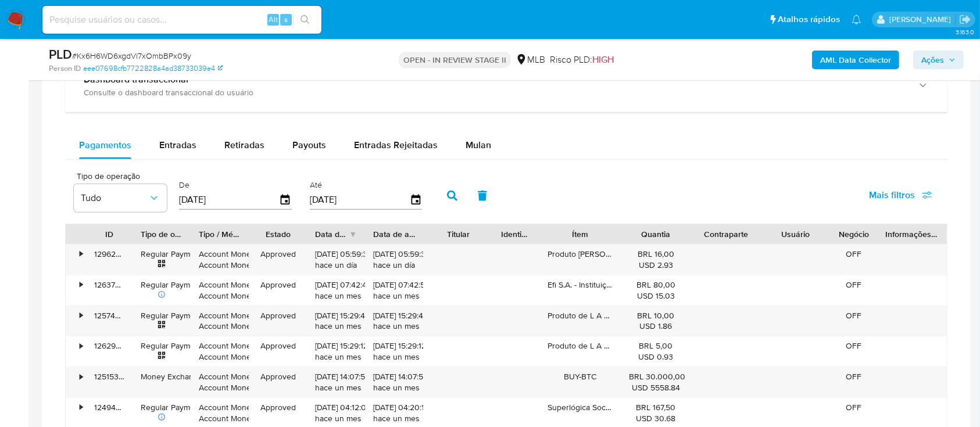
scroll to position [930, 0]
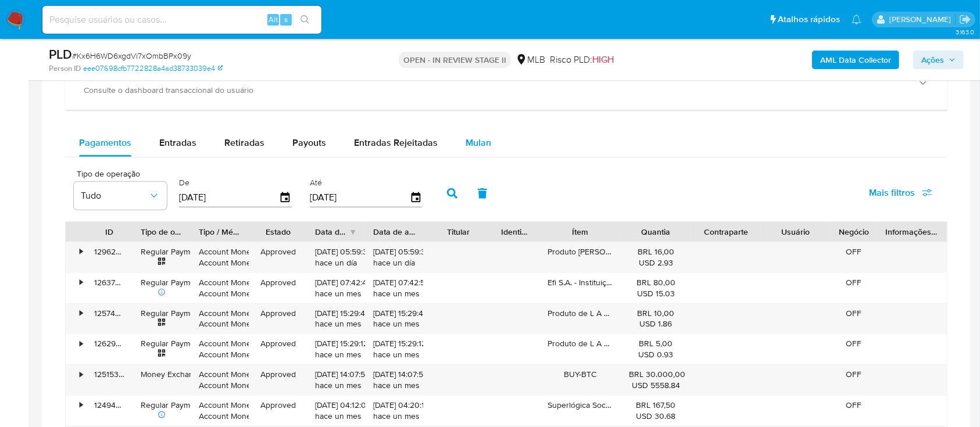
click at [476, 137] on span "Mulan" at bounding box center [479, 142] width 26 height 13
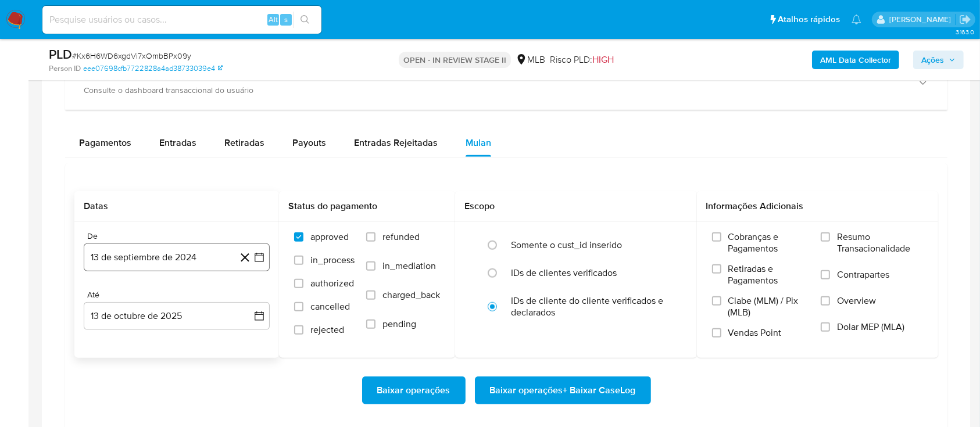
click at [256, 253] on icon "button" at bounding box center [259, 257] width 9 height 9
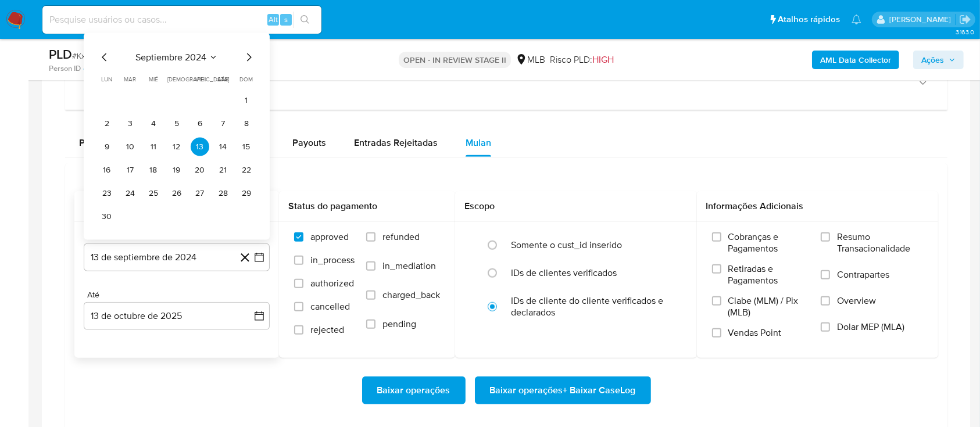
click at [208, 54] on button "septiembre 2024" at bounding box center [176, 58] width 83 height 12
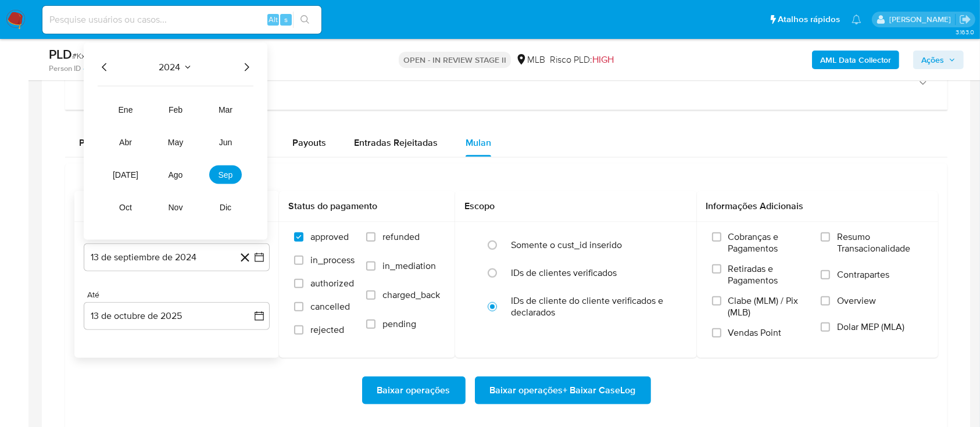
click at [247, 66] on icon "Año siguiente" at bounding box center [247, 67] width 14 height 14
click at [171, 174] on span "ago" at bounding box center [176, 174] width 15 height 9
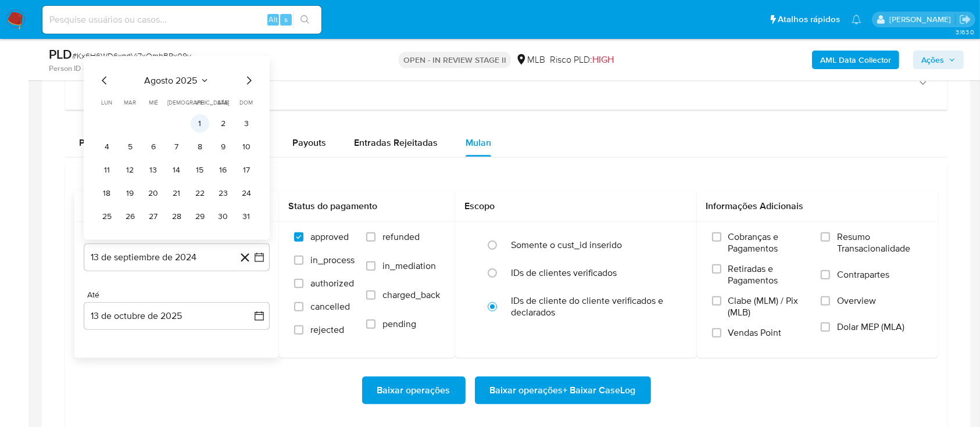
click at [198, 122] on button "1" at bounding box center [200, 124] width 19 height 19
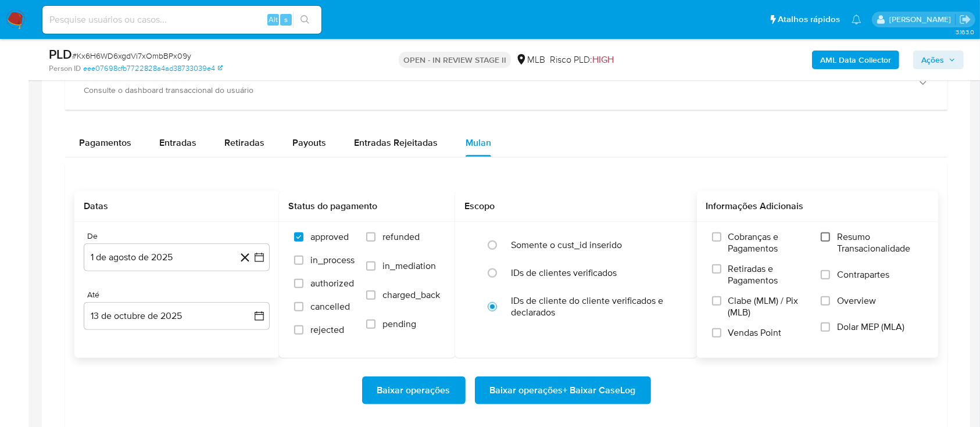
click at [822, 233] on div "Cobranças e Pagamentos Retiradas e Pagamentos Clabe (MLM) / Pix (MLB) Vendas Po…" at bounding box center [817, 289] width 223 height 116
click at [828, 235] on input "Resumo Transacionalidade" at bounding box center [825, 237] width 9 height 9
click at [600, 385] on span "Baixar operações + Baixar CaseLog" at bounding box center [563, 391] width 146 height 26
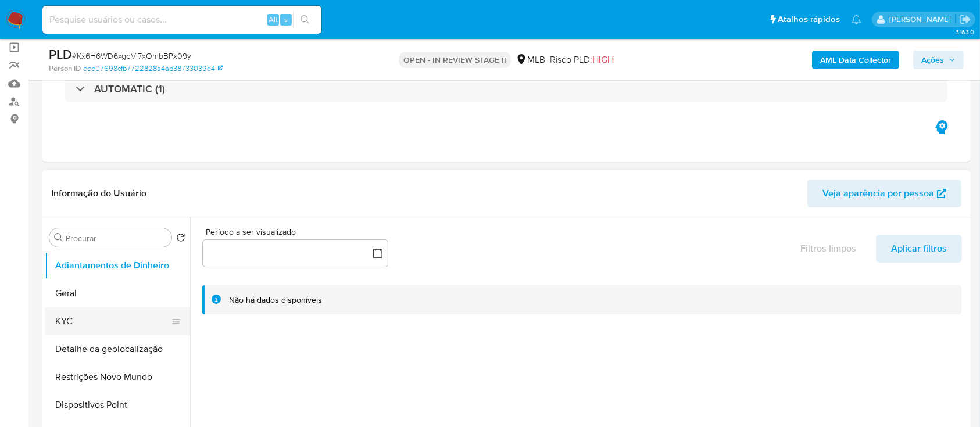
scroll to position [155, 0]
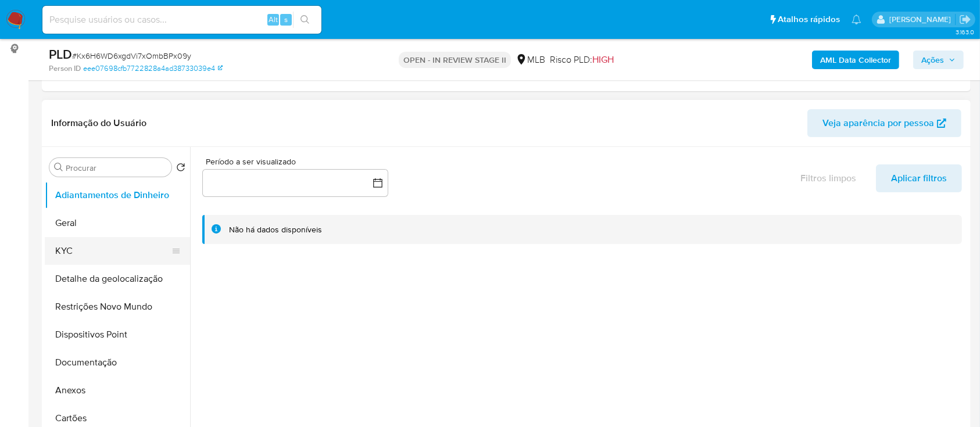
click at [88, 258] on button "KYC" at bounding box center [113, 251] width 136 height 28
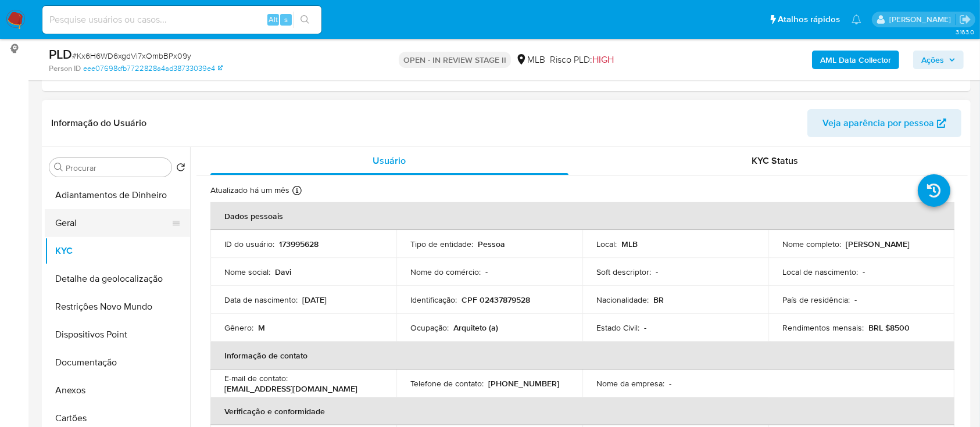
click at [140, 215] on button "Geral" at bounding box center [113, 223] width 136 height 28
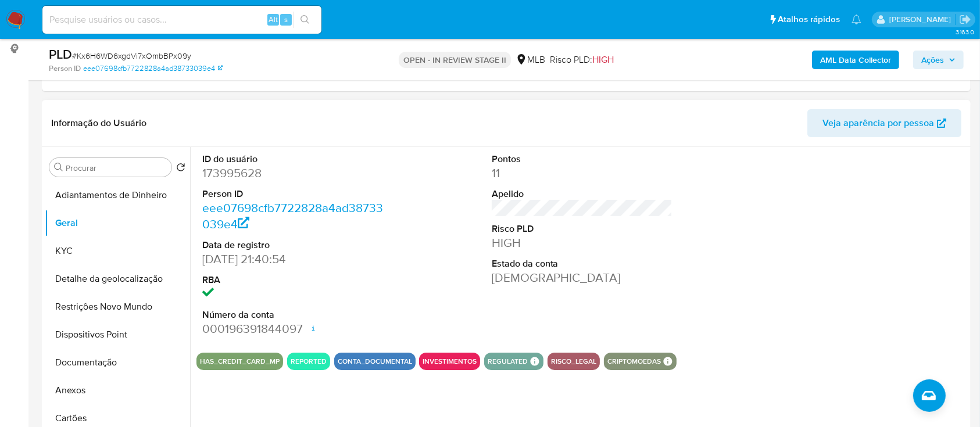
drag, startPoint x: 833, startPoint y: 226, endPoint x: 823, endPoint y: 224, distance: 10.0
click at [823, 224] on div at bounding box center [871, 245] width 193 height 197
drag, startPoint x: 87, startPoint y: 248, endPoint x: 106, endPoint y: 240, distance: 21.4
click at [86, 248] on button "KYC" at bounding box center [113, 251] width 136 height 28
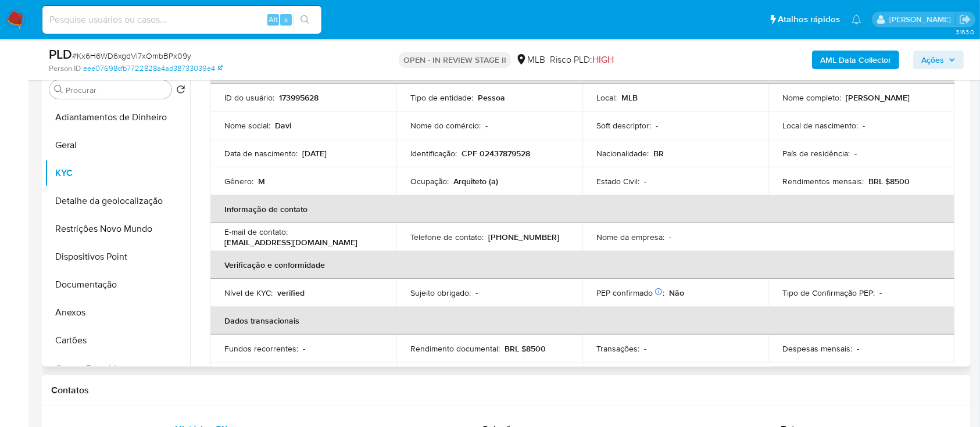
scroll to position [70, 0]
drag, startPoint x: 3, startPoint y: 207, endPoint x: 25, endPoint y: 195, distance: 24.7
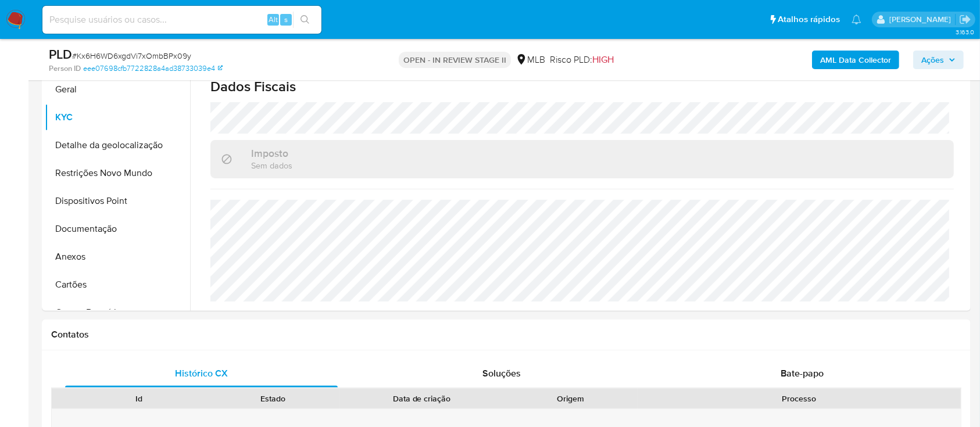
scroll to position [310, 0]
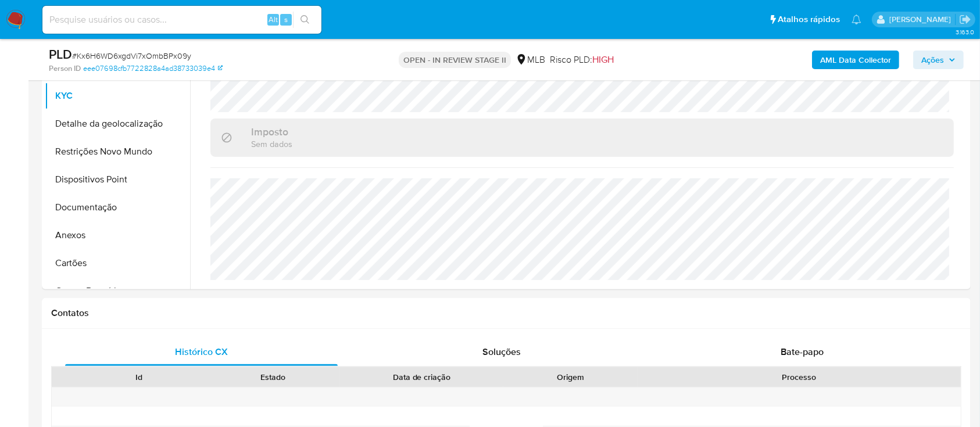
drag, startPoint x: 727, startPoint y: 43, endPoint x: 664, endPoint y: 17, distance: 68.6
click at [727, 44] on div "PLD # Kx6H6WD6xgdVi7xOmbBPx09y Person ID eee07698cfb7722828a4ad38733039e4 OPEN …" at bounding box center [506, 59] width 929 height 41
drag, startPoint x: 93, startPoint y: 124, endPoint x: 102, endPoint y: 123, distance: 9.3
click at [93, 125] on button "Detalhe da geolocalização" at bounding box center [113, 124] width 136 height 28
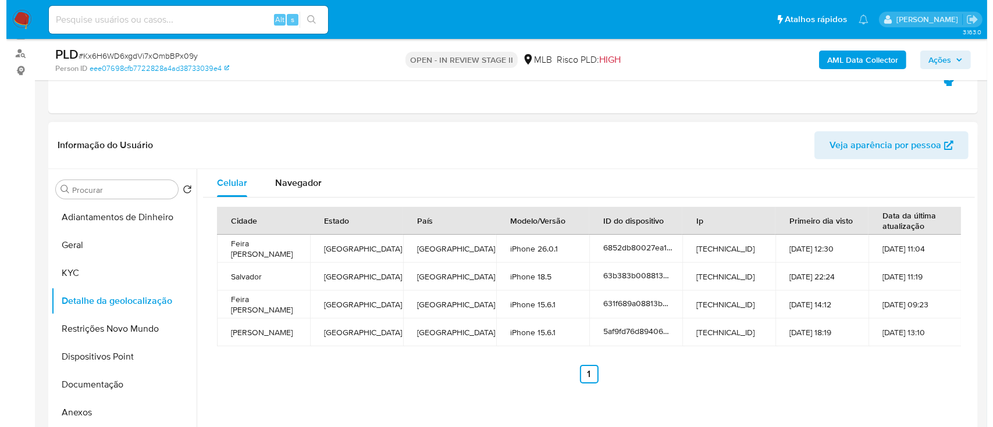
scroll to position [155, 0]
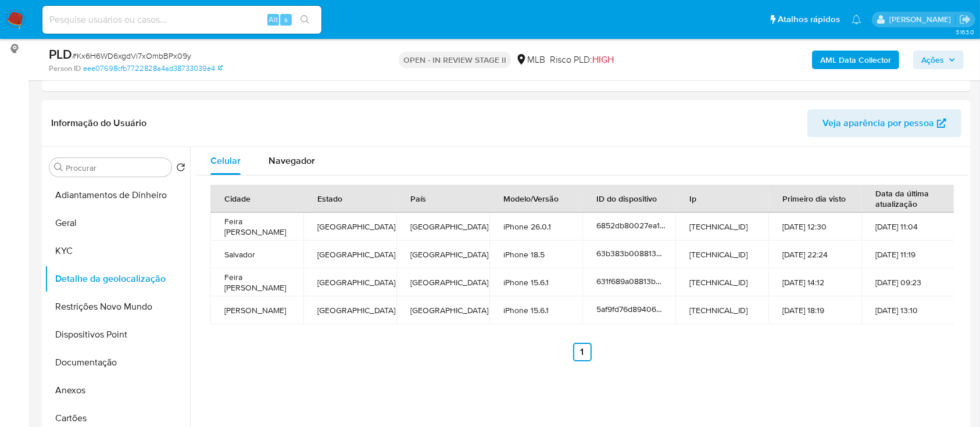
click at [712, 114] on header "Informação do Usuário Veja aparência por pessoa" at bounding box center [506, 123] width 911 height 28
click at [90, 305] on button "Restrições Novo Mundo" at bounding box center [113, 307] width 136 height 28
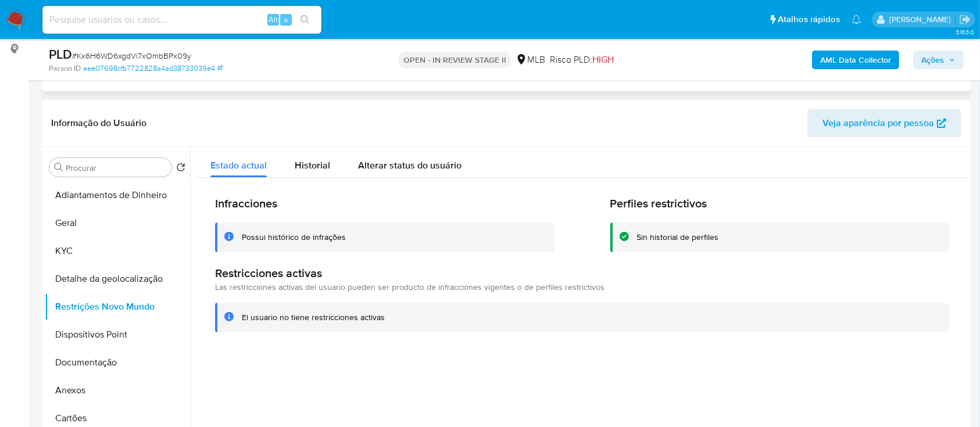
drag, startPoint x: 741, startPoint y: 132, endPoint x: 687, endPoint y: 81, distance: 74.0
click at [740, 133] on header "Informação do Usuário Veja aparência por pessoa" at bounding box center [506, 123] width 911 height 28
click at [92, 334] on button "Dispositivos Point" at bounding box center [113, 335] width 136 height 28
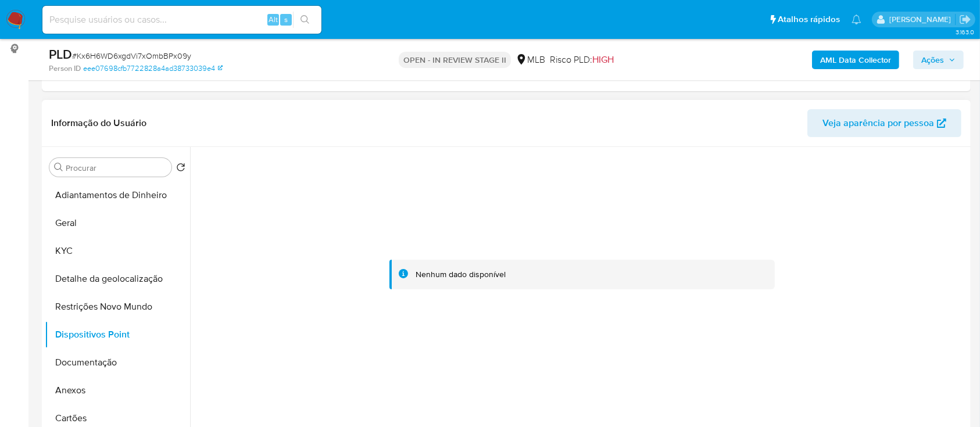
click at [912, 226] on div at bounding box center [583, 275] width 772 height 256
click at [845, 60] on b "AML Data Collector" at bounding box center [855, 60] width 71 height 19
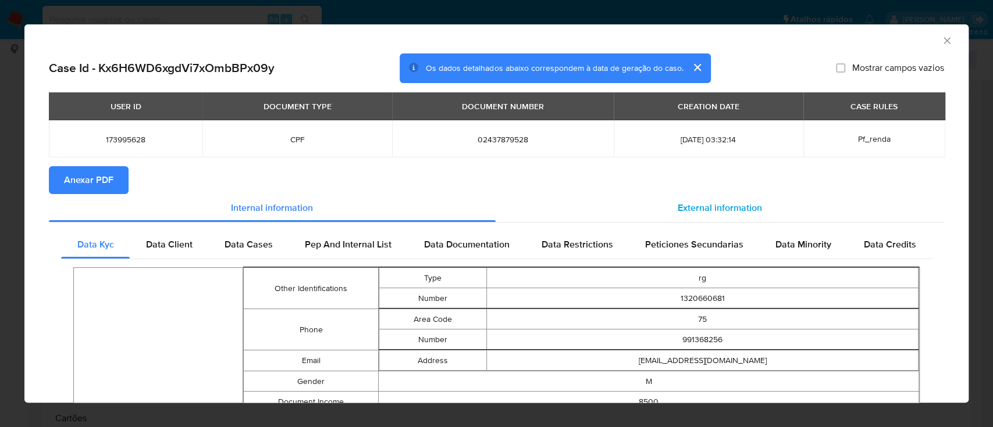
click at [704, 204] on span "External information" at bounding box center [719, 207] width 84 height 13
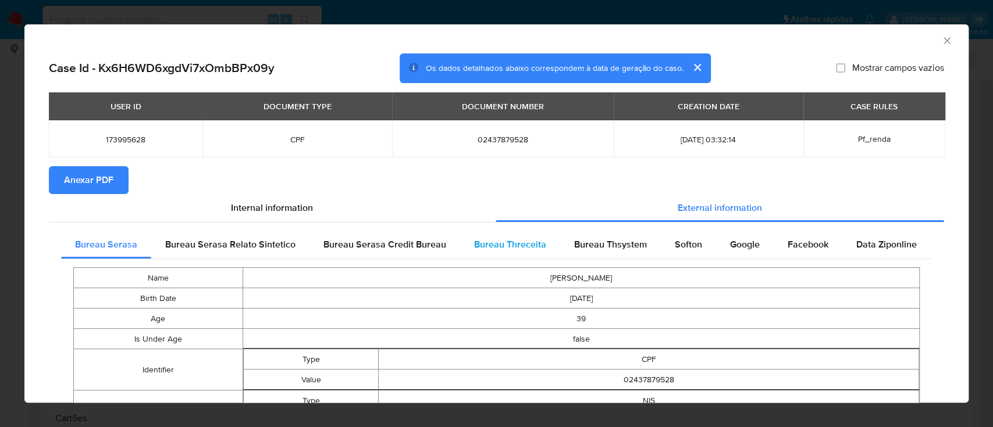
click at [512, 251] on span "Bureau Threceita" at bounding box center [510, 244] width 72 height 13
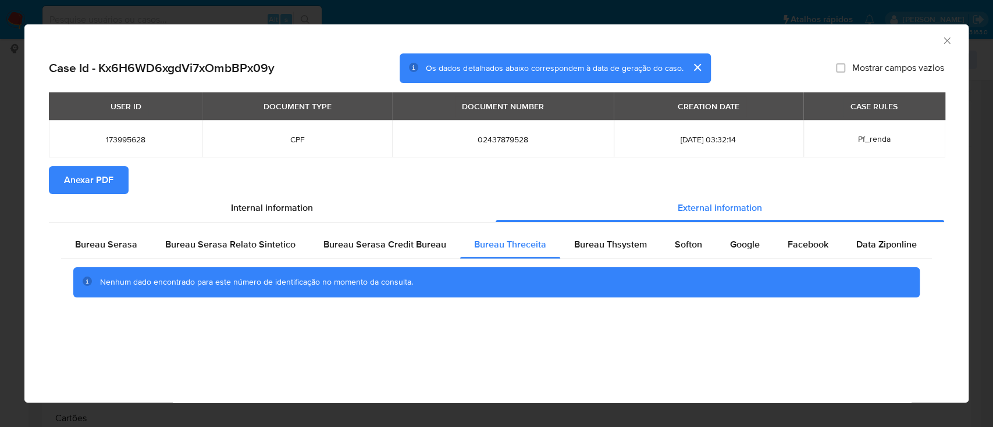
click at [863, 40] on div "AML Data Collector" at bounding box center [496, 38] width 944 height 29
click at [620, 240] on span "Bureau Thsystem" at bounding box center [610, 244] width 73 height 13
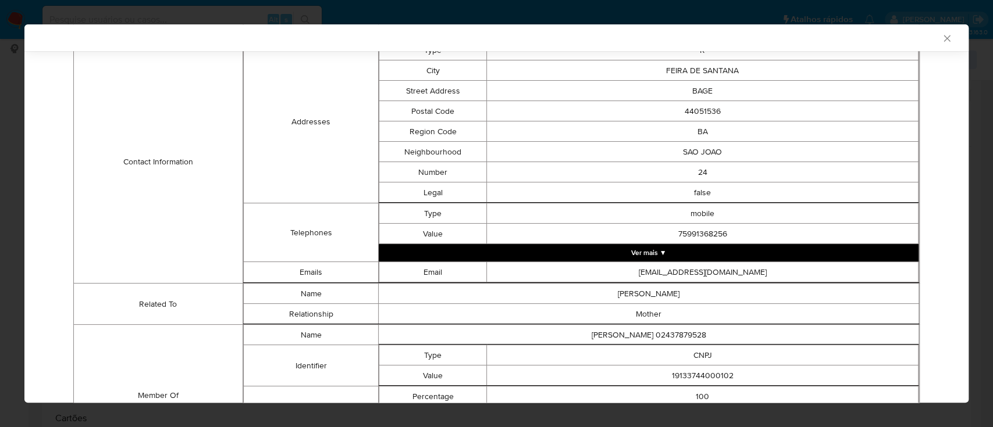
scroll to position [512, 0]
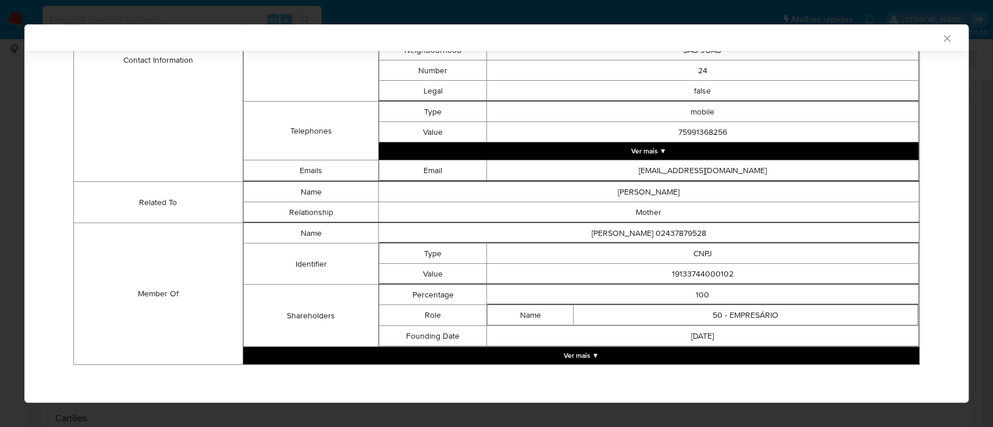
drag, startPoint x: 176, startPoint y: 349, endPoint x: 424, endPoint y: 206, distance: 286.7
click at [179, 349] on td "Member Of" at bounding box center [158, 294] width 169 height 142
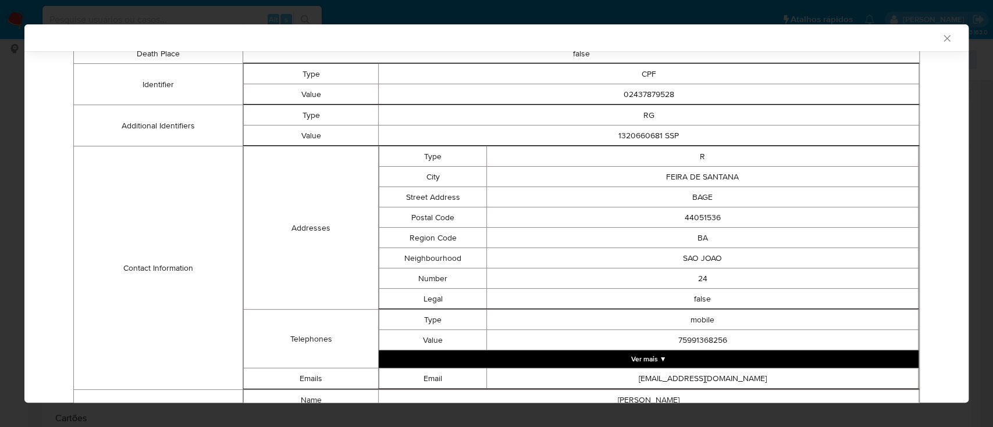
scroll to position [124, 0]
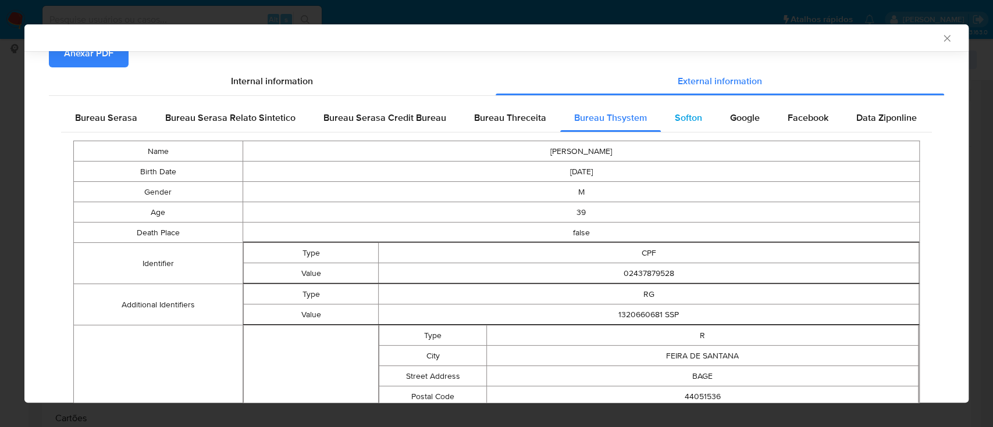
click at [683, 110] on div "Softon" at bounding box center [688, 118] width 55 height 28
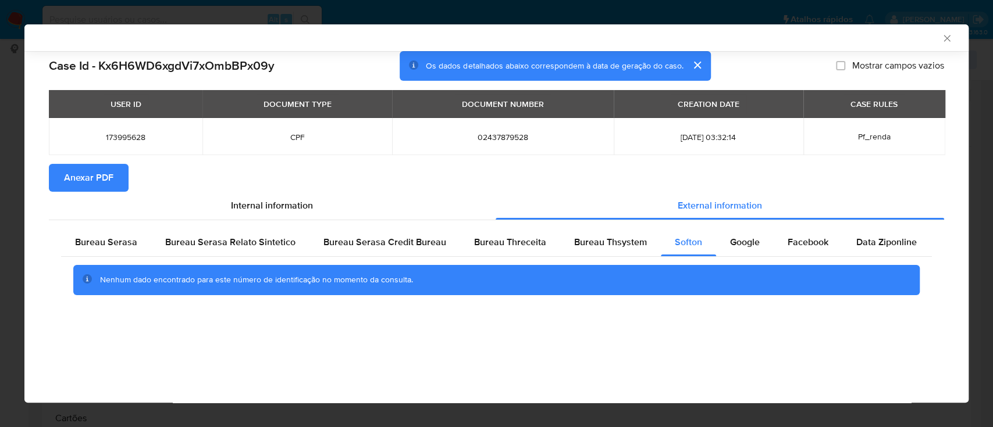
scroll to position [0, 0]
click at [791, 40] on div "AML Data Collector" at bounding box center [487, 38] width 908 height 10
click at [738, 245] on span "Google" at bounding box center [745, 241] width 30 height 13
click at [832, 36] on div "AML Data Collector" at bounding box center [487, 38] width 908 height 10
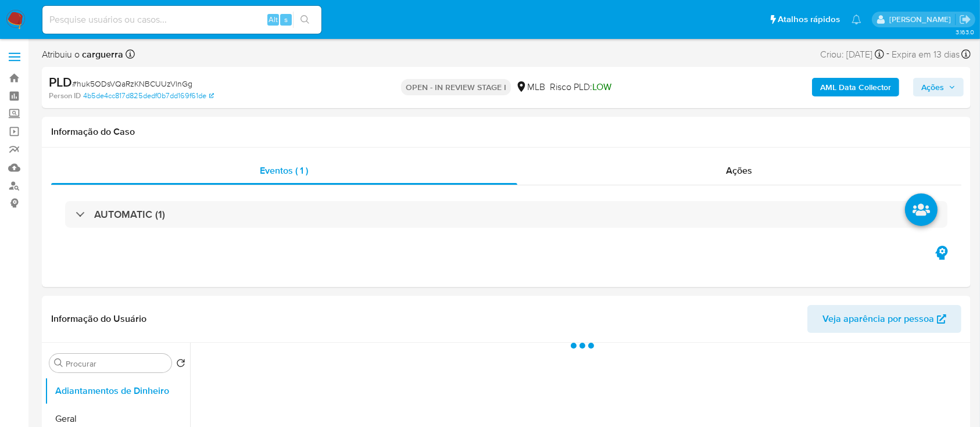
select select "10"
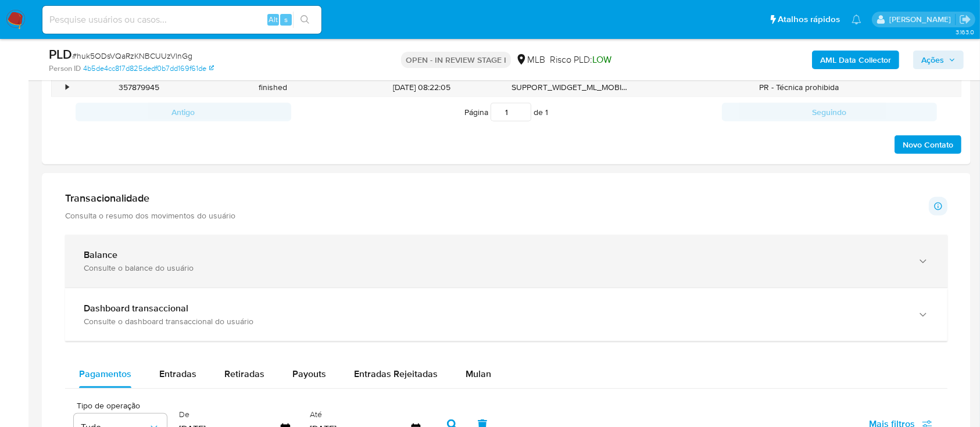
scroll to position [852, 0]
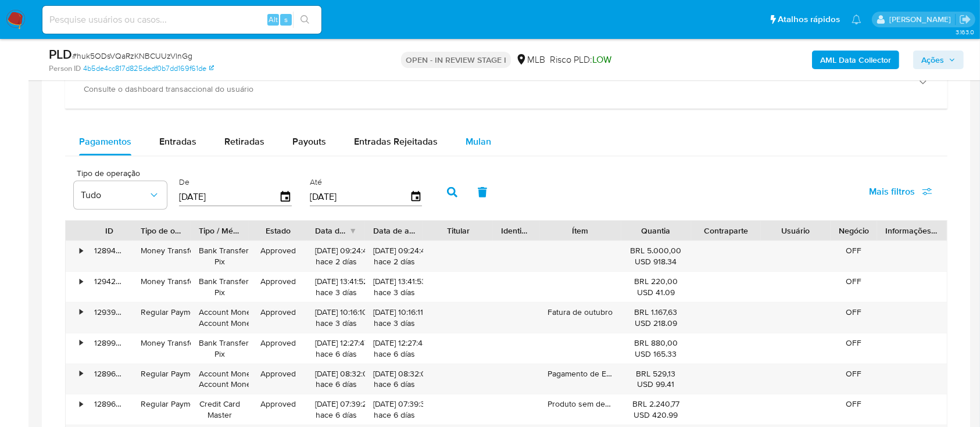
click at [477, 145] on span "Mulan" at bounding box center [479, 141] width 26 height 13
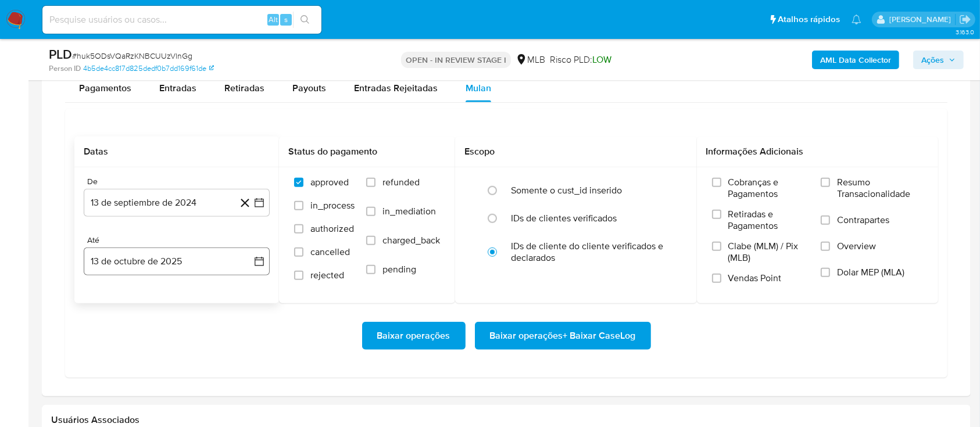
scroll to position [930, 0]
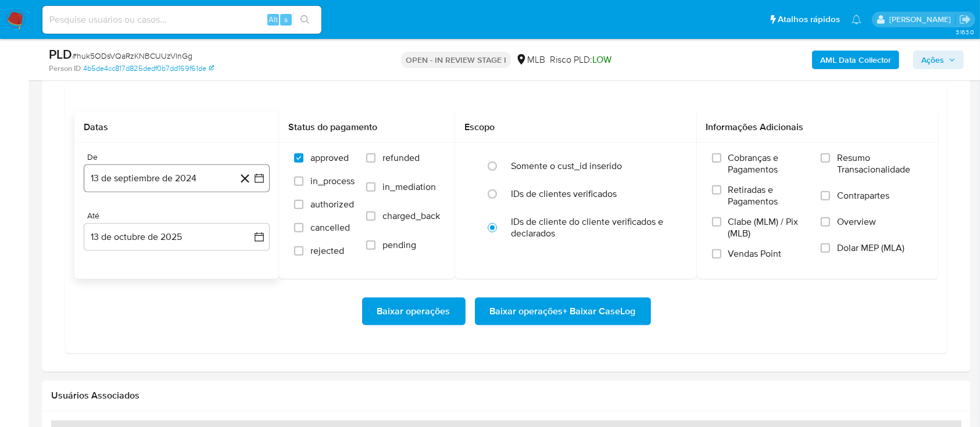
click at [256, 172] on button "13 de septiembre de 2024" at bounding box center [177, 179] width 186 height 28
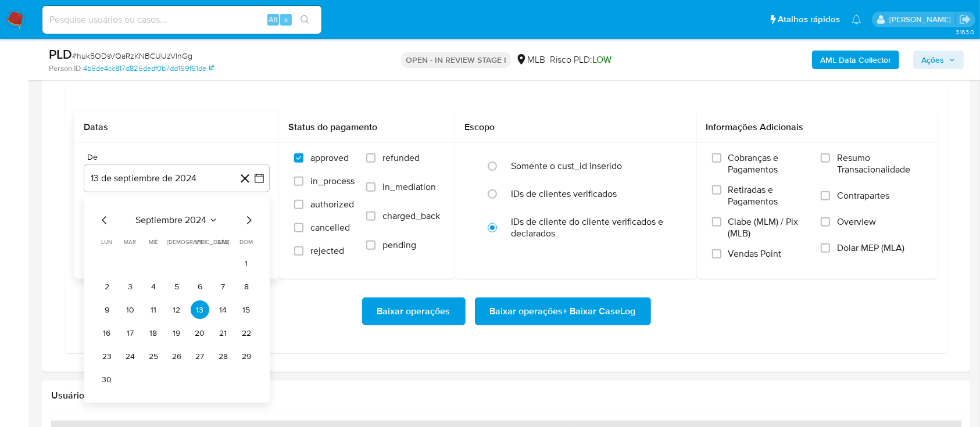
click at [211, 218] on icon "Seleccionar mes y año" at bounding box center [213, 220] width 9 height 9
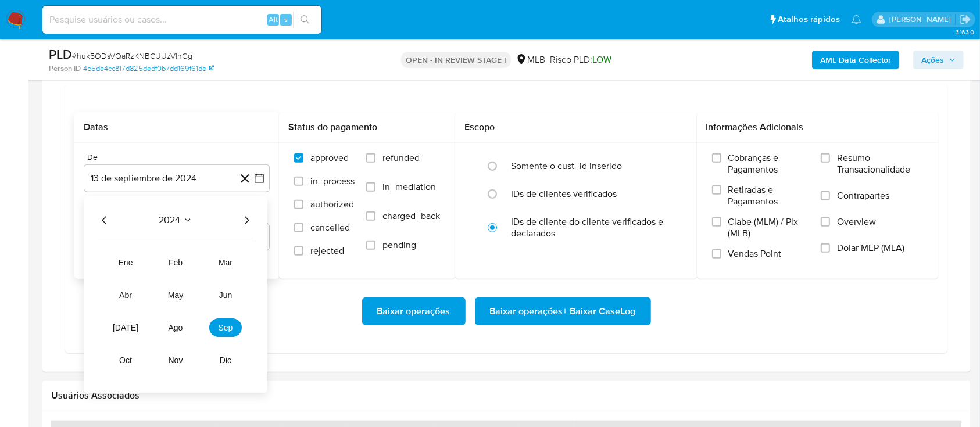
click at [250, 220] on icon "Año siguiente" at bounding box center [247, 221] width 14 height 14
click at [172, 328] on span "ago" at bounding box center [176, 328] width 15 height 9
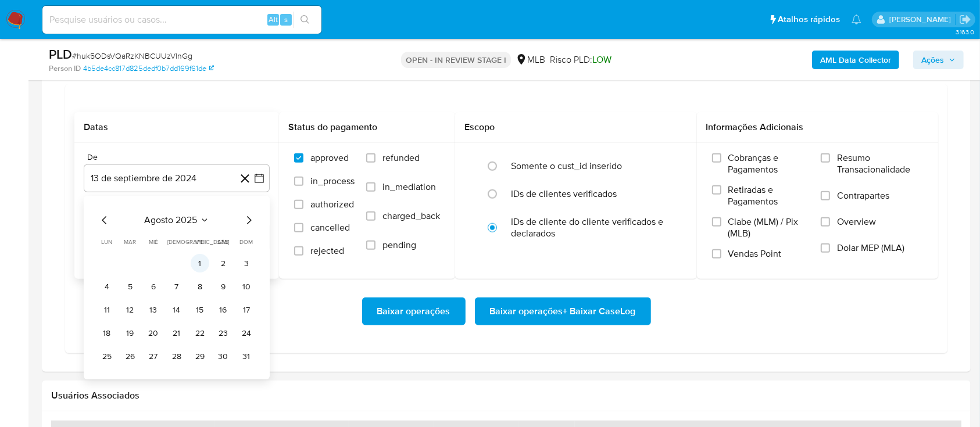
click at [200, 266] on button "1" at bounding box center [200, 264] width 19 height 19
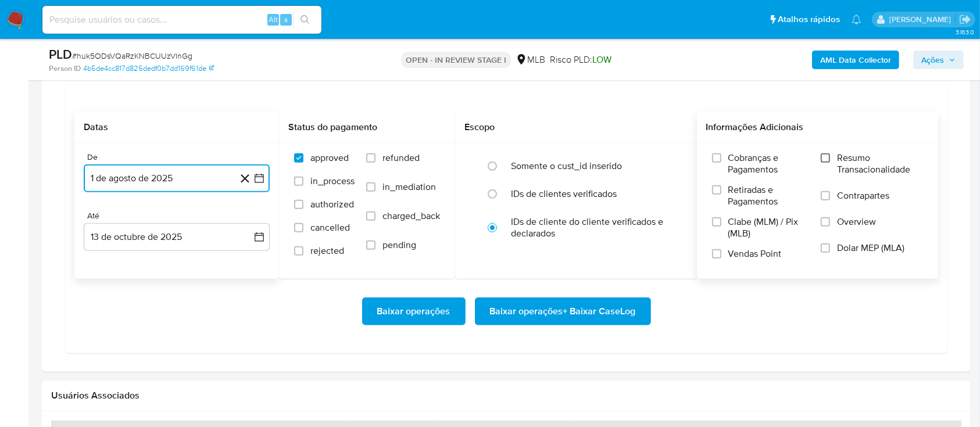
click at [828, 160] on input "Resumo Transacionalidade" at bounding box center [825, 157] width 9 height 9
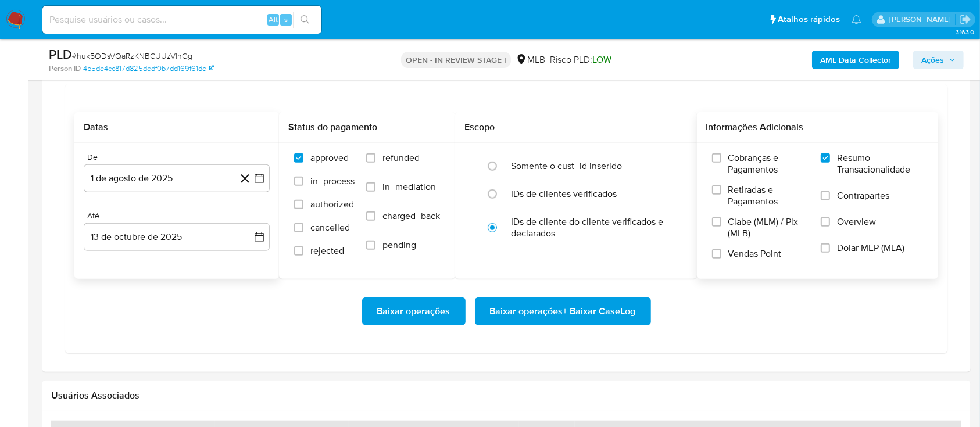
click at [445, 313] on span "Baixar operações" at bounding box center [413, 312] width 73 height 26
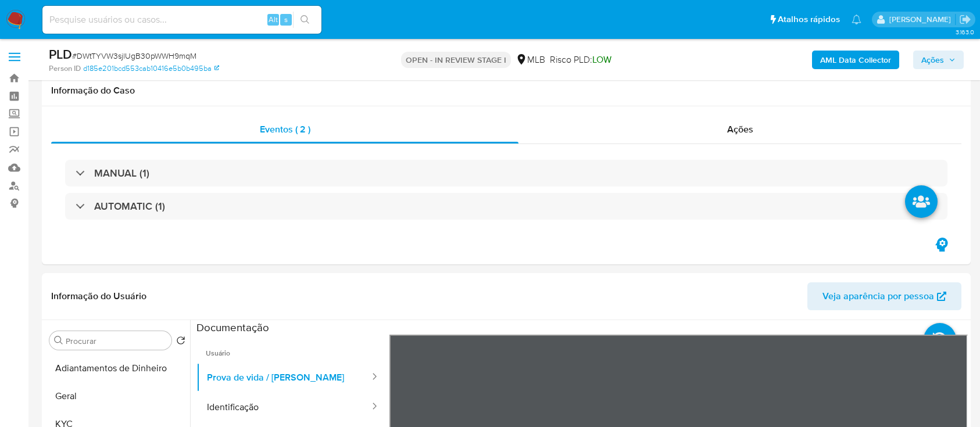
select select "10"
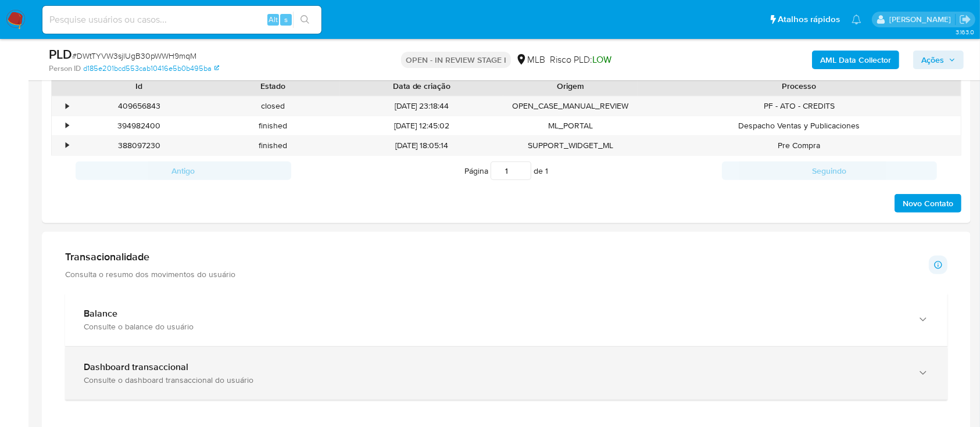
scroll to position [387, 0]
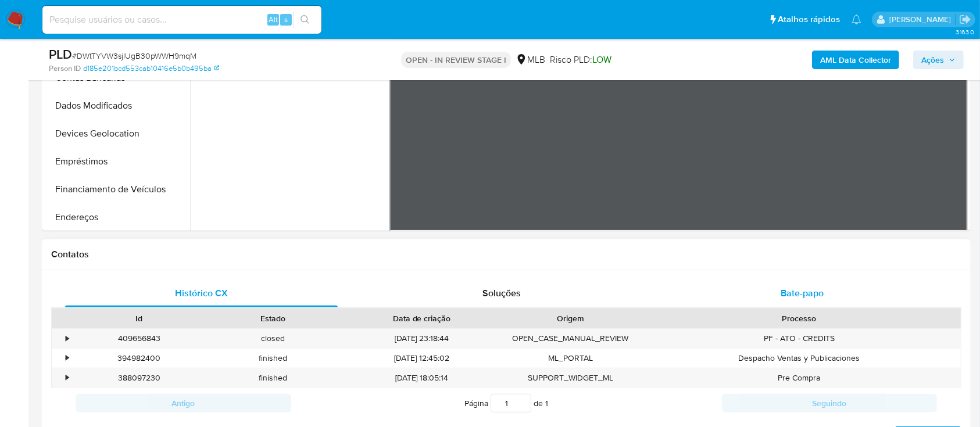
click at [791, 284] on div "Bate-papo" at bounding box center [802, 294] width 273 height 28
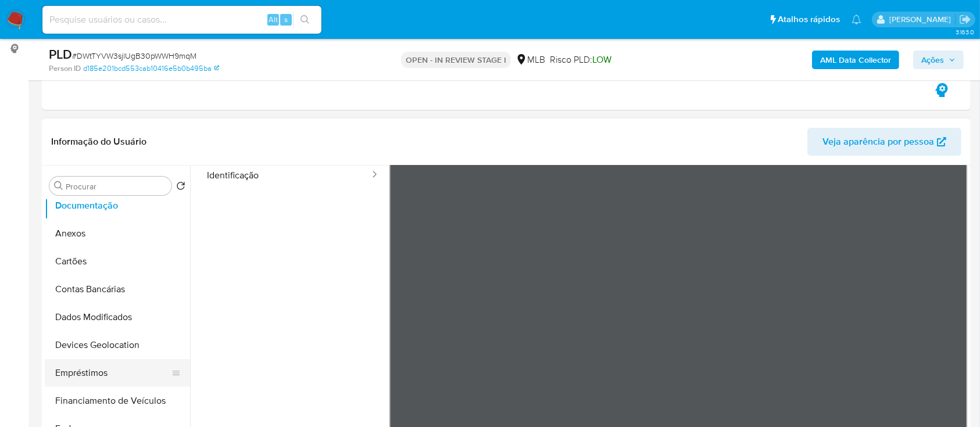
scroll to position [155, 0]
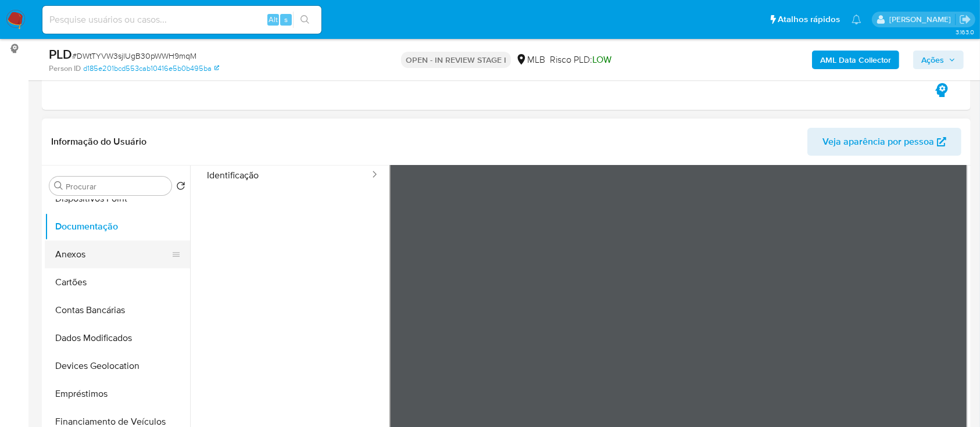
click at [79, 251] on button "Anexos" at bounding box center [113, 255] width 136 height 28
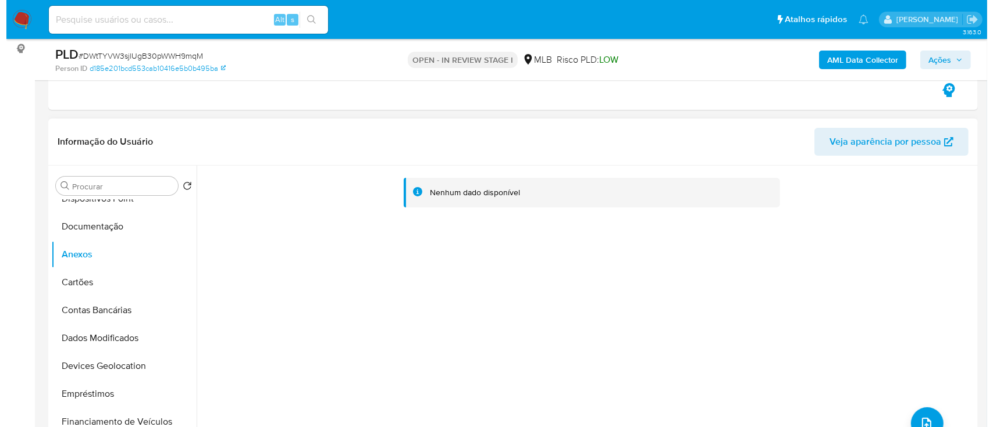
scroll to position [233, 0]
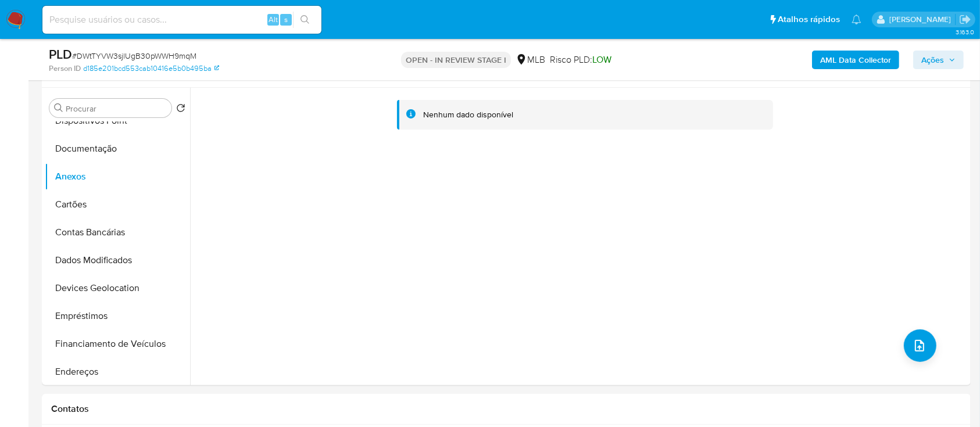
click at [849, 60] on b "AML Data Collector" at bounding box center [855, 60] width 71 height 19
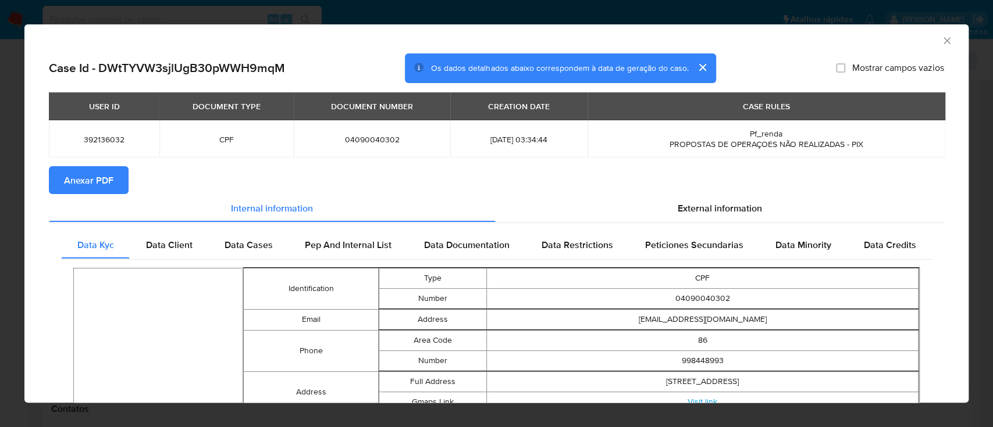
click at [92, 168] on span "Anexar PDF" at bounding box center [88, 180] width 49 height 26
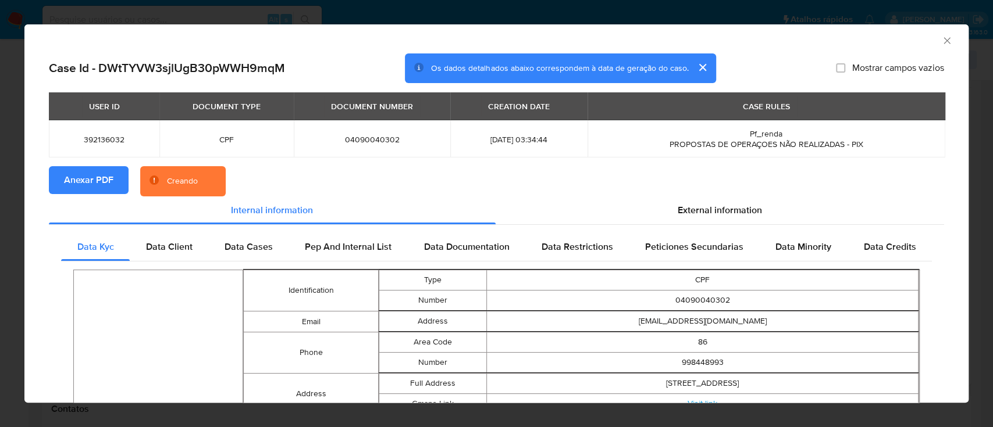
click at [941, 38] on icon "Fechar a janela" at bounding box center [947, 41] width 12 height 12
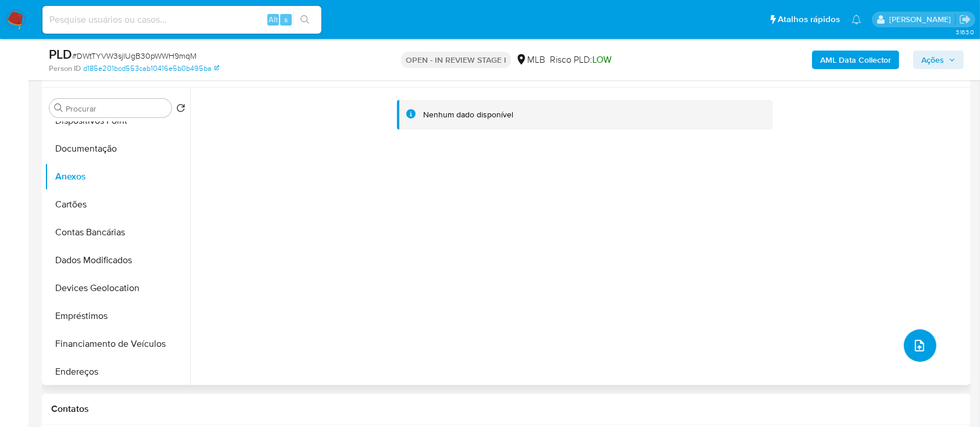
click at [906, 352] on button "upload-file" at bounding box center [920, 346] width 33 height 33
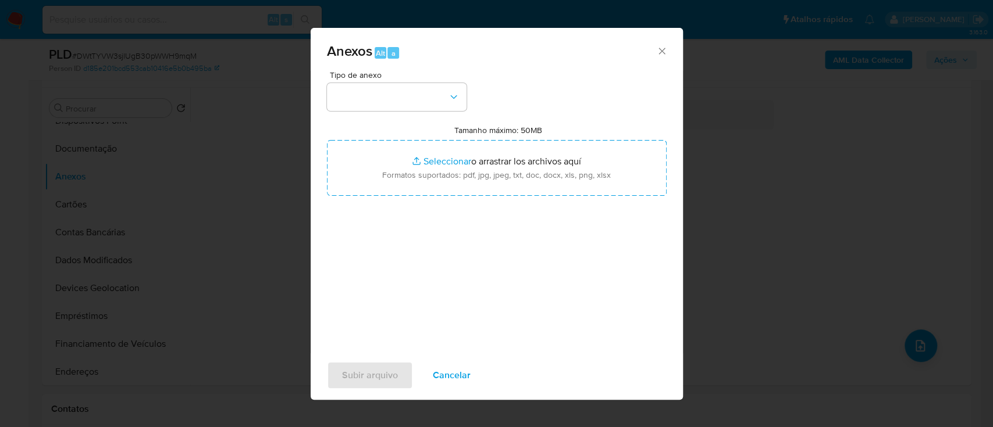
drag, startPoint x: 400, startPoint y: 65, endPoint x: 398, endPoint y: 73, distance: 9.0
click at [400, 67] on div "Anexos Alt a" at bounding box center [496, 50] width 372 height 44
drag, startPoint x: 383, startPoint y: 94, endPoint x: 387, endPoint y: 102, distance: 9.1
click at [384, 95] on button "button" at bounding box center [397, 97] width 140 height 28
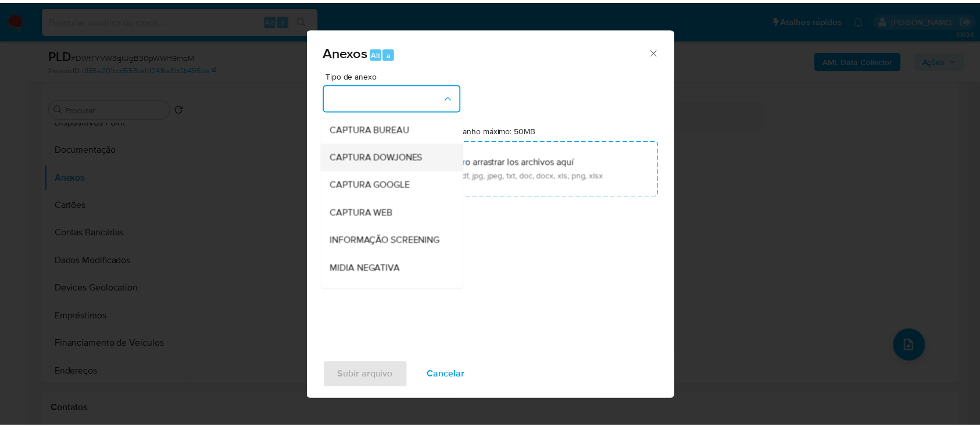
scroll to position [155, 0]
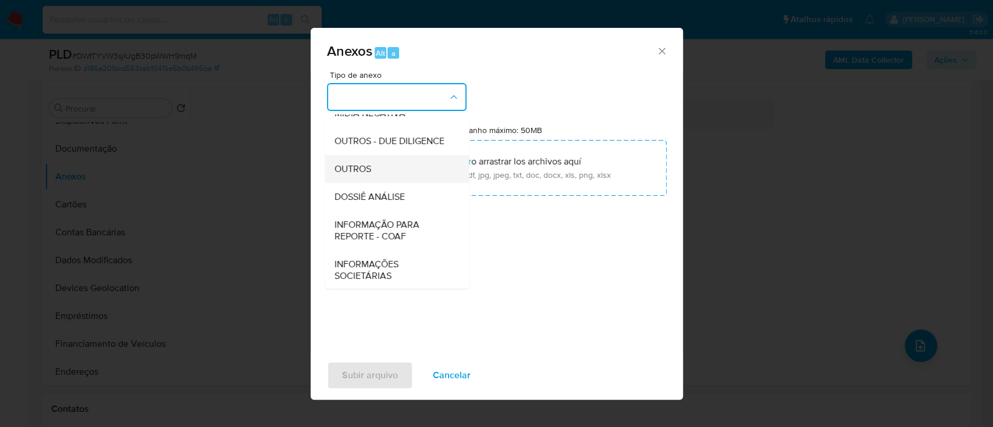
click at [380, 183] on div "OUTROS" at bounding box center [393, 169] width 119 height 28
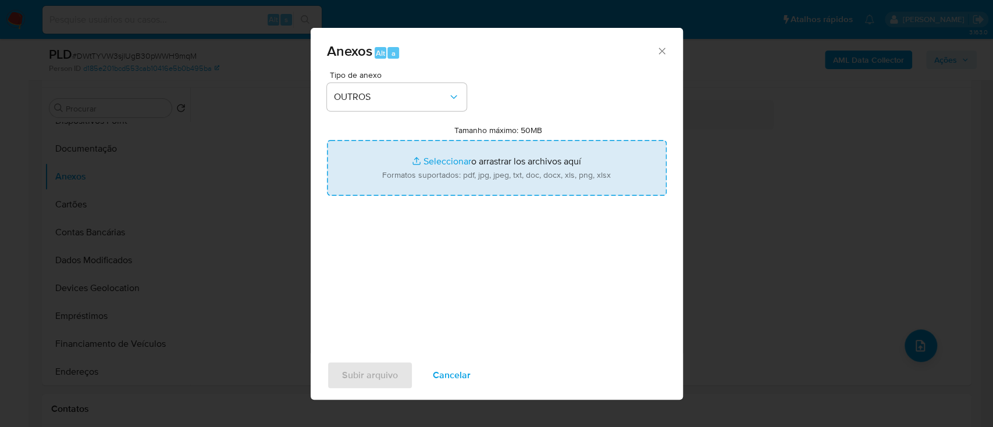
click at [423, 158] on input "Tamanho máximo: 50MB Seleccionar archivos" at bounding box center [497, 168] width 340 height 56
type input "C:\fakepath\Mulan 392136032_2025_10_10_16_10_02.xlsx"
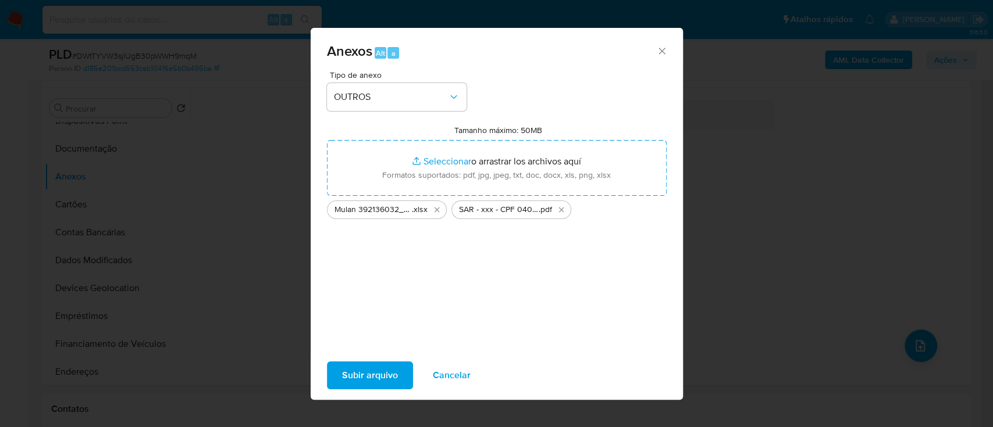
click at [369, 371] on span "Subir arquivo" at bounding box center [370, 376] width 56 height 26
click at [369, 374] on span "Subir arquivo" at bounding box center [370, 376] width 56 height 26
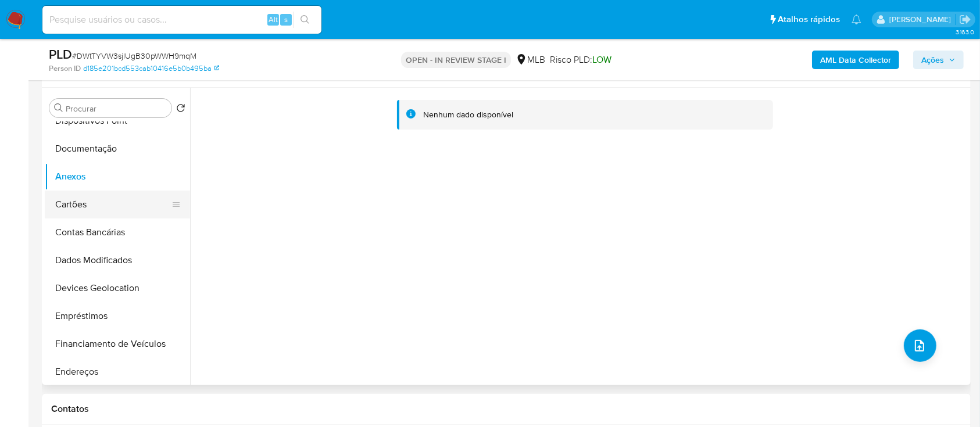
click at [71, 210] on button "Cartões" at bounding box center [113, 205] width 136 height 28
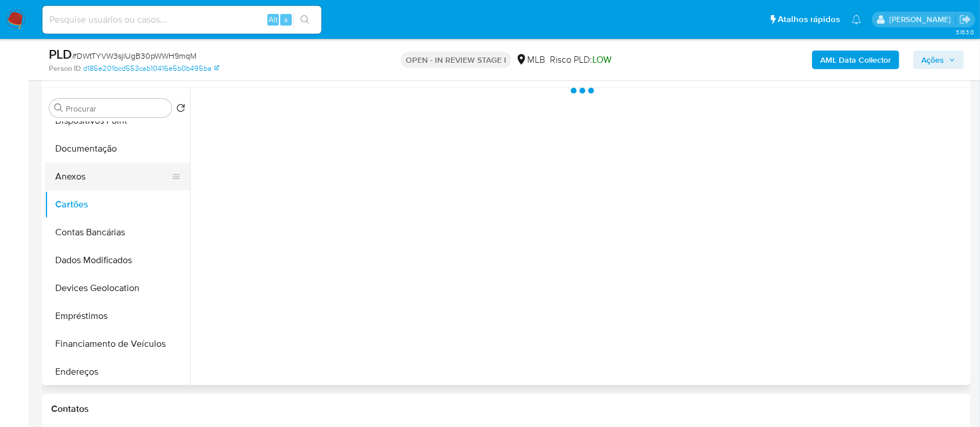
click at [74, 172] on button "Anexos" at bounding box center [113, 177] width 136 height 28
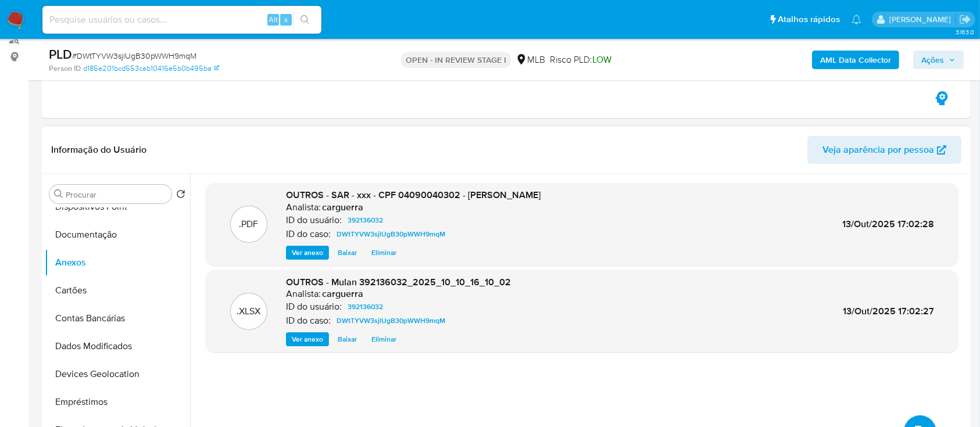
scroll to position [233, 0]
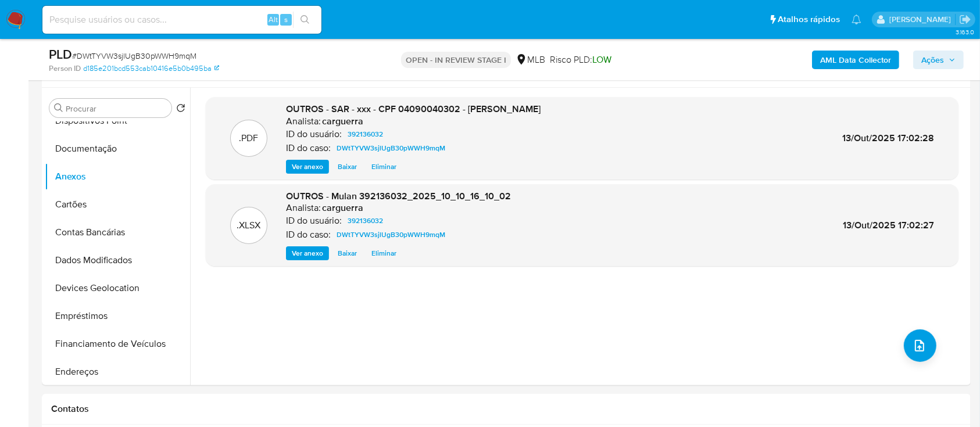
click at [927, 54] on span "Ações" at bounding box center [933, 60] width 23 height 19
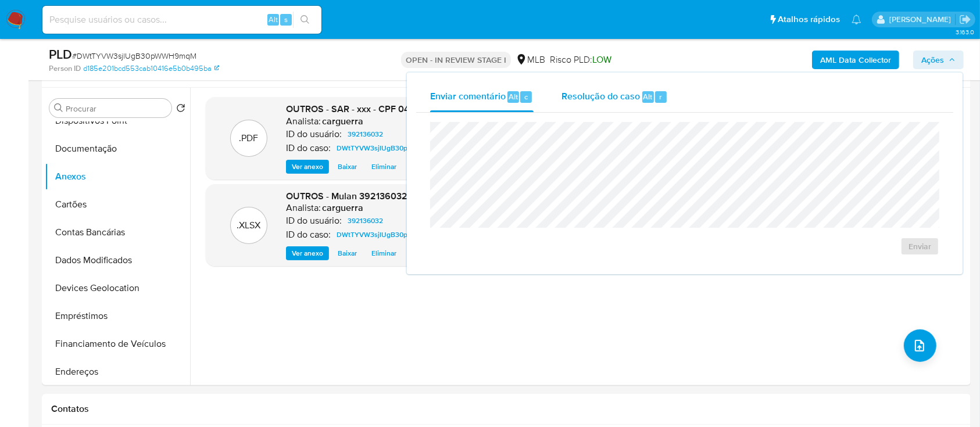
drag, startPoint x: 603, startPoint y: 97, endPoint x: 599, endPoint y: 108, distance: 11.6
click at [602, 98] on span "Resolução do caso" at bounding box center [601, 96] width 78 height 13
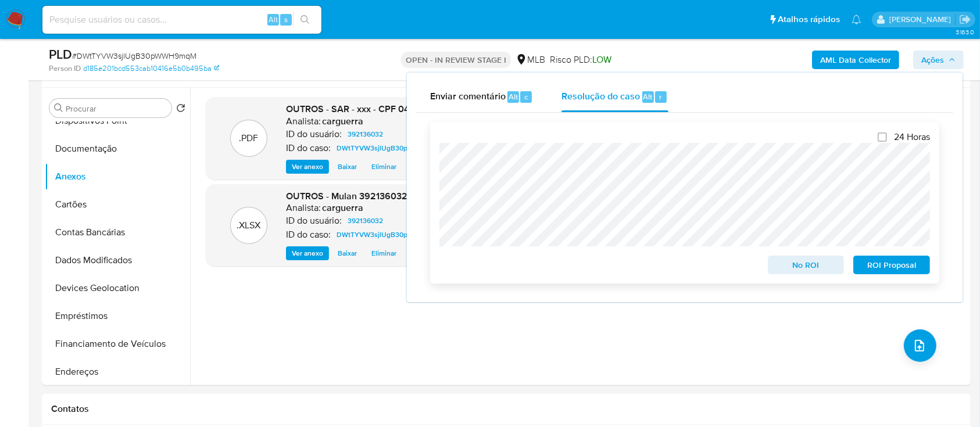
click at [898, 273] on span "ROI Proposal" at bounding box center [892, 265] width 60 height 16
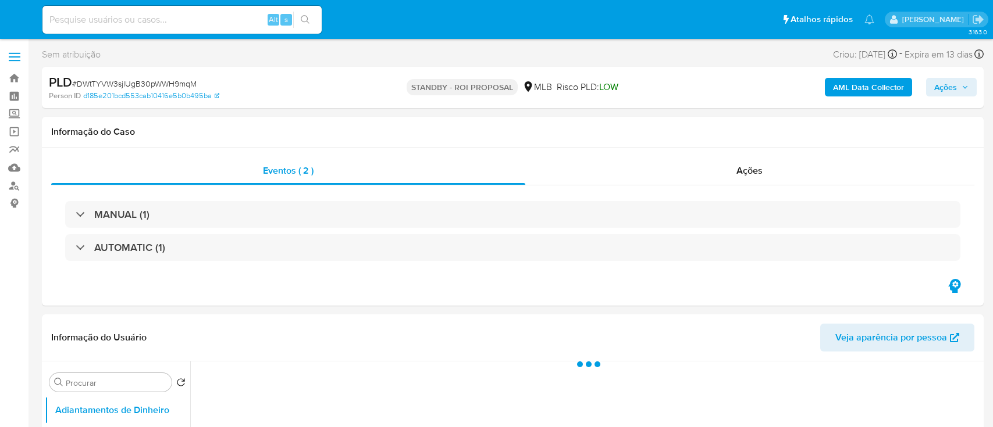
select select "10"
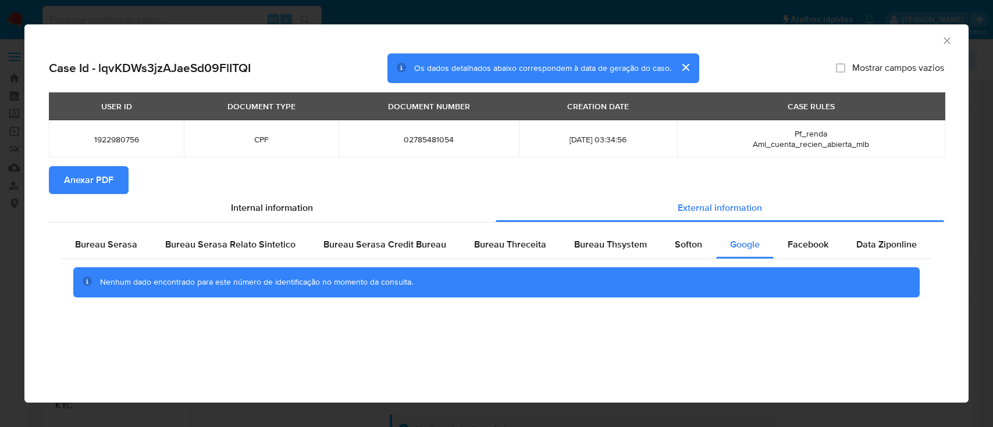
select select "10"
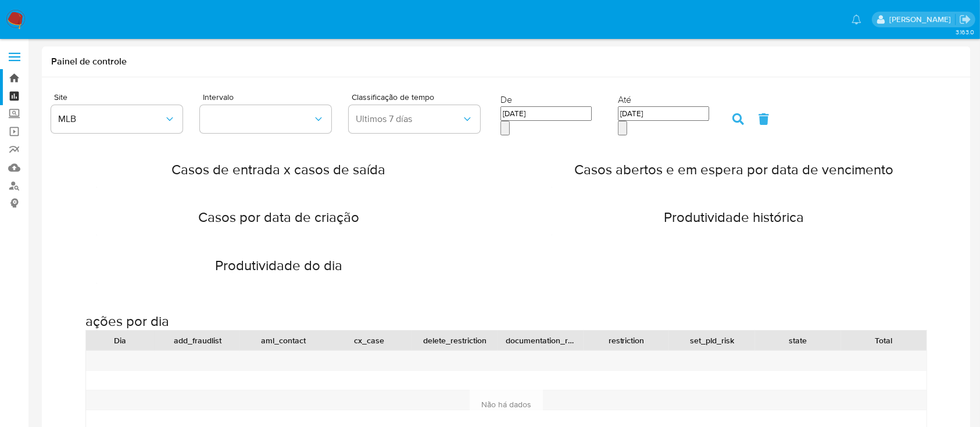
click at [13, 77] on link "Bandeja" at bounding box center [69, 78] width 138 height 18
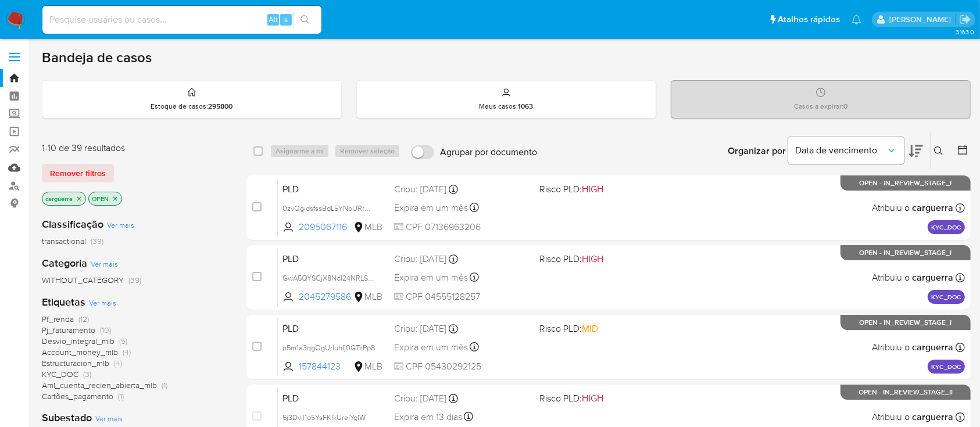
click at [14, 169] on link "Mulan" at bounding box center [69, 168] width 138 height 18
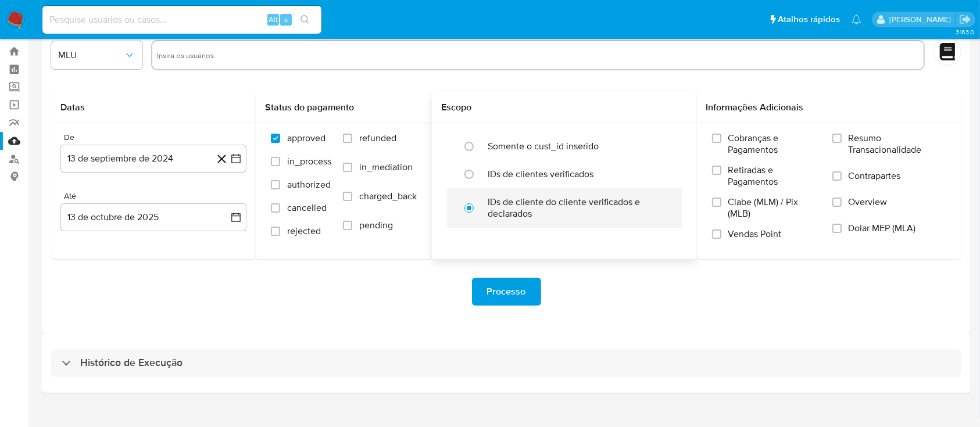
scroll to position [42, 0]
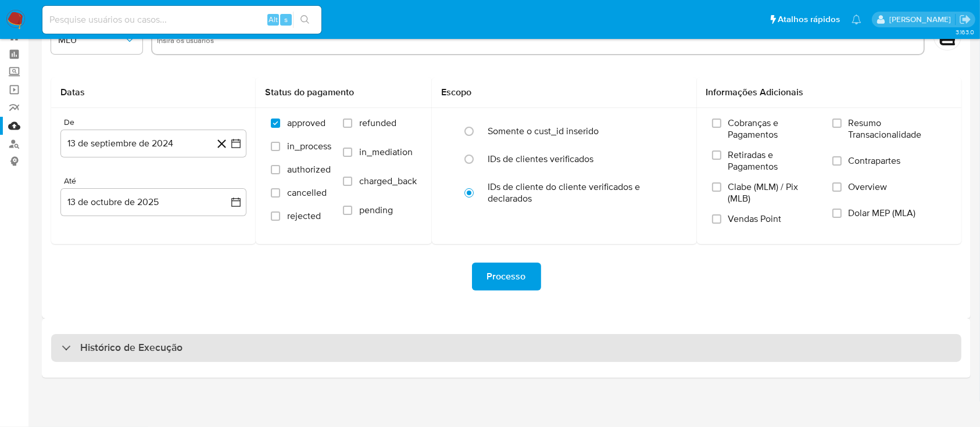
click at [102, 341] on h3 "Histórico de Execução" at bounding box center [131, 348] width 102 height 14
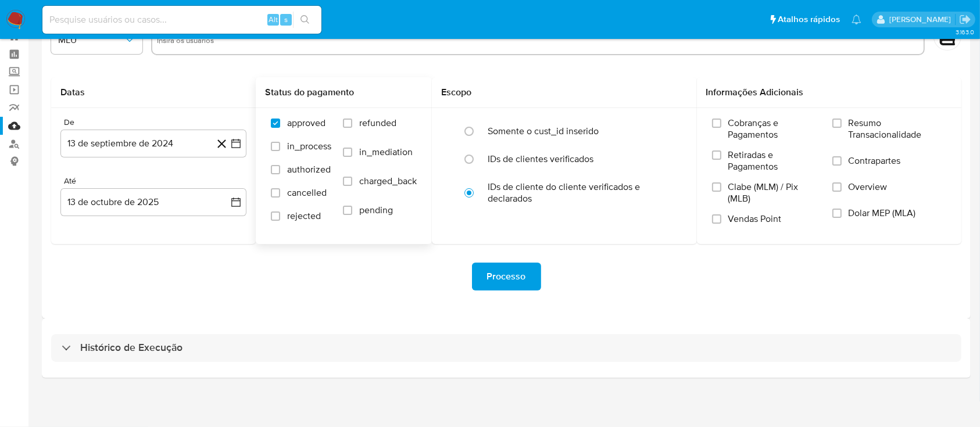
select select "10"
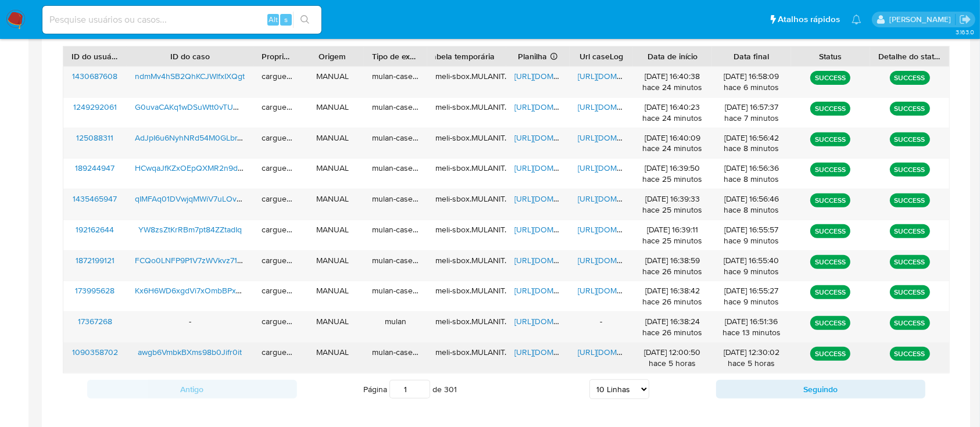
scroll to position [403, 0]
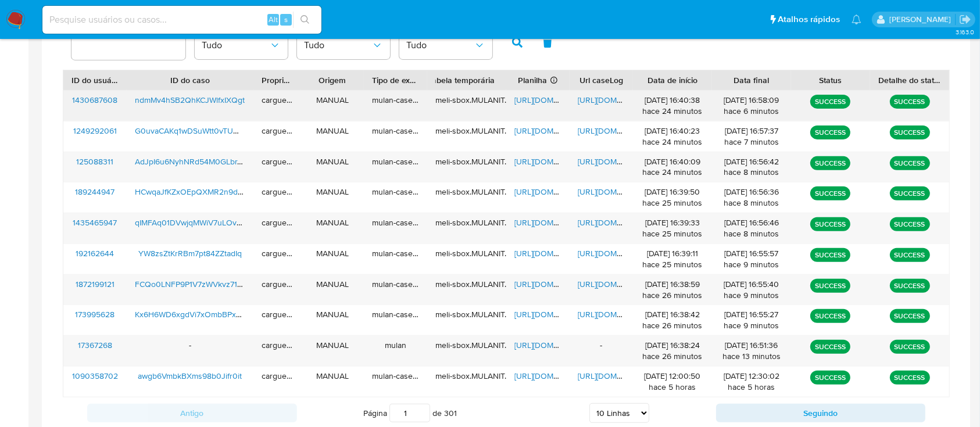
click at [531, 101] on span "https://docs.google.com/spreadsheets/d/1Q5j4zeV3UdDceerCupBYPYE1l1pz86r5QdBfQUo…" at bounding box center [555, 100] width 80 height 12
click at [592, 98] on span "https://docs.google.com/document/d/1zA8WxHhXCp-o-Cj3GXO2Jv6q8c-6pTtMXOgsjFVA7RU…" at bounding box center [618, 100] width 80 height 12
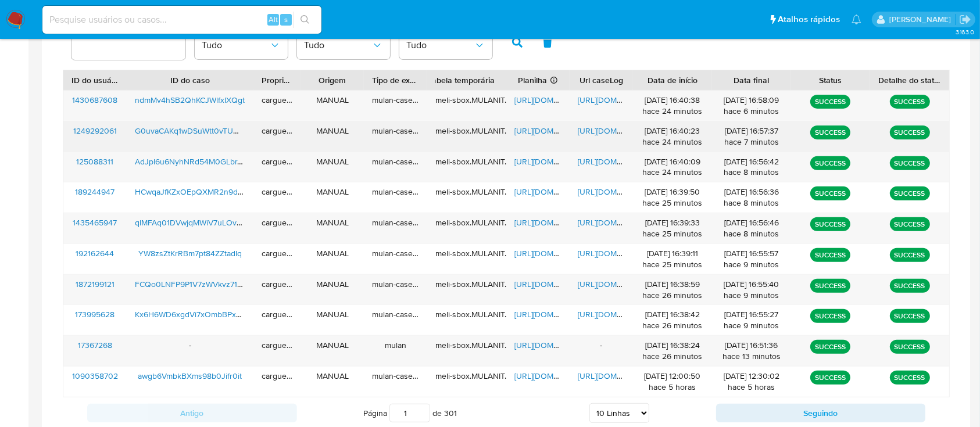
click at [523, 131] on span "https://docs.google.com/spreadsheets/d/1wfrwYmfRpIrmPbKW1b1BzaCCyLsA6vRqg-jA9T7…" at bounding box center [555, 131] width 80 height 12
click at [600, 128] on span "https://docs.google.com/document/d/1mp6_A9yMo6W1qajNmAXLuiVrlJt9St0vmOKQLj-sJDU…" at bounding box center [618, 131] width 80 height 12
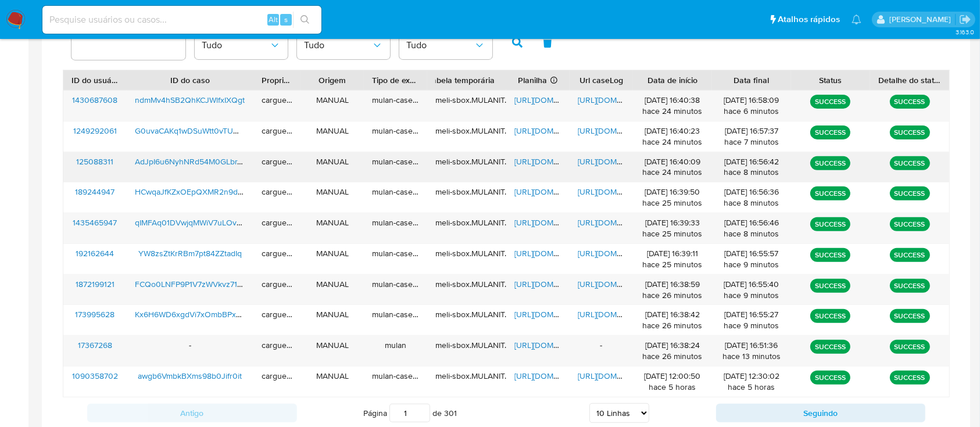
click at [605, 159] on span "https://docs.google.com/document/d/16UugDhVZq-BxgiOLb9-8P9Qh4Td3mVPHw9Bxlbl6GXc…" at bounding box center [618, 162] width 80 height 12
click at [534, 158] on span "https://docs.google.com/spreadsheets/d/1PwPoF4oFQlEXCOk9aKSdiOz1ux-NAJjwwn6IqFF…" at bounding box center [555, 162] width 80 height 12
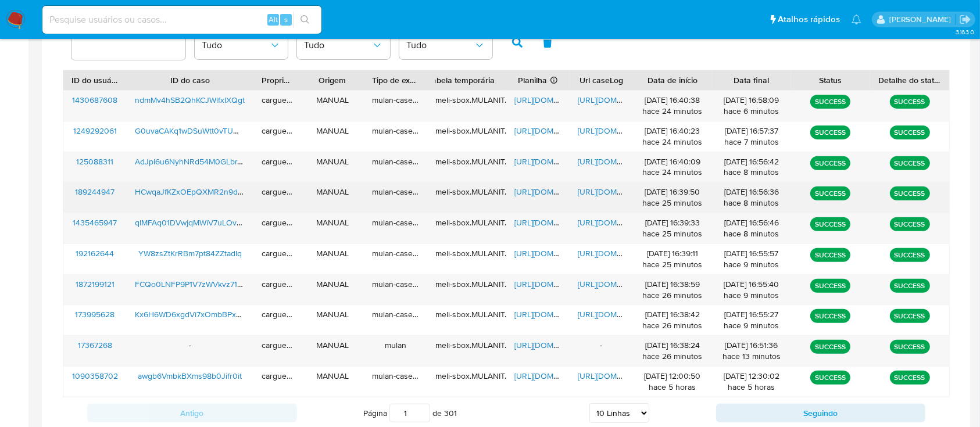
click at [530, 191] on span "https://docs.google.com/spreadsheets/d/1bZSvBi6bqMFdFsjIssCwRT21c2CrTQDdDaFERO8…" at bounding box center [555, 192] width 80 height 12
click at [594, 193] on span "https://docs.google.com/document/d/1IO3Yab0eFyDd5LwSCuKOGbH5PrXToheDukIdGmP9bsU…" at bounding box center [618, 192] width 80 height 12
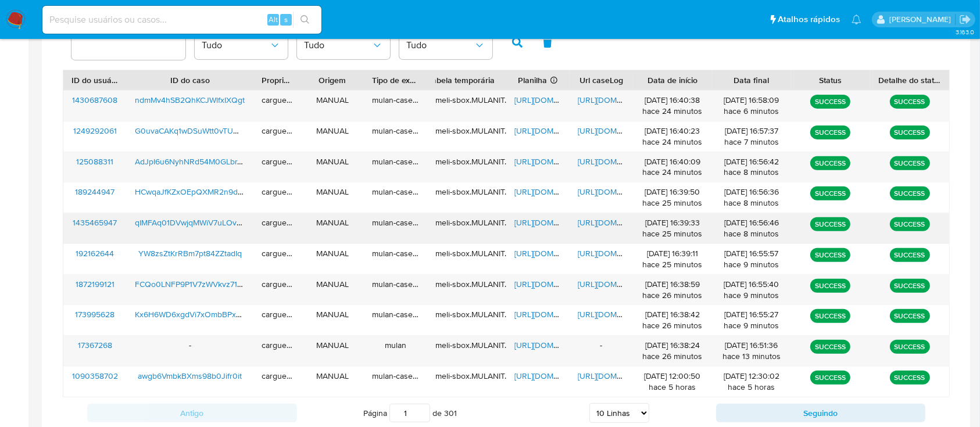
click at [532, 221] on span "https://docs.google.com/spreadsheets/d/15GqR39DXW5gGfhOiBXgZex4iP5wNW46lqOooHzR…" at bounding box center [555, 223] width 80 height 12
click at [597, 222] on span "https://docs.google.com/document/d/1Owbw1yjoQeawIh7kyFuNBPZwryYen5zKFMtBQCFWSHY…" at bounding box center [618, 223] width 80 height 12
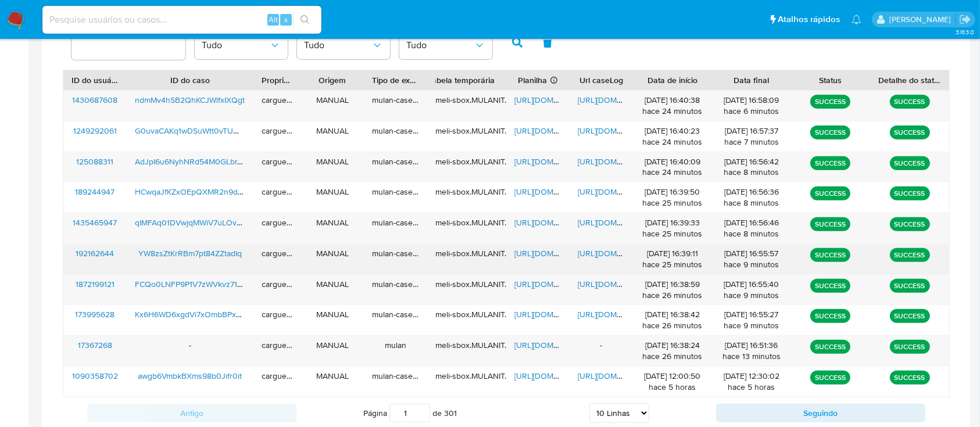
click at [529, 254] on span "https://docs.google.com/spreadsheets/d/1AGfAgF5xI7WzZswPRy5cBlun3kbHX-dWVs1rJFz…" at bounding box center [555, 254] width 80 height 12
click at [591, 246] on div "https://docs.google.com/document/d/1DBjQ7MgXk2rHxHAetft7BtDueelAvvy5uqSJNcRtIM8…" at bounding box center [601, 259] width 63 height 30
click at [601, 249] on span "https://docs.google.com/document/d/1DBjQ7MgXk2rHxHAetft7BtDueelAvvy5uqSJNcRtIM8…" at bounding box center [618, 254] width 80 height 12
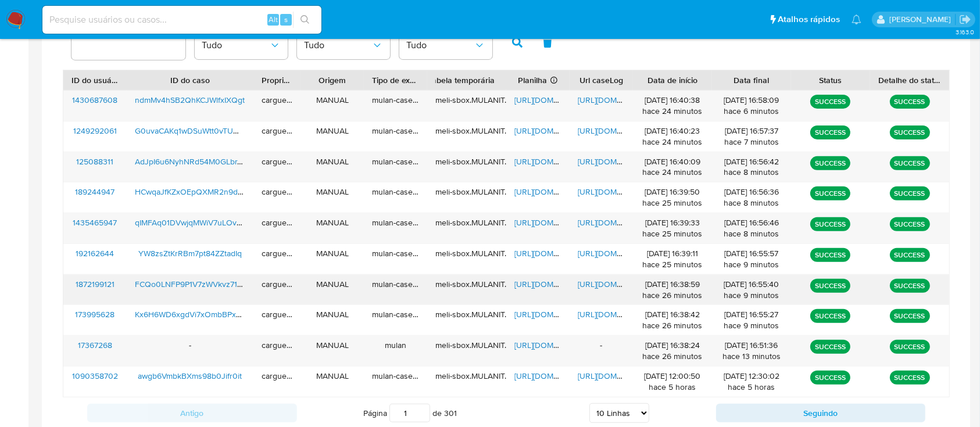
click at [542, 279] on span "https://docs.google.com/spreadsheets/d/1TjFozW52gOnlxbIJRdcymYi2KyE-a7374x3uWCD…" at bounding box center [555, 285] width 80 height 12
click at [602, 282] on span "https://docs.google.com/document/d/1XNuR6ABs1l-dzybJWKe_pMm-hadlcRO_Rueg2yq8HQ8…" at bounding box center [618, 285] width 80 height 12
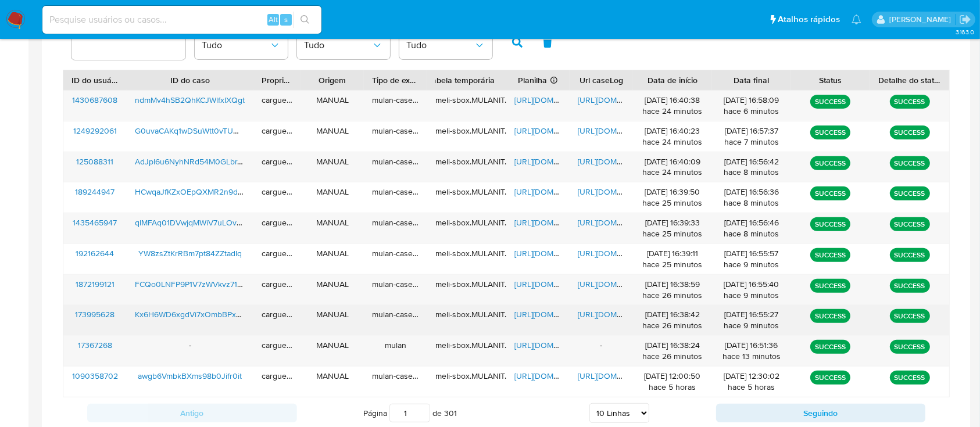
click at [540, 319] on span "https://docs.google.com/spreadsheets/d/1FsoHMeEwnnoRvdn47xHJUUiGsP1CgjL3ltyYyVU…" at bounding box center [555, 315] width 80 height 12
click at [597, 309] on span "https://docs.google.com/document/d/184dGCoqfgwmO_RSbCBdvH3MSw4b1H0JcJt4oCnaKEQI…" at bounding box center [618, 315] width 80 height 12
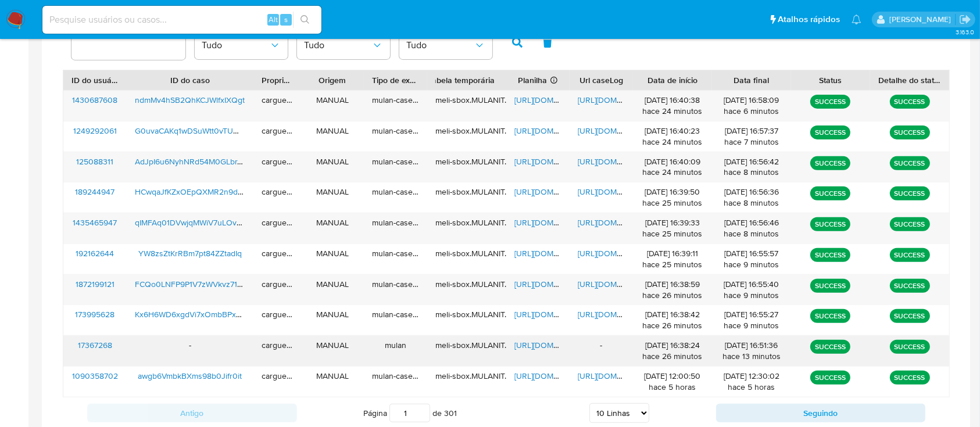
click at [531, 344] on span "https://docs.google.com/spreadsheets/d/1wLrSpjn-Sd_gnXcrCsfgDz5-iw3v2wVTMYqetgn…" at bounding box center [555, 346] width 80 height 12
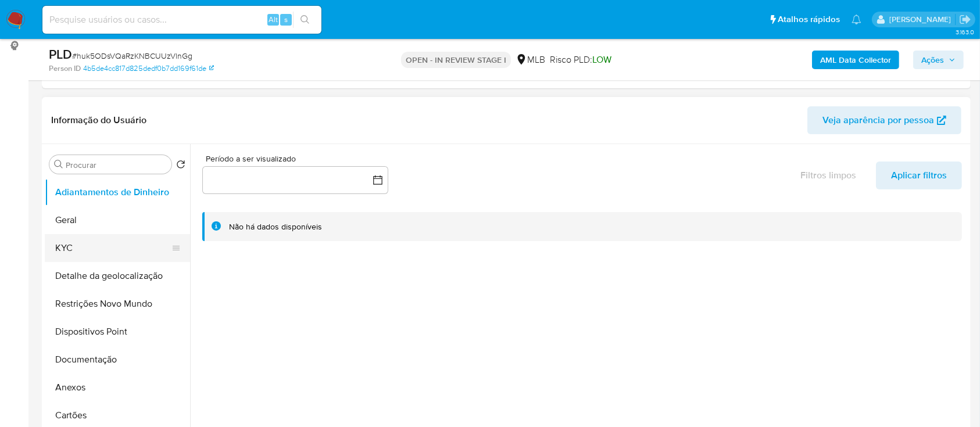
scroll to position [155, 0]
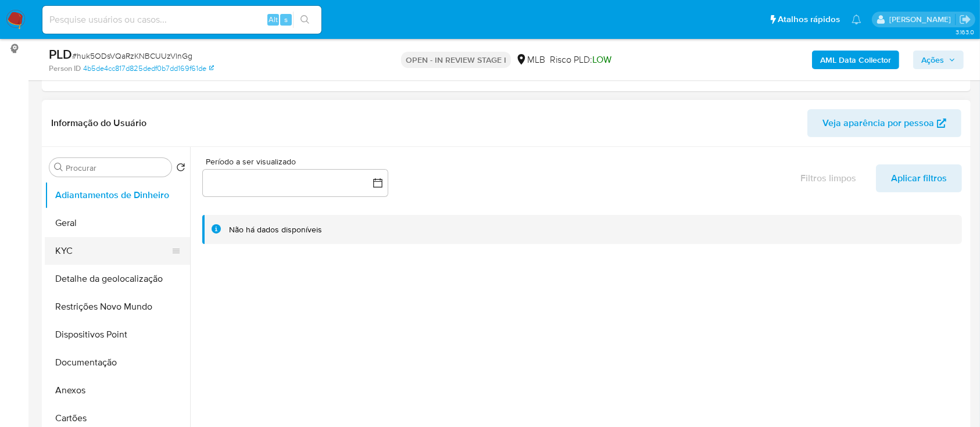
click at [99, 256] on button "KYC" at bounding box center [113, 251] width 136 height 28
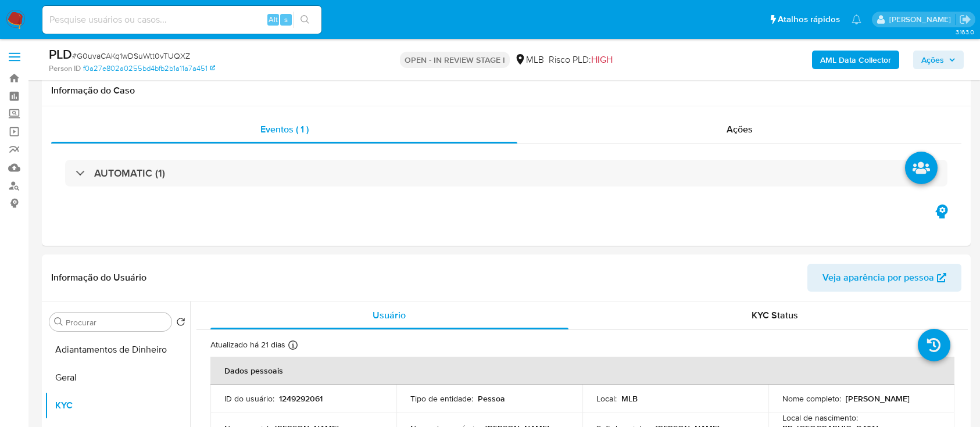
scroll to position [233, 0]
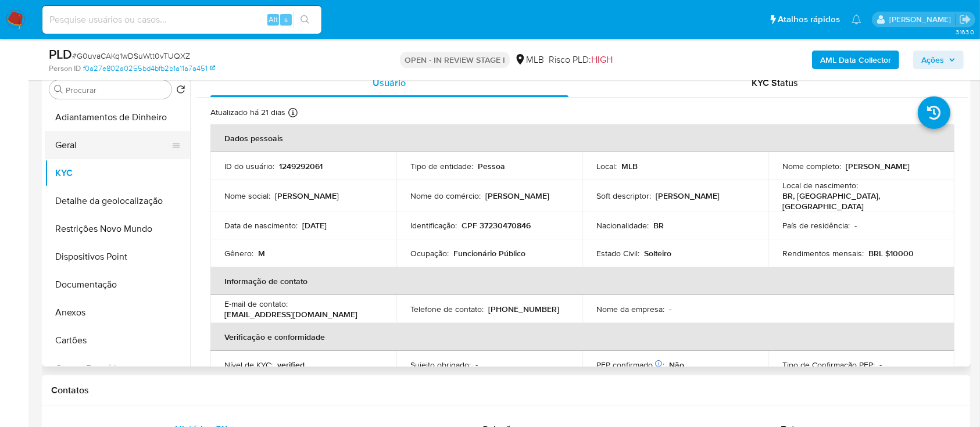
drag, startPoint x: 97, startPoint y: 134, endPoint x: 97, endPoint y: 140, distance: 5.8
click at [97, 138] on button "Geral" at bounding box center [113, 145] width 136 height 28
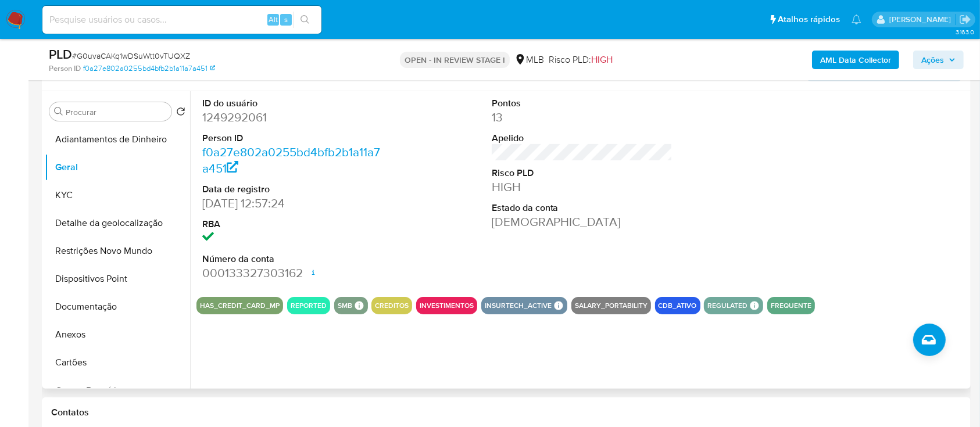
scroll to position [155, 0]
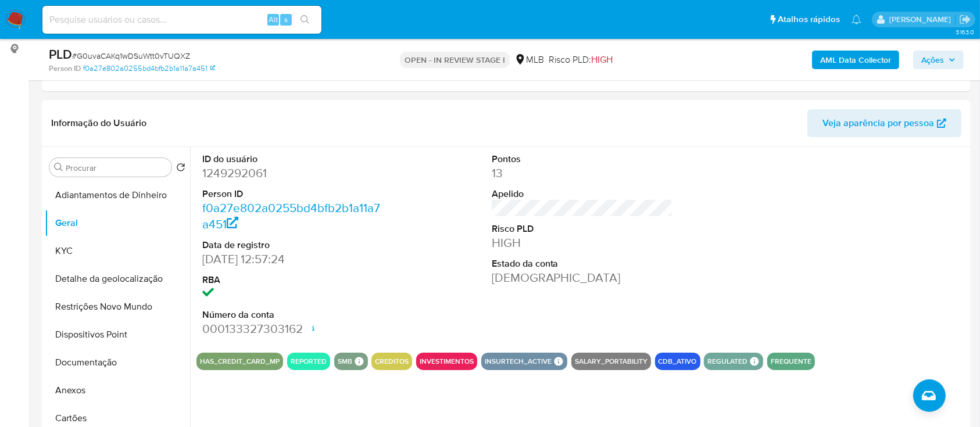
click at [755, 254] on div "ID do usuário 1249292061 Person ID f0a27e802a0255bd4bfb2b1a11a7a451 Data de reg…" at bounding box center [583, 245] width 772 height 197
drag, startPoint x: 77, startPoint y: 252, endPoint x: 187, endPoint y: 244, distance: 110.2
click at [77, 252] on button "KYC" at bounding box center [117, 251] width 145 height 28
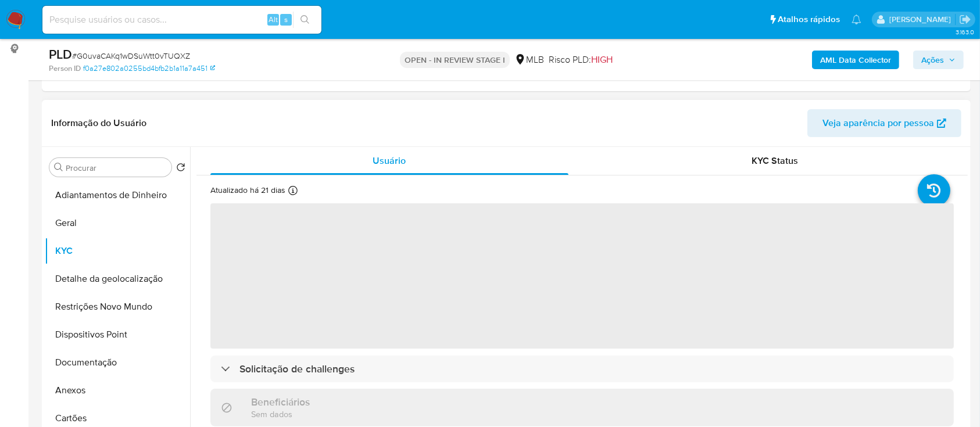
scroll to position [77, 0]
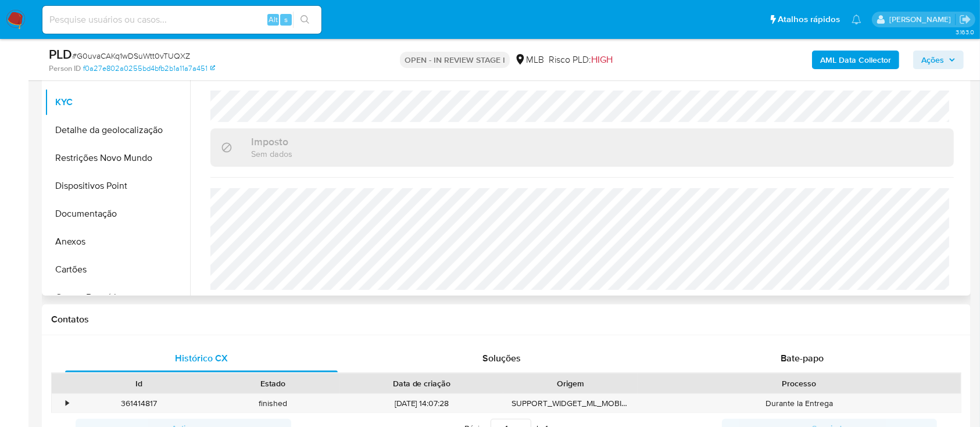
scroll to position [310, 0]
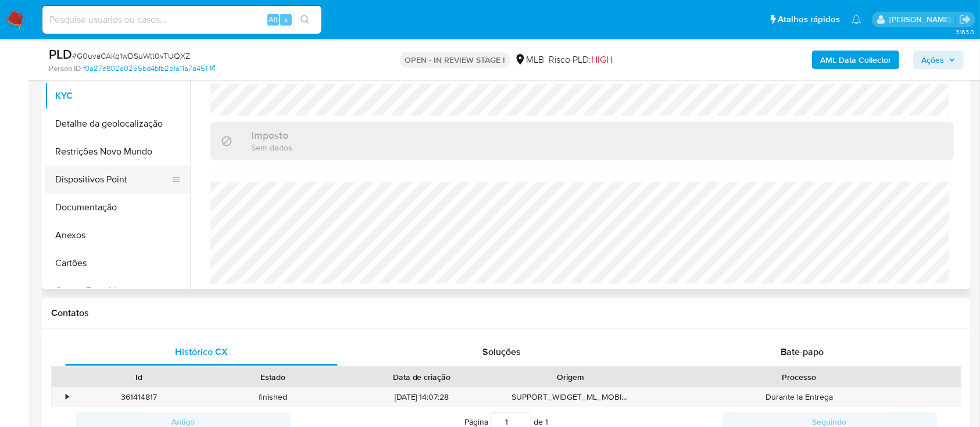
drag, startPoint x: 0, startPoint y: 180, endPoint x: 63, endPoint y: 168, distance: 64.4
drag, startPoint x: 102, startPoint y: 124, endPoint x: 145, endPoint y: 123, distance: 43.6
click at [102, 126] on button "Detalhe da geolocalização" at bounding box center [113, 124] width 136 height 28
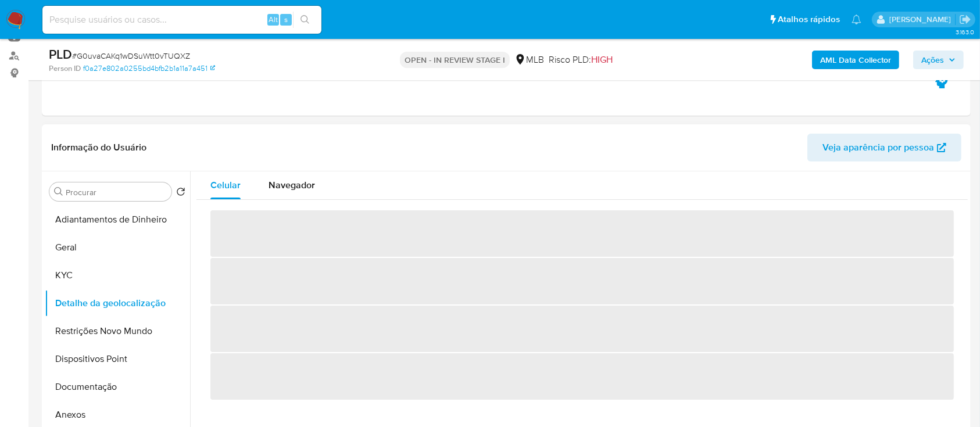
scroll to position [155, 0]
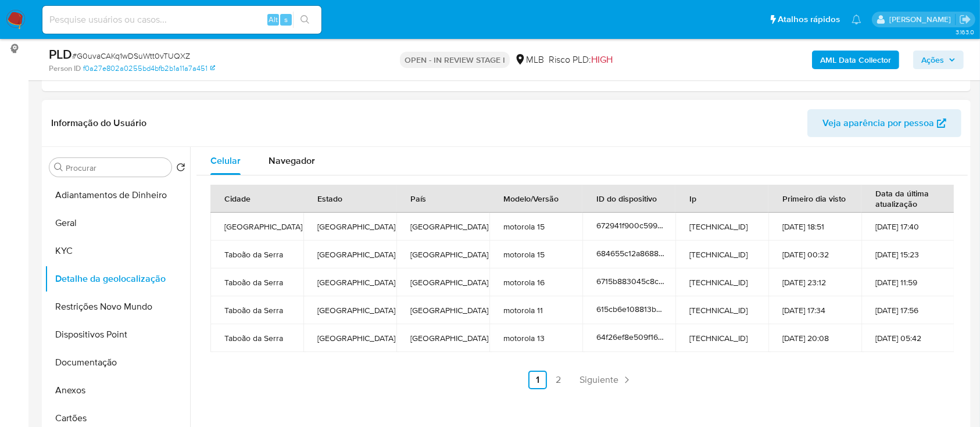
click at [323, 128] on header "Informação do Usuário Veja aparência por pessoa" at bounding box center [506, 123] width 911 height 28
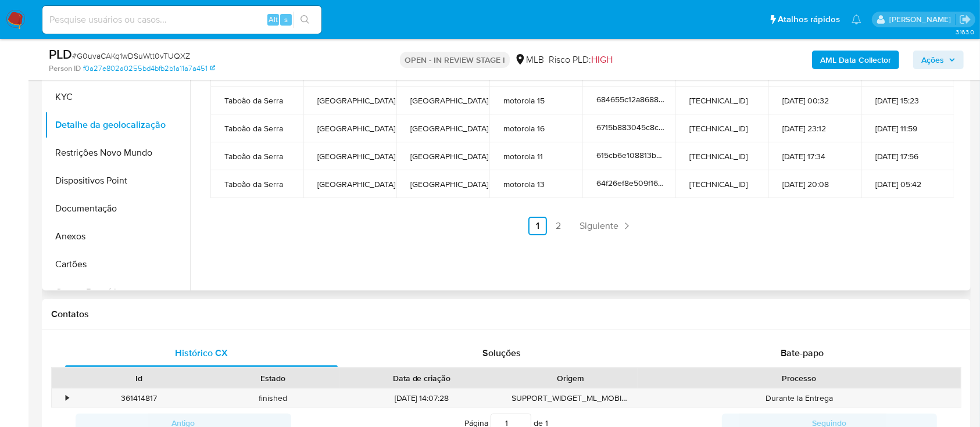
scroll to position [310, 0]
click at [559, 223] on link "2" at bounding box center [558, 225] width 19 height 19
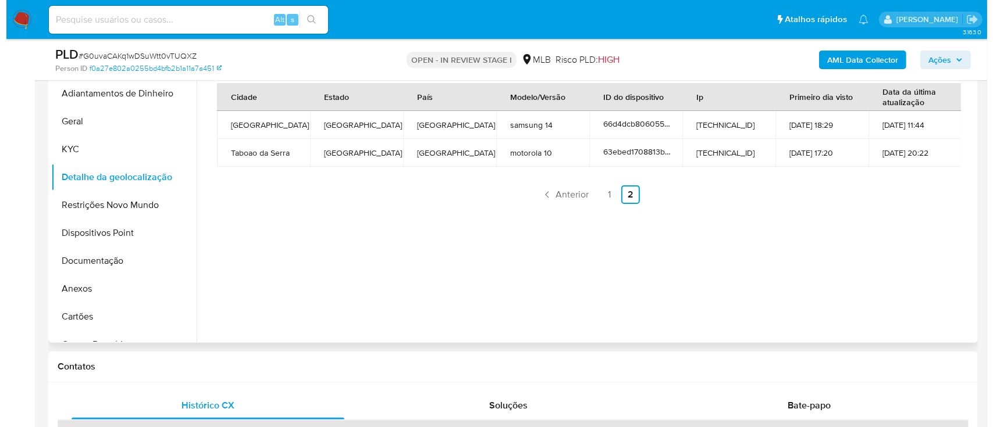
scroll to position [233, 0]
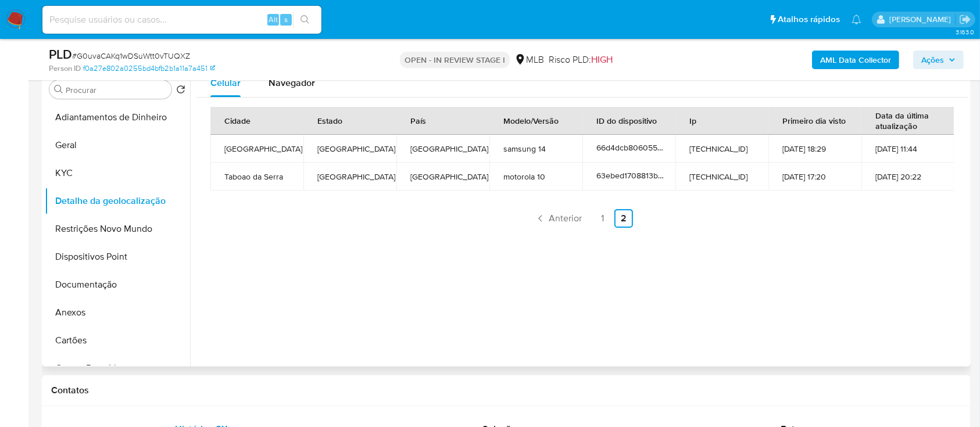
drag, startPoint x: 249, startPoint y: 305, endPoint x: 288, endPoint y: 270, distance: 52.3
click at [251, 305] on div "Celular Navegador Cidade Estado País Modelo/Versão ID do dispositivo Ip Primeir…" at bounding box center [579, 218] width 778 height 298
click at [81, 227] on button "Restrições Novo Mundo" at bounding box center [113, 229] width 136 height 28
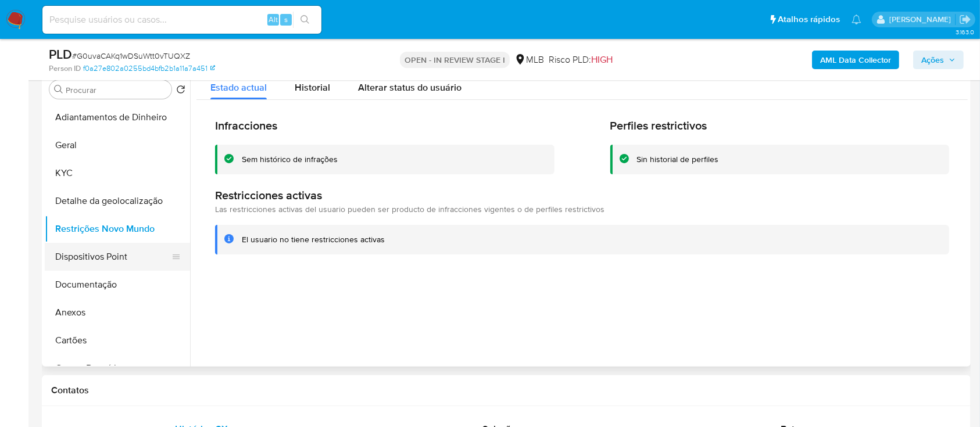
click at [102, 256] on button "Dispositivos Point" at bounding box center [113, 257] width 136 height 28
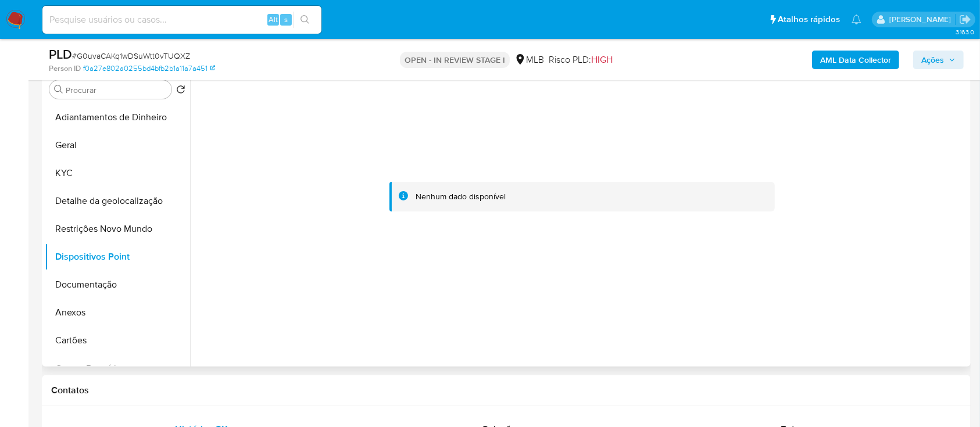
click at [897, 177] on div at bounding box center [583, 197] width 772 height 256
click at [869, 59] on b "AML Data Collector" at bounding box center [855, 60] width 71 height 19
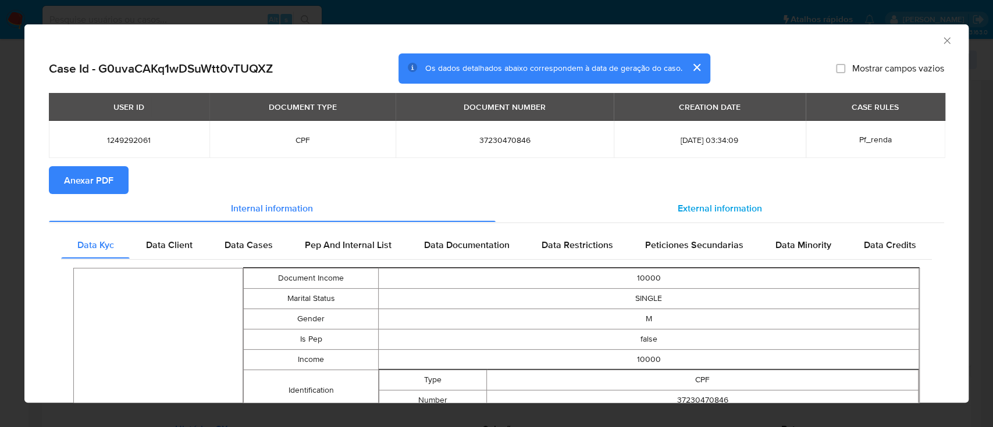
click at [702, 201] on div "External information" at bounding box center [719, 208] width 449 height 28
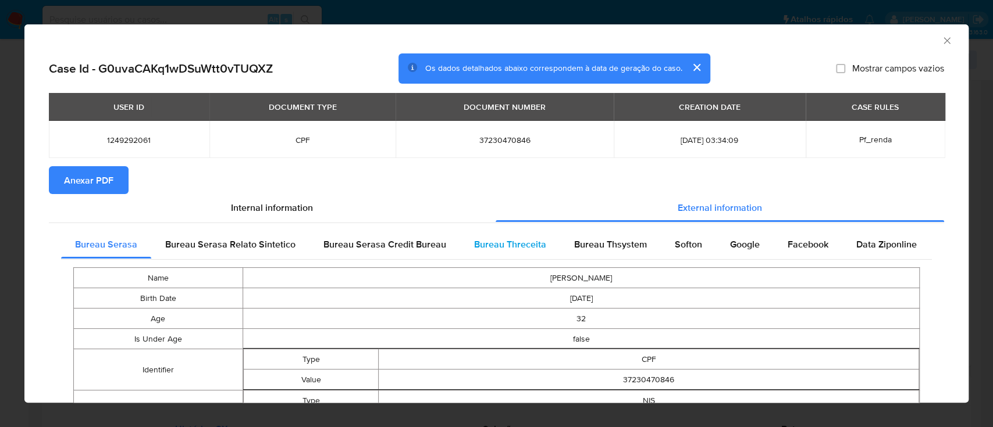
click at [501, 243] on span "Bureau Threceita" at bounding box center [510, 244] width 72 height 13
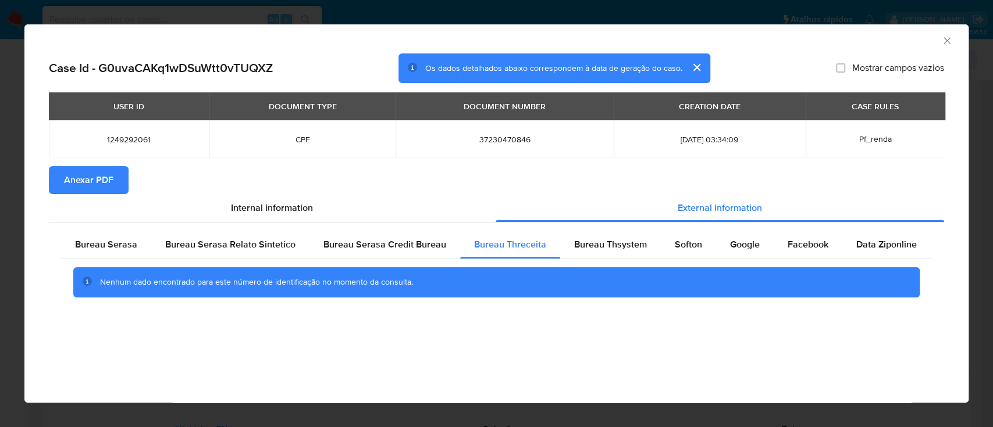
drag, startPoint x: 908, startPoint y: 45, endPoint x: 868, endPoint y: 21, distance: 46.7
click at [905, 47] on div "AML Data Collector" at bounding box center [496, 38] width 944 height 29
click at [581, 244] on span "Bureau Thsystem" at bounding box center [610, 244] width 73 height 13
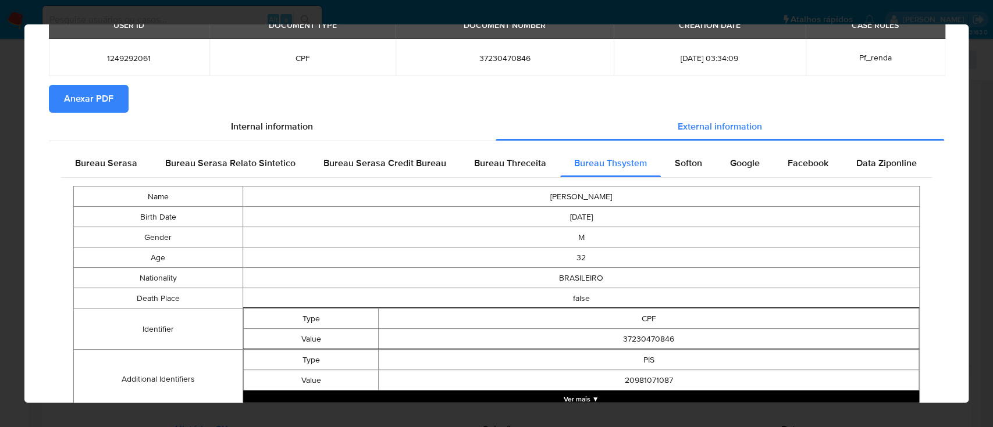
scroll to position [0, 0]
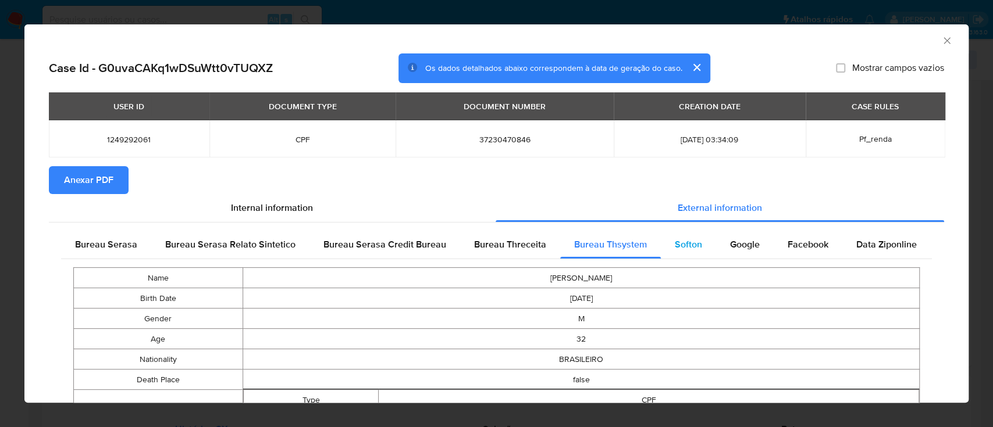
click at [695, 241] on span "Softon" at bounding box center [687, 244] width 27 height 13
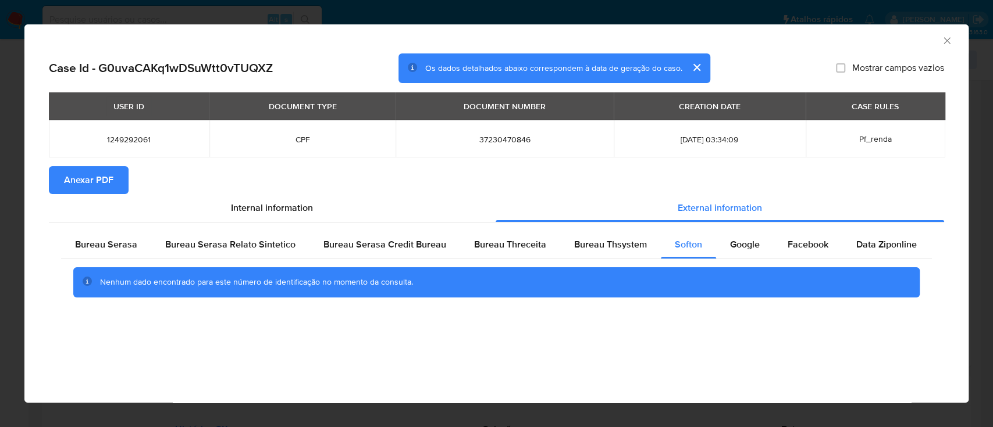
click at [891, 37] on div "AML Data Collector" at bounding box center [487, 39] width 908 height 13
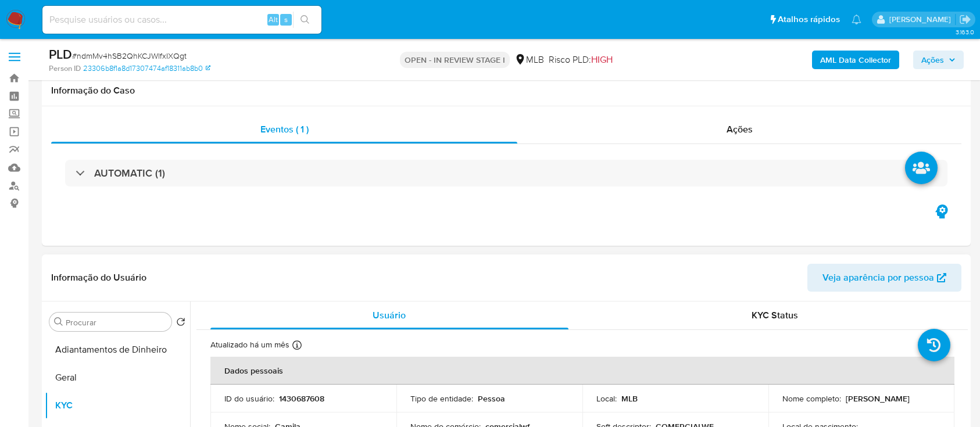
scroll to position [155, 0]
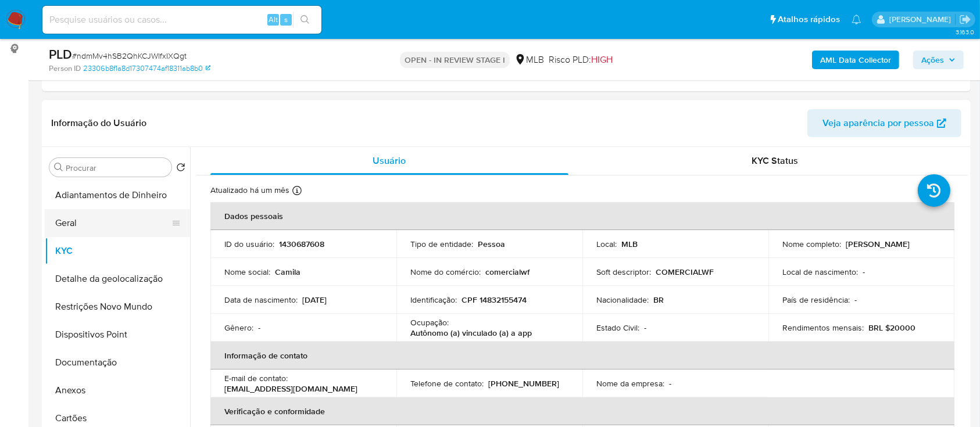
click at [93, 232] on button "Geral" at bounding box center [113, 223] width 136 height 28
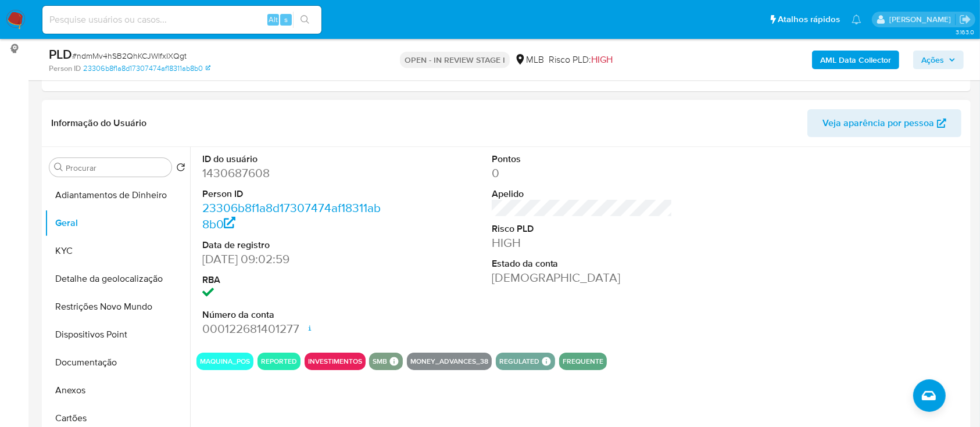
click at [843, 212] on div at bounding box center [871, 245] width 193 height 197
click at [90, 244] on button "KYC" at bounding box center [113, 251] width 136 height 28
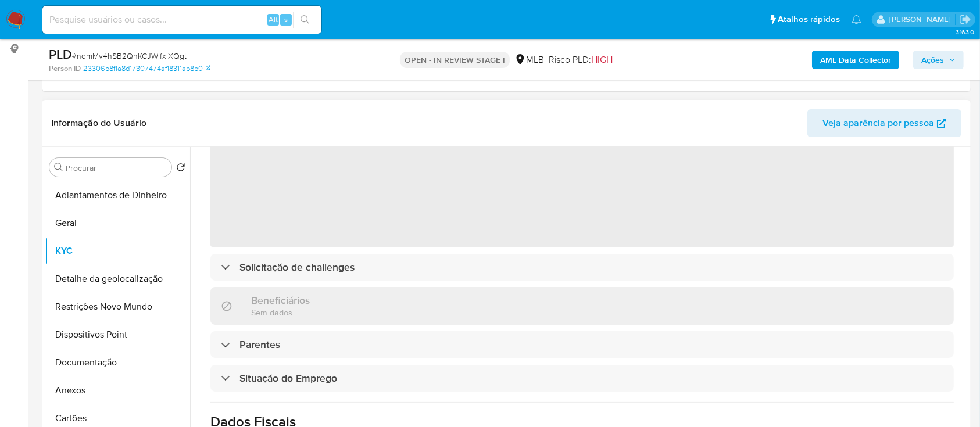
scroll to position [77, 0]
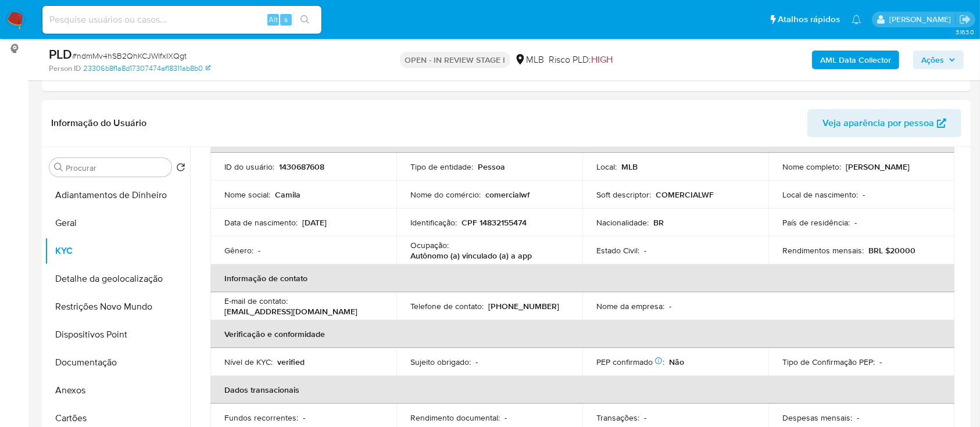
click at [199, 116] on header "Informação do Usuário Veja aparência por pessoa" at bounding box center [506, 123] width 911 height 28
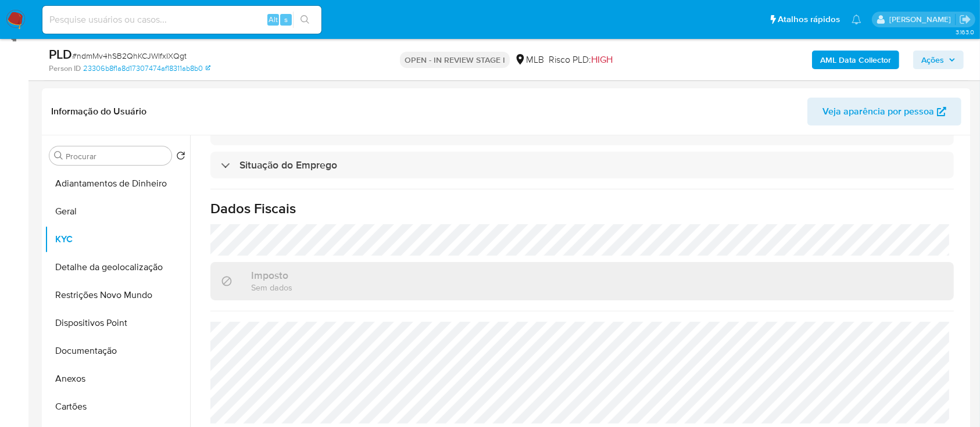
scroll to position [233, 0]
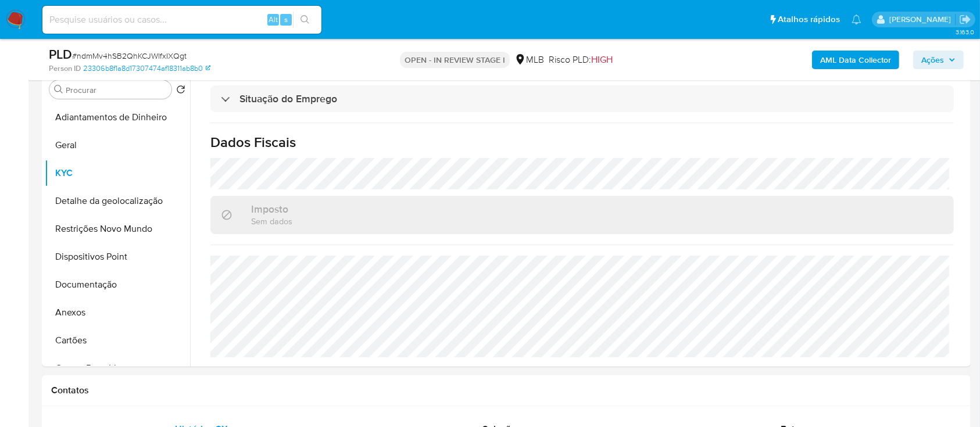
click at [70, 211] on button "Detalhe da geolocalização" at bounding box center [113, 201] width 136 height 28
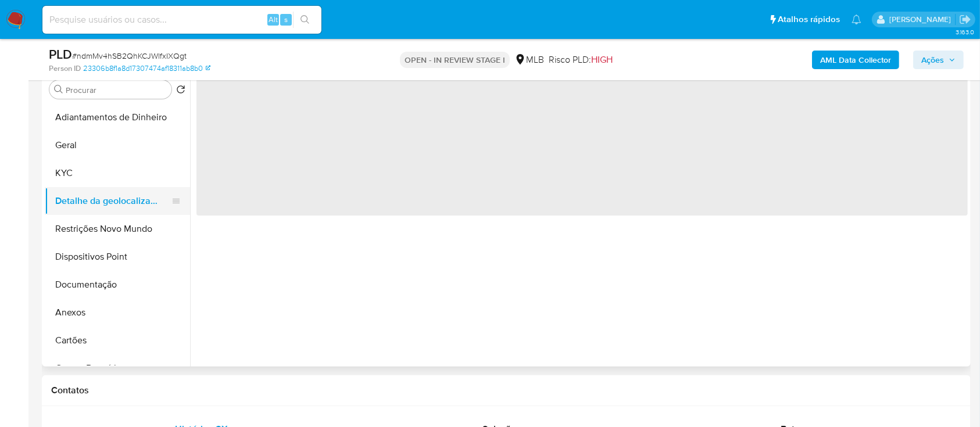
scroll to position [0, 0]
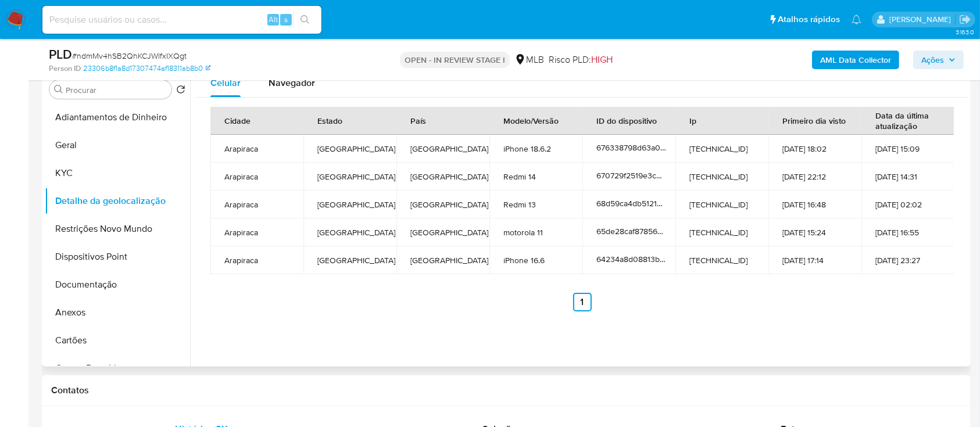
click at [909, 330] on div "Celular Navegador Cidade Estado País Modelo/Versão ID do dispositivo Ip Primeir…" at bounding box center [579, 218] width 778 height 298
click at [84, 221] on button "Restrições Novo Mundo" at bounding box center [113, 229] width 136 height 28
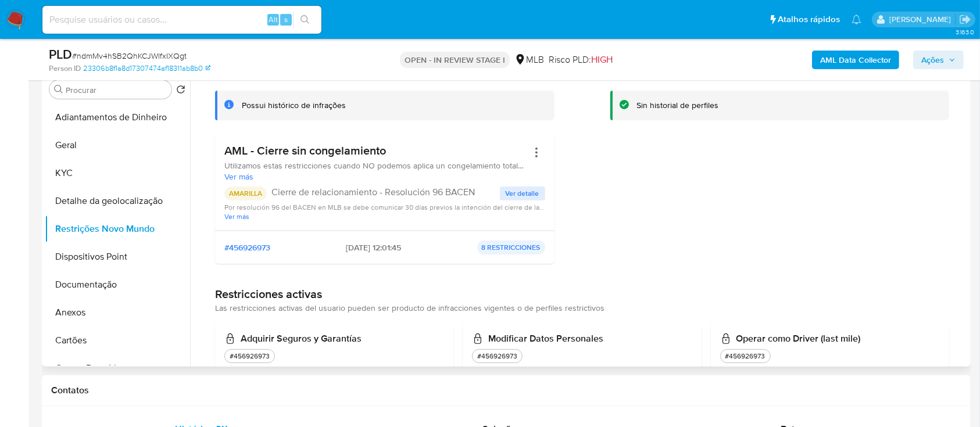
scroll to position [77, 0]
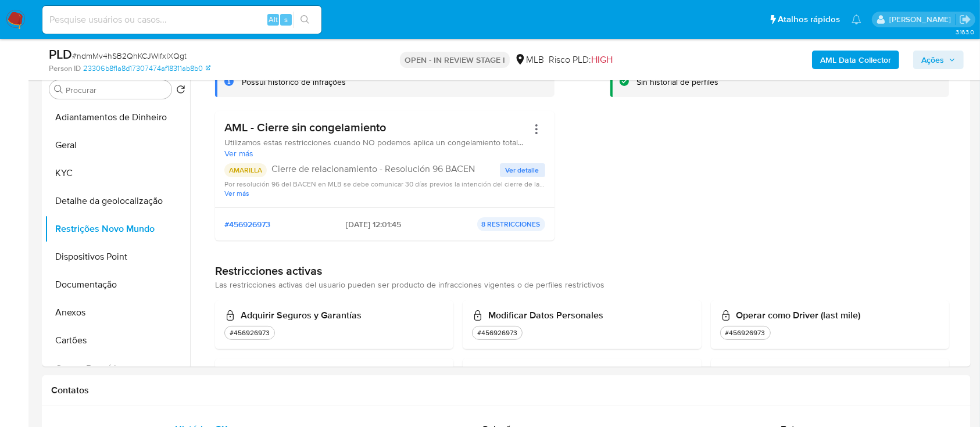
drag, startPoint x: 887, startPoint y: 173, endPoint x: 827, endPoint y: 2, distance: 181.1
click at [873, 151] on div "Perfiles restrictivos Sin historial de perfiles" at bounding box center [781, 145] width 340 height 209
click at [510, 169] on span "Ver detalle" at bounding box center [523, 171] width 34 height 12
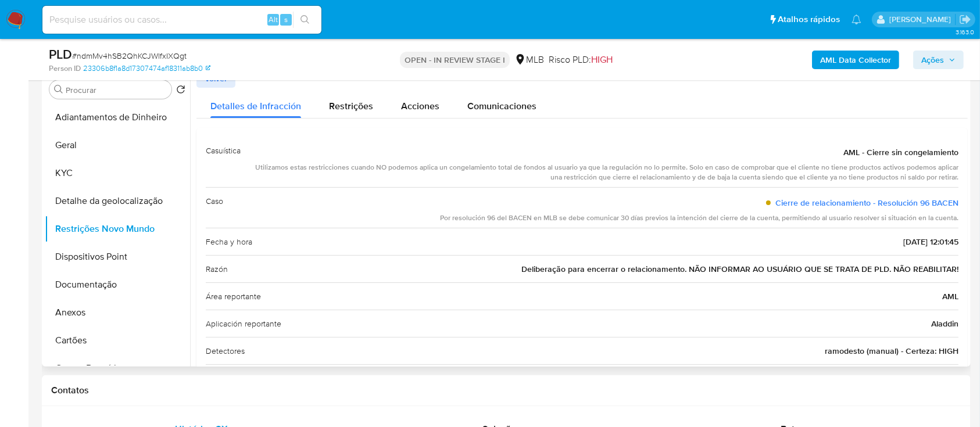
drag, startPoint x: 830, startPoint y: 151, endPoint x: 955, endPoint y: 244, distance: 156.2
click at [956, 244] on div "Casuística AML - Cierre sin congelamiento Utilizamos estas restricciones cuando…" at bounding box center [583, 278] width 772 height 300
click at [110, 258] on button "Dispositivos Point" at bounding box center [113, 257] width 136 height 28
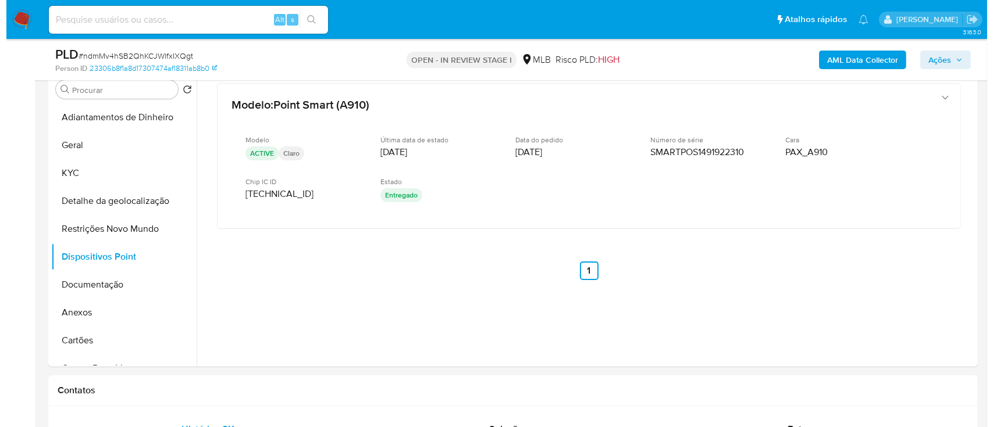
scroll to position [155, 0]
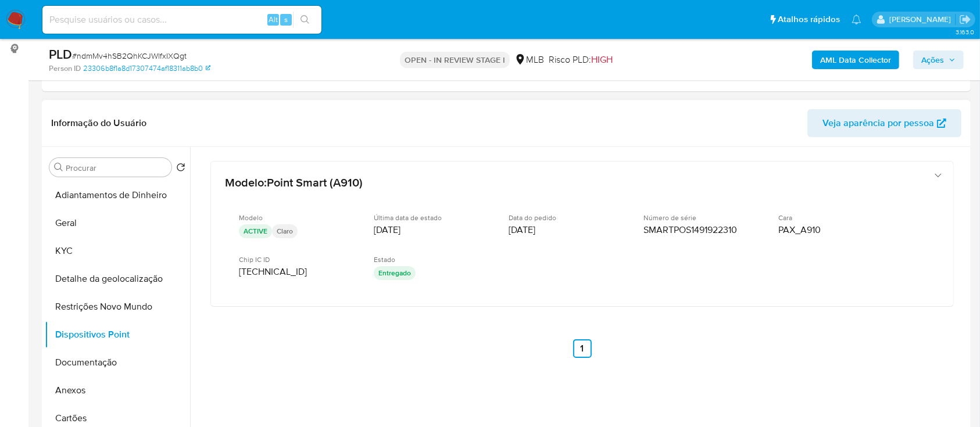
click at [788, 359] on div "Modelo : Point Smart (A910) Modelo ACTIVE Claro Última data de estado [DATE] Da…" at bounding box center [583, 275] width 772 height 256
click at [840, 59] on b "AML Data Collector" at bounding box center [855, 60] width 71 height 19
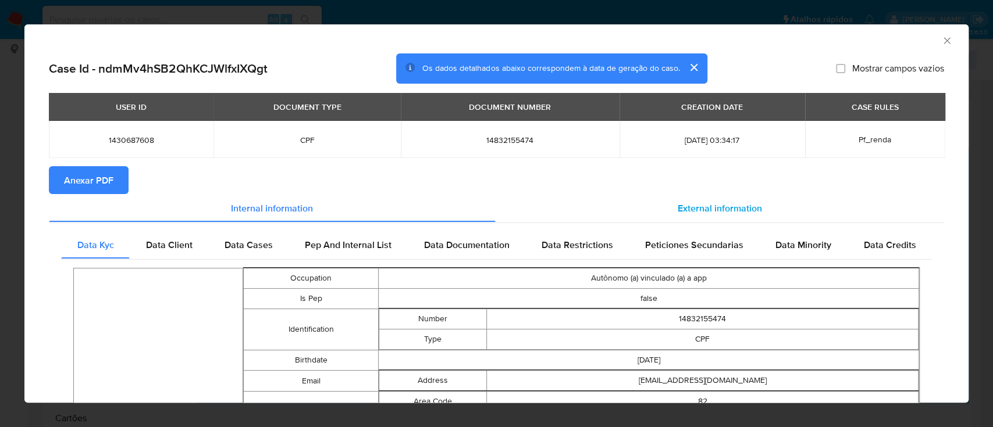
click at [716, 207] on span "External information" at bounding box center [719, 207] width 84 height 13
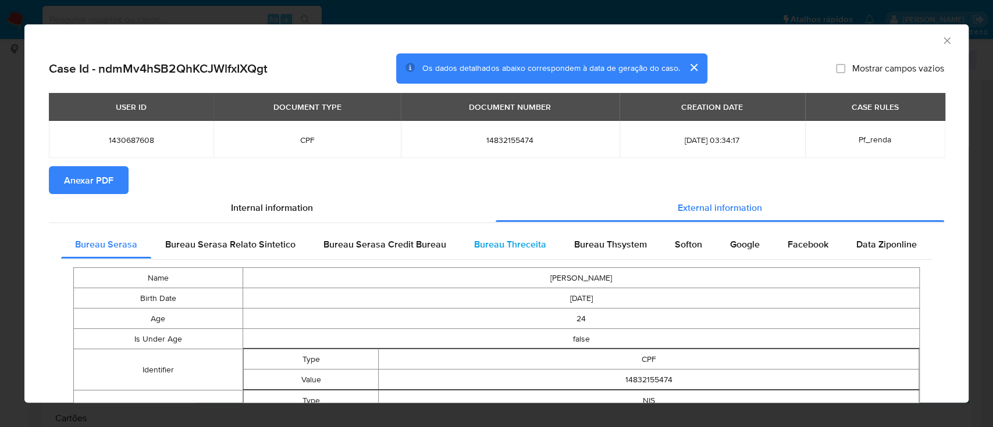
click at [512, 245] on span "Bureau Threceita" at bounding box center [510, 244] width 72 height 13
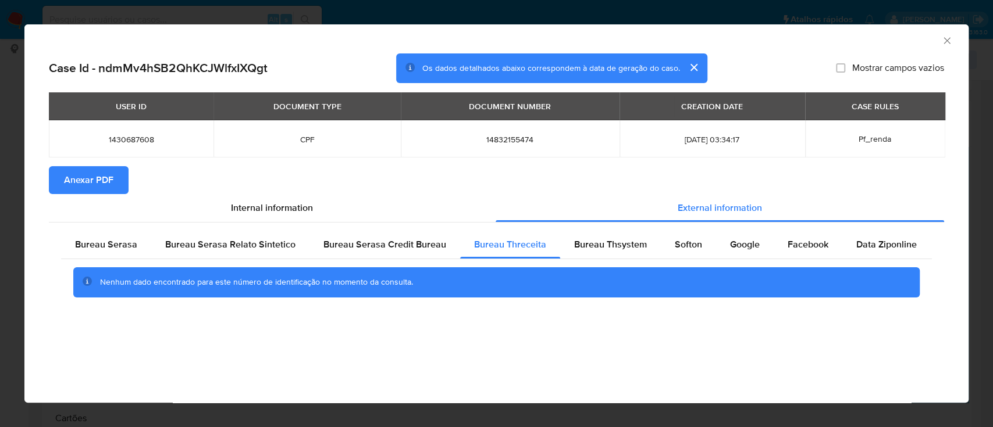
click at [860, 35] on div "AML Data Collector" at bounding box center [487, 39] width 908 height 13
click at [588, 251] on span "Bureau Thsystem" at bounding box center [610, 244] width 73 height 13
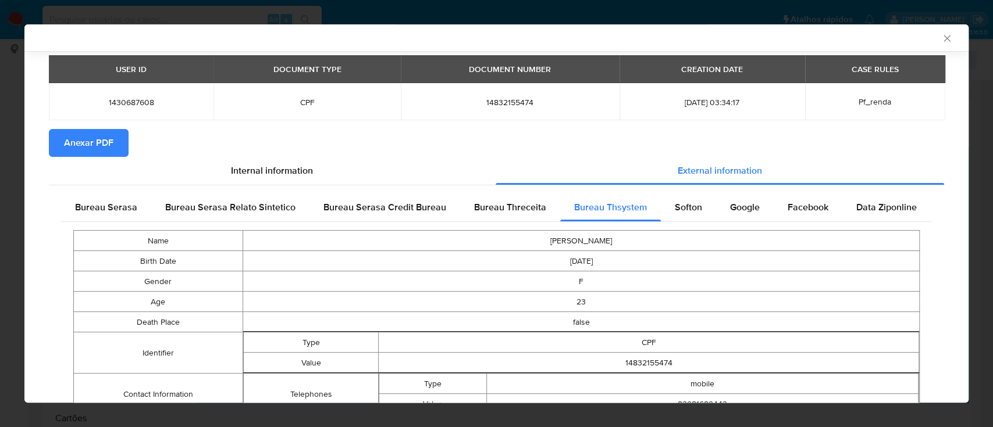
scroll to position [87, 0]
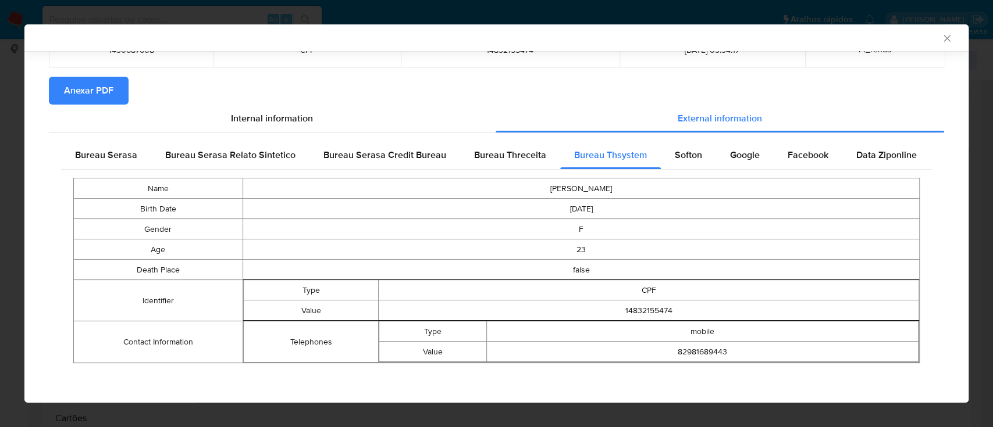
click at [867, 70] on div "USER ID DOCUMENT TYPE DOCUMENT NUMBER CREATION DATE CASE RULES 1430687608 CPF 1…" at bounding box center [496, 40] width 895 height 74
click at [679, 152] on span "Softon" at bounding box center [687, 154] width 27 height 13
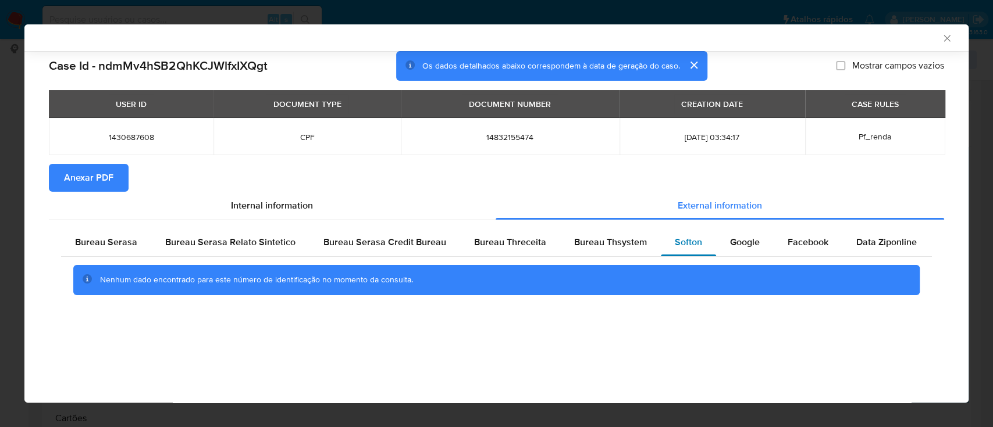
scroll to position [0, 0]
click at [861, 40] on div "AML Data Collector" at bounding box center [487, 38] width 908 height 10
click at [744, 247] on span "Google" at bounding box center [745, 241] width 30 height 13
